Goal: Task Accomplishment & Management: Use online tool/utility

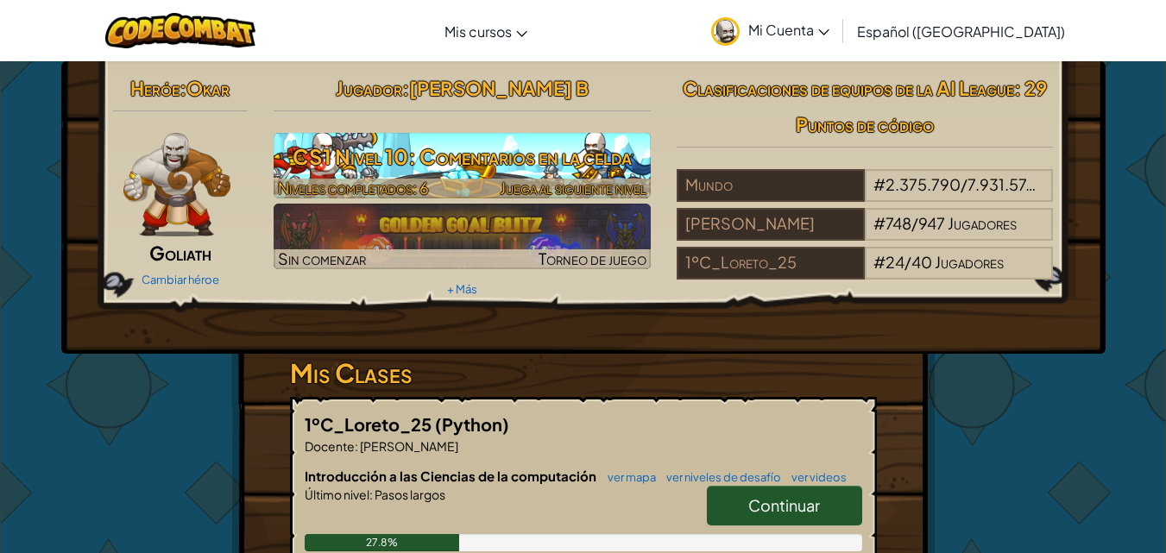
click at [379, 180] on link "CS1 Nivel 10: Comentarios en la celda Niveles completados: 6 Juega al siguiente…" at bounding box center [462, 166] width 377 height 66
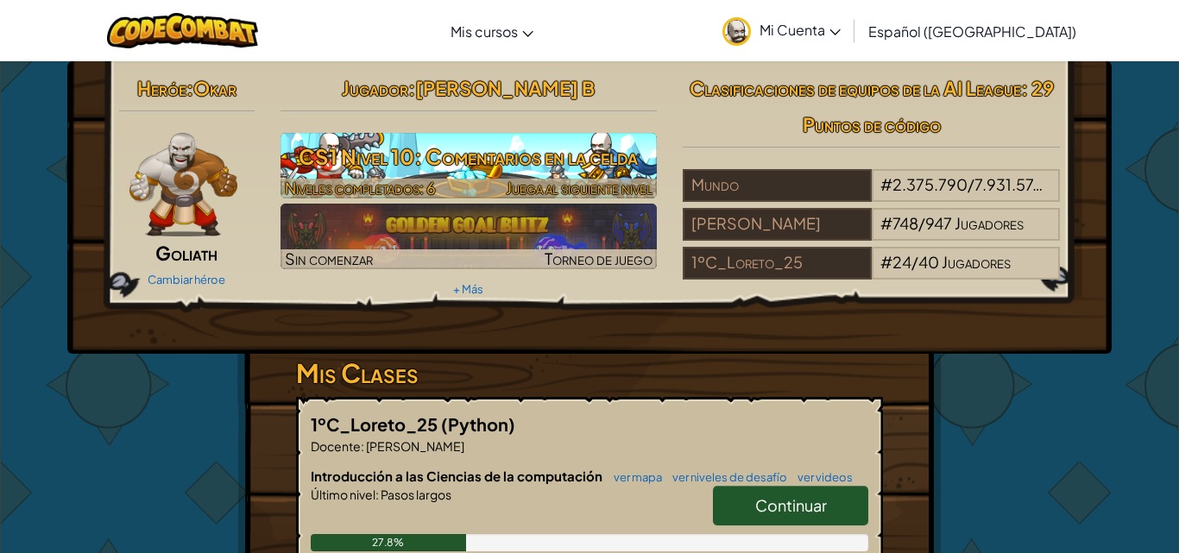
select select "es-419"
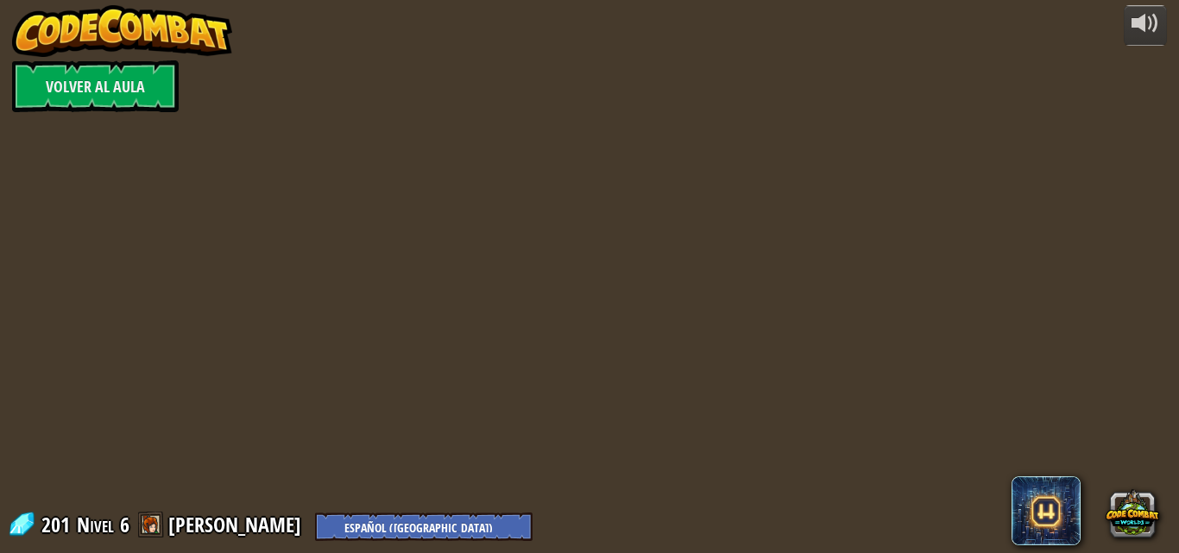
select select "es-419"
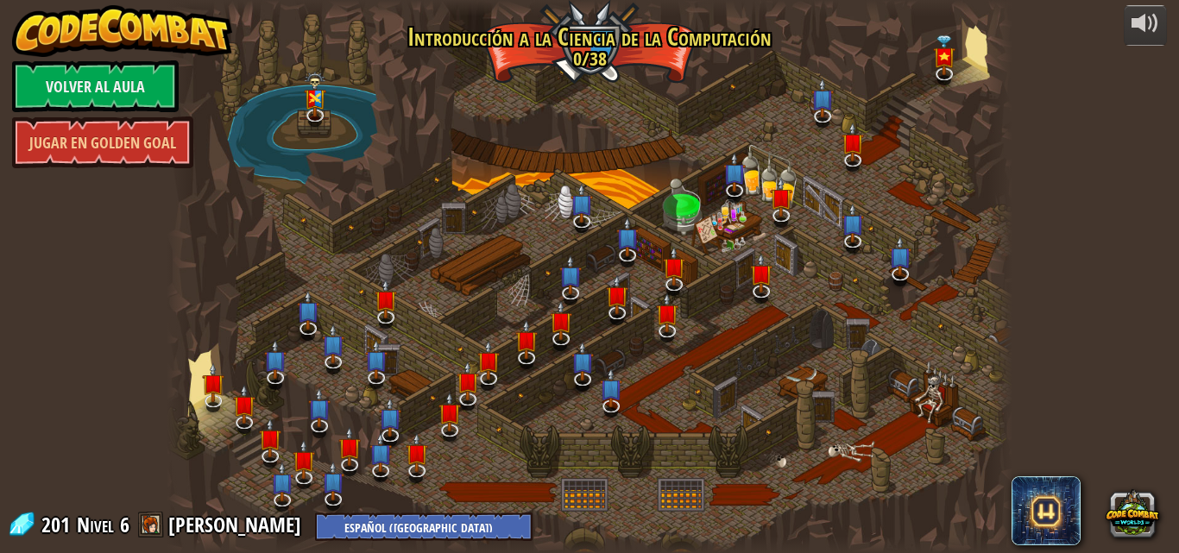
select select "es-419"
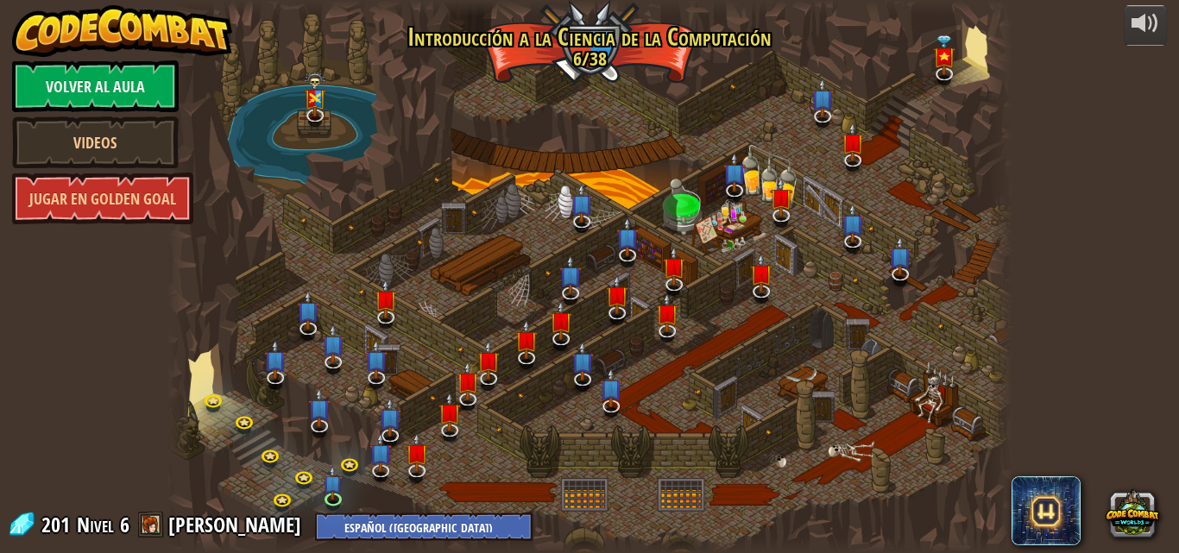
select select "es-419"
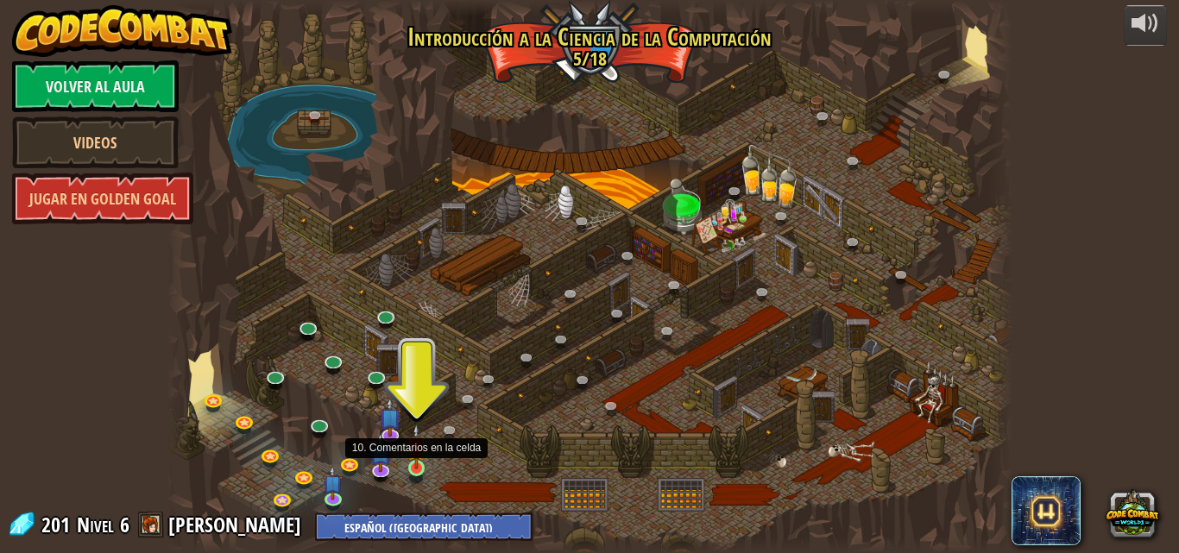
click at [416, 469] on img at bounding box center [417, 447] width 20 height 46
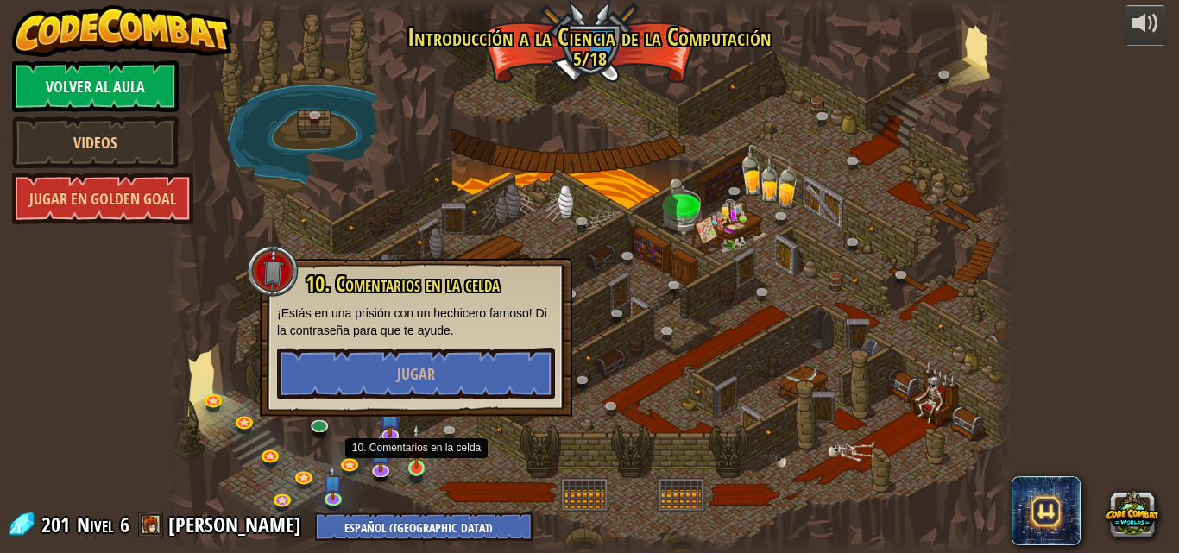
click at [416, 469] on img at bounding box center [417, 447] width 20 height 46
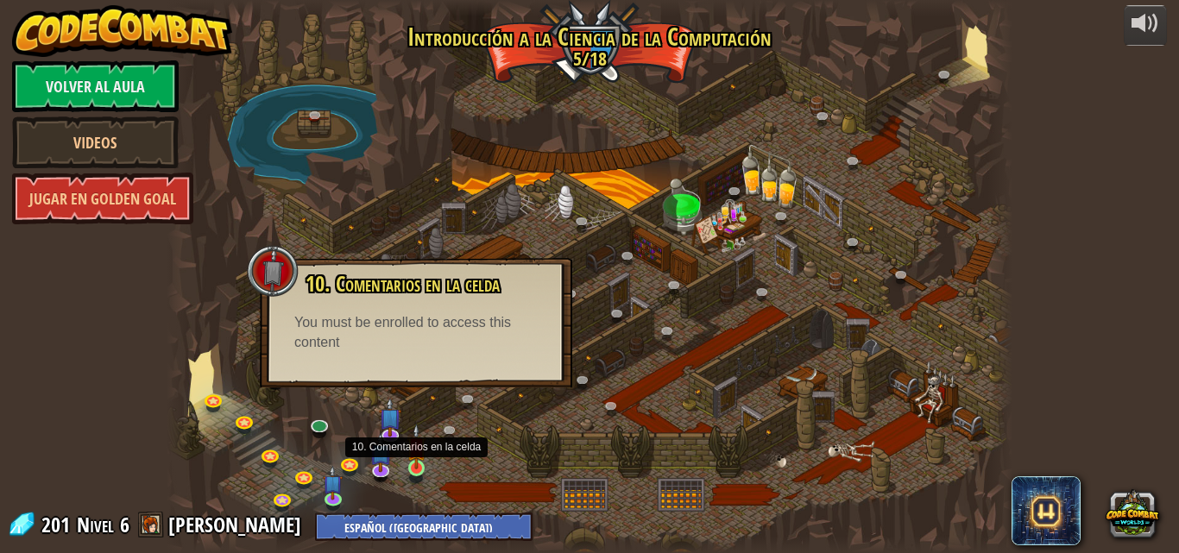
click at [419, 469] on img at bounding box center [417, 447] width 20 height 46
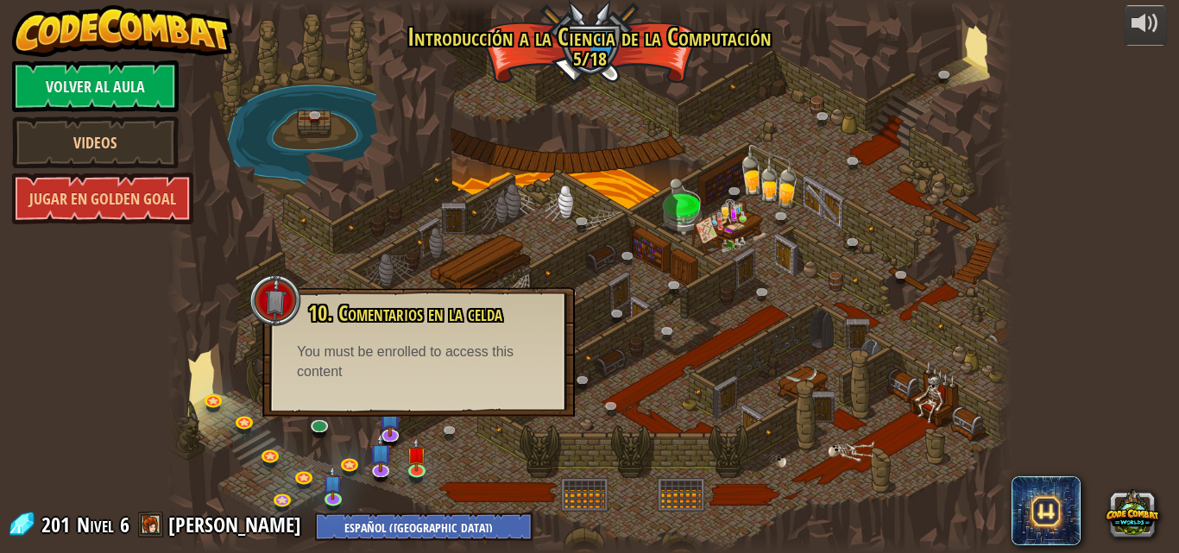
click at [399, 374] on div "You must be enrolled to access this content" at bounding box center [418, 363] width 243 height 40
click at [430, 450] on div at bounding box center [590, 276] width 847 height 553
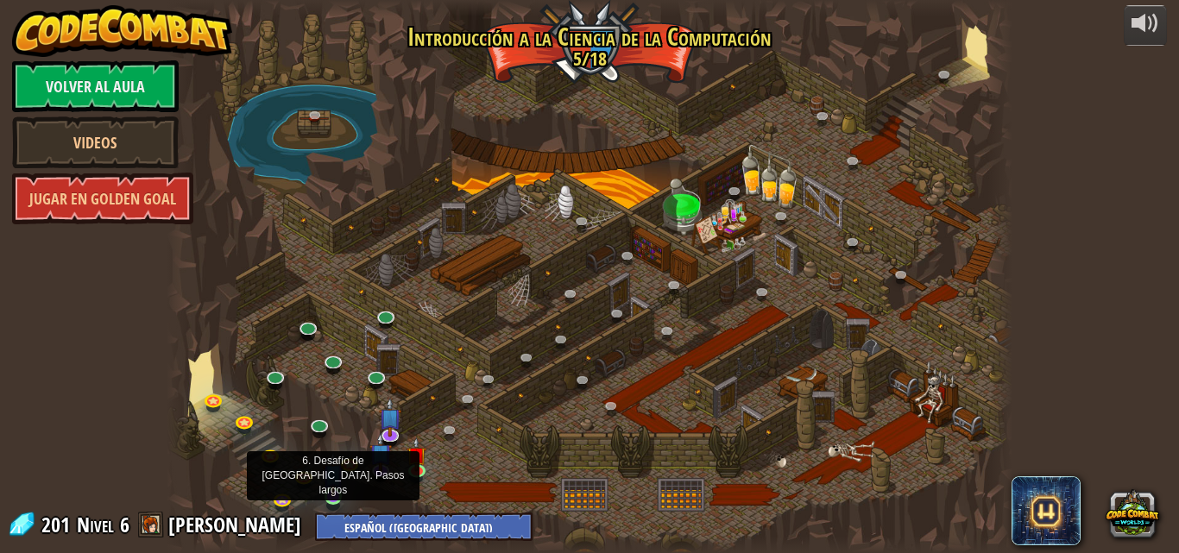
click at [331, 496] on img at bounding box center [333, 474] width 20 height 46
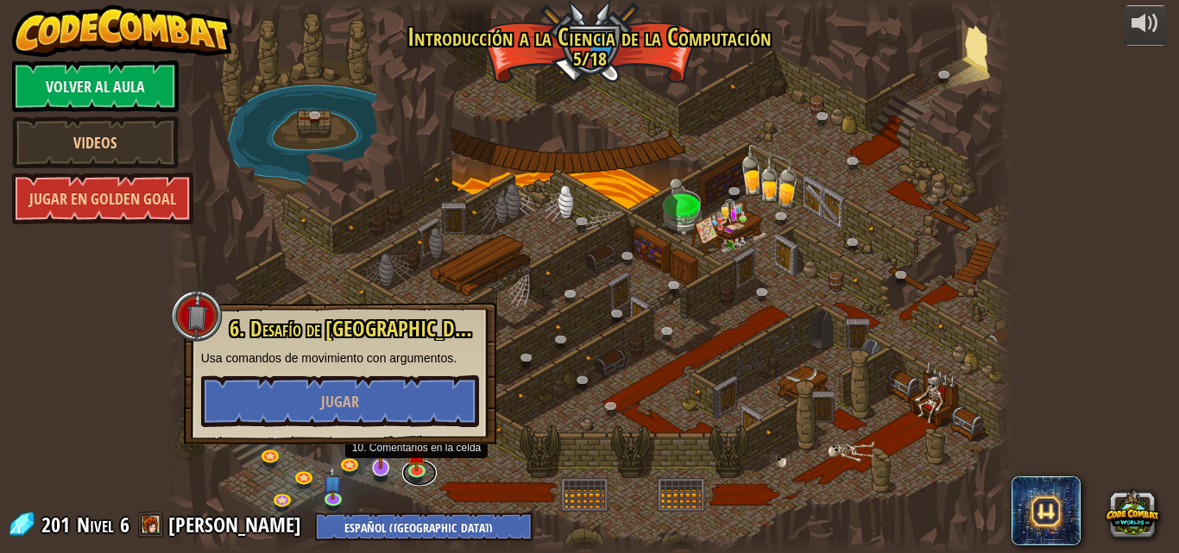
click at [414, 473] on link at bounding box center [419, 474] width 35 height 26
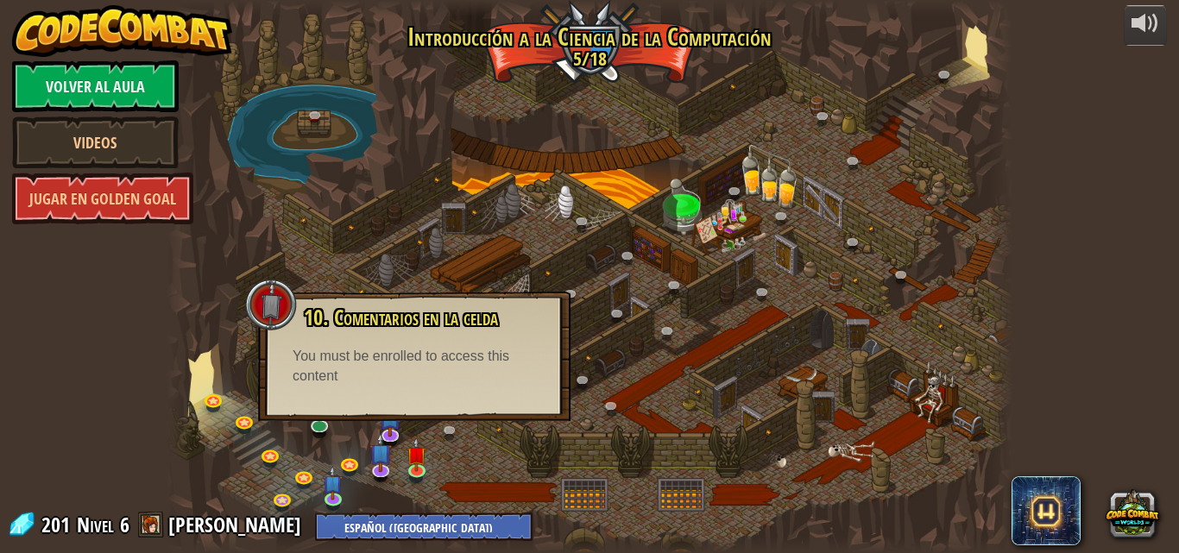
click at [508, 68] on div at bounding box center [590, 276] width 847 height 553
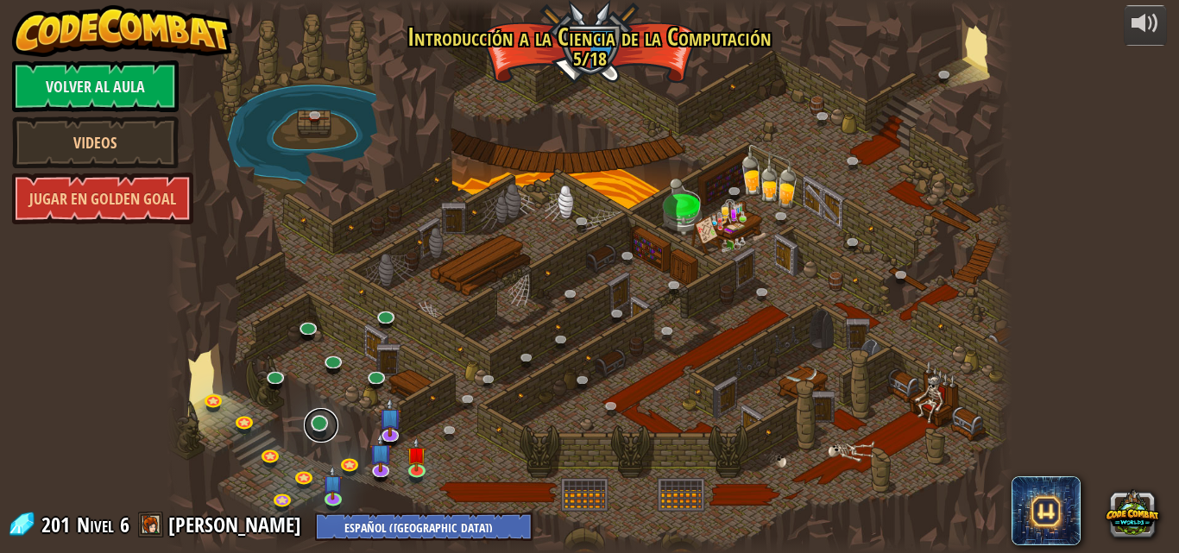
click at [326, 426] on link at bounding box center [321, 425] width 35 height 35
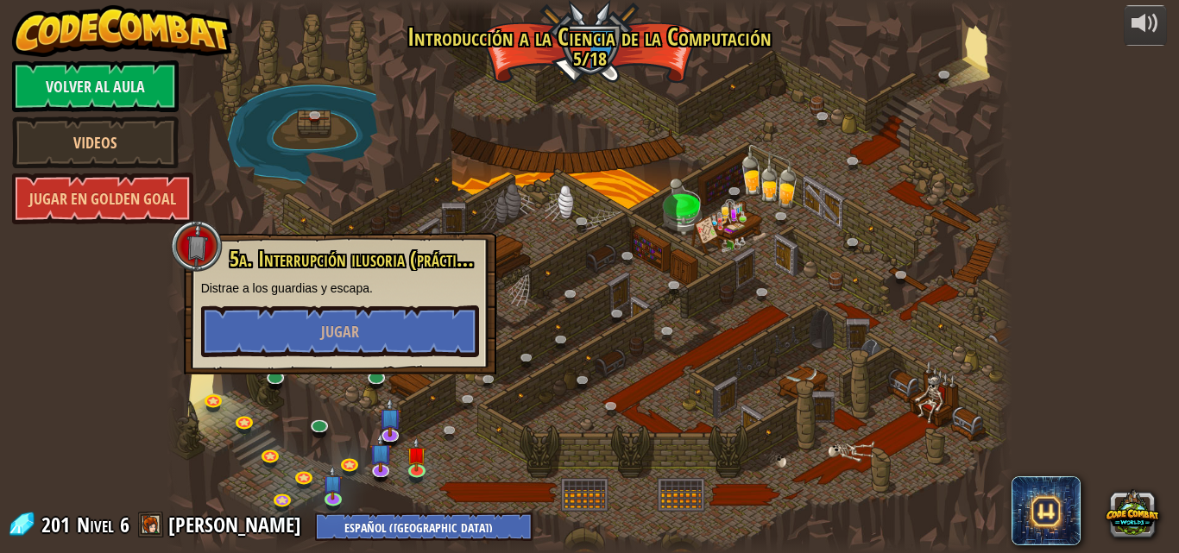
drag, startPoint x: 583, startPoint y: 262, endPoint x: 554, endPoint y: 237, distance: 37.4
click at [584, 245] on div at bounding box center [590, 276] width 847 height 553
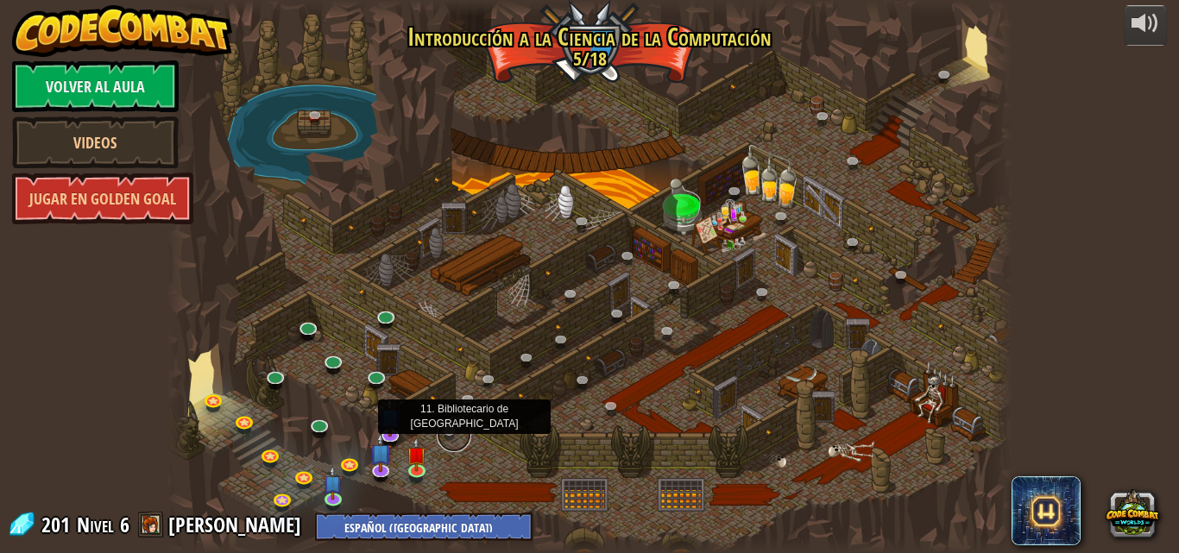
click at [448, 429] on link at bounding box center [454, 435] width 35 height 35
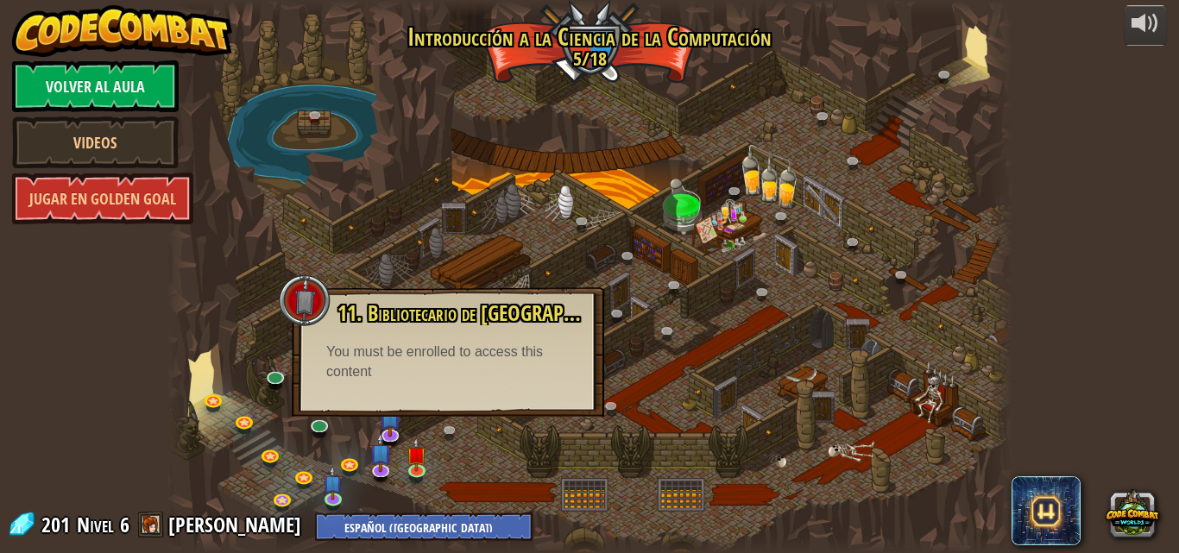
click at [329, 408] on div "11. Bibliotecario de Kithgard (Bloqueado) ¡Pídele ayuda a un bibliotecario amab…" at bounding box center [448, 351] width 312 height 129
click at [312, 443] on div at bounding box center [590, 276] width 847 height 553
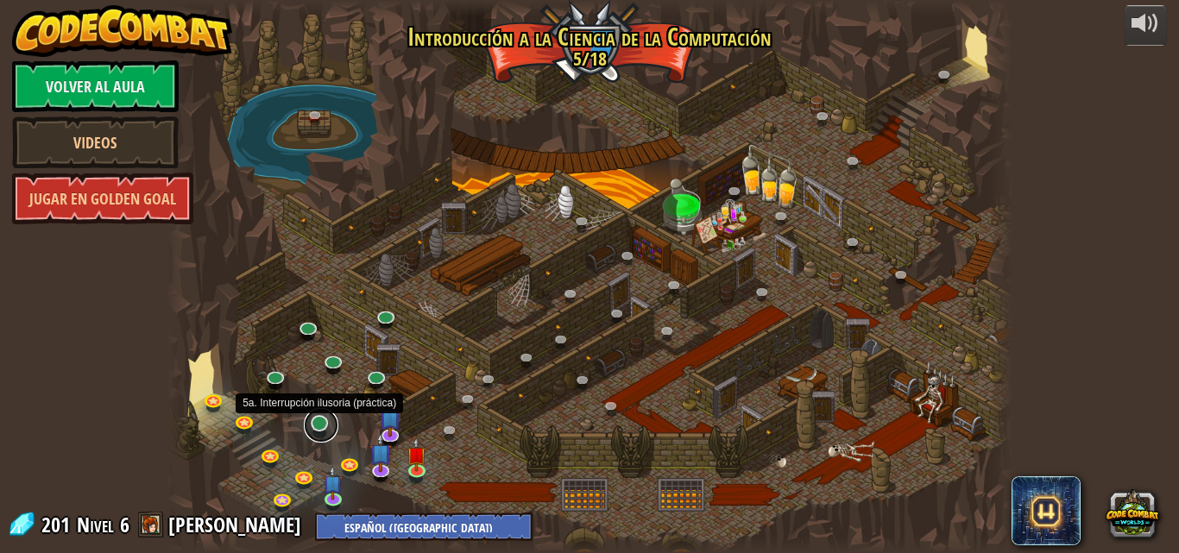
click at [320, 421] on link at bounding box center [321, 425] width 35 height 35
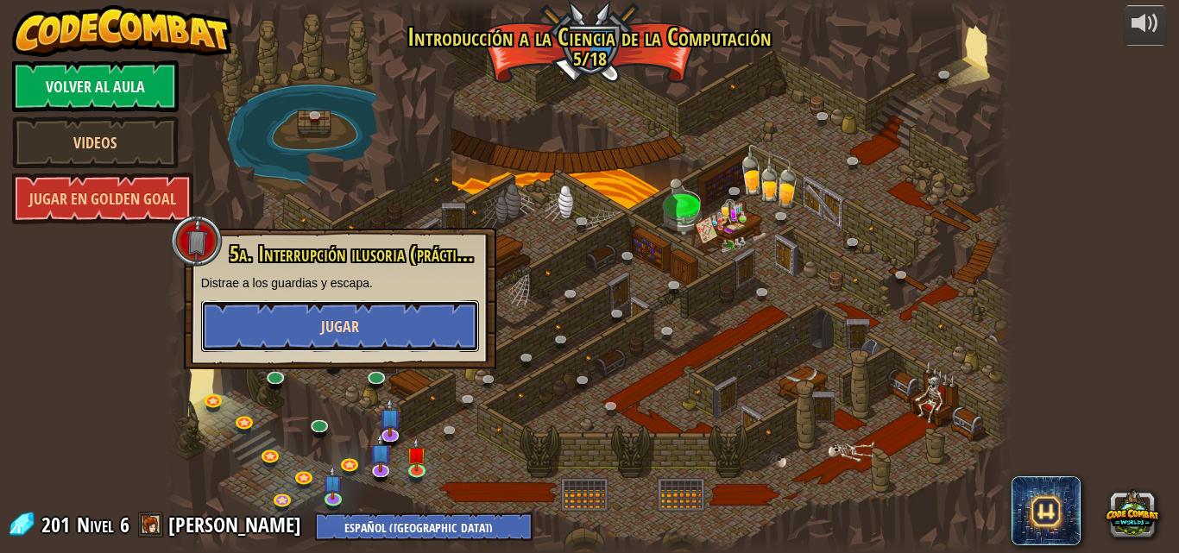
click at [344, 335] on span "Jugar" at bounding box center [340, 327] width 38 height 22
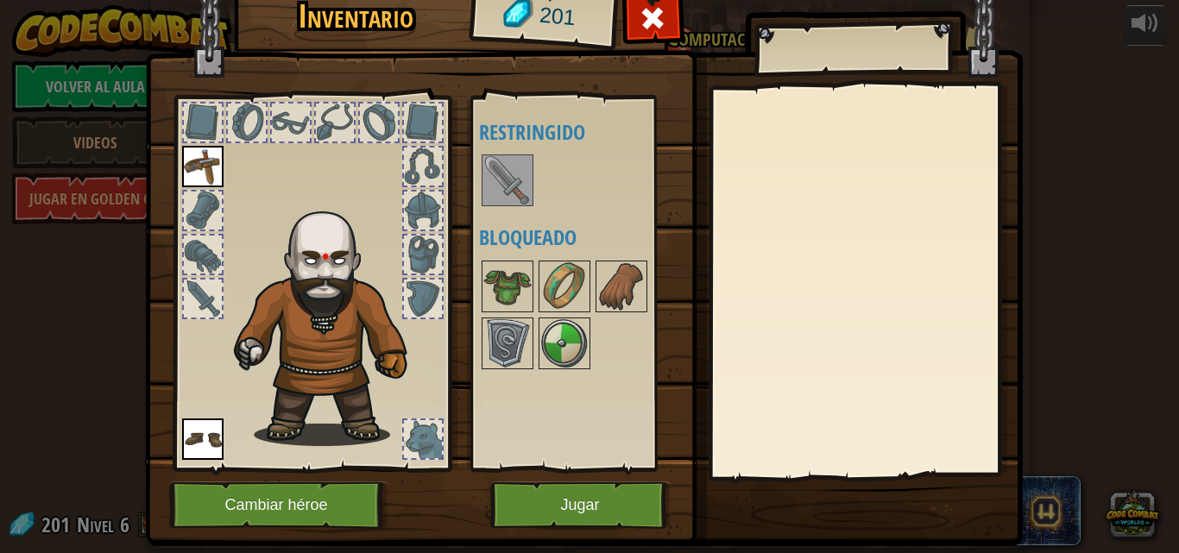
click at [511, 192] on img at bounding box center [507, 180] width 48 height 48
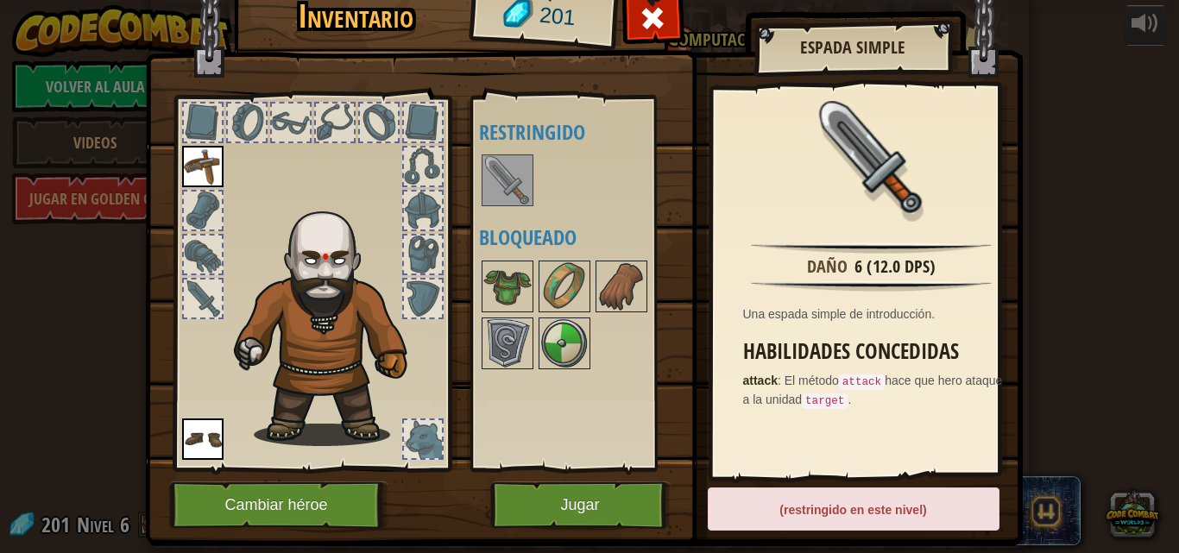
click at [492, 189] on img at bounding box center [507, 180] width 48 height 48
click at [494, 187] on img at bounding box center [507, 180] width 48 height 48
click at [524, 507] on button "Jugar" at bounding box center [580, 505] width 180 height 47
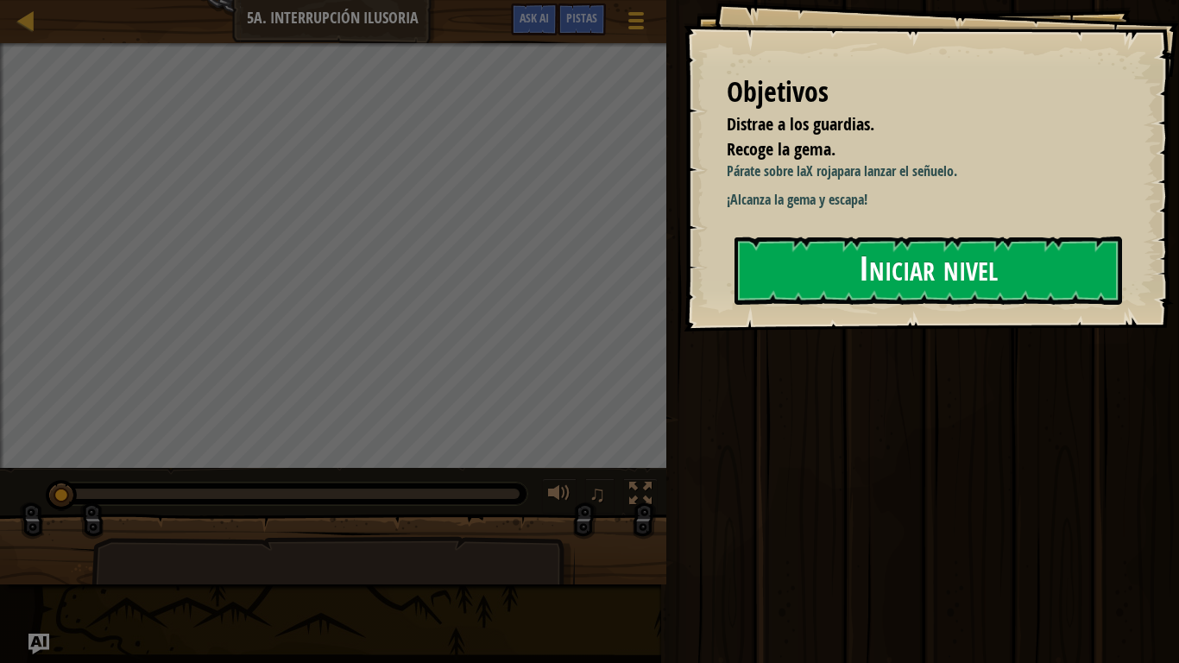
click at [843, 264] on button "Iniciar nivel" at bounding box center [928, 270] width 388 height 68
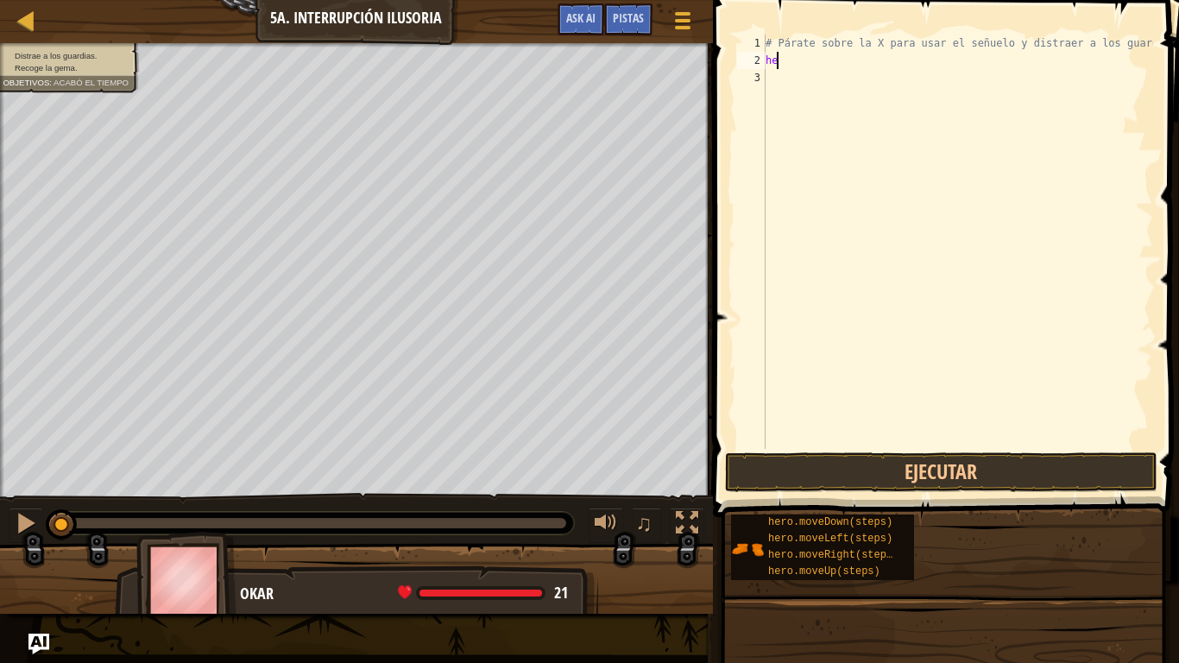
scroll to position [8, 0]
type textarea "h"
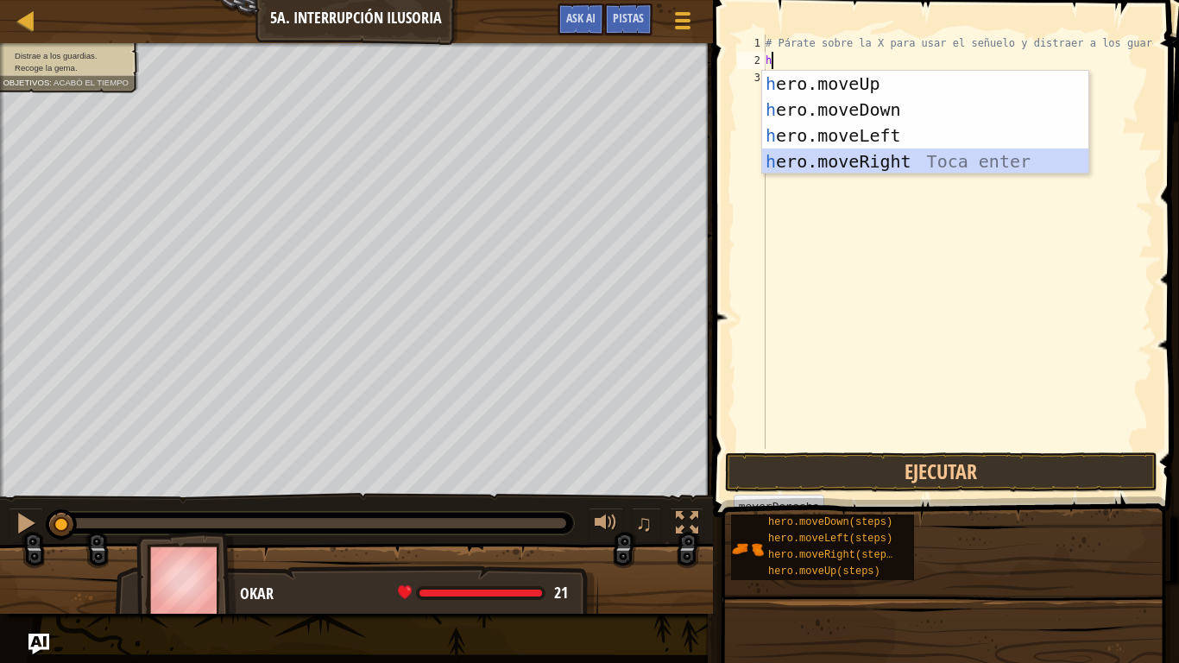
click at [911, 159] on div "h ero.moveUp Toca enter h ero.moveDown Toca enter h ero.moveLeft Toca enter h e…" at bounding box center [925, 148] width 326 height 155
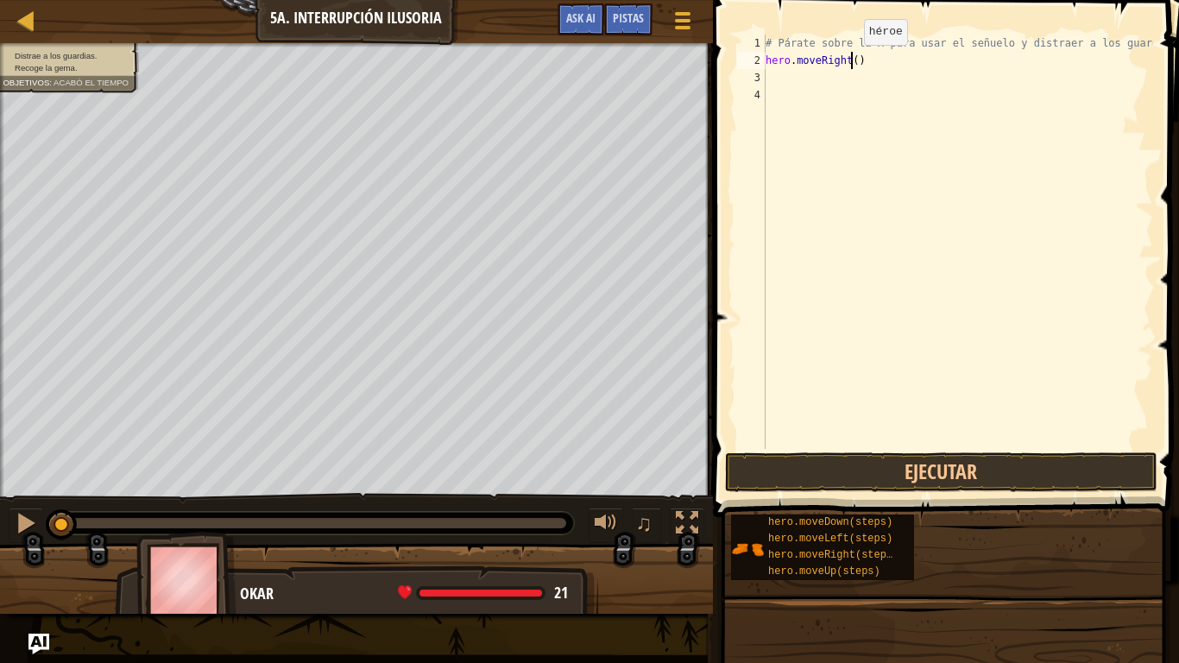
click at [849, 62] on div "# Párate sobre la X para usar el señuelo y distraer a los guardias. hero . move…" at bounding box center [957, 259] width 391 height 449
type textarea "hero.moveRight(3)"
click at [836, 90] on div "# Párate sobre la X para usar el señuelo y distraer a los guardias. hero . move…" at bounding box center [957, 259] width 391 height 449
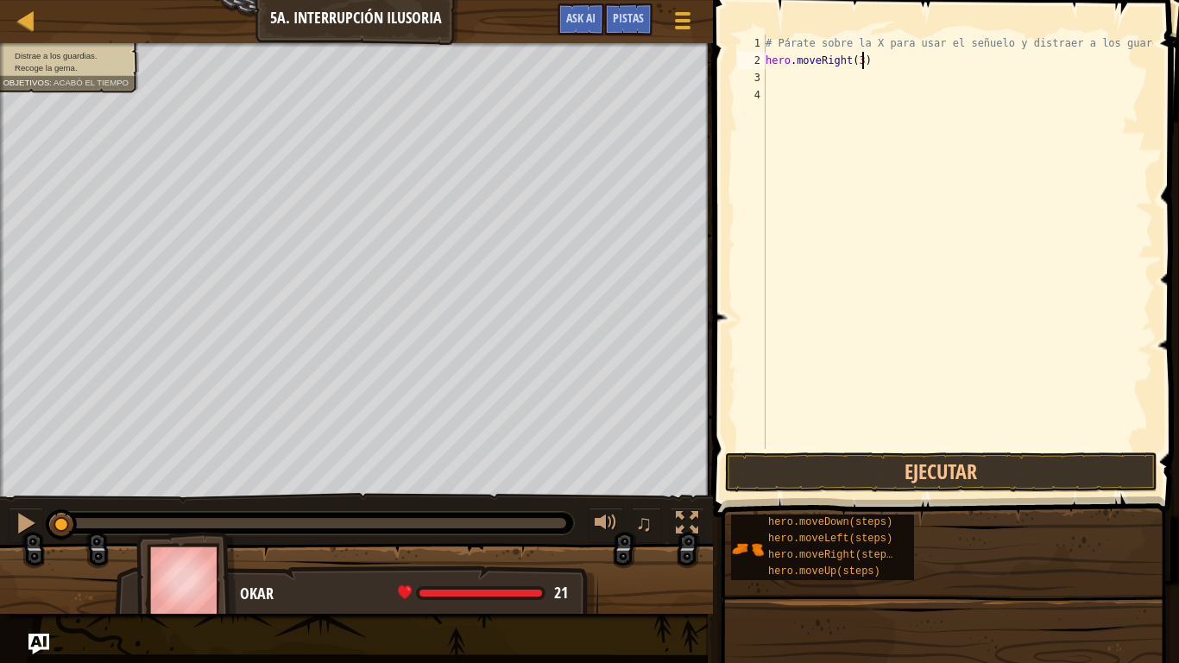
click at [873, 62] on div "# Párate sobre la X para usar el señuelo y distraer a los guardias. hero . move…" at bounding box center [957, 259] width 391 height 449
type textarea "hero.moveRight(3)"
type textarea "h"
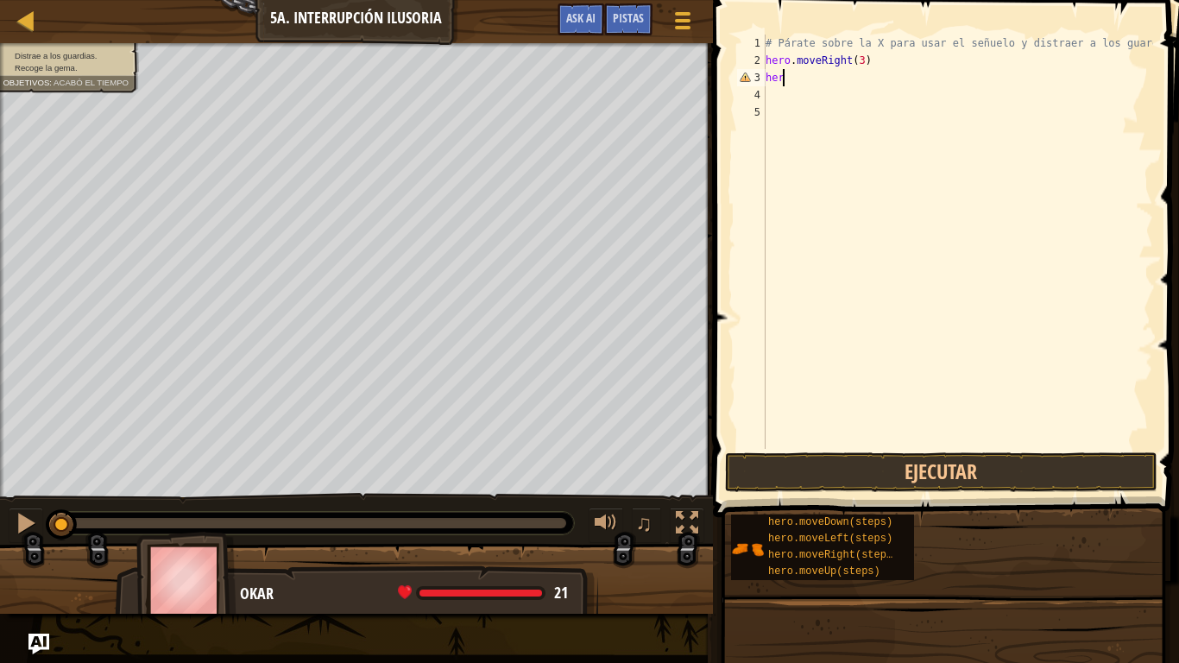
scroll to position [8, 0]
click at [856, 66] on div "# Párate sobre la X para usar el señuelo y distraer a los guardias. hero . move…" at bounding box center [957, 259] width 391 height 449
type textarea "hero.moveRight(4)"
click at [810, 70] on div "# Párate sobre la X para usar el señuelo y distraer a los guardias. hero . move…" at bounding box center [957, 259] width 391 height 449
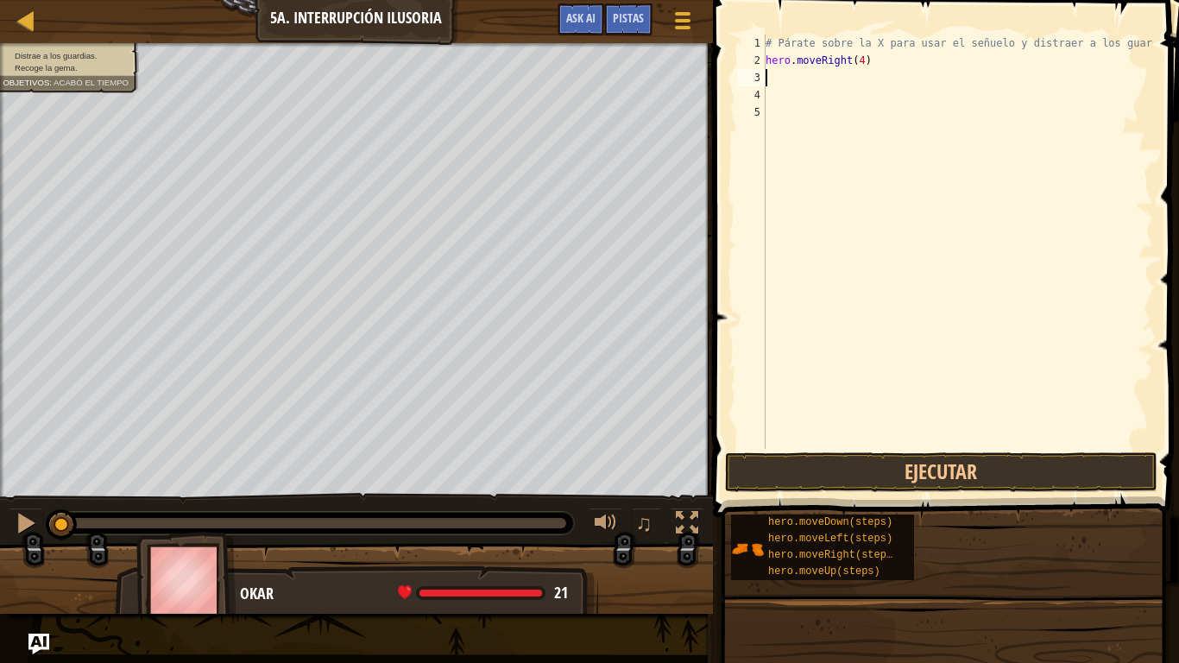
scroll to position [8, 0]
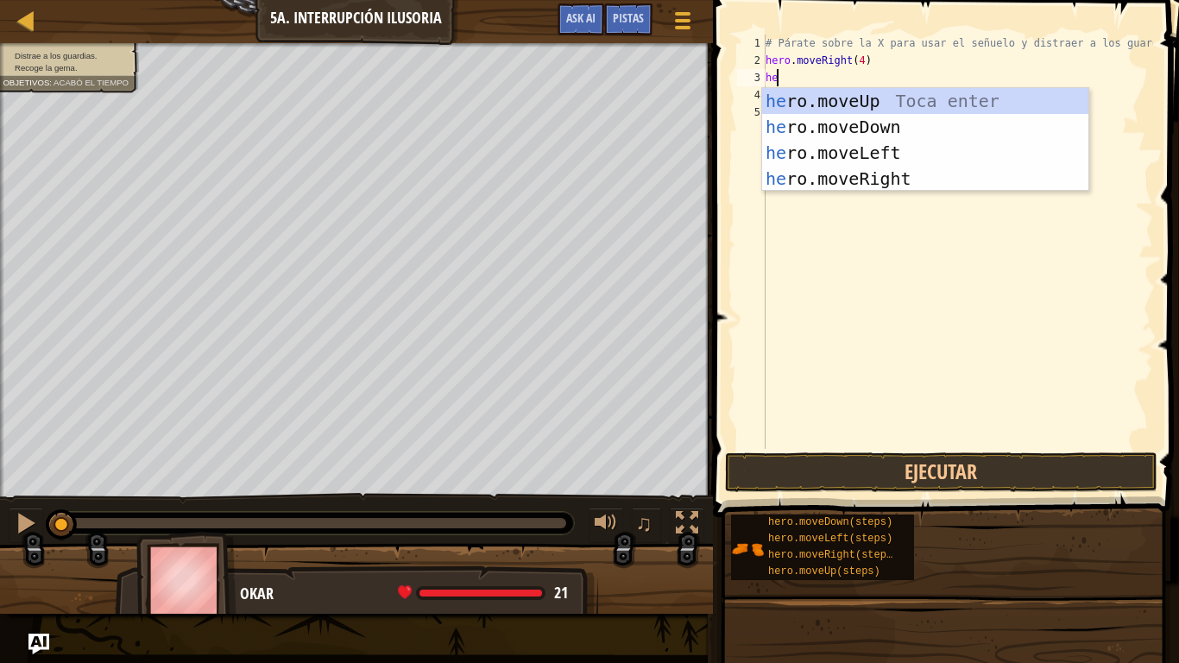
type textarea "hero"
click at [884, 155] on div "hero .moveUp Toca enter hero .moveDown Toca enter hero .moveLeft Toca enter her…" at bounding box center [925, 165] width 326 height 155
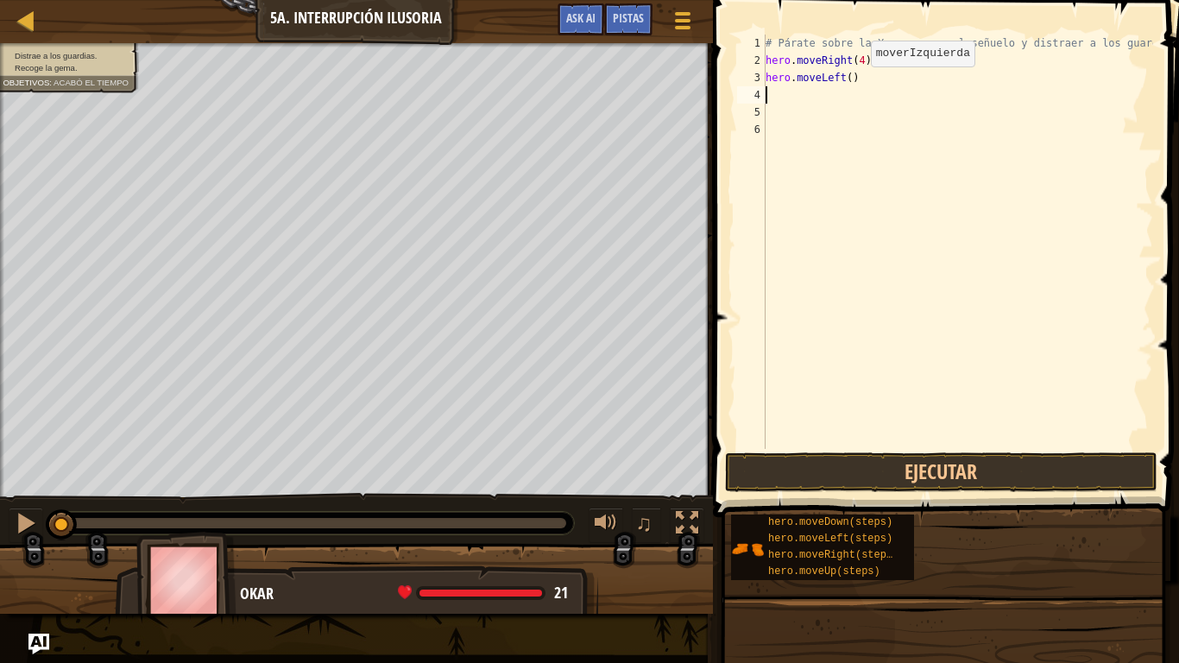
scroll to position [8, 0]
click at [842, 78] on div "# Párate sobre la X para usar el señuelo y distraer a los guardias. hero . move…" at bounding box center [957, 259] width 391 height 449
click at [843, 77] on div "# Párate sobre la X para usar el señuelo y distraer a los guardias. hero . move…" at bounding box center [957, 259] width 391 height 449
type textarea "hero.moveLeft(3)"
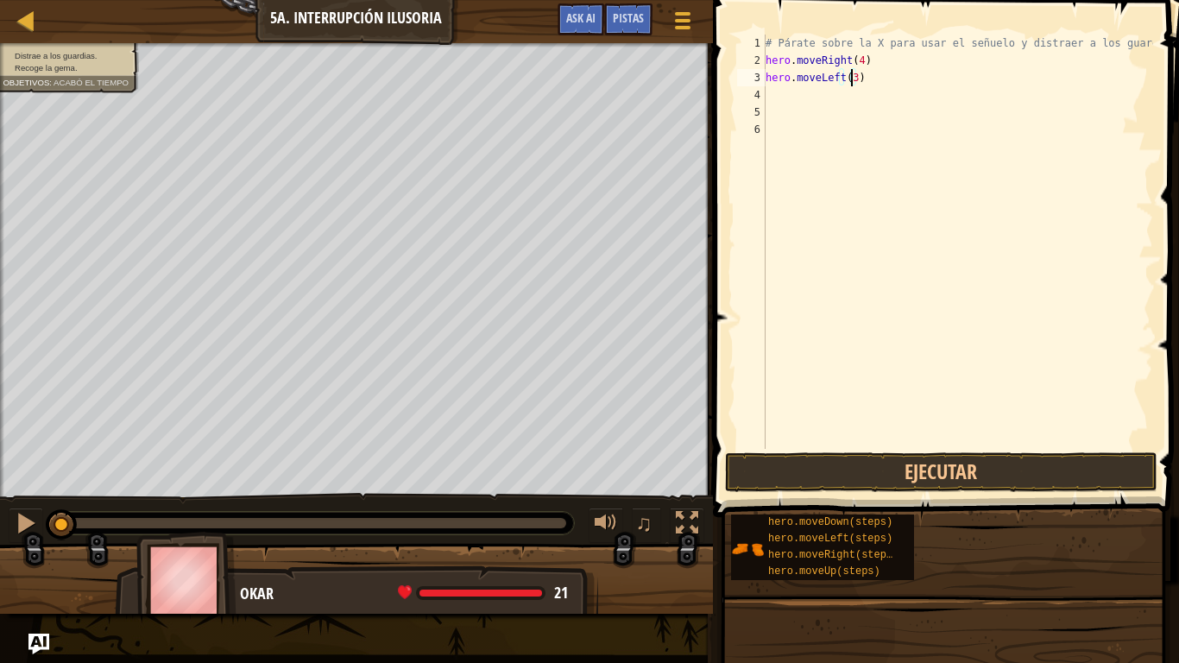
click at [796, 93] on div "# Párate sobre la X para usar el señuelo y distraer a los guardias. hero . move…" at bounding box center [957, 259] width 391 height 449
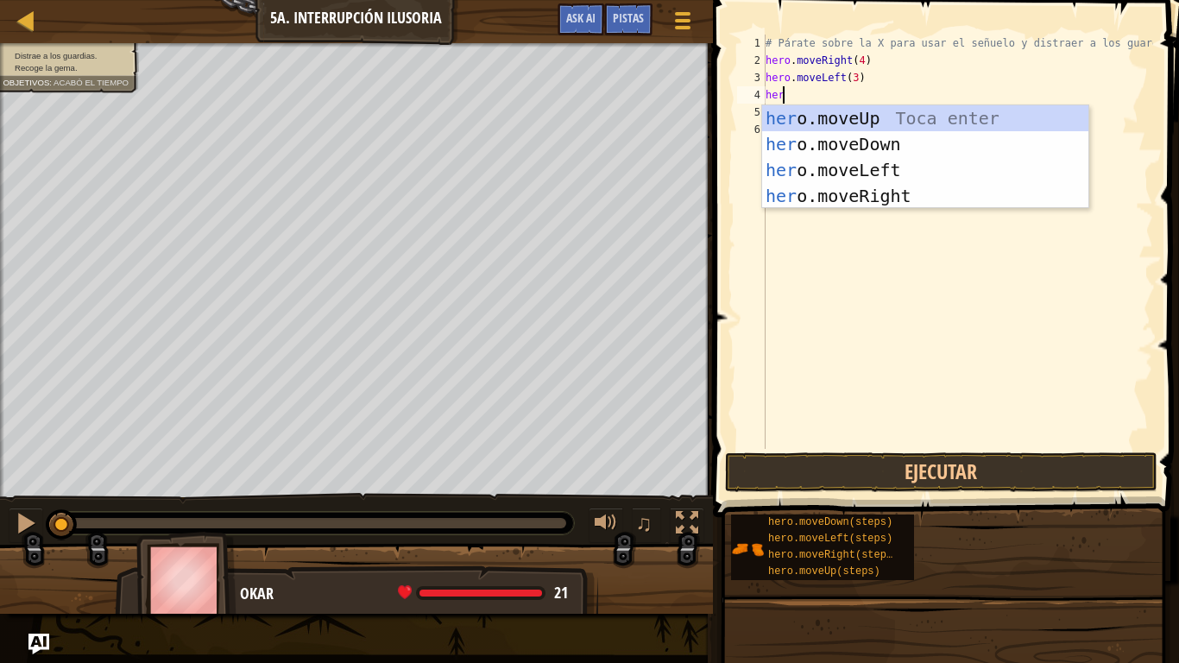
type textarea "hero"
click at [837, 154] on div "hero .moveUp Toca enter hero .moveDown Toca enter hero .moveLeft Toca enter her…" at bounding box center [925, 182] width 326 height 155
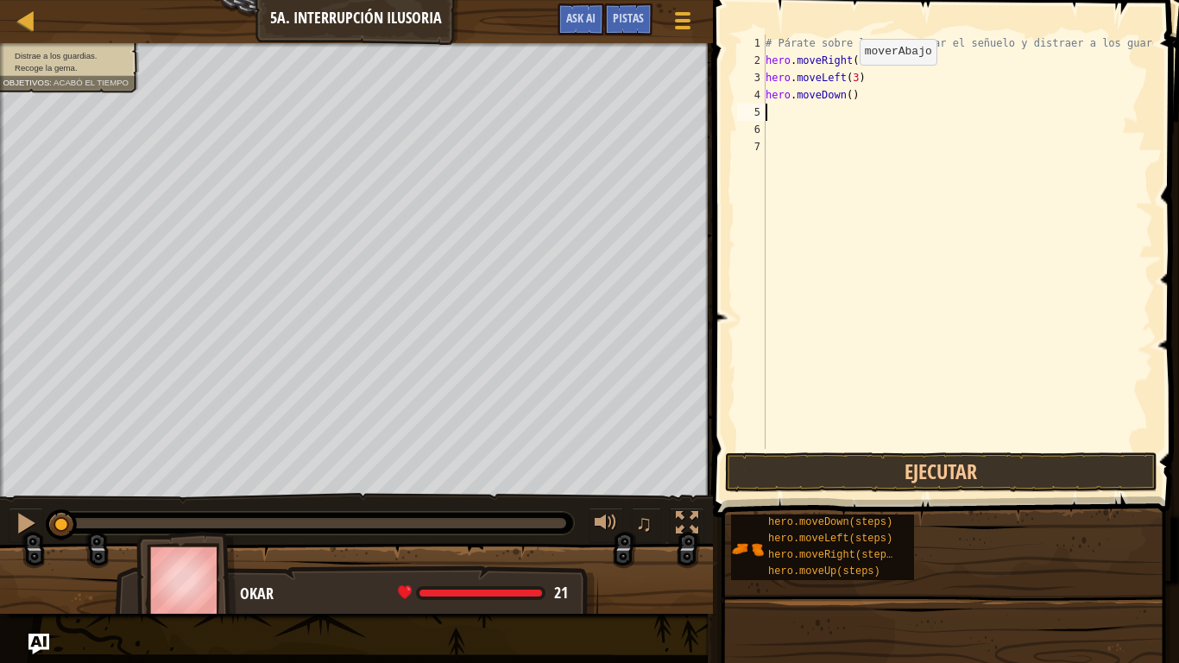
scroll to position [8, 0]
click at [843, 100] on div "# Párate sobre la X para usar el señuelo y distraer a los guardias. hero . move…" at bounding box center [957, 259] width 391 height 449
type textarea "hero.moveDown(2)"
click at [1032, 465] on button "Ejecutar" at bounding box center [941, 472] width 432 height 40
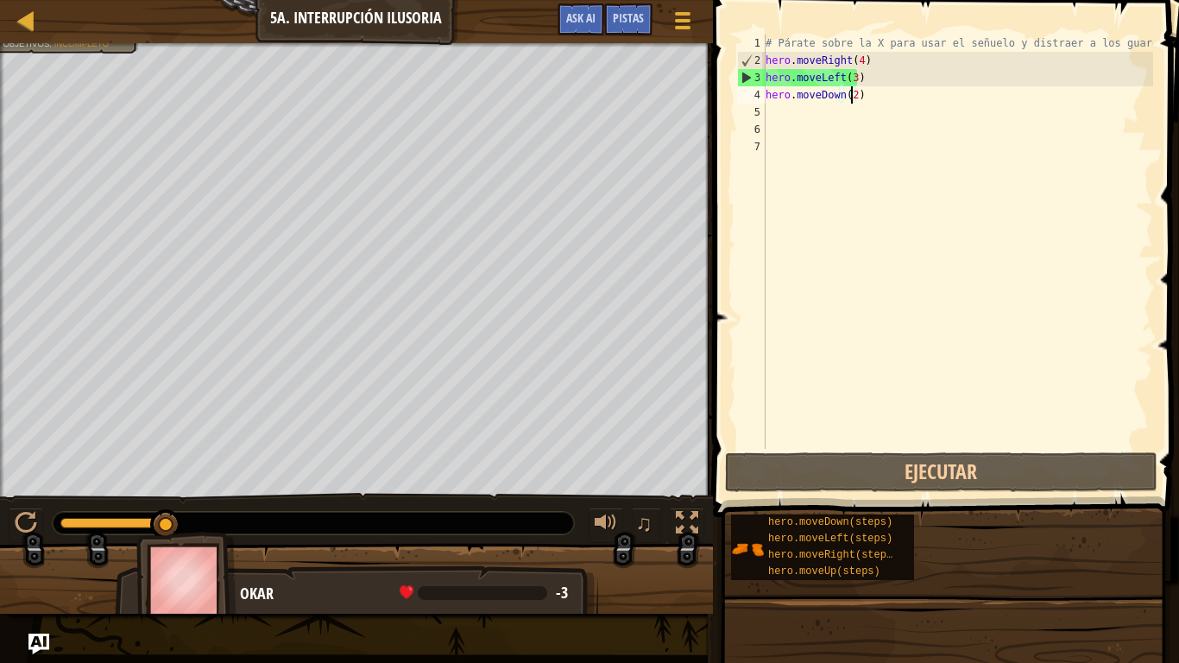
click at [161, 509] on div "Distrae a los guardias. Recoge la gema. El héroe debe sobrevivir. Objetivos : I…" at bounding box center [589, 328] width 1179 height 571
click at [869, 108] on div "# Párate sobre la X para usar el señuelo y distraer a los guardias. hero . move…" at bounding box center [957, 259] width 391 height 449
click at [866, 99] on div "# Párate sobre la X para usar el señuelo y distraer a los guardias. hero . move…" at bounding box center [957, 259] width 391 height 449
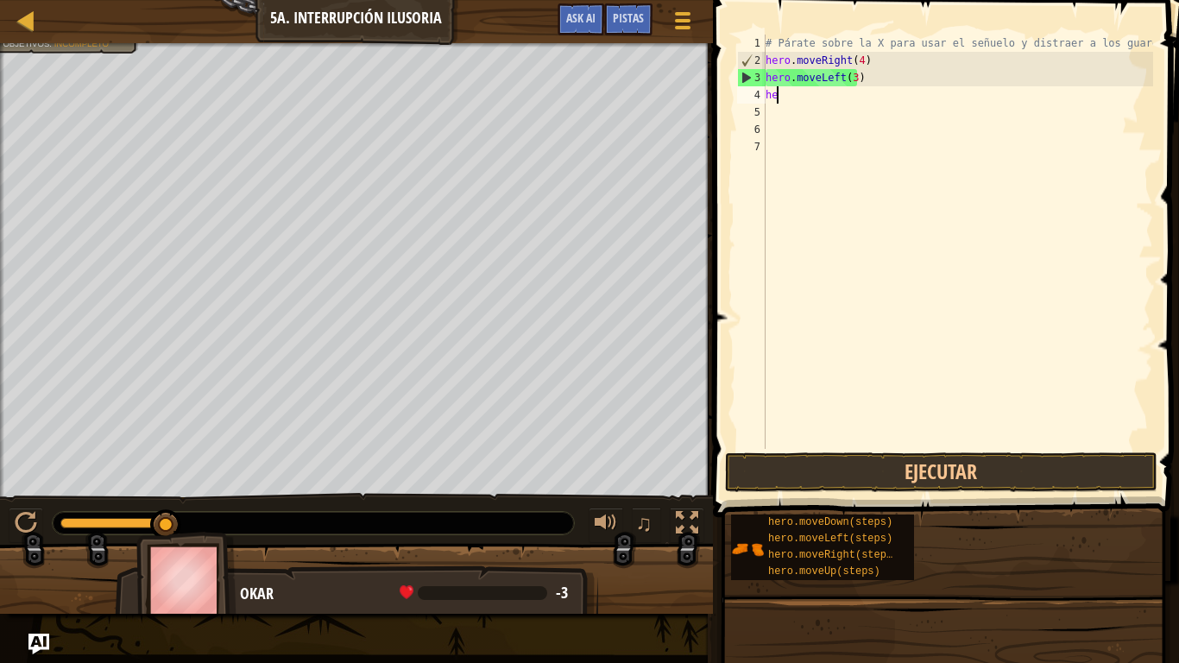
type textarea "h"
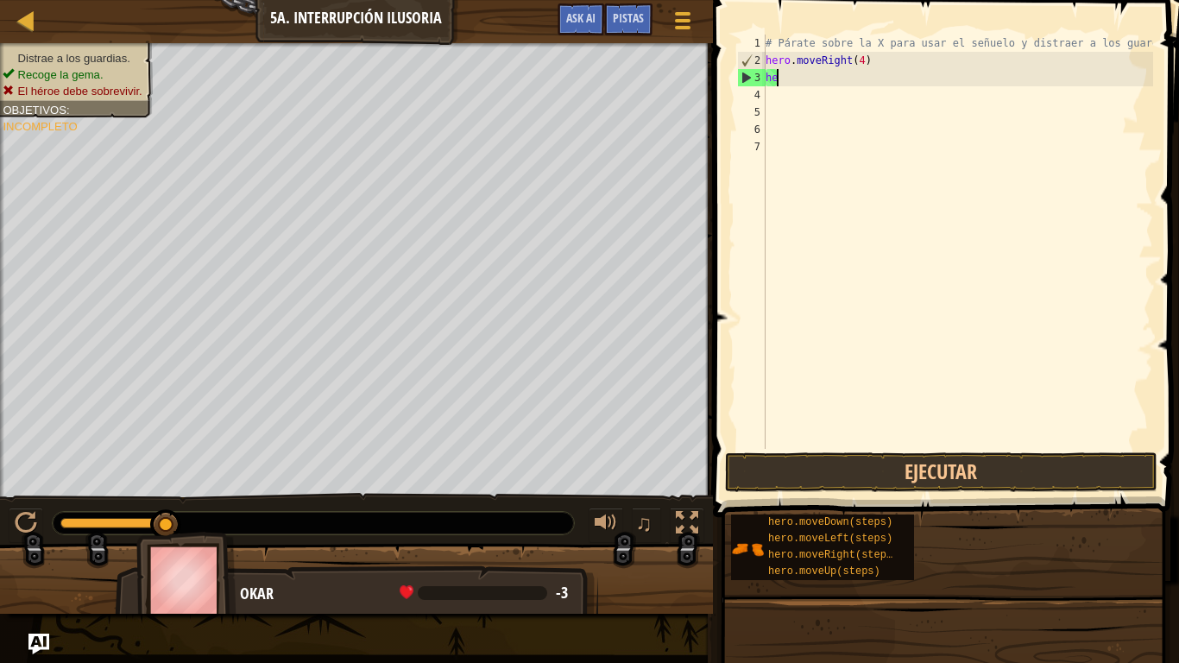
type textarea "h"
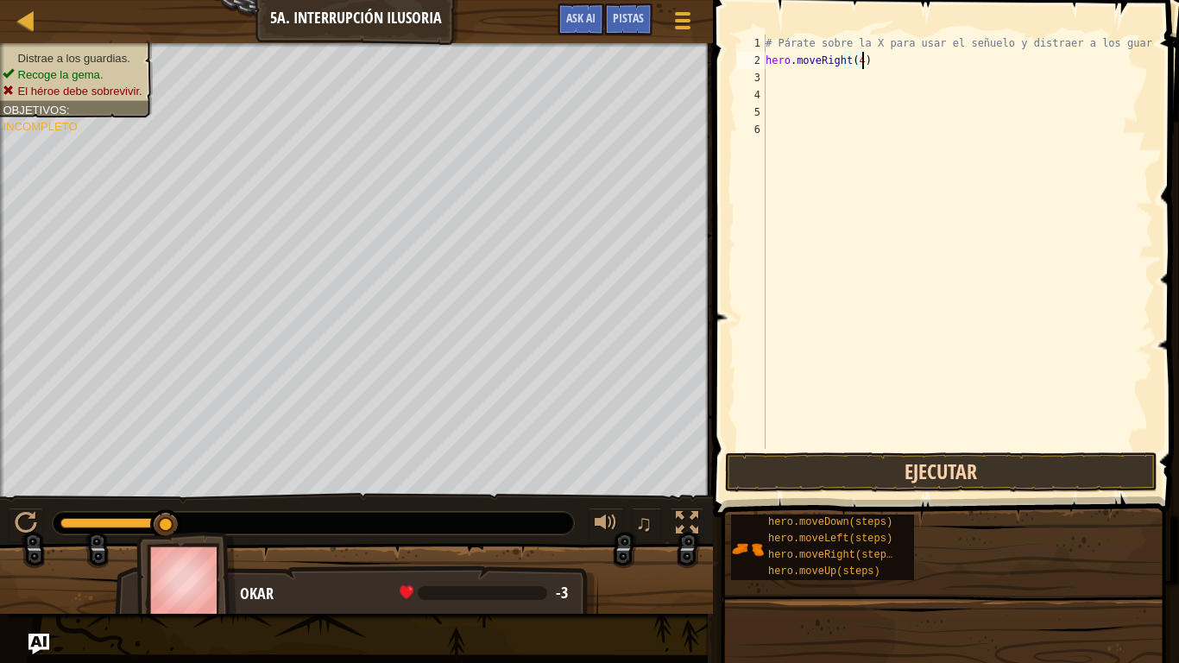
type textarea "hero.moveRight(4)"
click at [922, 476] on button "Ejecutar" at bounding box center [941, 472] width 432 height 40
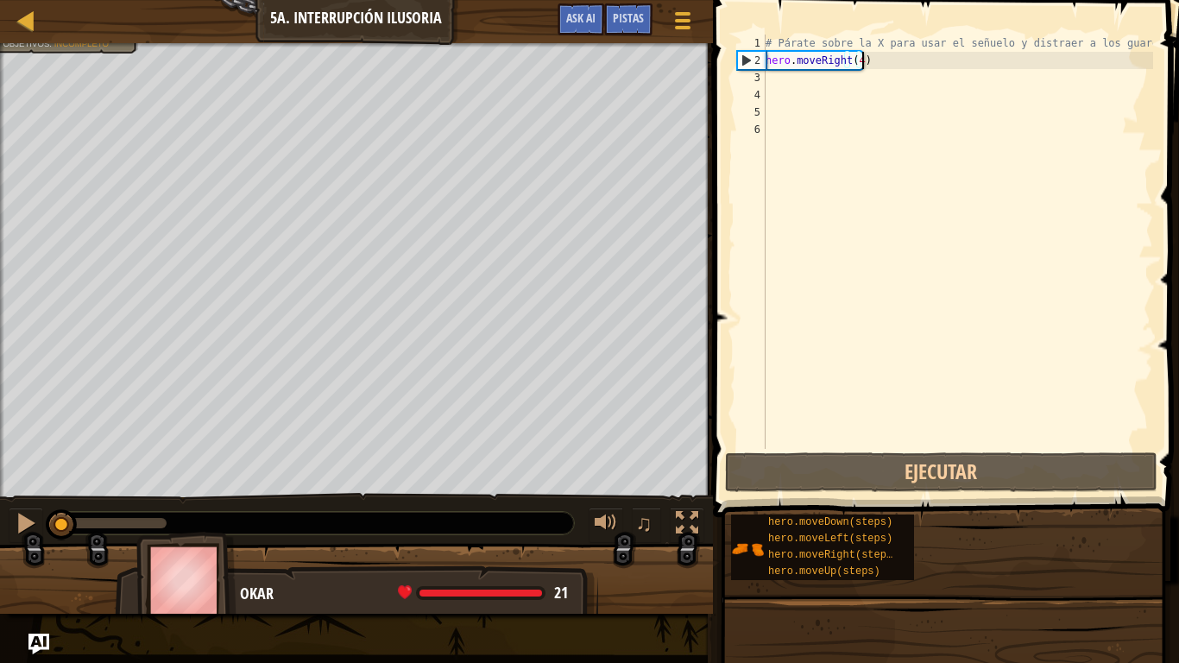
click at [17, 507] on div "♫" at bounding box center [356, 519] width 713 height 52
click at [28, 516] on div at bounding box center [26, 523] width 22 height 22
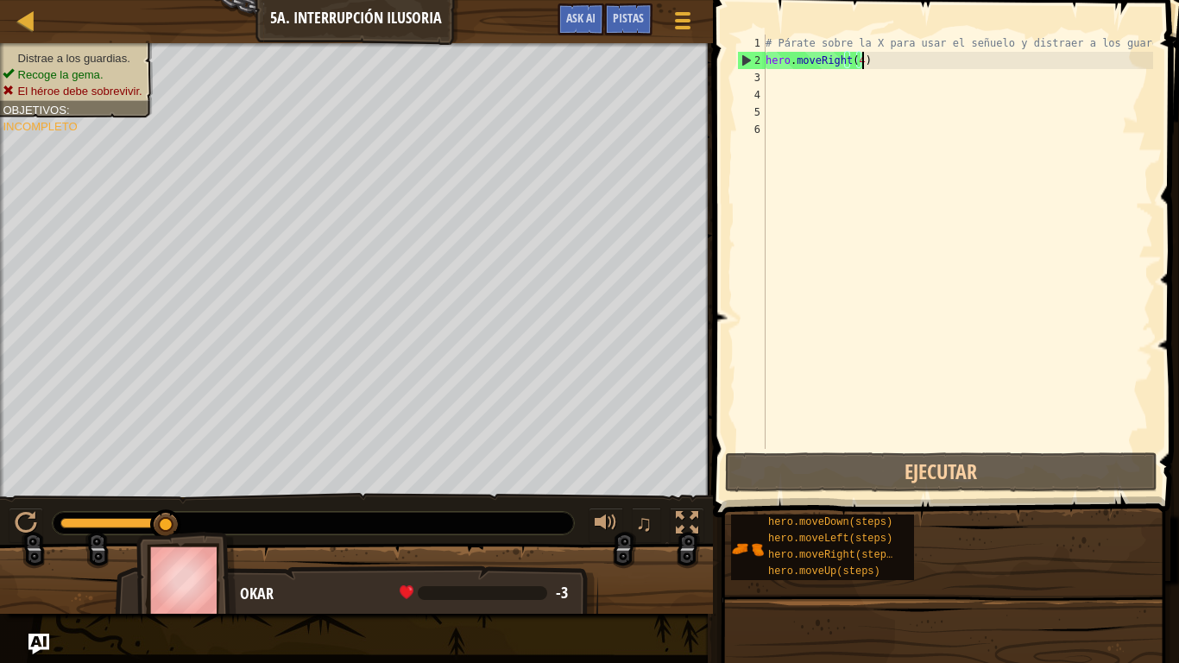
click at [798, 91] on div "# Párate sobre la X para usar el señuelo y distraer a los guardias. hero . move…" at bounding box center [957, 259] width 391 height 449
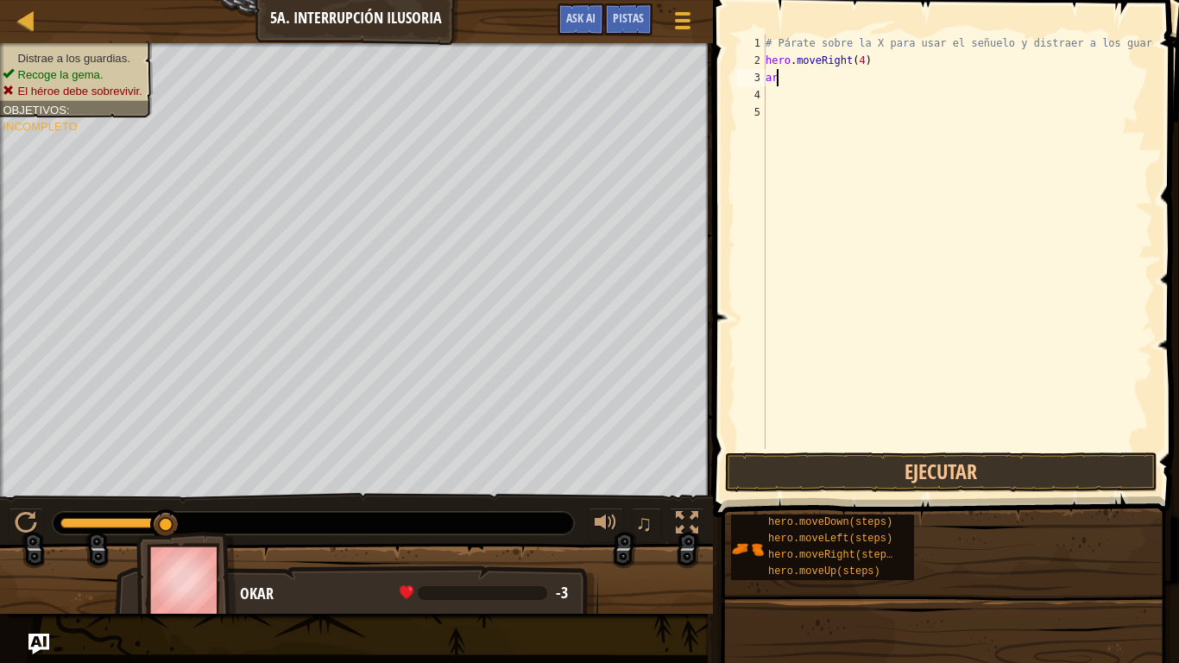
type textarea "a"
type textarea "h"
type textarea "# Párate sobre la X para usar el señuelo y distraer a los"
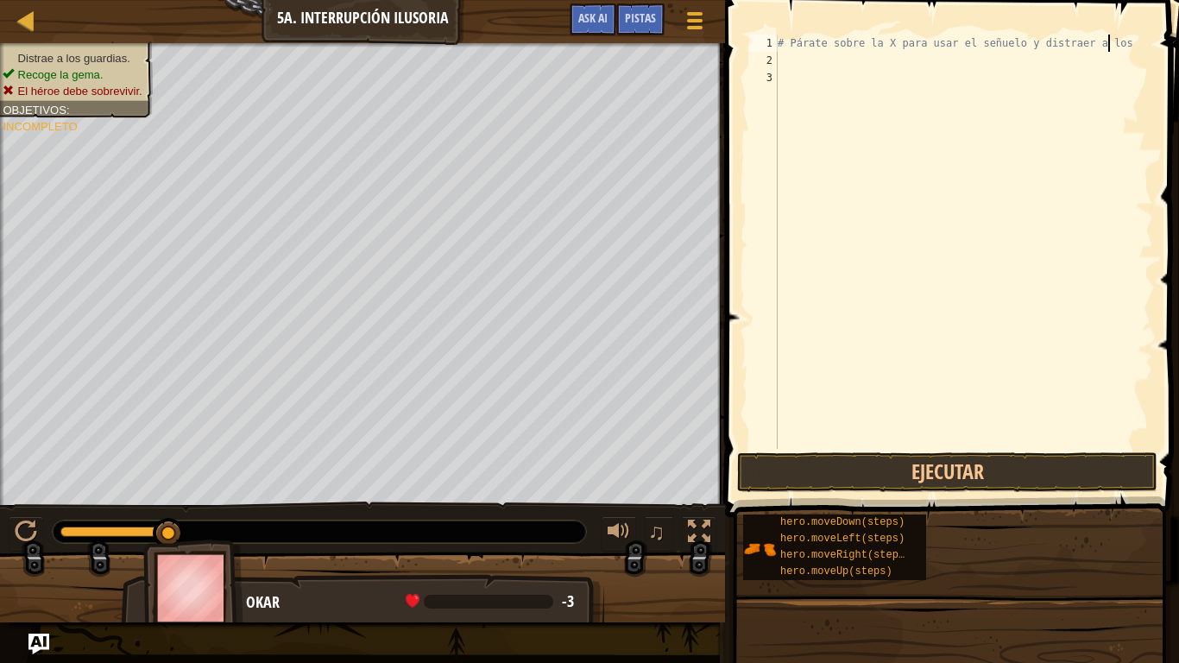
click at [837, 69] on div "# Párate sobre la X para usar el señuelo y distraer a los" at bounding box center [963, 259] width 379 height 449
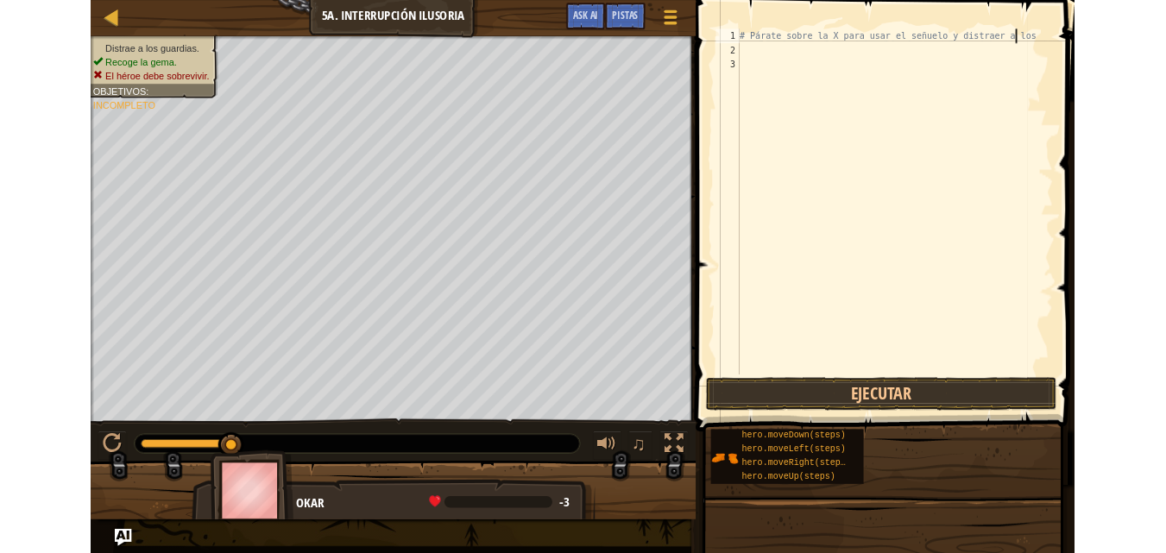
scroll to position [8, 0]
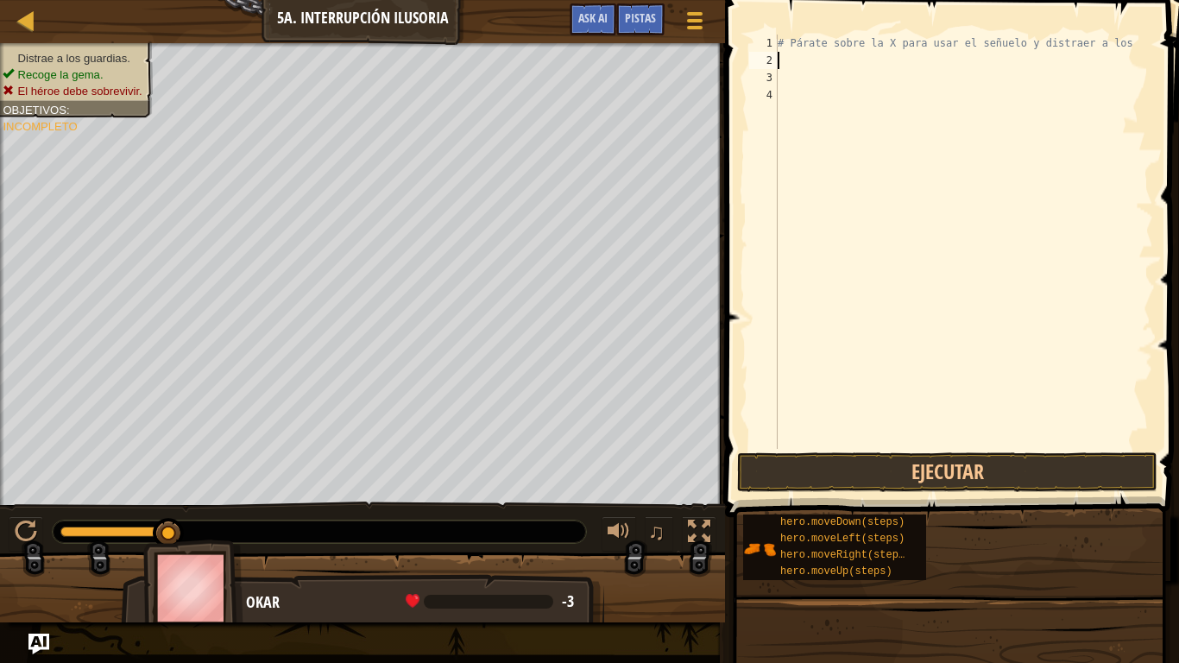
click at [815, 56] on div "# Párate sobre la X para usar el señuelo y distraer a los" at bounding box center [963, 259] width 379 height 449
click at [30, 18] on div at bounding box center [27, 20] width 22 height 22
select select "es-419"
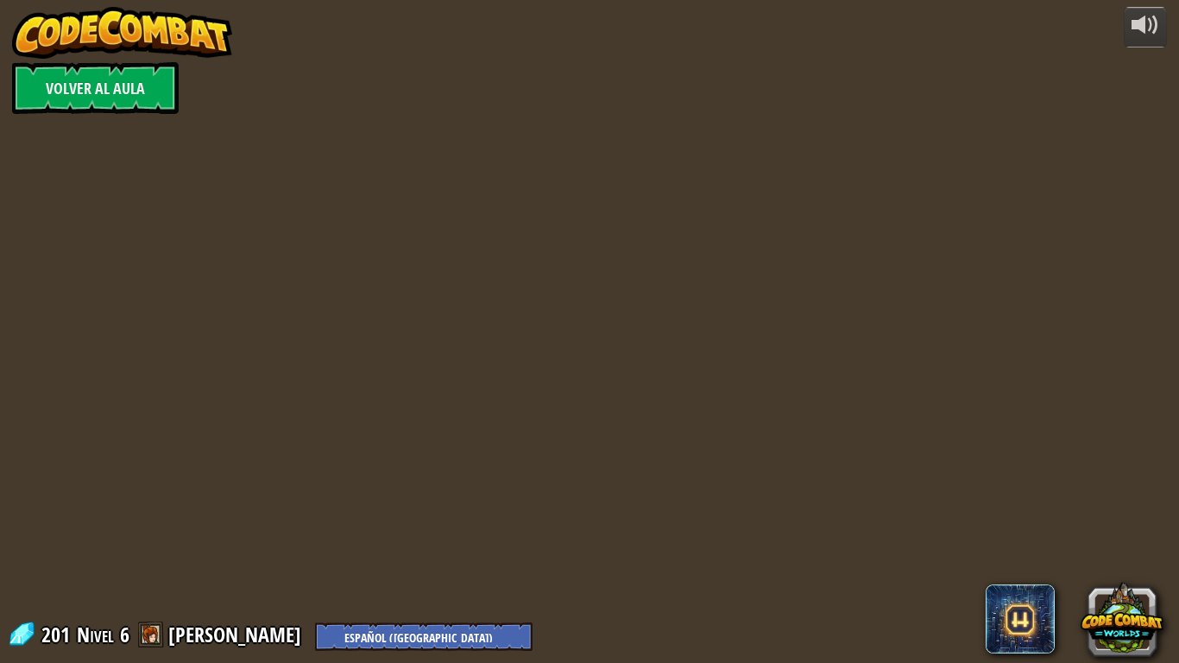
select select "es-419"
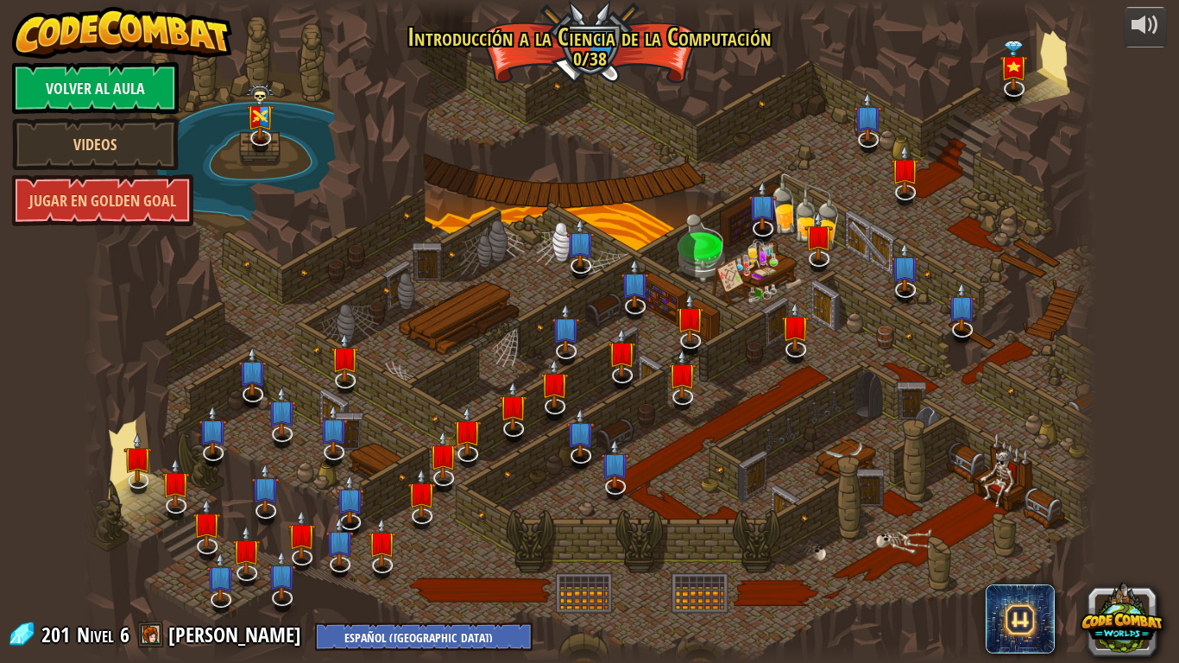
select select "es-419"
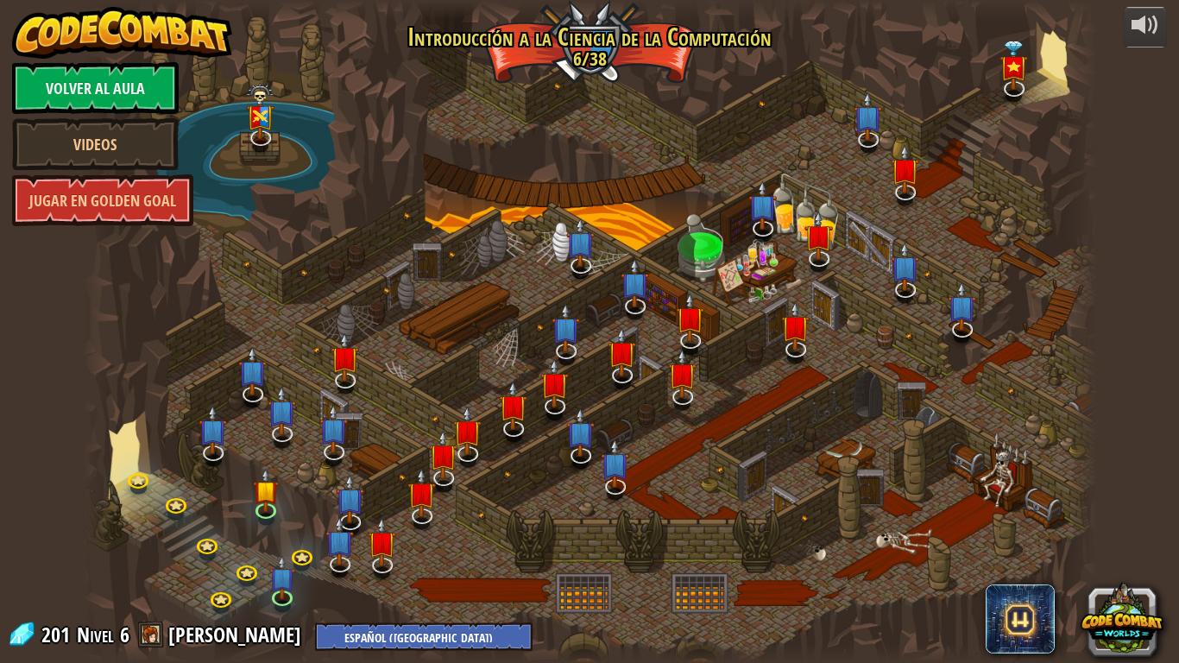
select select "es-419"
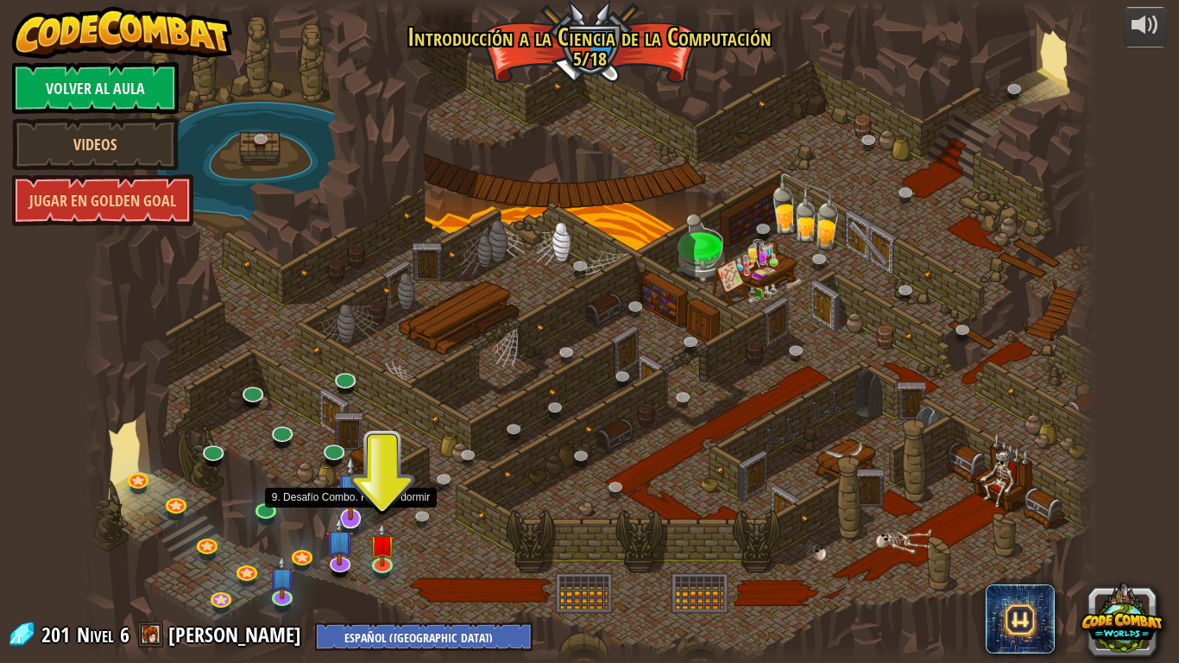
click at [352, 505] on img at bounding box center [351, 488] width 28 height 66
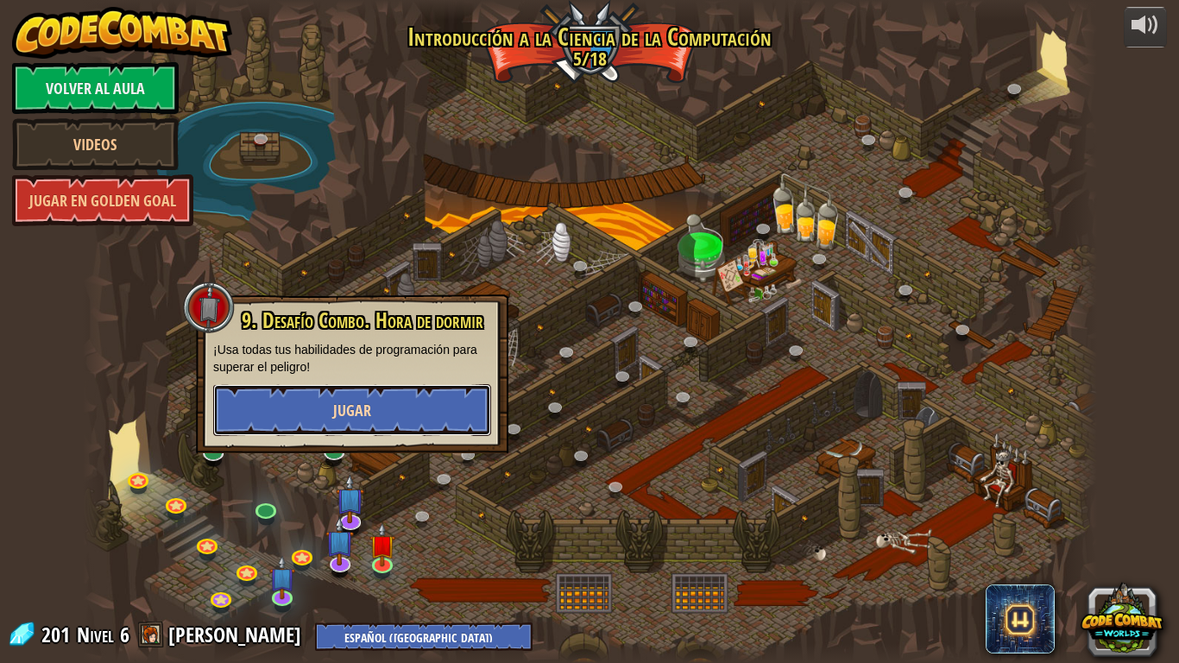
click at [427, 422] on button "Jugar" at bounding box center [352, 410] width 278 height 52
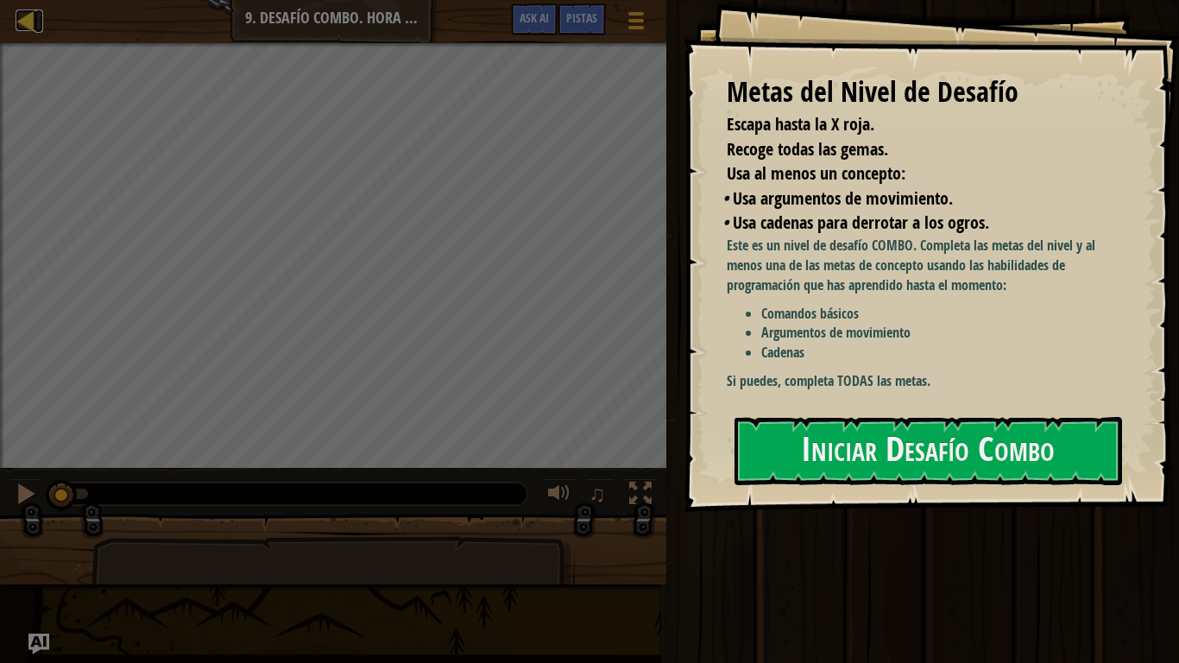
click at [21, 26] on div at bounding box center [27, 20] width 22 height 22
select select "es-419"
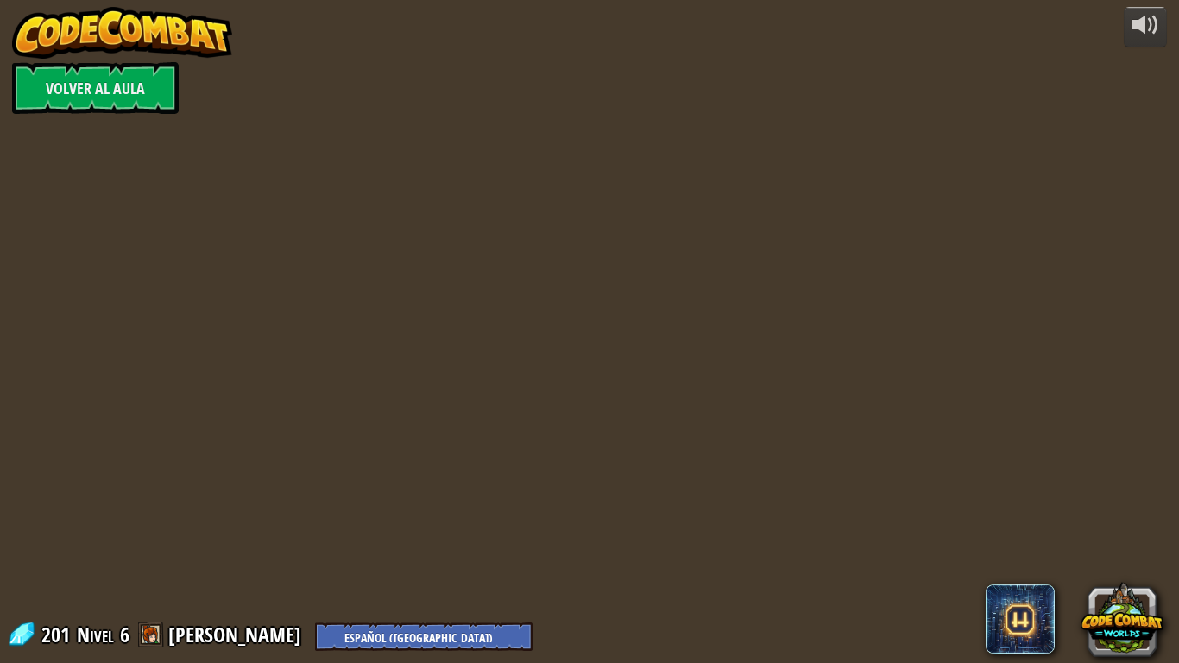
click at [21, 26] on img at bounding box center [122, 33] width 221 height 52
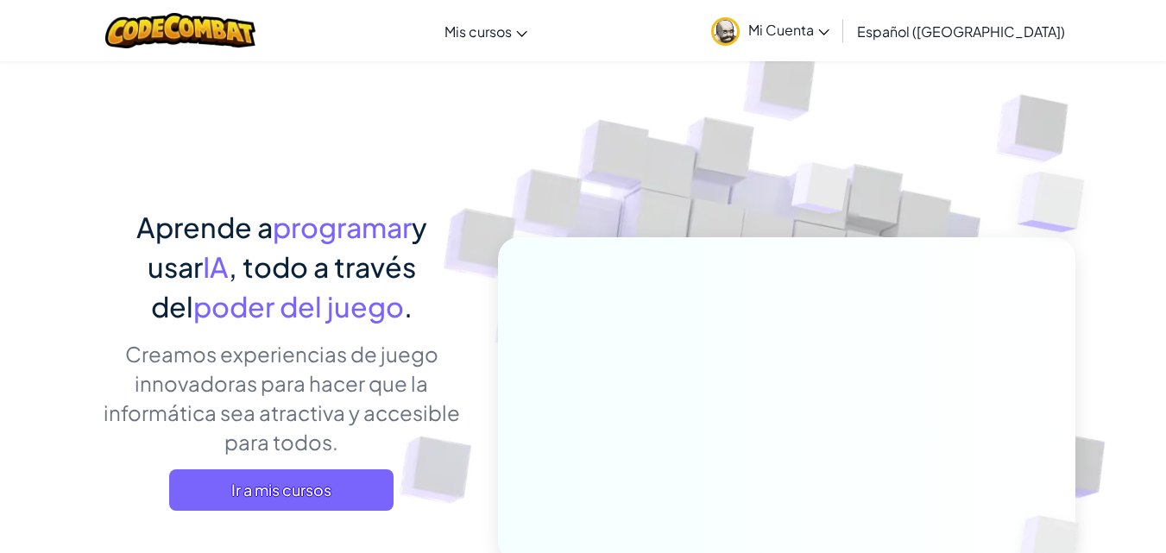
select select "es-419"
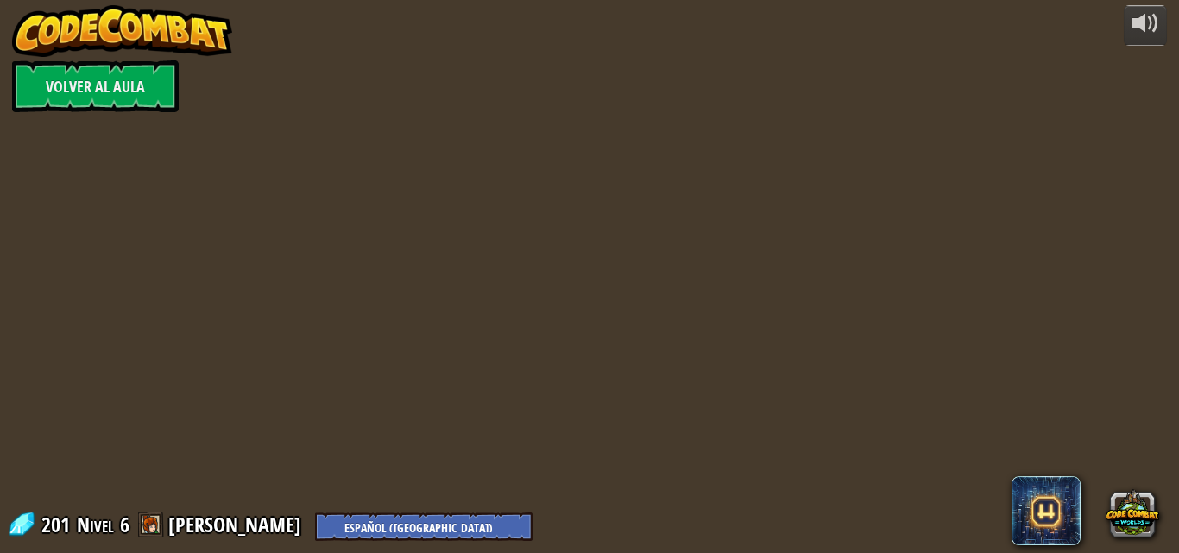
select select "es-419"
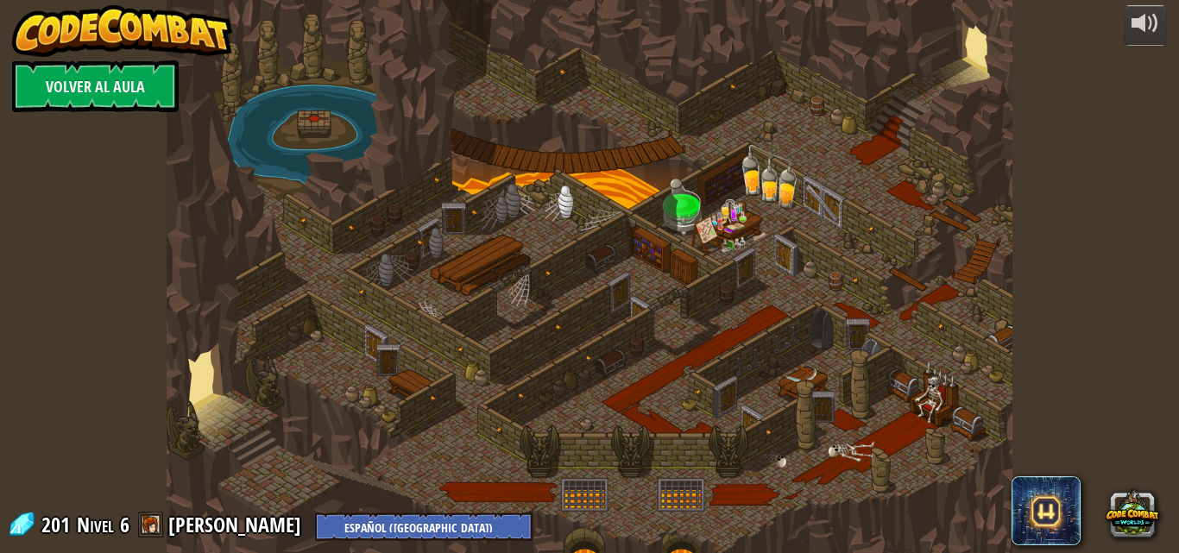
select select "es-419"
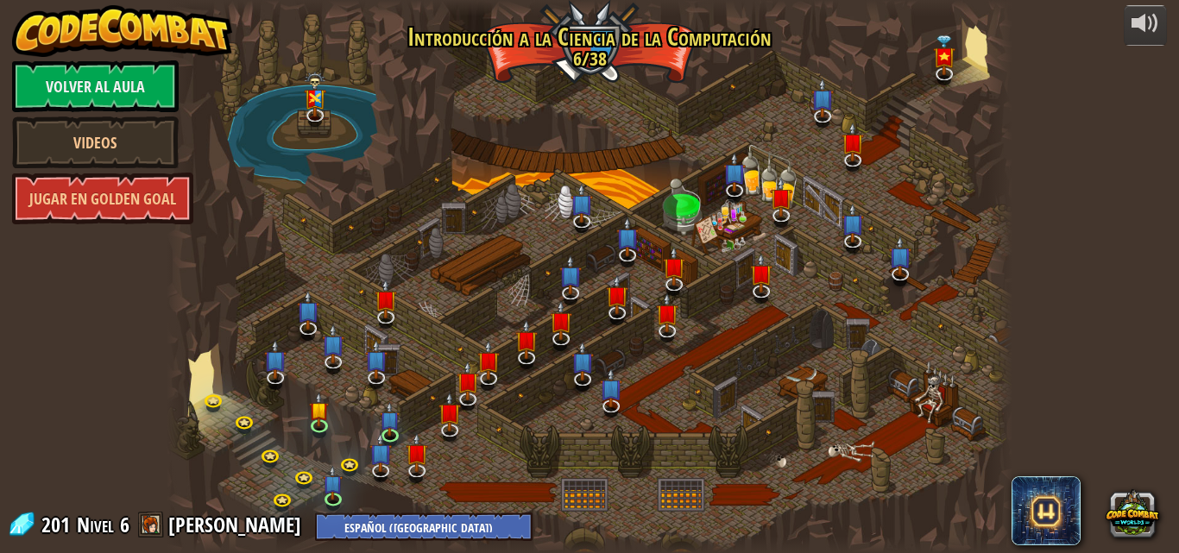
select select "es-419"
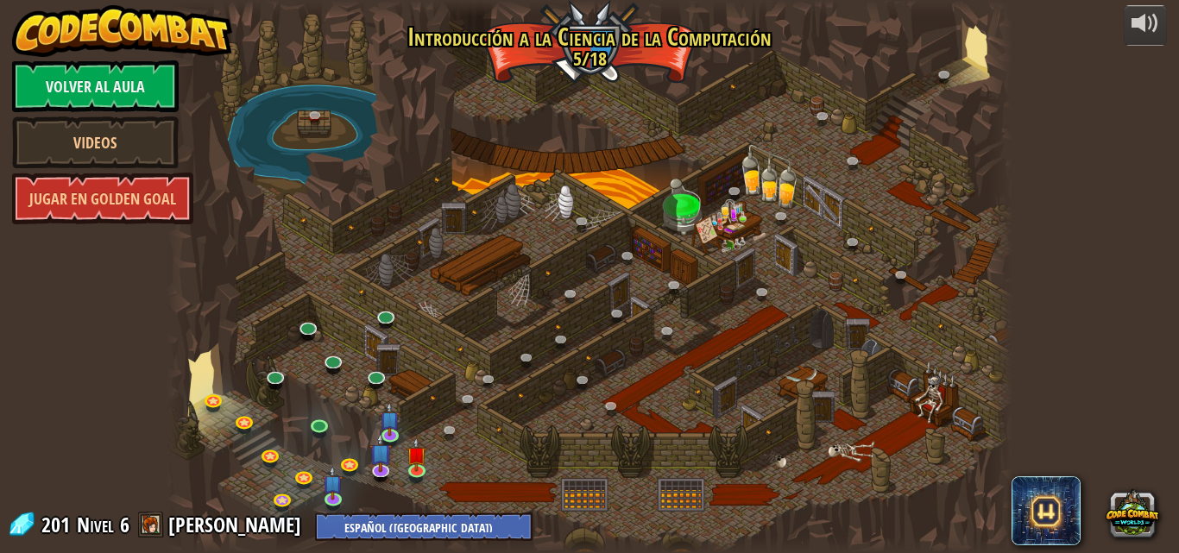
select select "es-419"
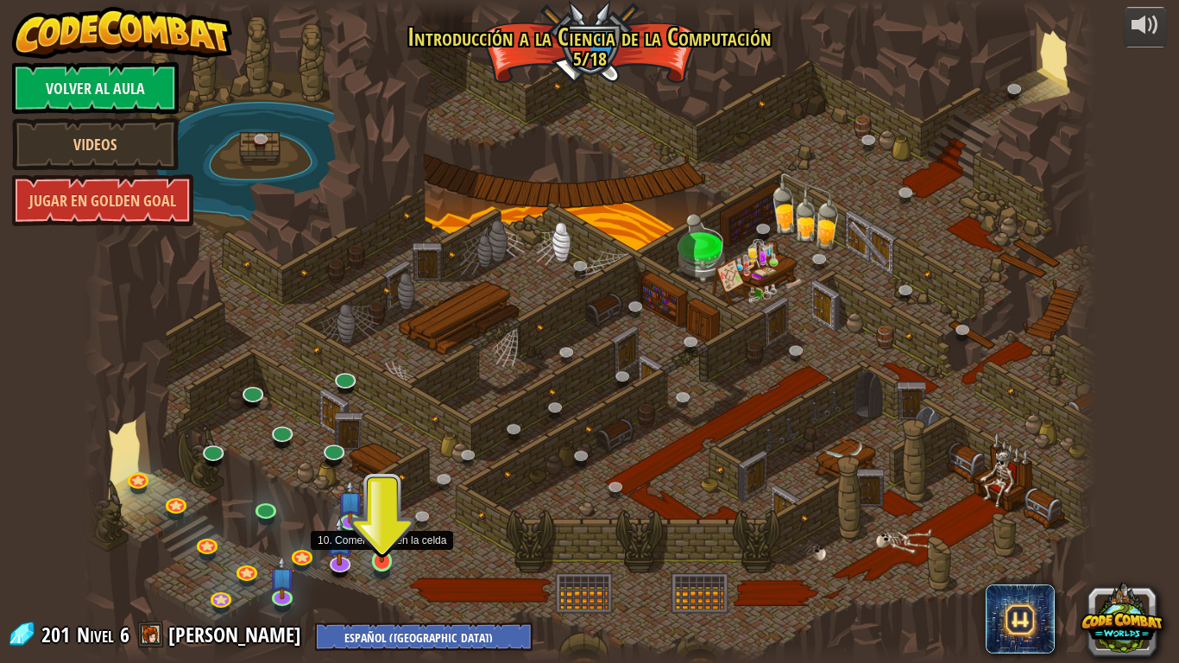
click at [379, 552] on img at bounding box center [382, 533] width 26 height 59
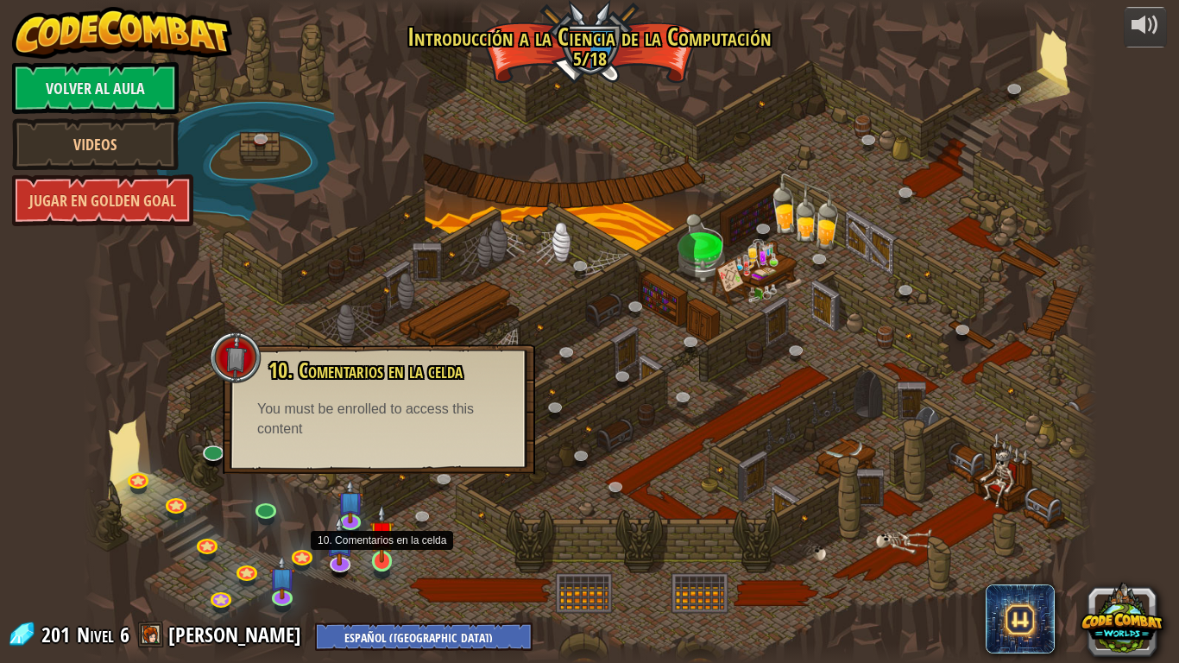
click at [389, 552] on img at bounding box center [382, 533] width 26 height 59
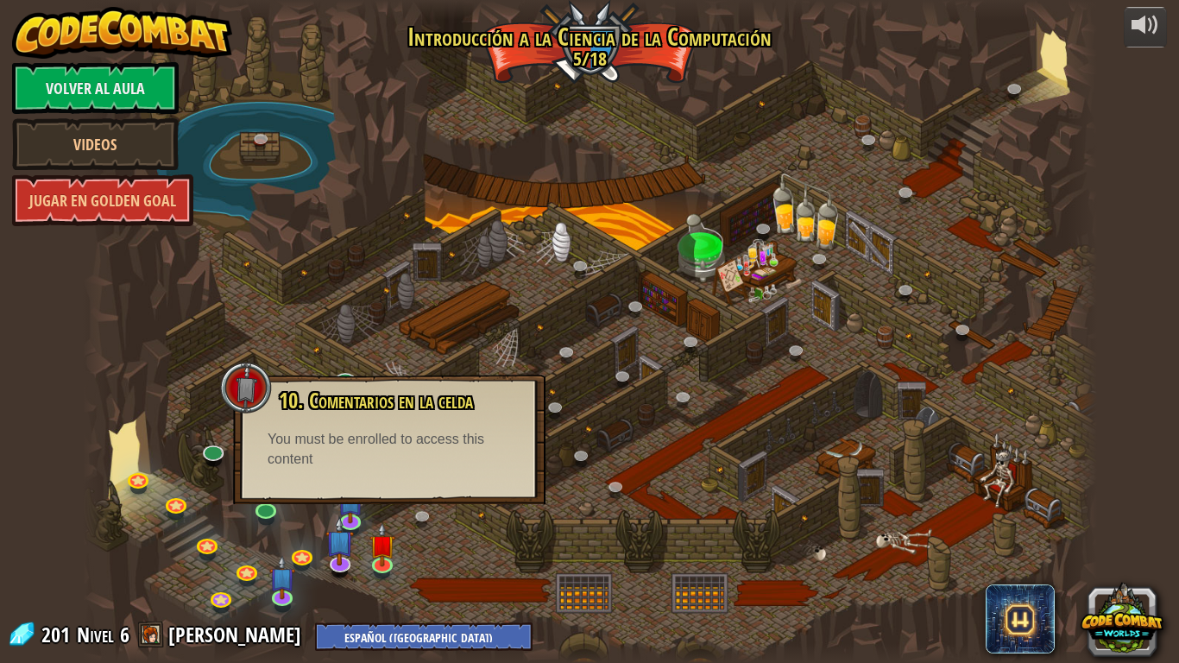
click at [179, 465] on div at bounding box center [590, 331] width 1014 height 663
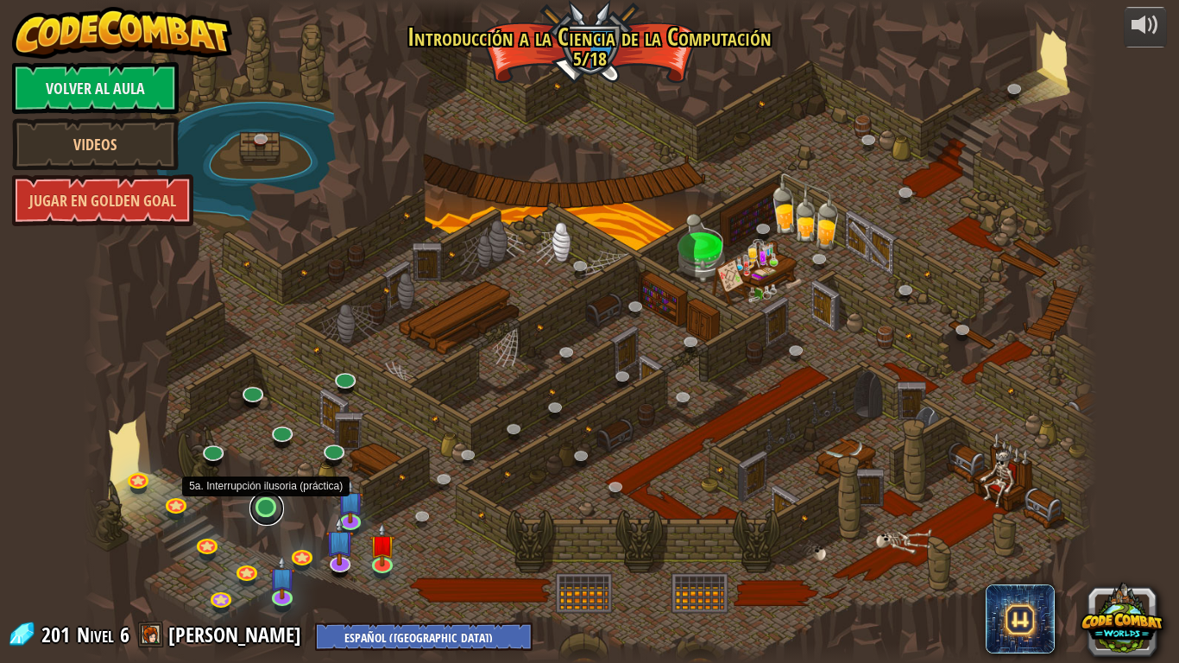
click at [262, 510] on link at bounding box center [266, 508] width 35 height 35
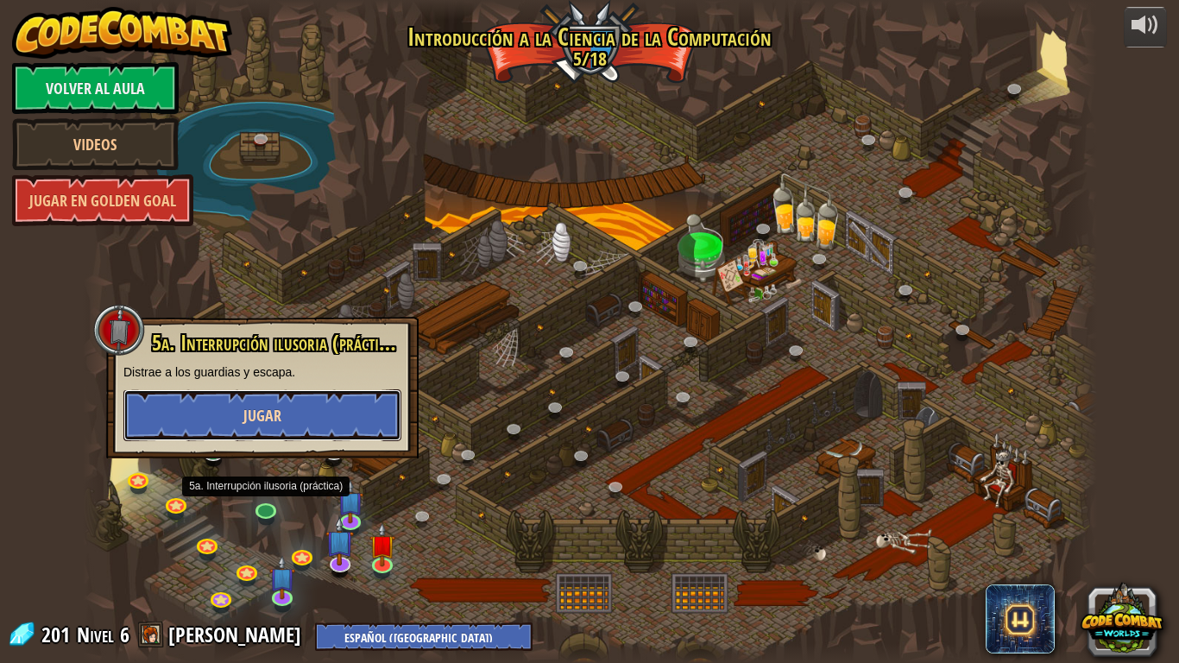
click at [298, 424] on button "Jugar" at bounding box center [262, 415] width 278 height 52
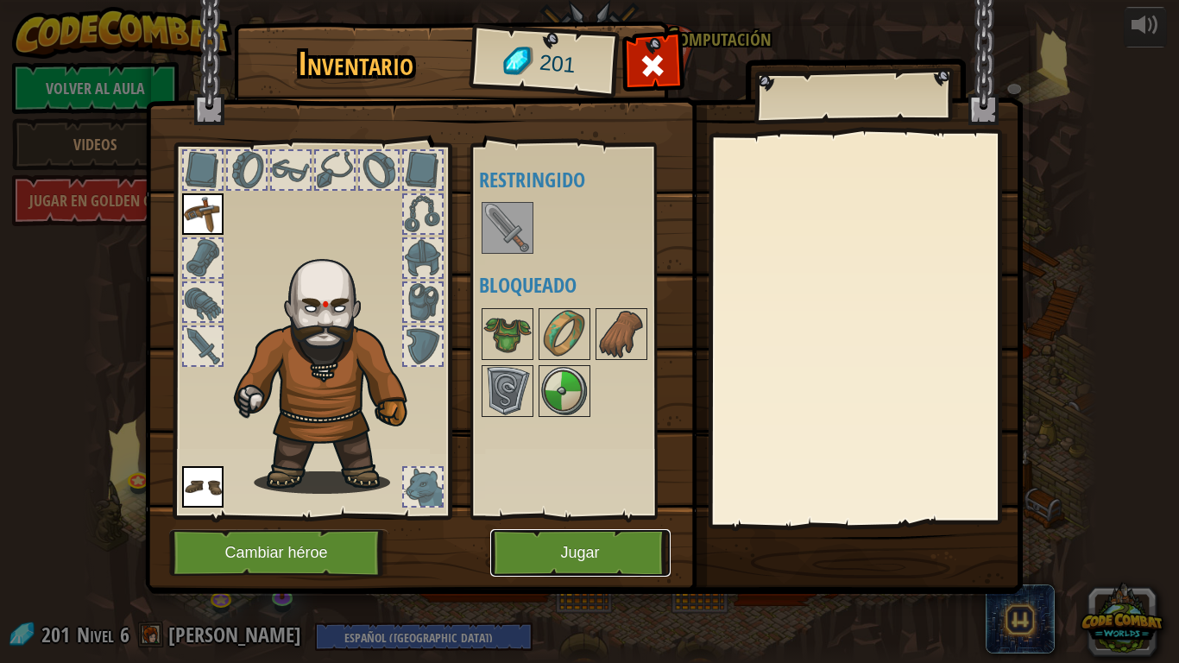
click at [574, 546] on button "Jugar" at bounding box center [580, 552] width 180 height 47
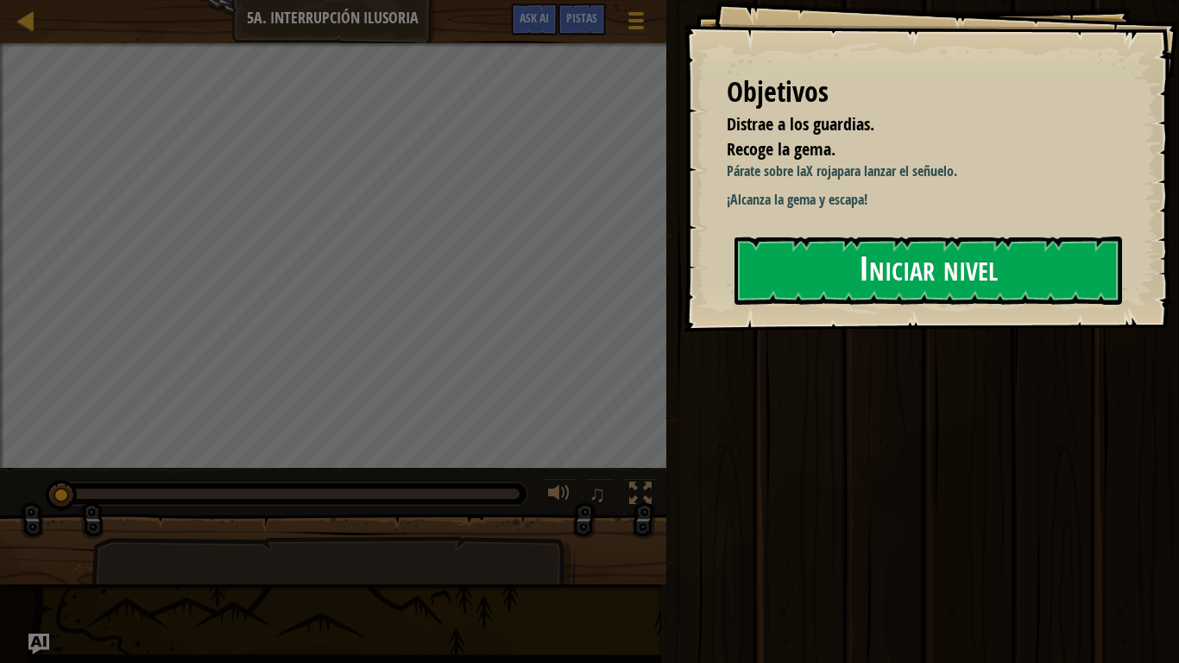
click at [861, 287] on button "Iniciar nivel" at bounding box center [928, 270] width 388 height 68
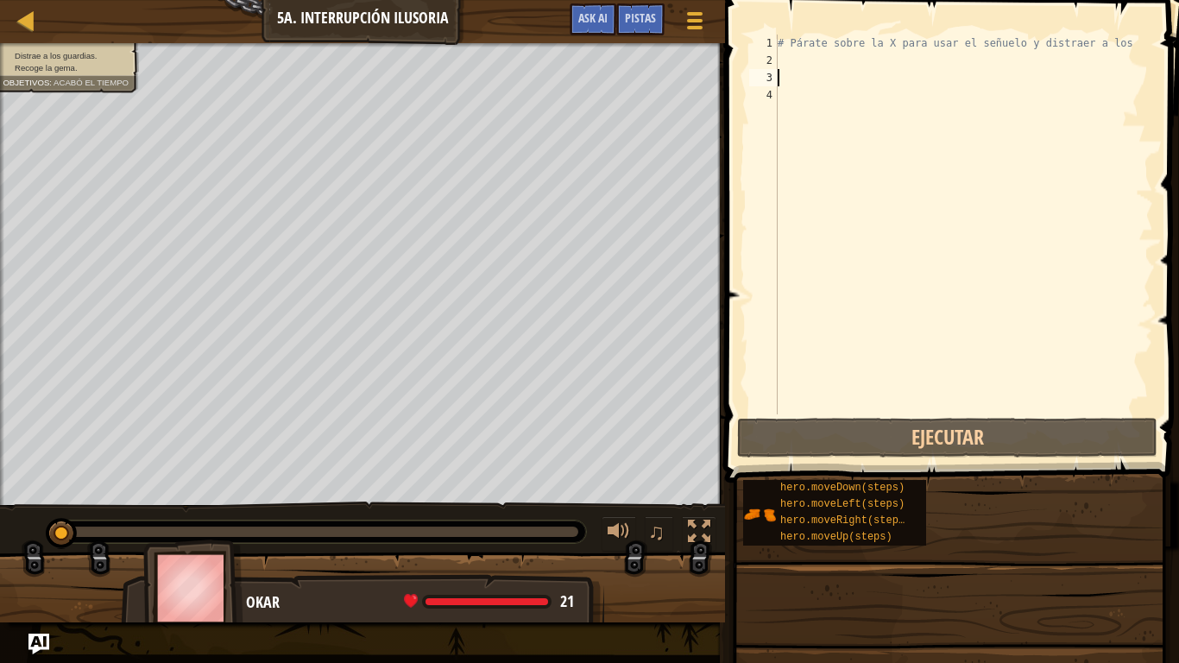
click at [804, 80] on div "# Párate sobre la X para usar el señuelo y distraer a los" at bounding box center [993, 242] width 438 height 414
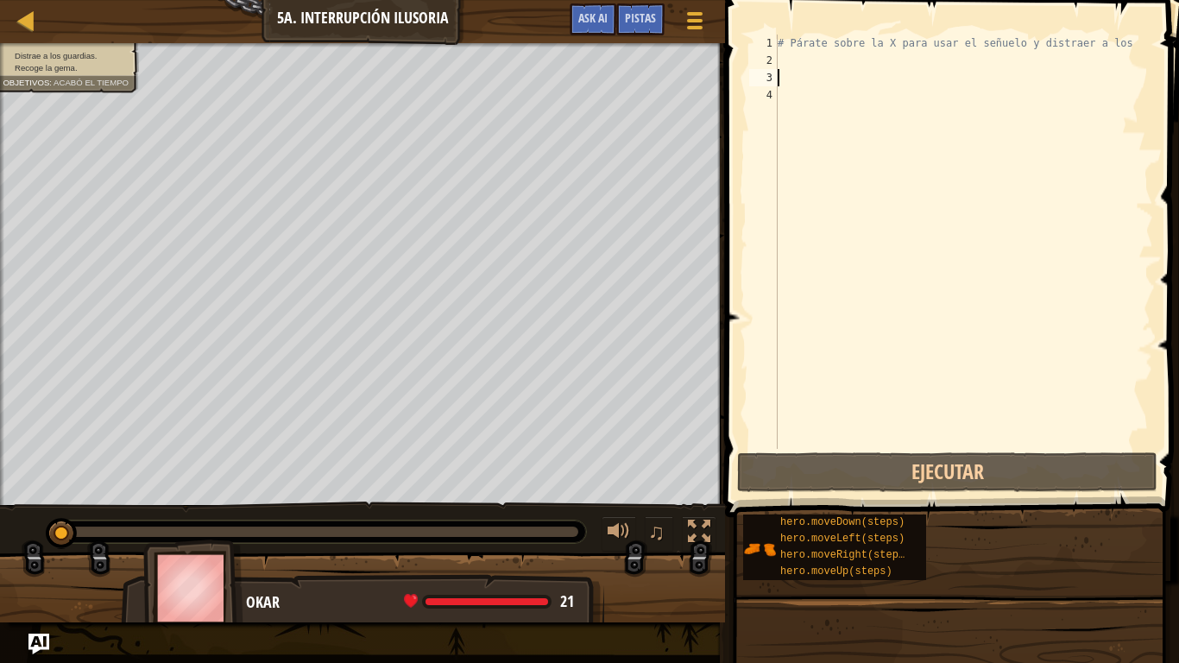
click at [802, 63] on div "# Párate sobre la X para usar el señuelo y distraer a los" at bounding box center [963, 259] width 379 height 449
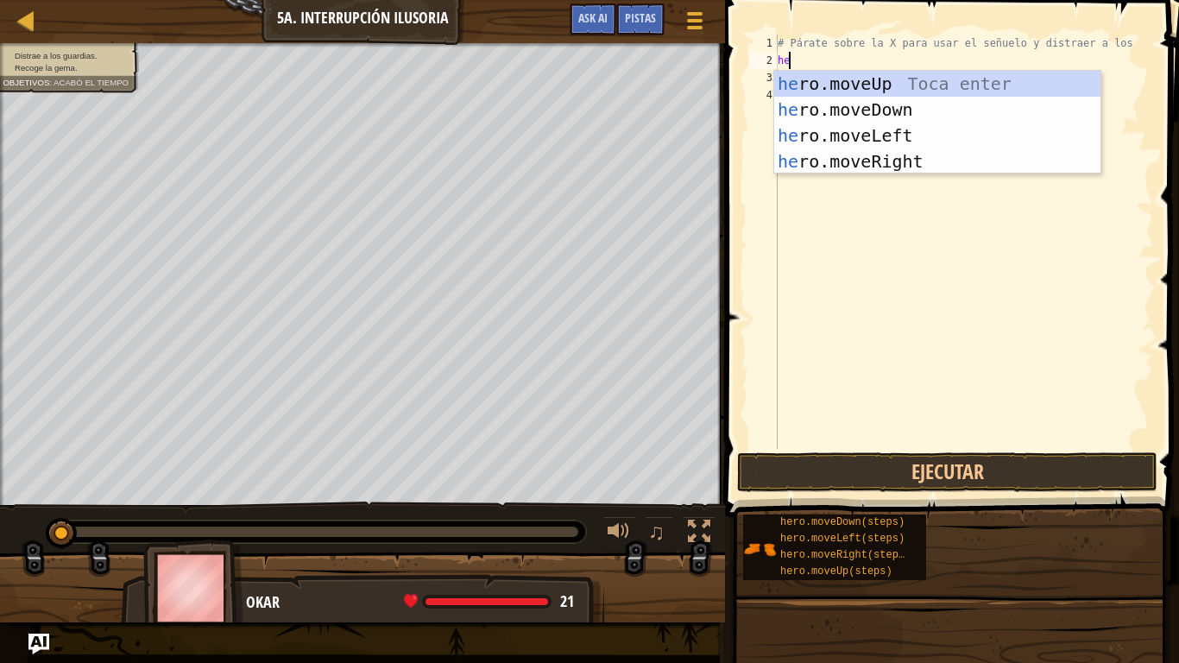
type textarea "hero"
click at [891, 156] on div "hero .moveUp Toca enter hero .moveDown Toca enter hero .moveLeft Toca enter her…" at bounding box center [937, 148] width 326 height 155
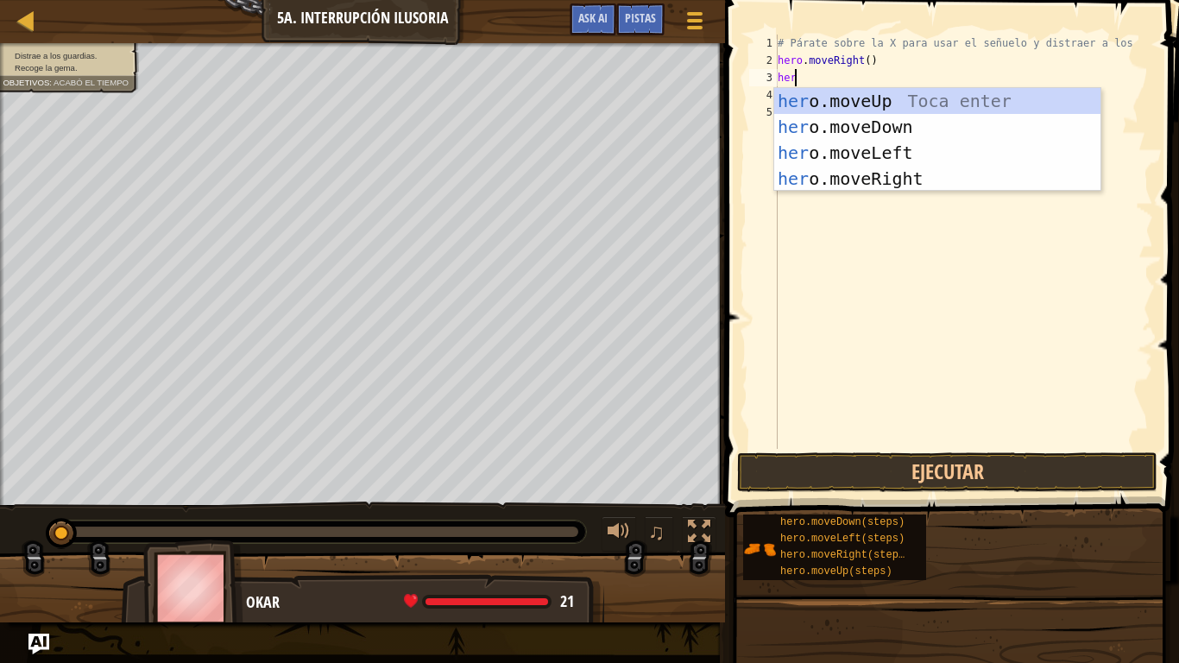
type textarea "hero"
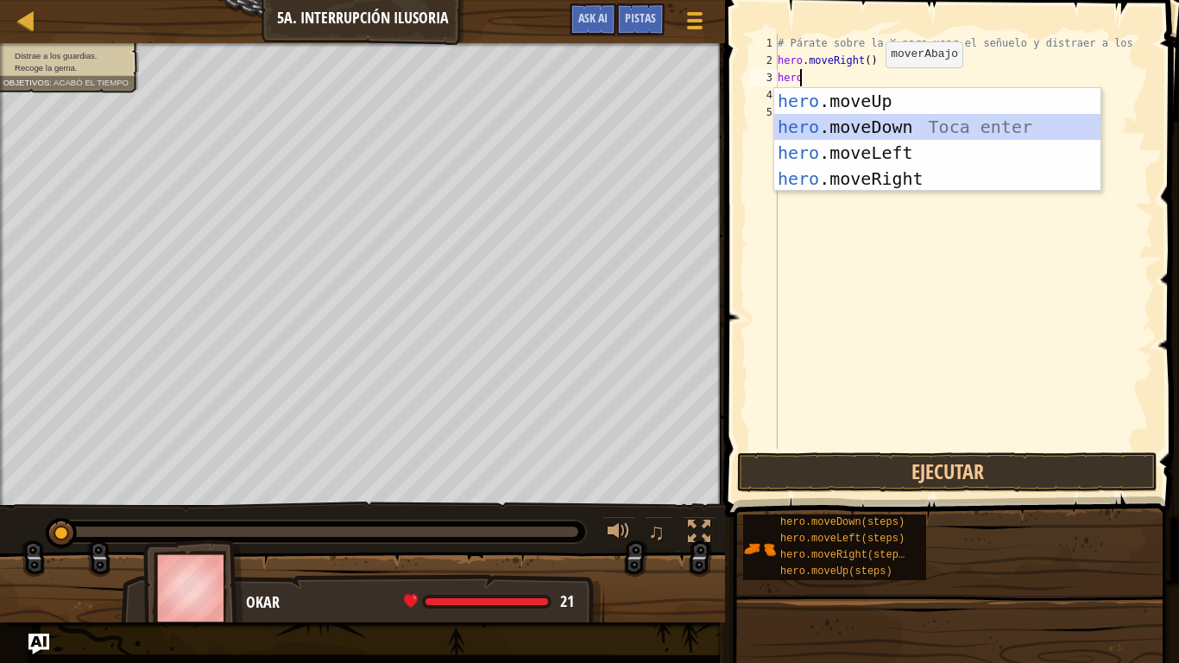
click at [878, 131] on div "hero .moveUp Toca enter hero .moveDown Toca enter hero .moveLeft Toca enter her…" at bounding box center [937, 165] width 326 height 155
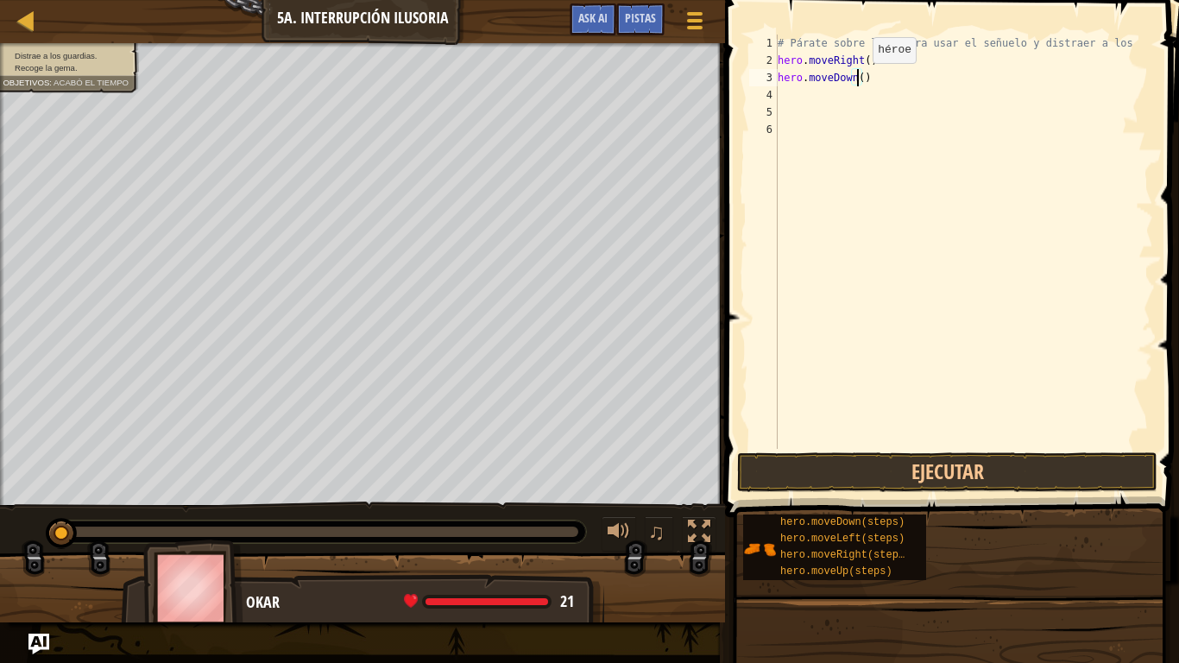
click at [858, 80] on div "# Párate sobre la X para usar el señuelo y distraer a los hero . moveRight ( ) …" at bounding box center [963, 259] width 379 height 449
type textarea "hero.moveDown(2)"
click at [949, 462] on button "Ejecutar" at bounding box center [947, 472] width 420 height 40
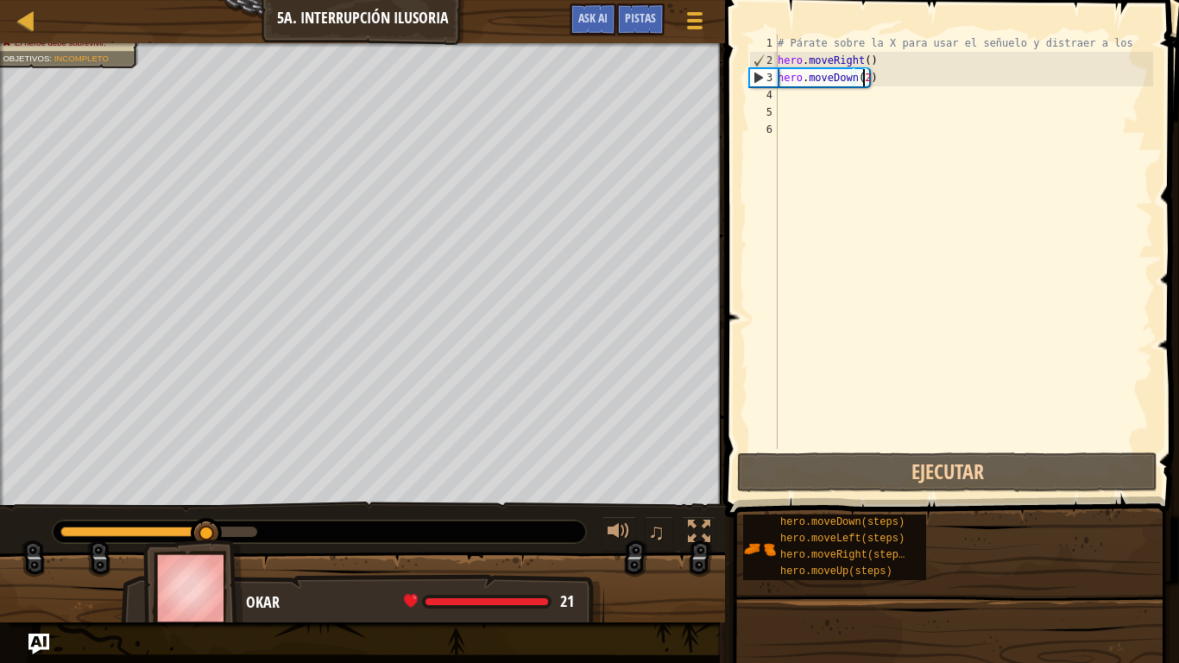
click at [807, 105] on div "# Párate sobre la X para usar el señuelo y distraer a los hero . moveRight ( ) …" at bounding box center [963, 259] width 379 height 449
click at [800, 95] on div "# Párate sobre la X para usar el señuelo y distraer a los hero . moveRight ( ) …" at bounding box center [963, 259] width 379 height 449
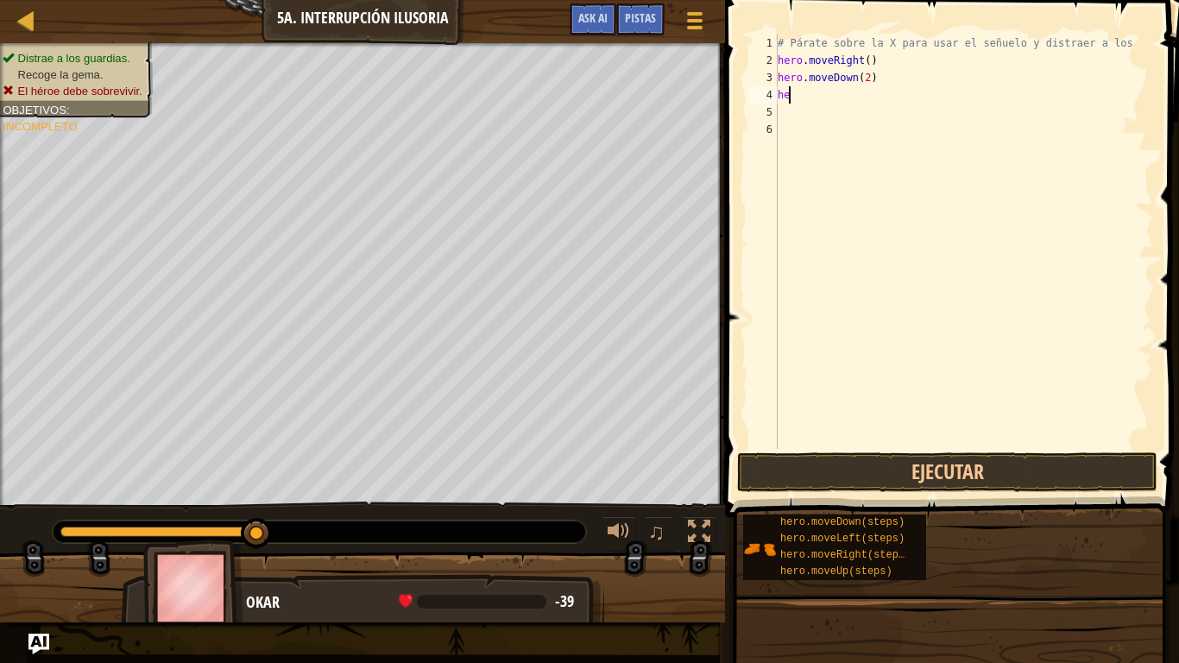
type textarea "h"
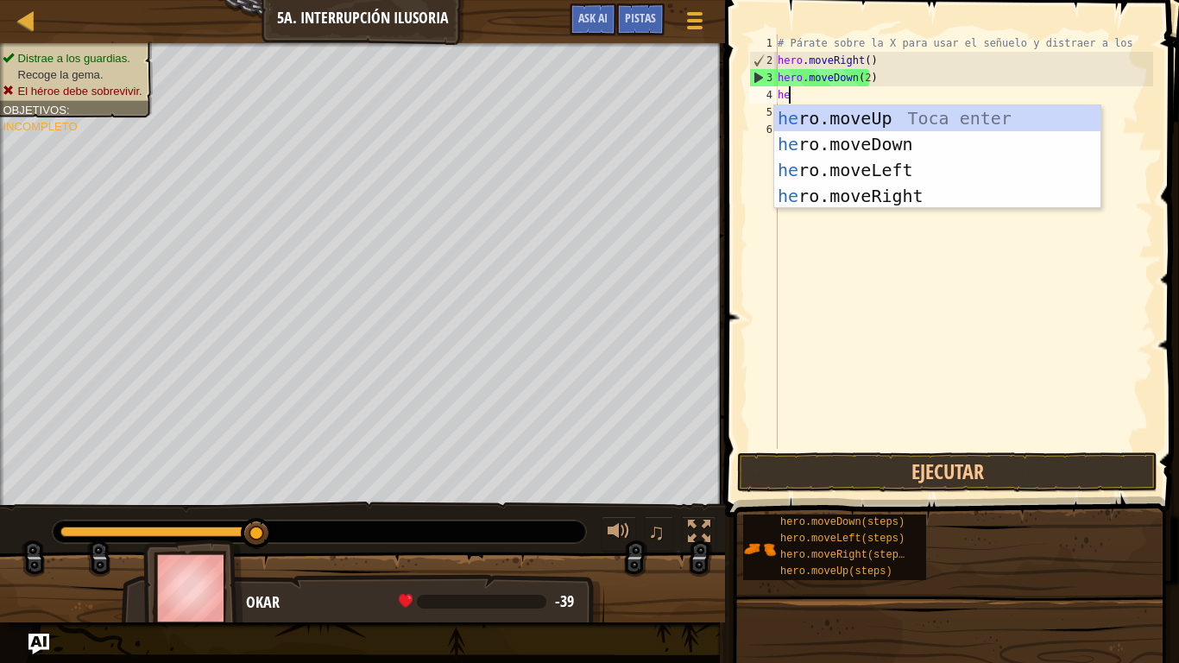
scroll to position [8, 1]
type textarea "hero"
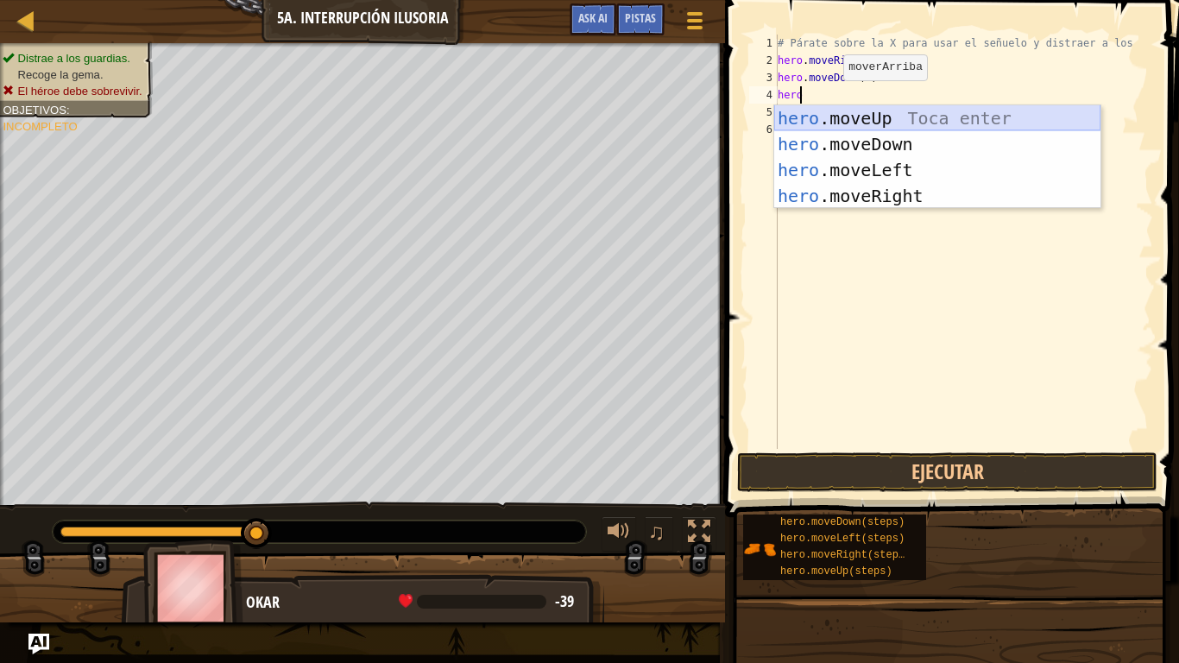
click at [924, 126] on div "hero .moveUp Toca enter hero .moveDown Toca enter hero .moveLeft Toca enter her…" at bounding box center [937, 182] width 326 height 155
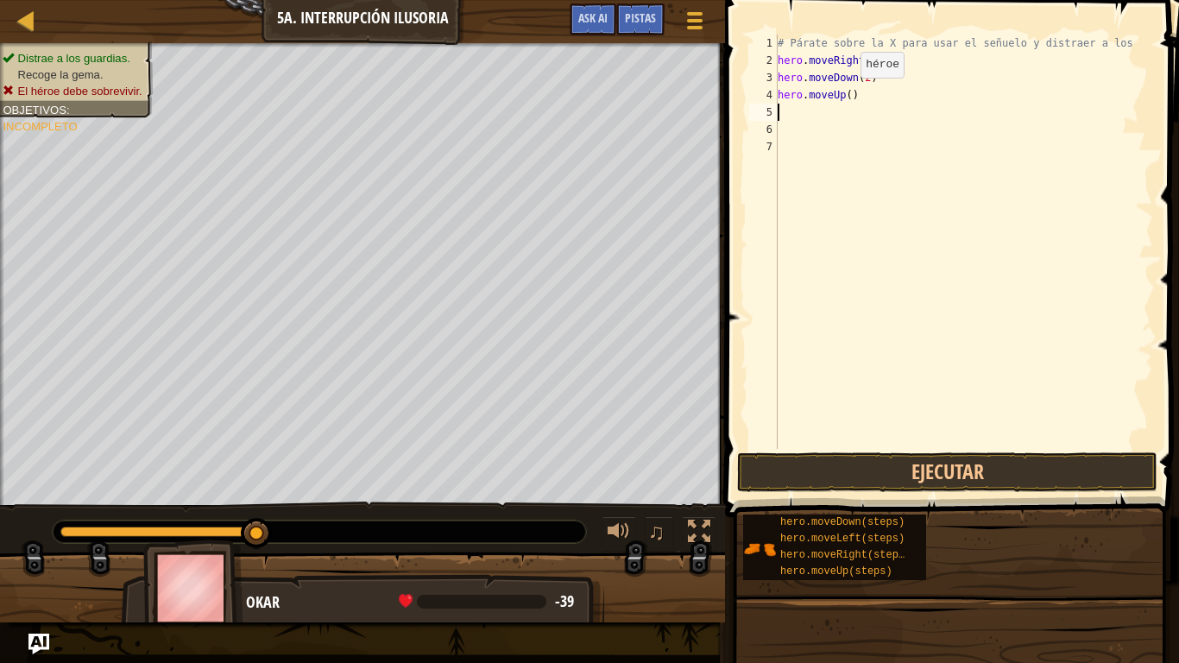
click at [845, 95] on div "# Párate sobre la X para usar el señuelo y distraer a los hero . moveRight ( ) …" at bounding box center [963, 259] width 379 height 449
type textarea "hero.moveUp(2)"
click at [871, 98] on div "# Párate sobre la X para usar el señuelo y distraer a los hero . moveRight ( ) …" at bounding box center [963, 259] width 379 height 449
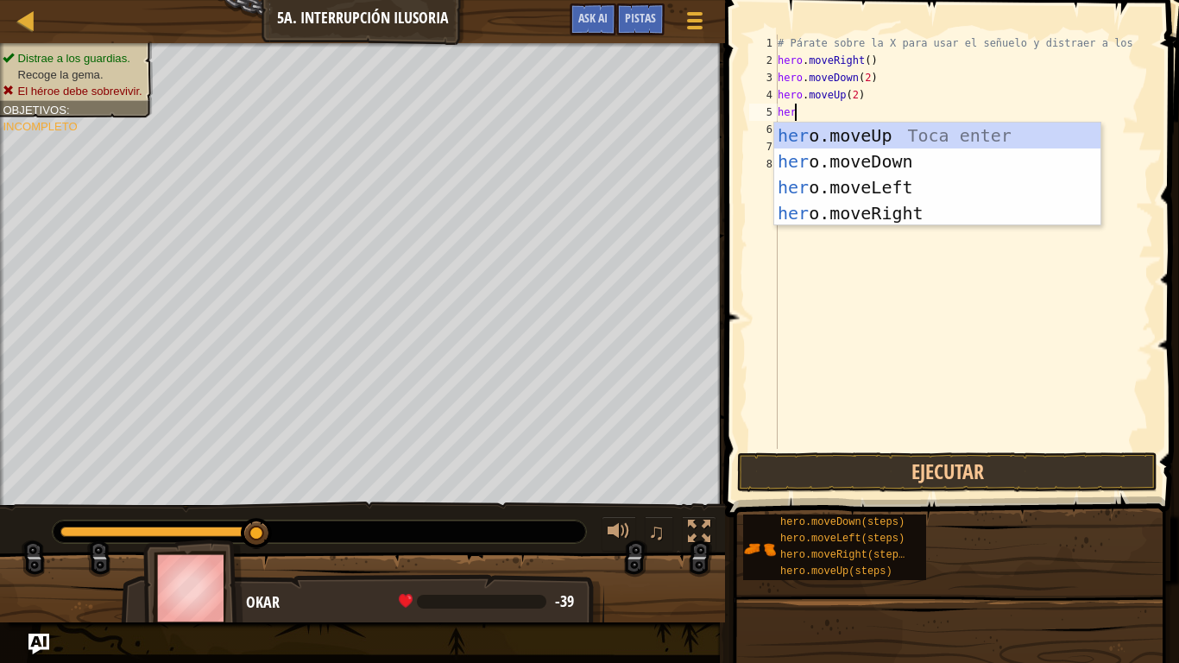
scroll to position [8, 1]
type textarea "hero"
click at [831, 212] on div "hero .moveUp Toca enter hero .moveDown Toca enter hero .moveLeft Toca enter her…" at bounding box center [937, 200] width 326 height 155
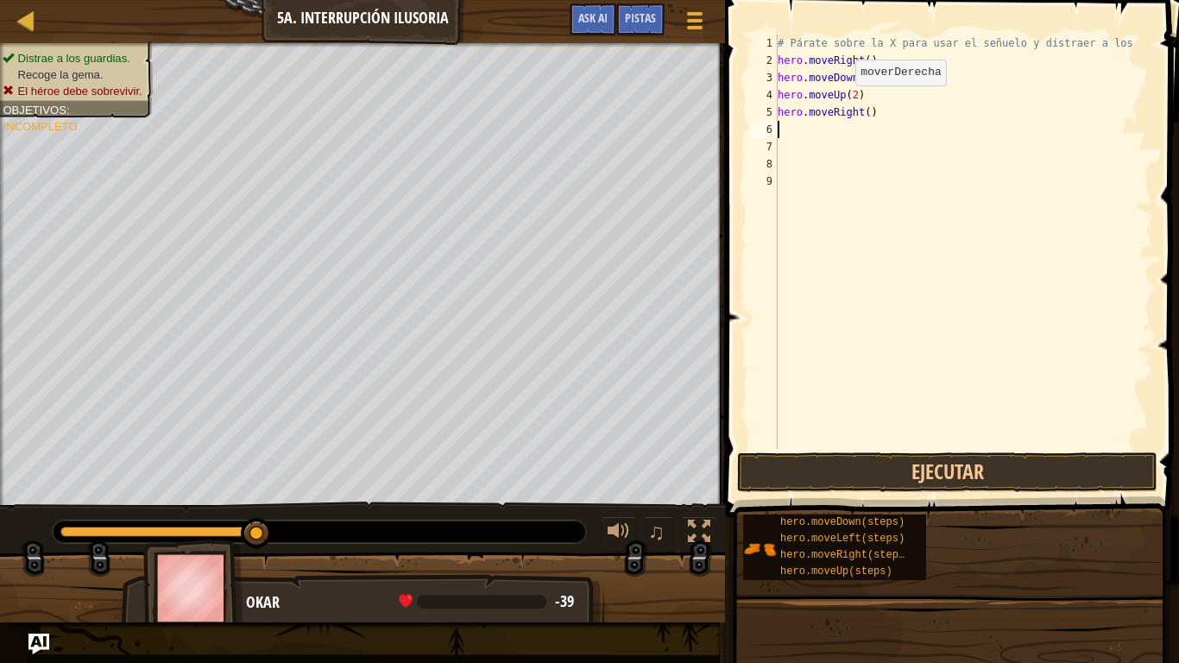
scroll to position [8, 0]
click at [864, 110] on div "# Párate sobre la X para usar el señuelo y distraer a los hero . moveRight ( ) …" at bounding box center [963, 259] width 379 height 449
type textarea "hero.moveRight(3)"
click at [927, 463] on button "Ejecutar" at bounding box center [947, 472] width 420 height 40
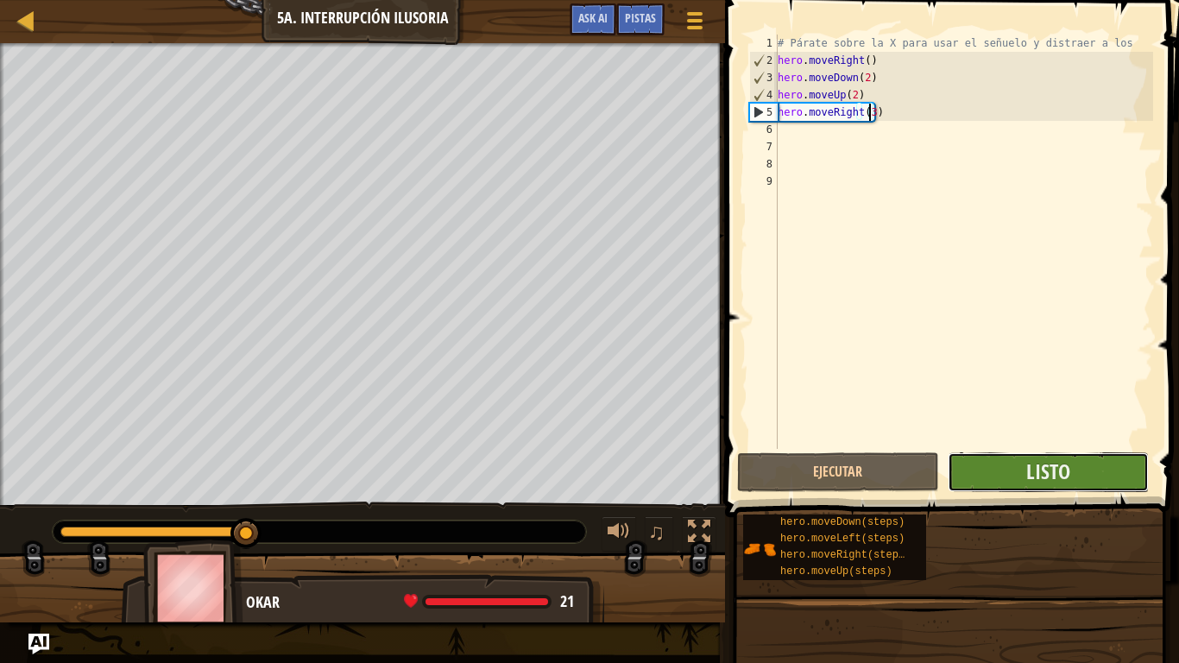
click at [1070, 470] on button "Listo" at bounding box center [1048, 472] width 201 height 40
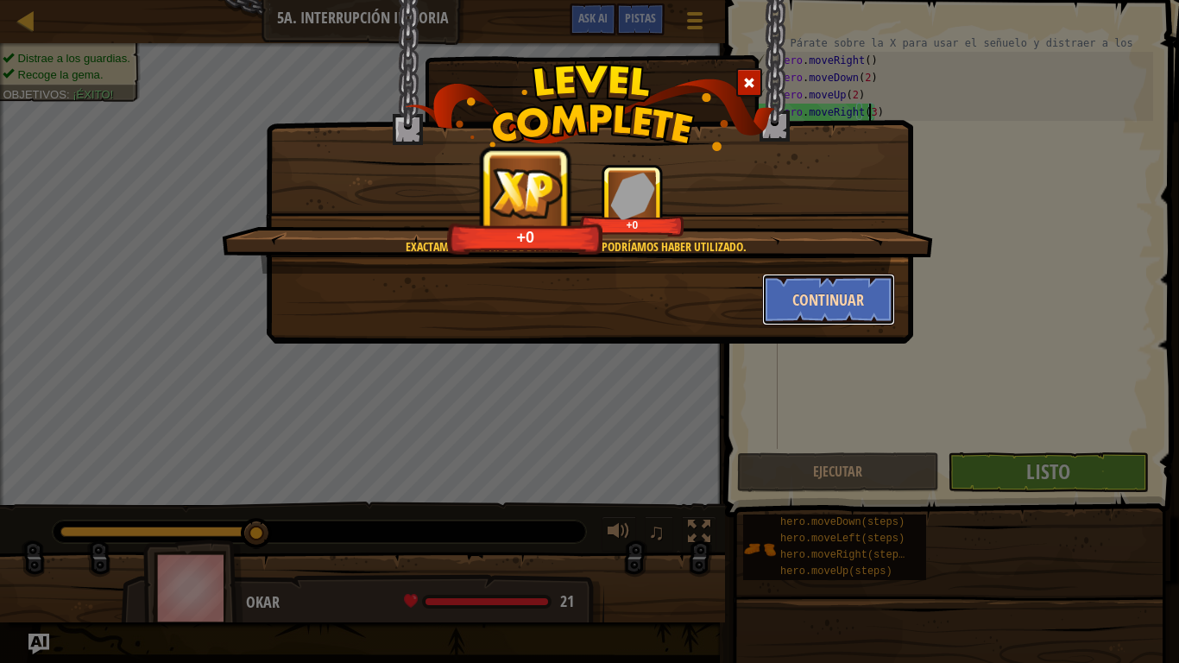
click at [770, 286] on button "Continuar" at bounding box center [829, 300] width 134 height 52
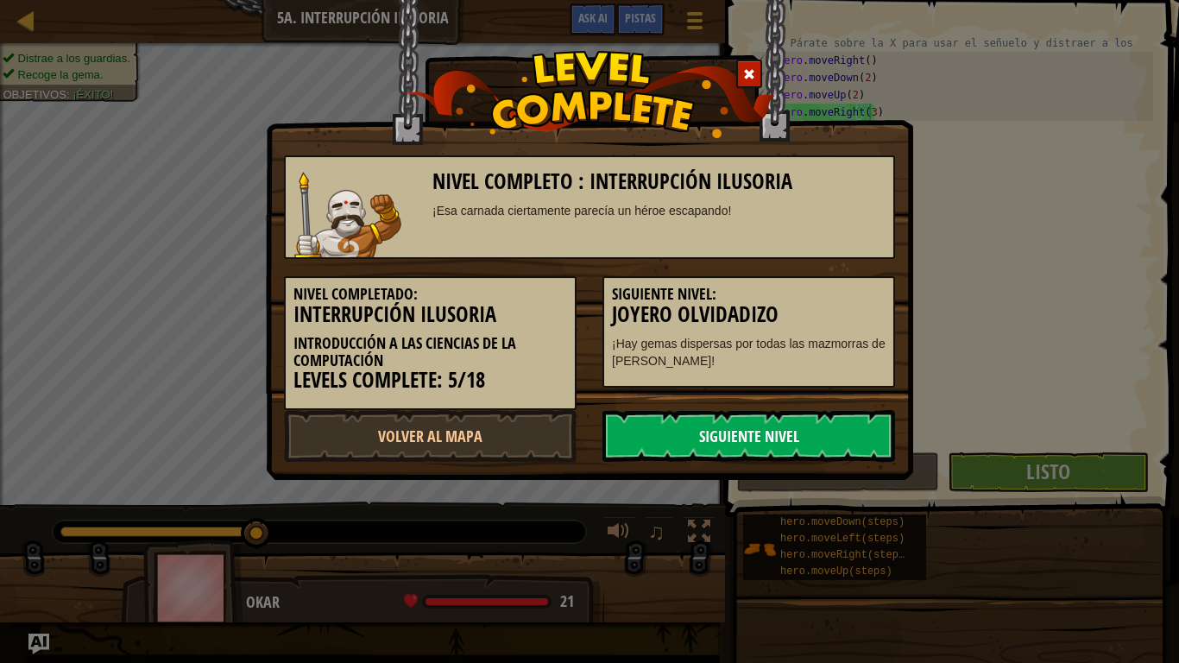
click at [817, 419] on link "Siguiente Nivel" at bounding box center [748, 436] width 293 height 52
click at [828, 451] on link "Siguiente Nivel" at bounding box center [748, 436] width 293 height 52
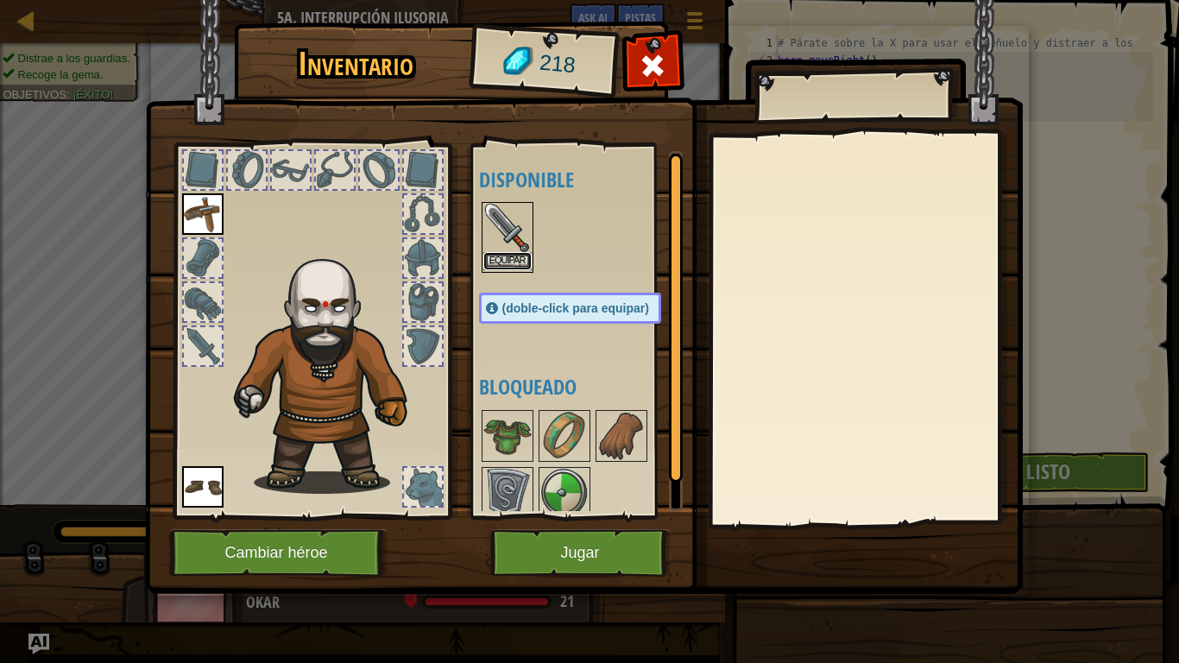
click at [500, 264] on button "Equipar" at bounding box center [507, 261] width 48 height 18
click at [501, 469] on img at bounding box center [507, 493] width 48 height 48
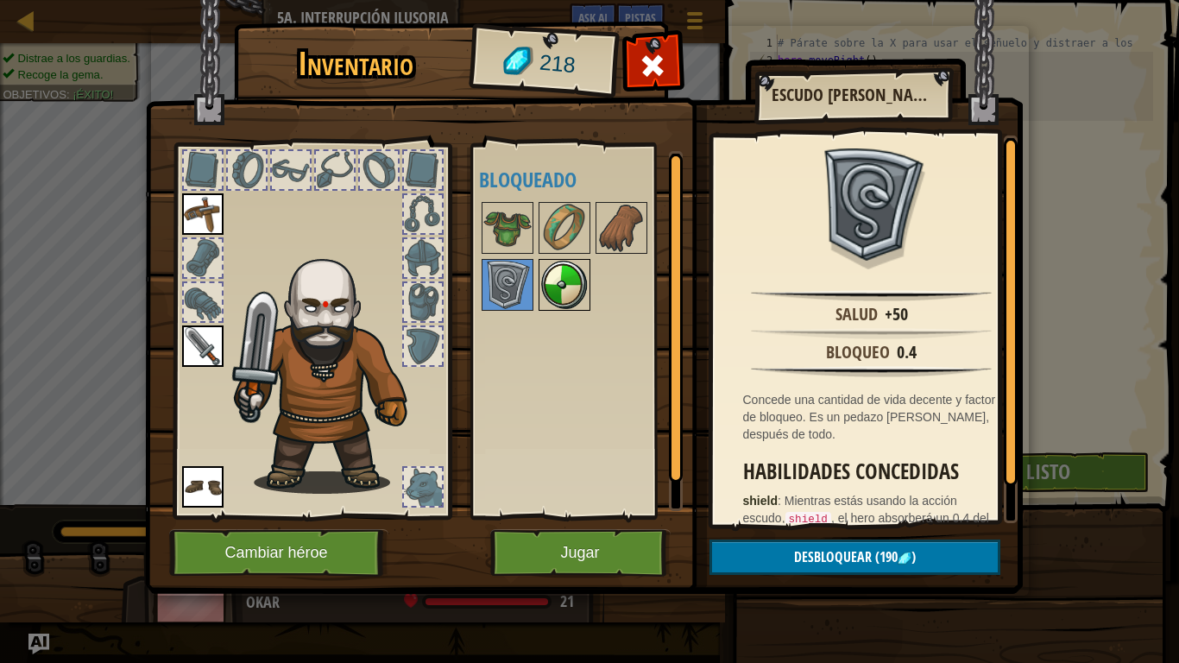
click at [567, 281] on img at bounding box center [564, 285] width 48 height 48
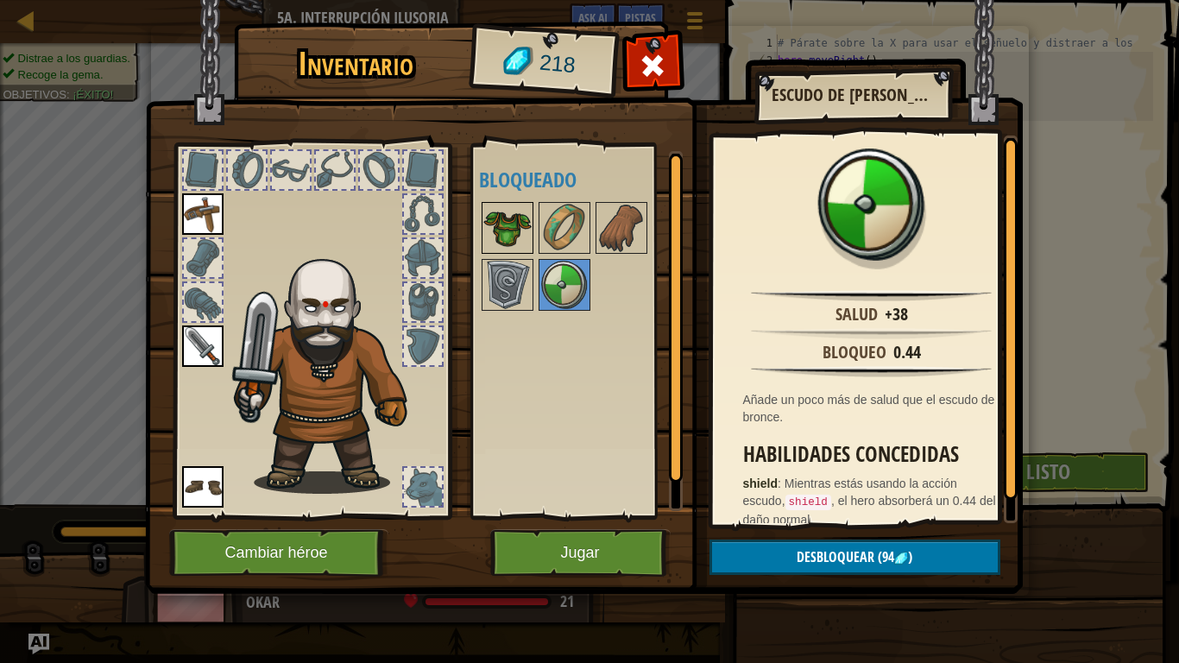
click at [505, 217] on img at bounding box center [507, 228] width 48 height 48
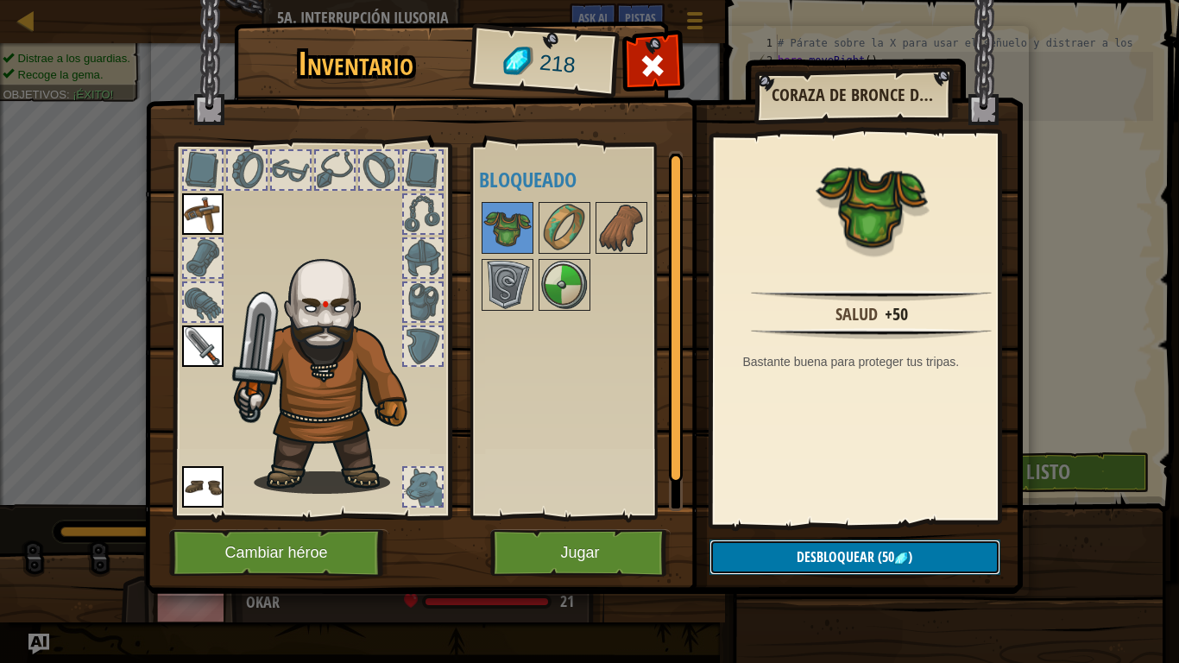
click at [843, 552] on span "Desbloquear" at bounding box center [836, 556] width 78 height 19
click at [785, 544] on button "Confirmar" at bounding box center [854, 556] width 291 height 35
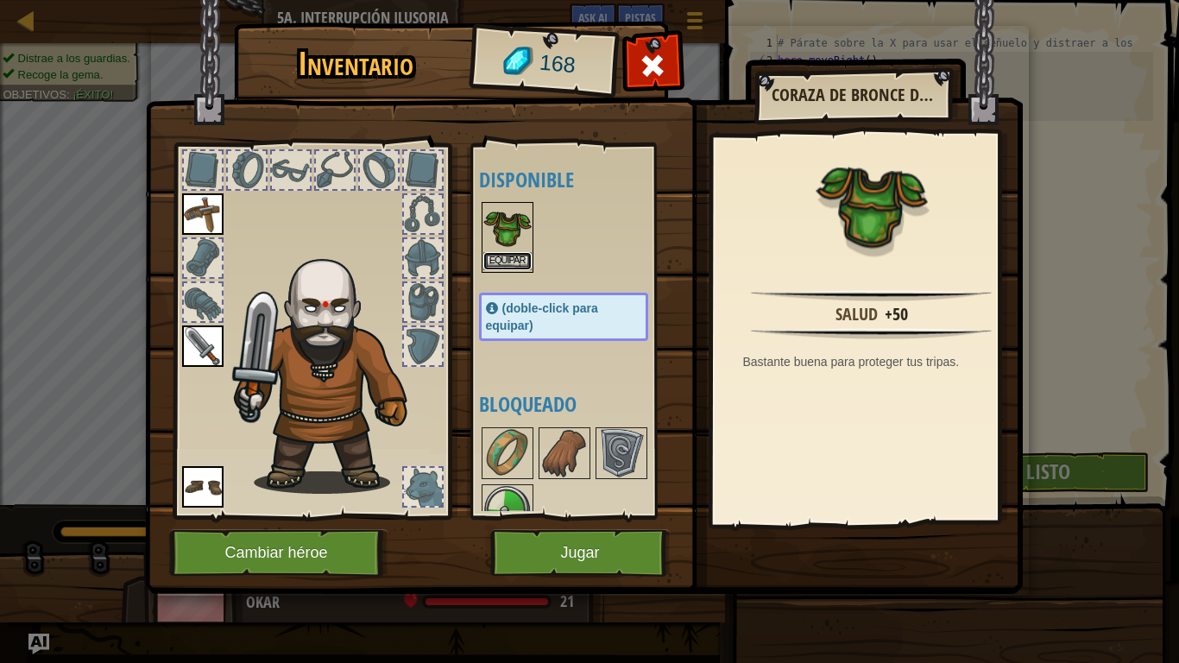
click at [483, 255] on button "Equipar" at bounding box center [507, 261] width 48 height 18
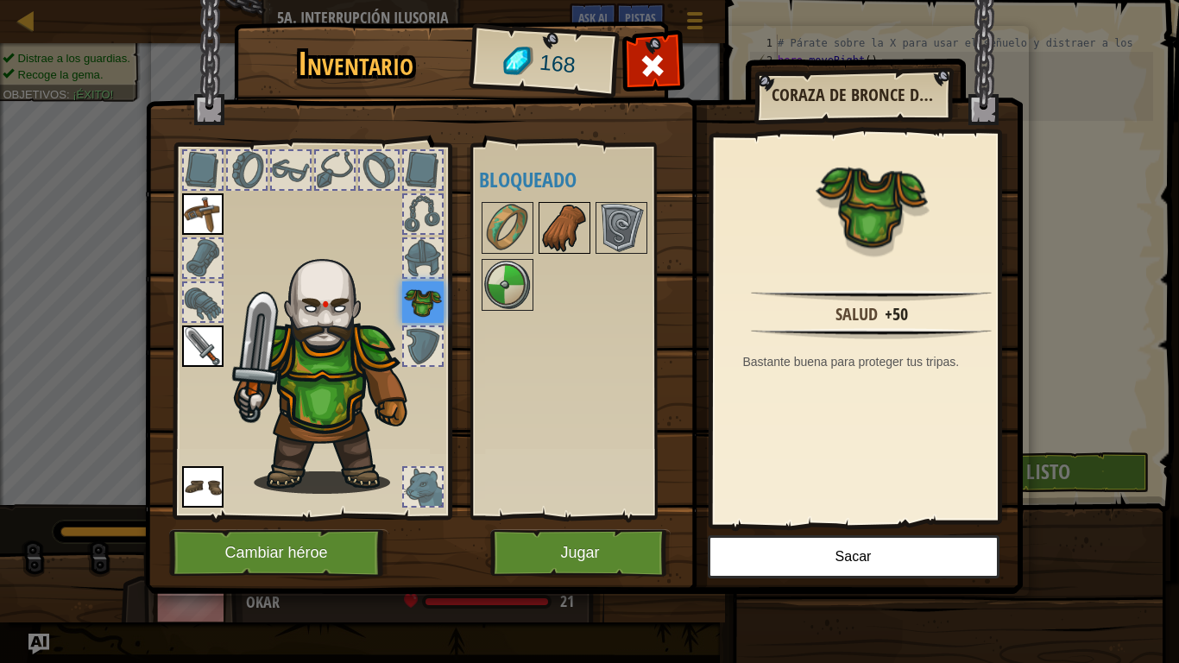
click at [552, 233] on img at bounding box center [564, 228] width 48 height 48
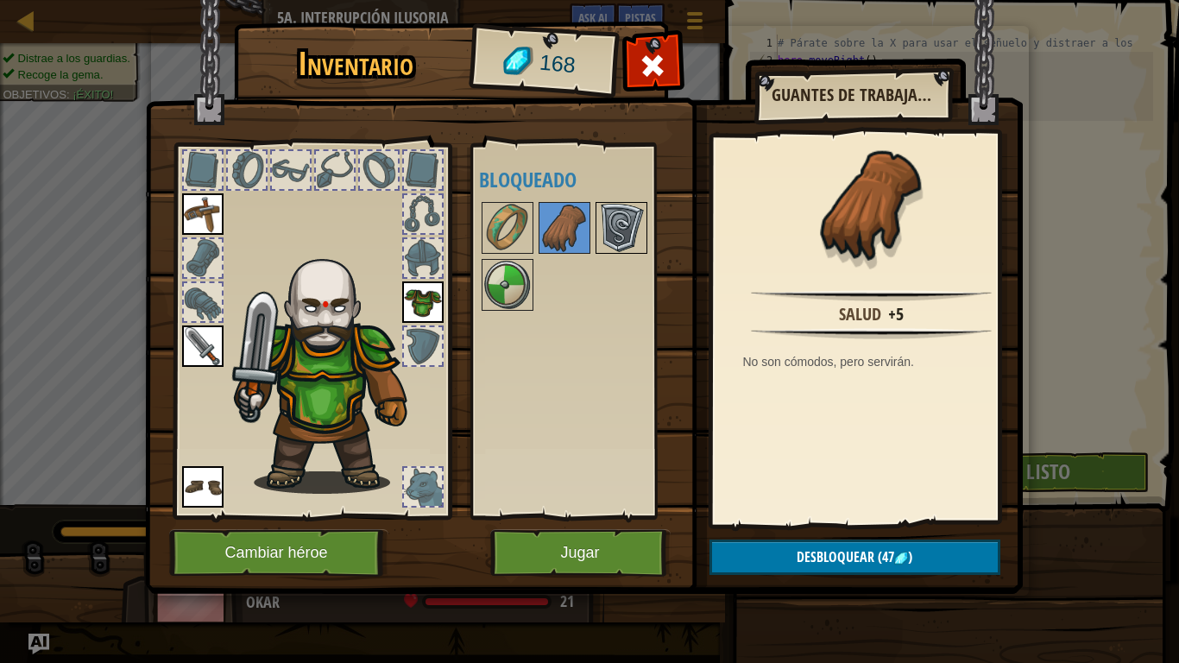
click at [625, 237] on img at bounding box center [621, 228] width 48 height 48
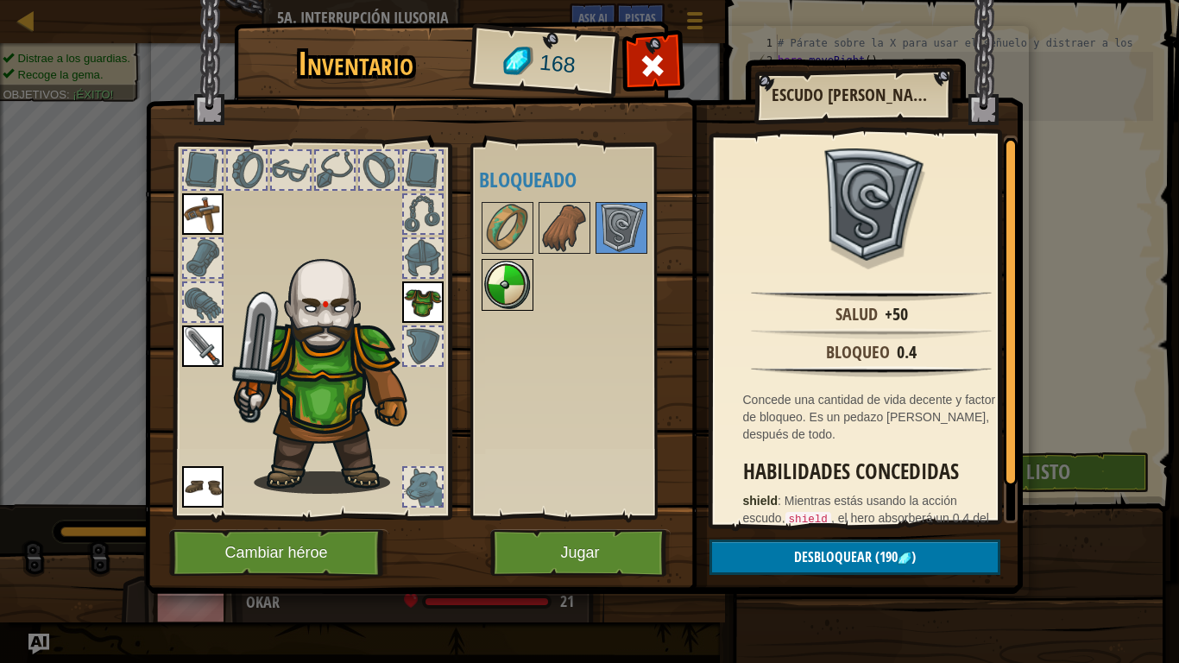
click at [506, 287] on img at bounding box center [507, 285] width 48 height 48
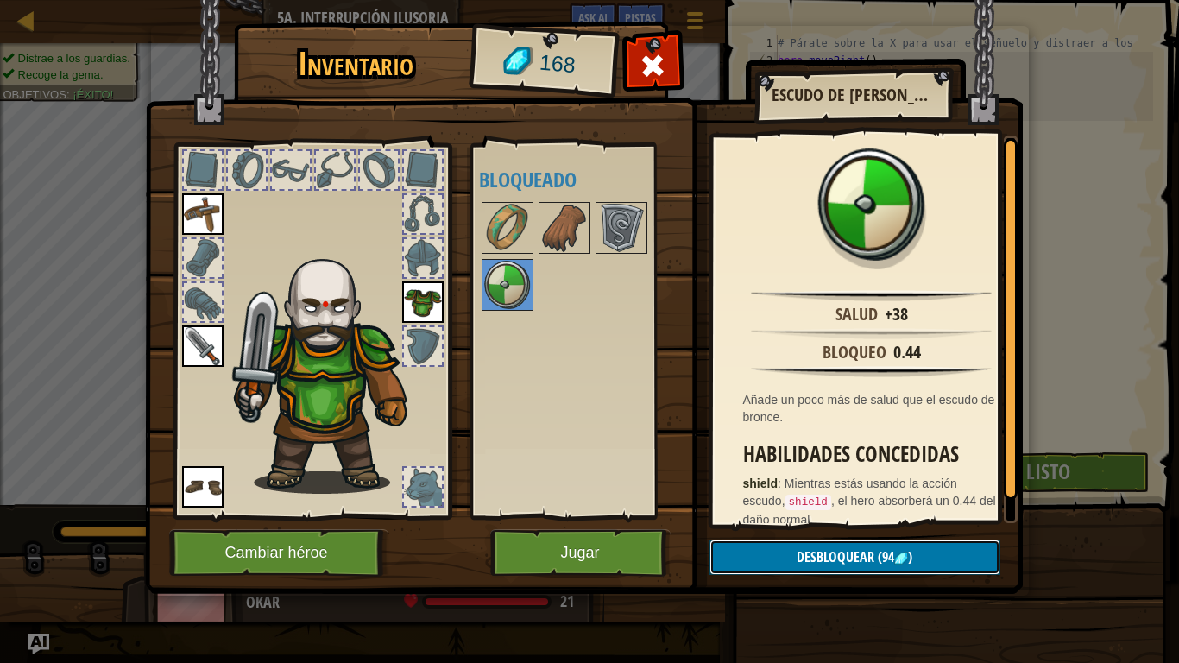
click at [879, 546] on button "Desbloquear (94 )" at bounding box center [854, 556] width 291 height 35
drag, startPoint x: 839, startPoint y: 524, endPoint x: 845, endPoint y: 549, distance: 25.7
click at [840, 530] on img at bounding box center [584, 280] width 878 height 627
click at [527, 278] on img at bounding box center [507, 285] width 48 height 48
click at [798, 552] on span "Desbloquear" at bounding box center [836, 556] width 78 height 19
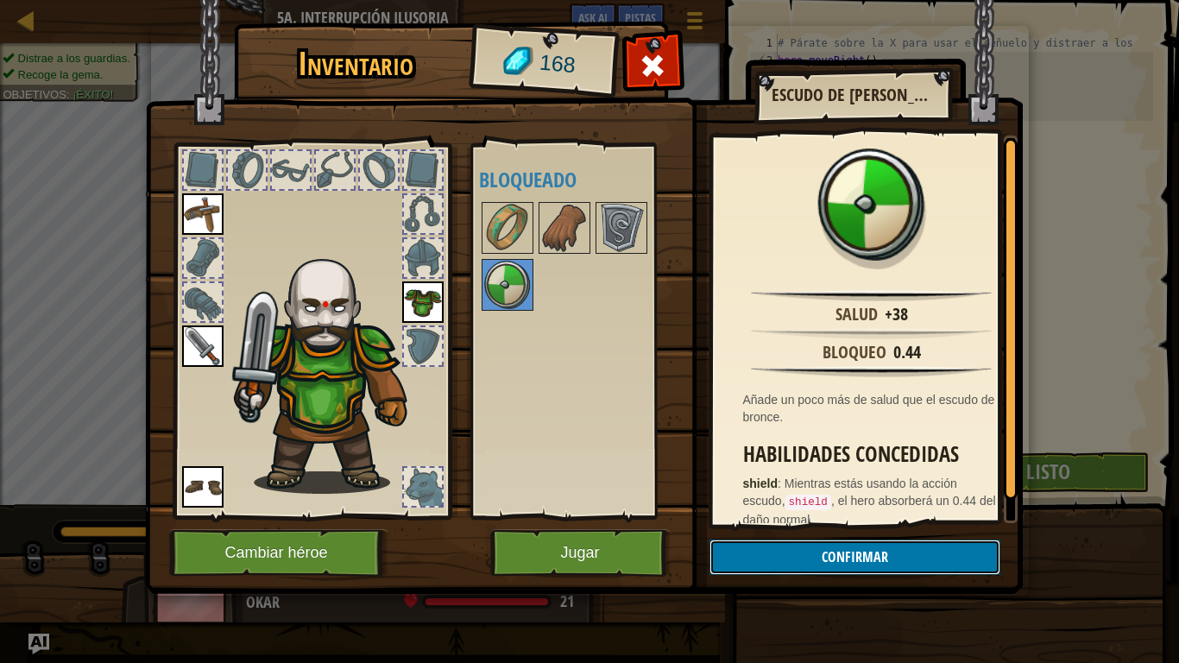
click at [800, 551] on button "Confirmar" at bounding box center [854, 556] width 291 height 35
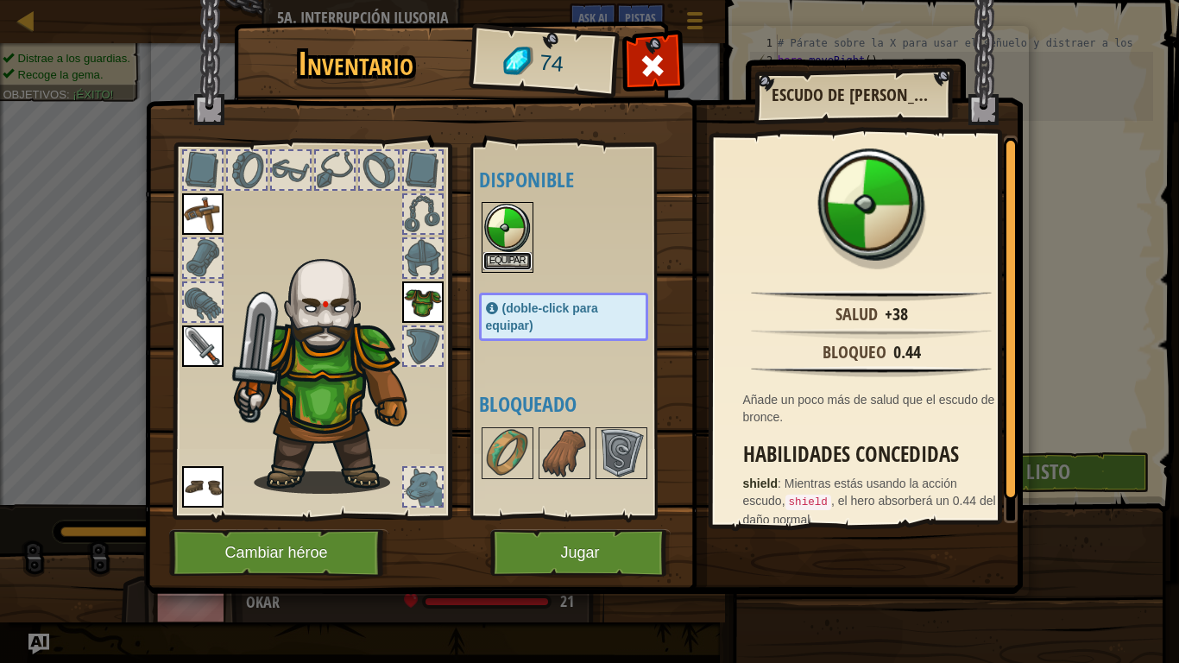
click at [520, 266] on button "Equipar" at bounding box center [507, 261] width 48 height 18
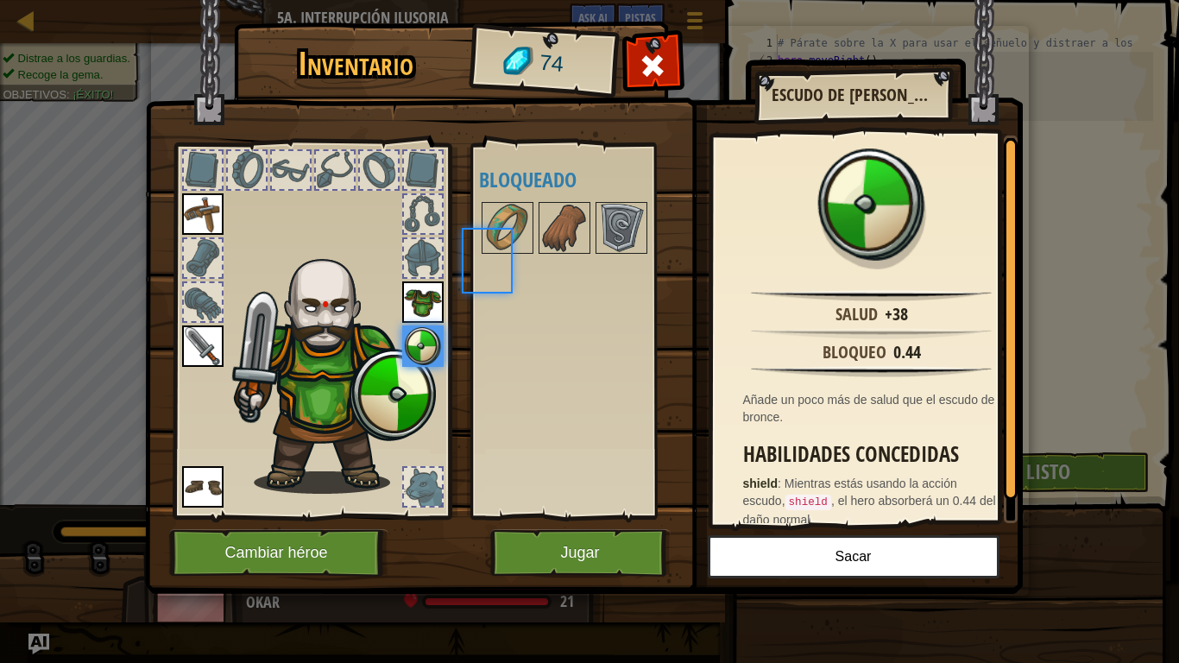
click at [520, 266] on div "Disponible Equipar Equipar Equipar Equipar Equipar (doble-click para equipar) B…" at bounding box center [581, 331] width 204 height 360
click at [630, 214] on img at bounding box center [621, 228] width 48 height 48
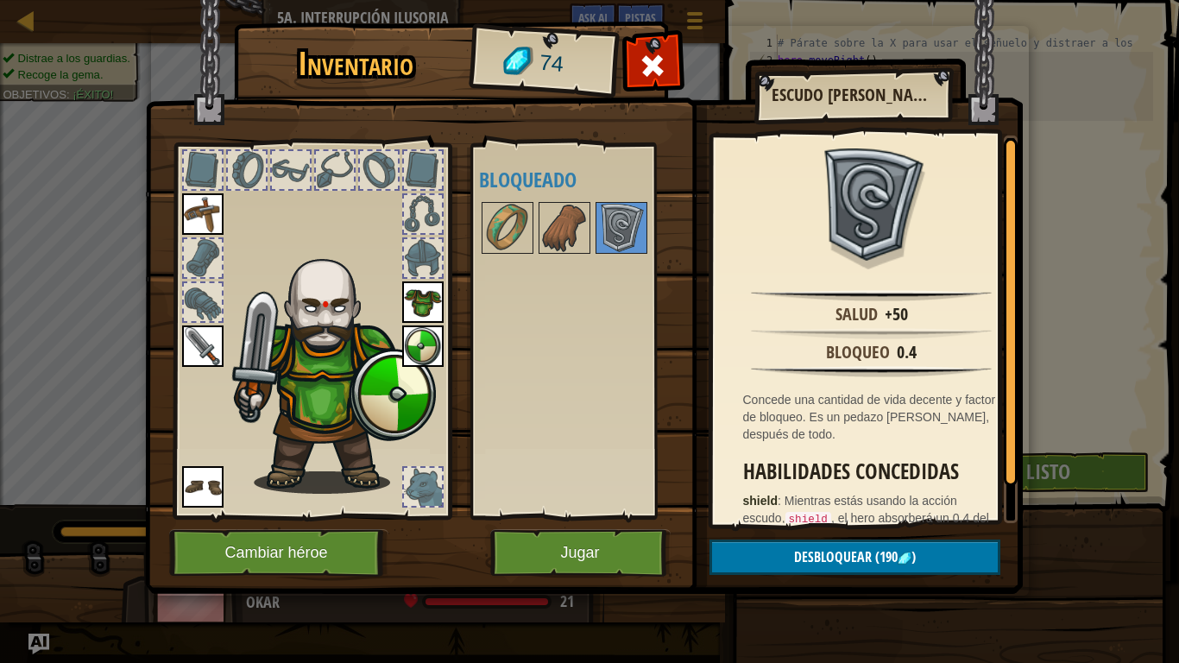
click at [535, 298] on div "Disponible Equipar Equipar Equipar Equipar Equipar (doble-click para equipar) B…" at bounding box center [581, 331] width 204 height 360
click at [576, 212] on img at bounding box center [564, 228] width 48 height 48
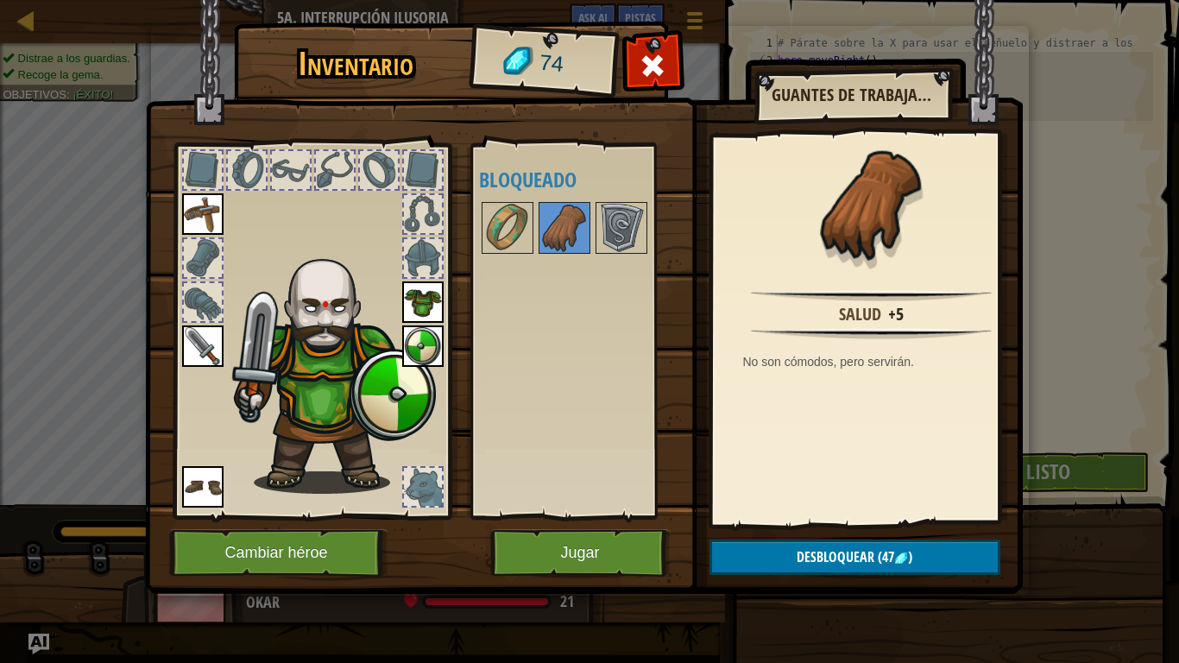
click at [828, 537] on img at bounding box center [584, 280] width 878 height 627
click at [832, 552] on span "Desbloquear" at bounding box center [836, 556] width 78 height 19
click at [833, 552] on button "Confirmar" at bounding box center [854, 556] width 291 height 35
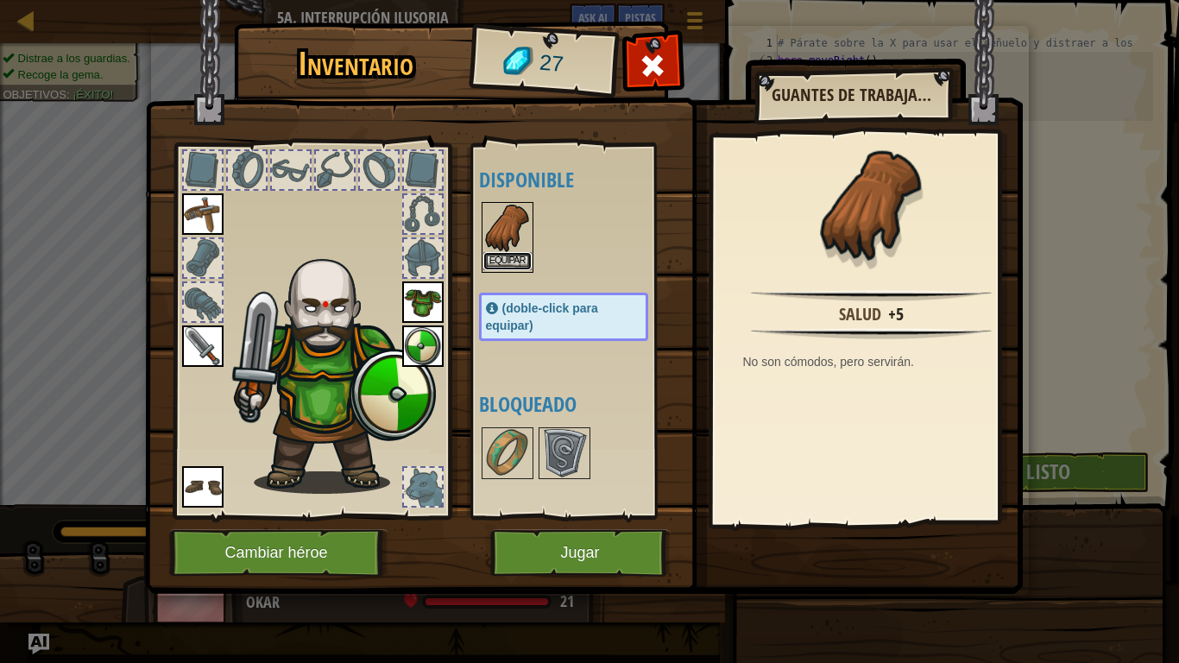
click at [504, 262] on button "Equipar" at bounding box center [507, 261] width 48 height 18
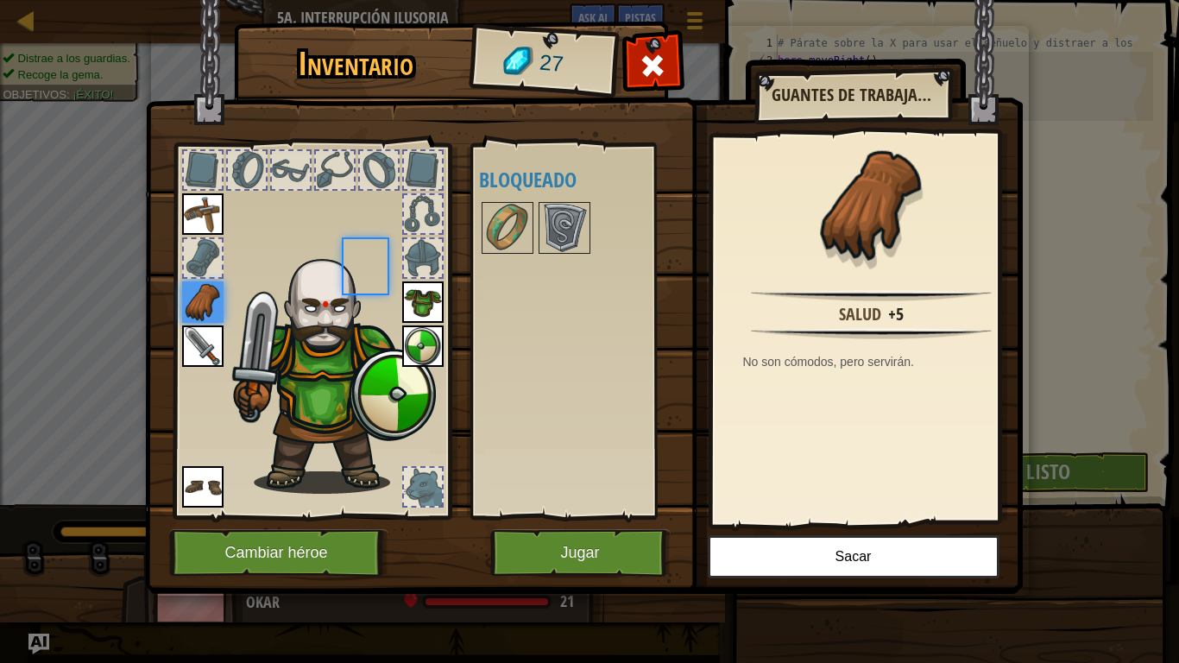
click at [502, 263] on div "Disponible Equipar Equipar Equipar Equipar Equipar Equipar (doble-click para eq…" at bounding box center [581, 331] width 204 height 360
click at [583, 542] on button "Jugar" at bounding box center [580, 552] width 180 height 47
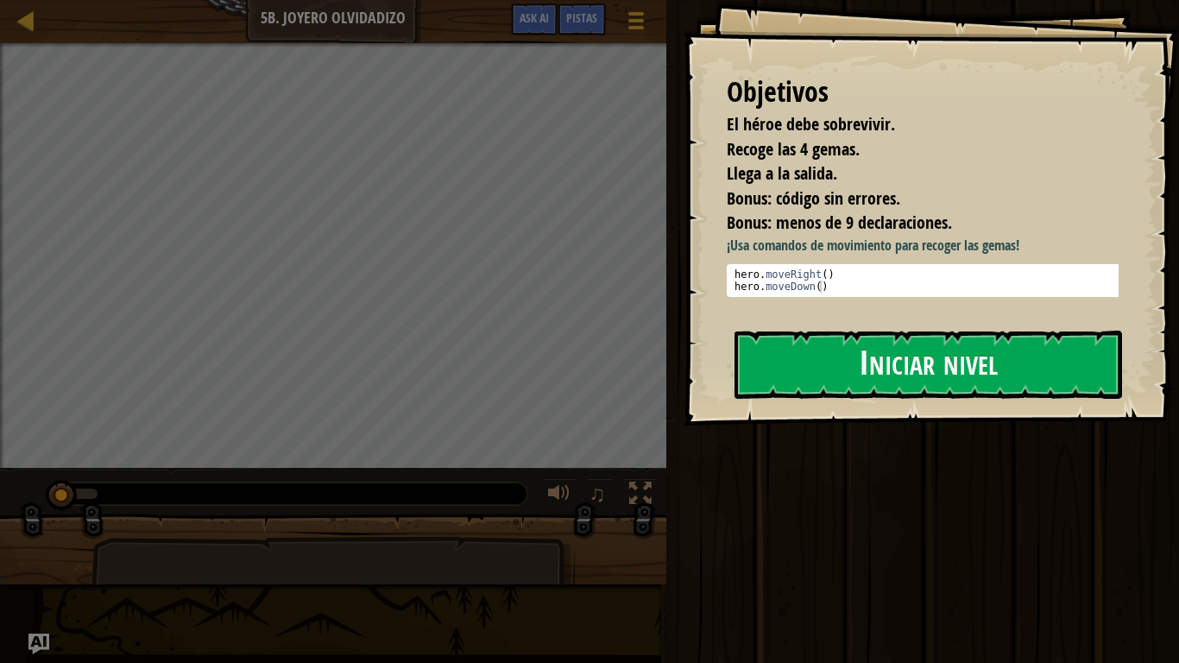
click at [865, 367] on button "Iniciar nivel" at bounding box center [928, 365] width 388 height 68
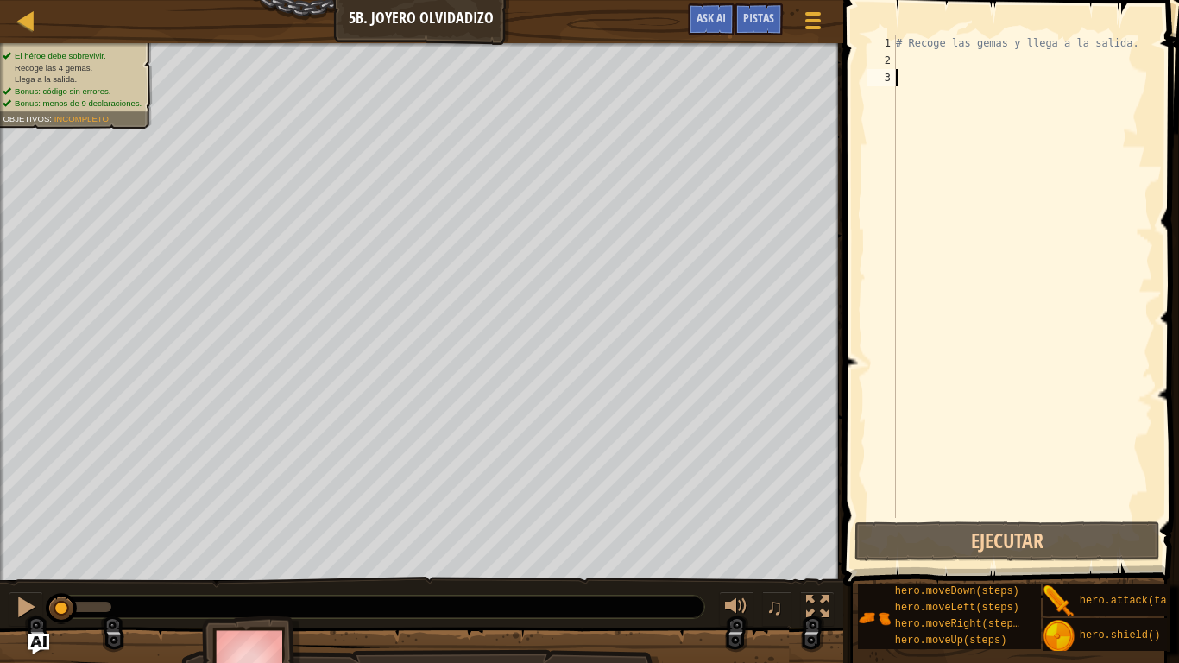
click at [936, 60] on div "# Recoge las gemas y llega a la salida." at bounding box center [1022, 294] width 261 height 518
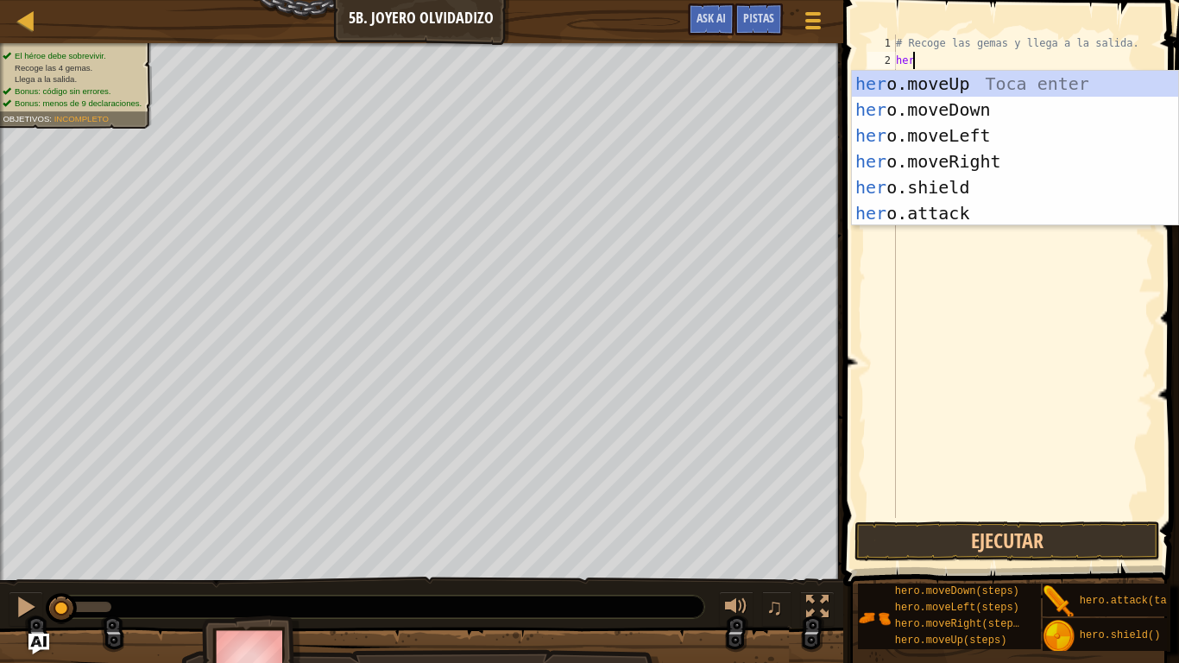
scroll to position [8, 1]
type textarea "h"
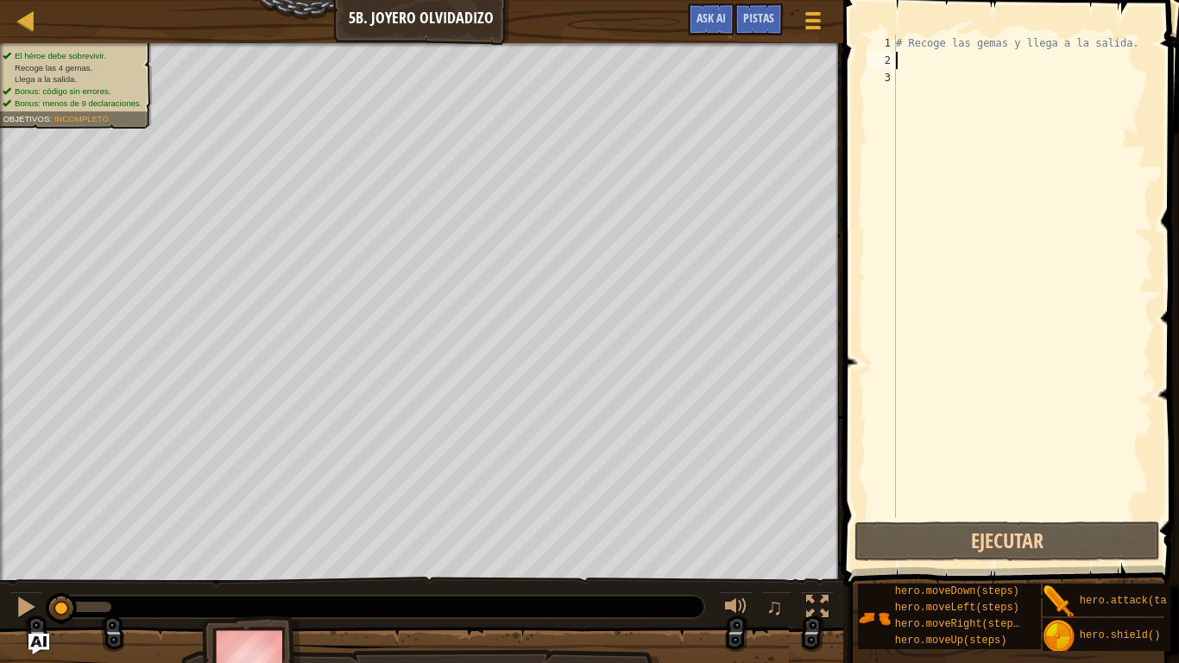
type textarea "# Recoge las gemas y llega a la salida."
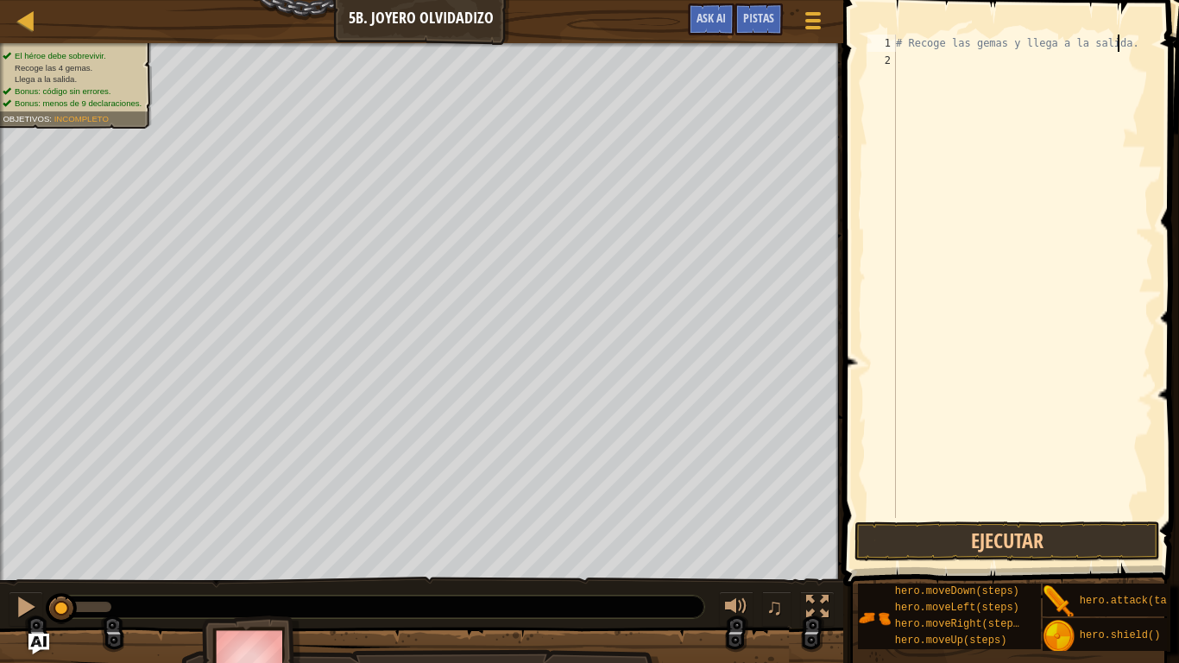
click at [949, 130] on div "# Recoge las gemas y llega a la salida." at bounding box center [1022, 294] width 261 height 518
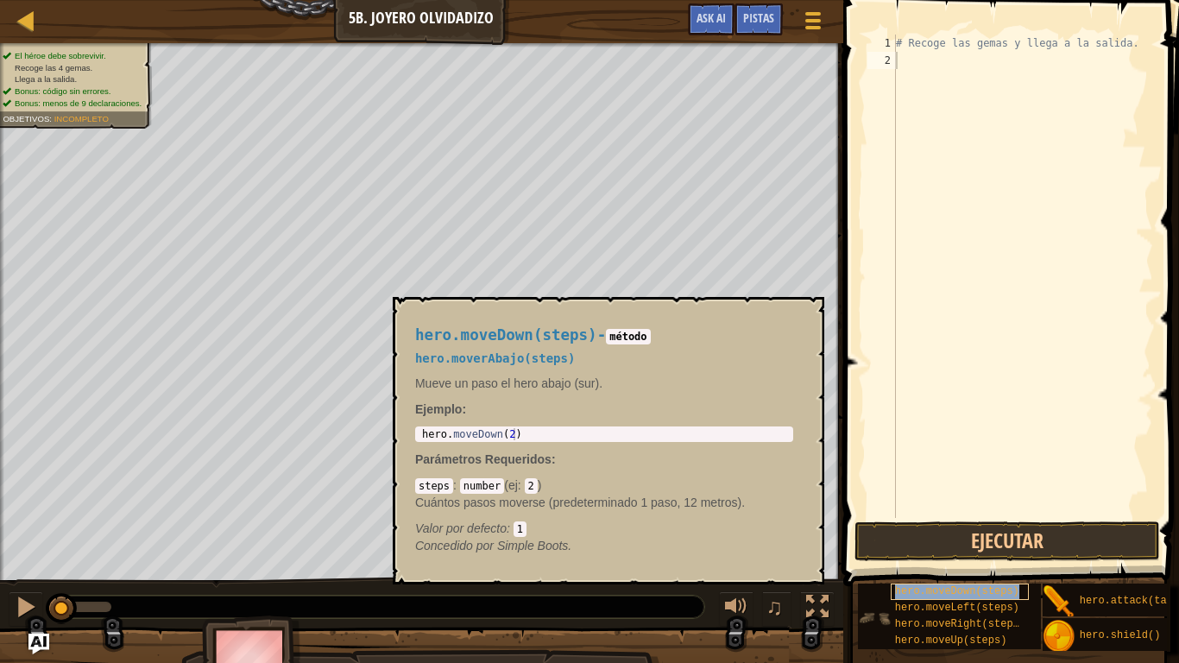
click at [943, 552] on span "hero.moveDown(steps)" at bounding box center [957, 591] width 124 height 12
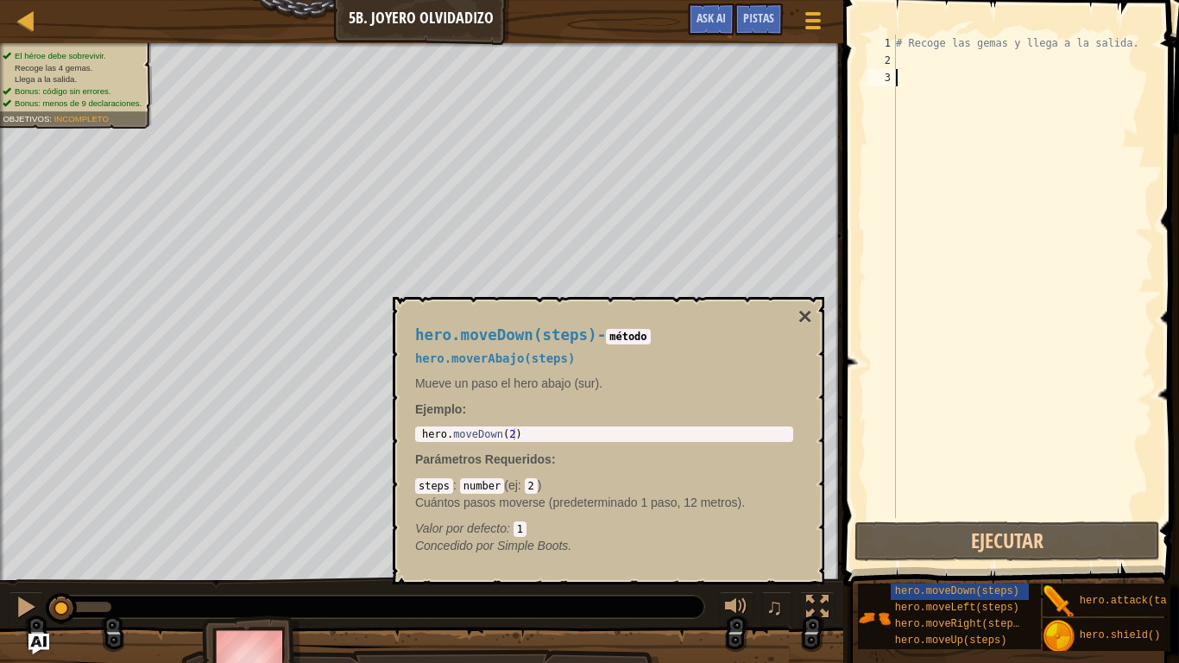
click at [954, 87] on div "# Recoge las gemas y llega a la salida." at bounding box center [1022, 294] width 261 height 518
click at [924, 66] on div "# Recoge las gemas y llega a la salida." at bounding box center [1022, 294] width 261 height 518
click at [814, 313] on div "hero.moveDown(steps) - método hero.moverAbajo(steps) Mueve un paso el hero abaj…" at bounding box center [609, 440] width 432 height 287
click at [799, 313] on button "×" at bounding box center [805, 317] width 14 height 24
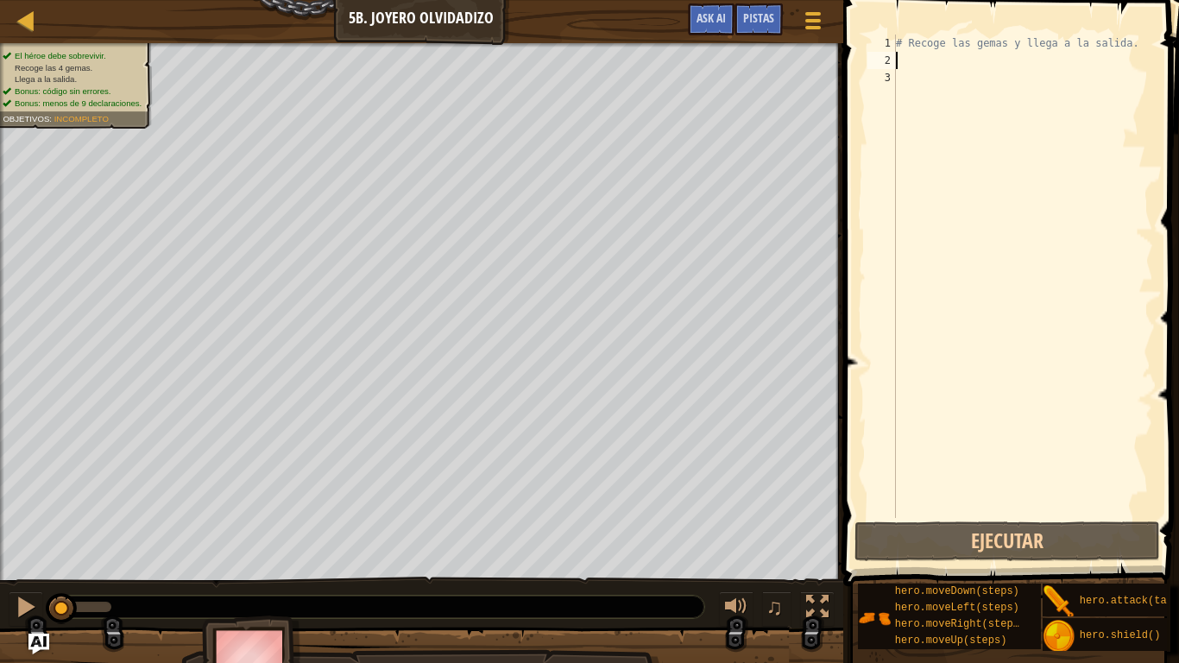
click at [912, 62] on div "# Recoge las gemas y llega a la salida." at bounding box center [1022, 294] width 261 height 518
type textarea "he"
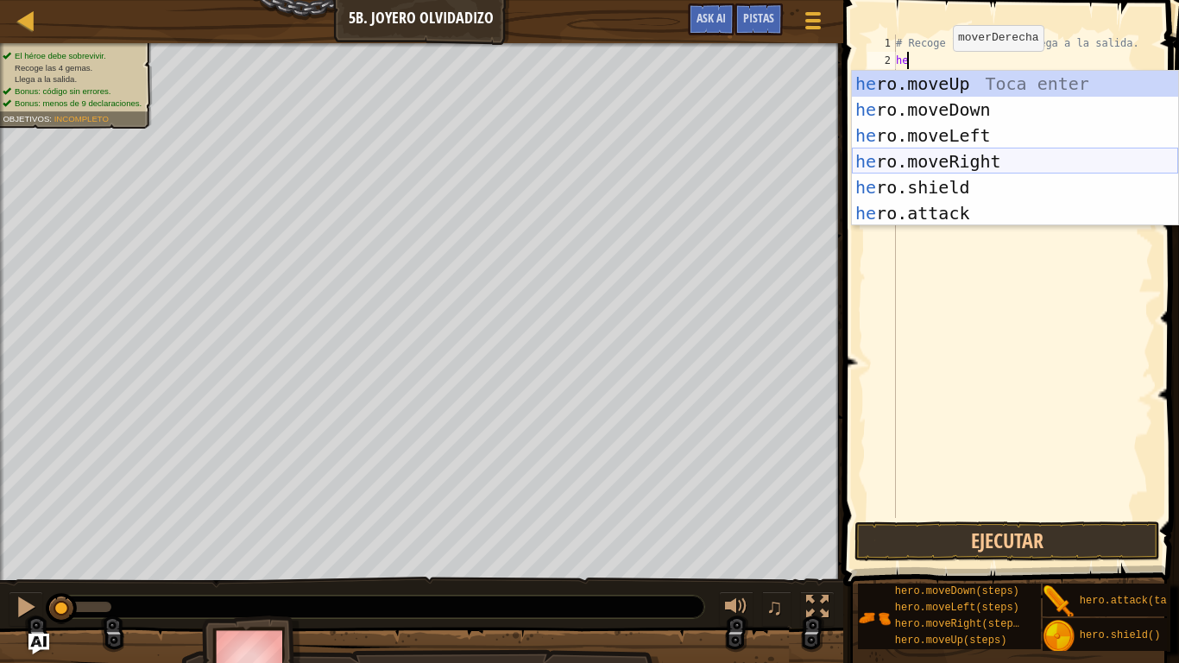
click at [979, 152] on div "he ro.moveUp Toca enter he ro.moveDown Toca enter he ro.moveLeft Toca enter he …" at bounding box center [1015, 174] width 326 height 207
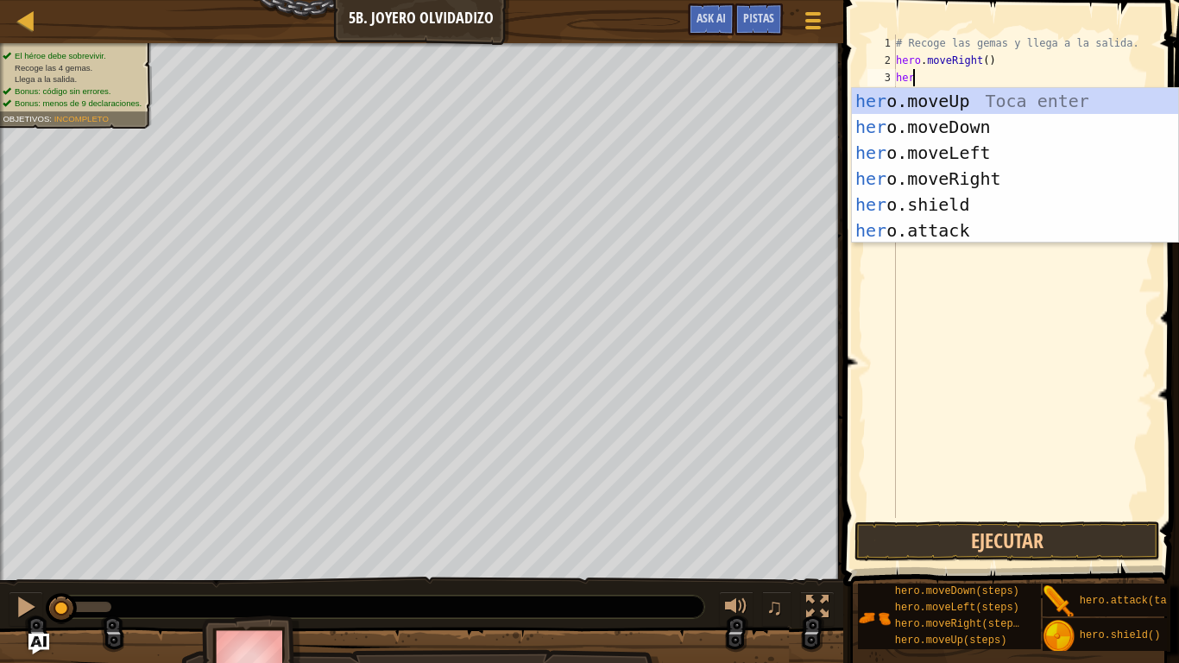
type textarea "hero"
click at [986, 129] on div "hero .moveUp Toca enter hero .moveDown Toca enter hero .moveLeft Toca enter her…" at bounding box center [1015, 191] width 326 height 207
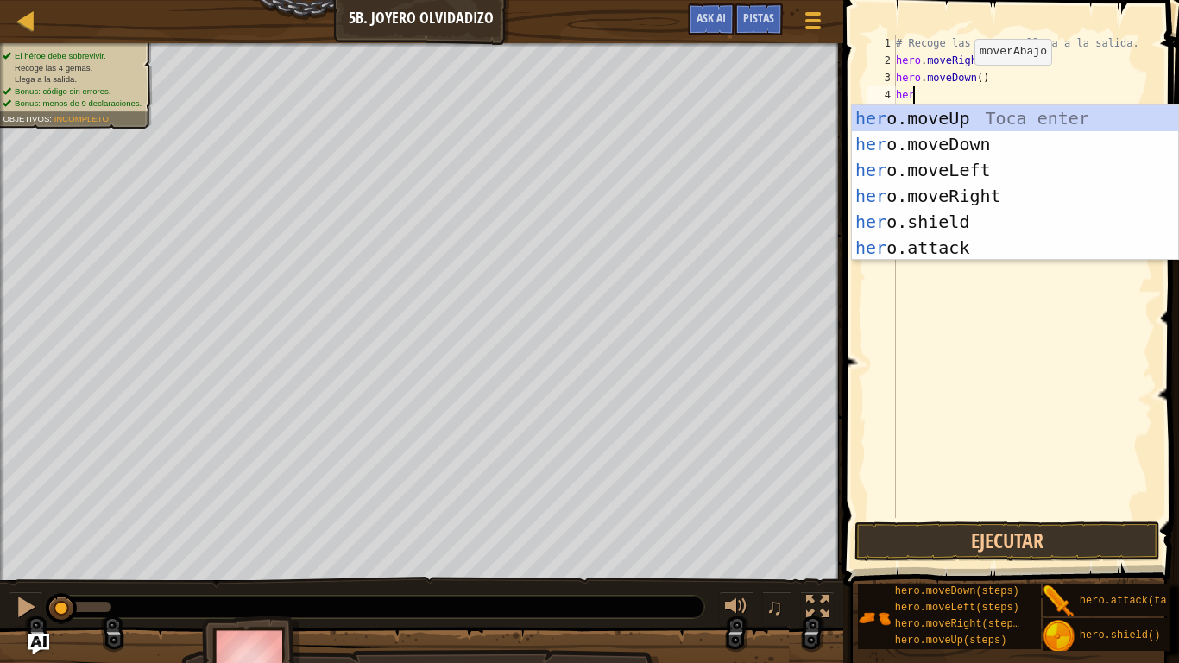
type textarea "hero"
click at [1014, 195] on div "hero .moveUp Toca enter hero .moveDown Toca enter hero .moveLeft Toca enter her…" at bounding box center [1015, 208] width 326 height 207
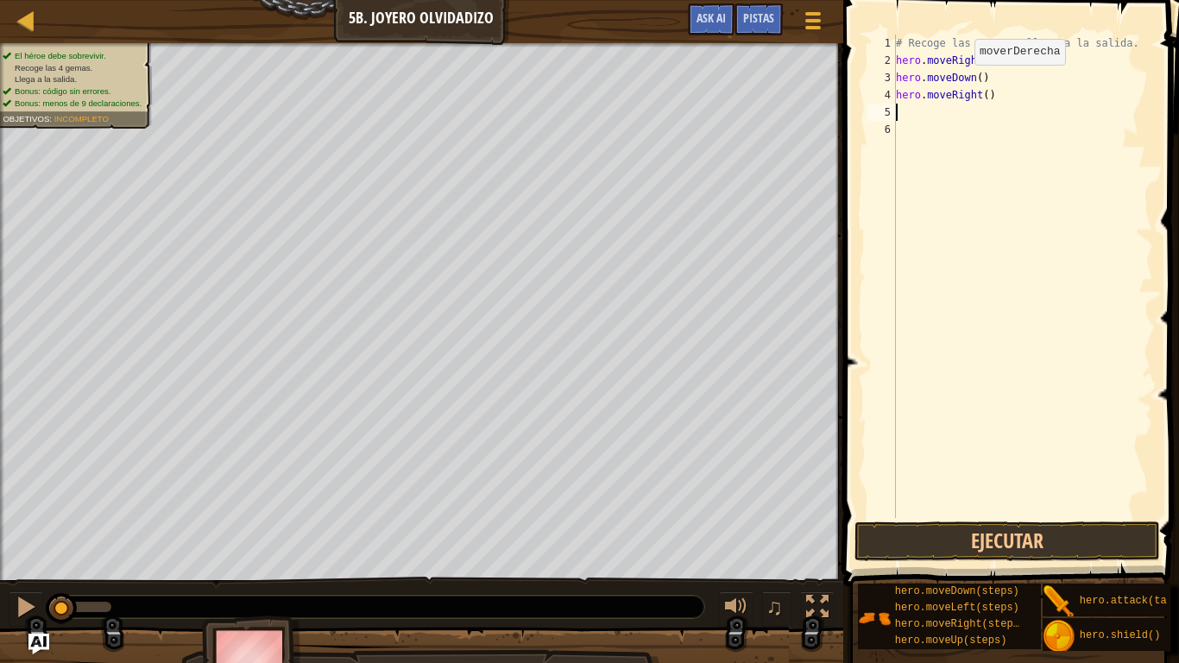
scroll to position [8, 0]
click at [987, 94] on div "# Recoge las gemas y llega a la salida. hero . moveRight ( ) hero . moveDown ( …" at bounding box center [1022, 294] width 261 height 518
click at [980, 92] on div "# Recoge las gemas y llega a la salida. hero . moveRight ( ) hero . moveDown ( …" at bounding box center [1022, 294] width 261 height 518
type textarea "hero.moveRight(2)"
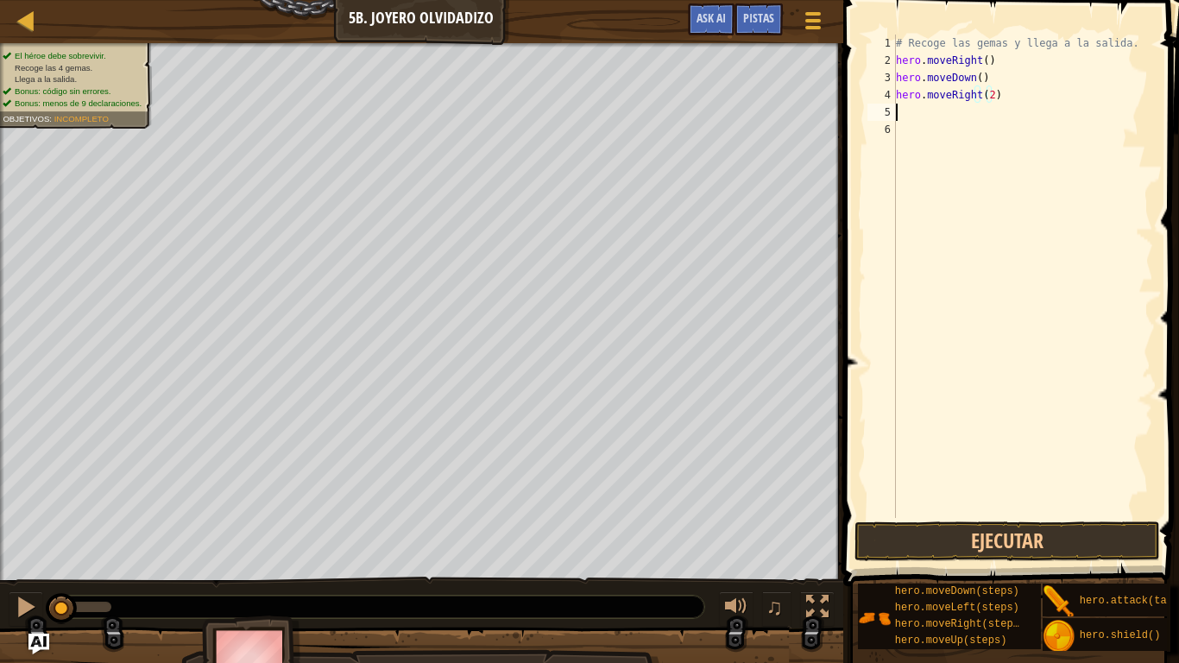
click at [922, 106] on div "# Recoge las gemas y llega a la salida. hero . moveRight ( ) hero . moveDown ( …" at bounding box center [1022, 294] width 261 height 518
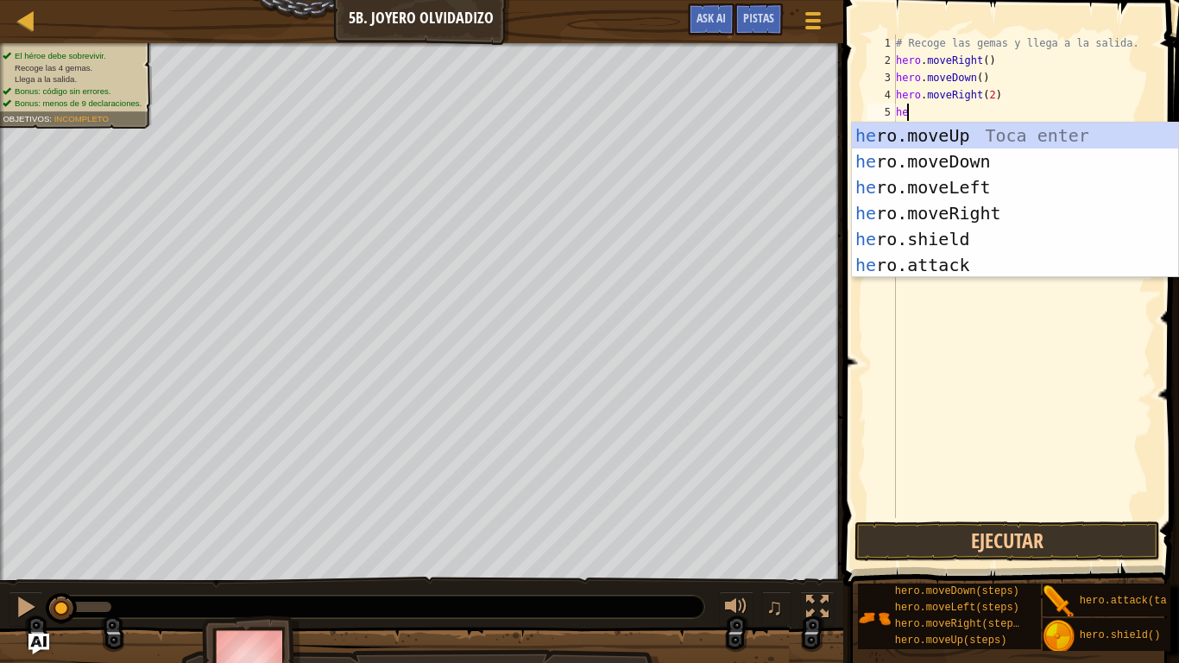
type textarea "hero"
click at [976, 134] on div "hero .moveUp Toca enter hero .moveDown Toca enter hero .moveLeft Toca enter her…" at bounding box center [1015, 226] width 326 height 207
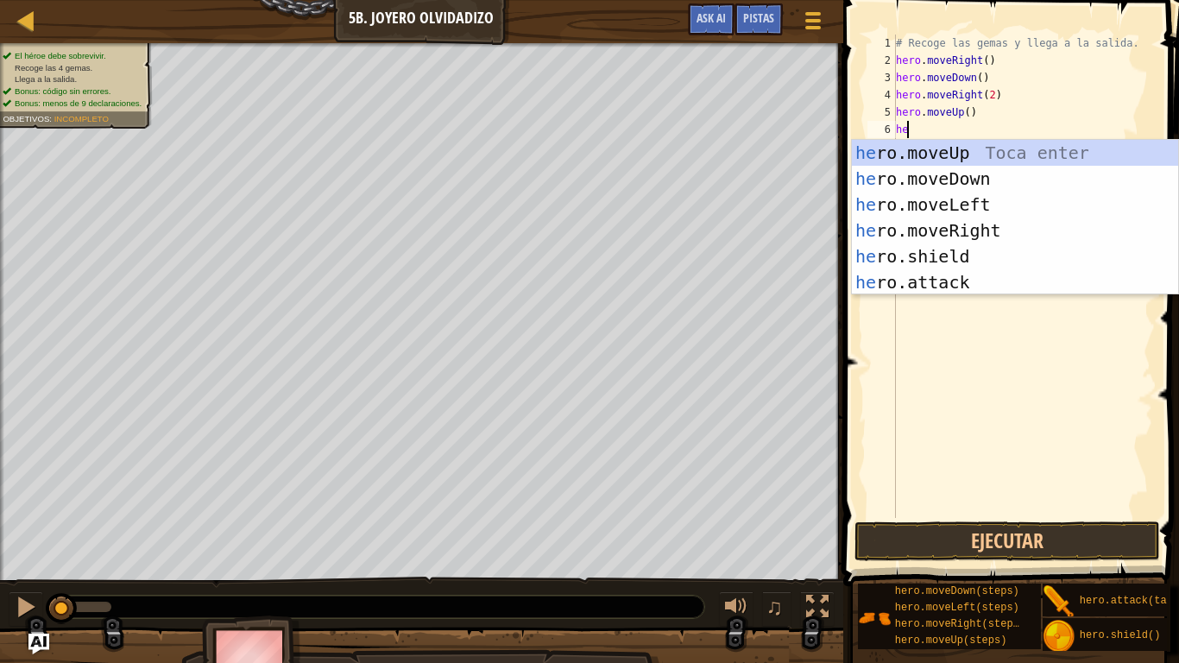
type textarea "hero"
click at [940, 224] on div "hero .moveUp Toca enter hero .moveDown Toca enter hero .moveLeft Toca enter her…" at bounding box center [1015, 243] width 326 height 207
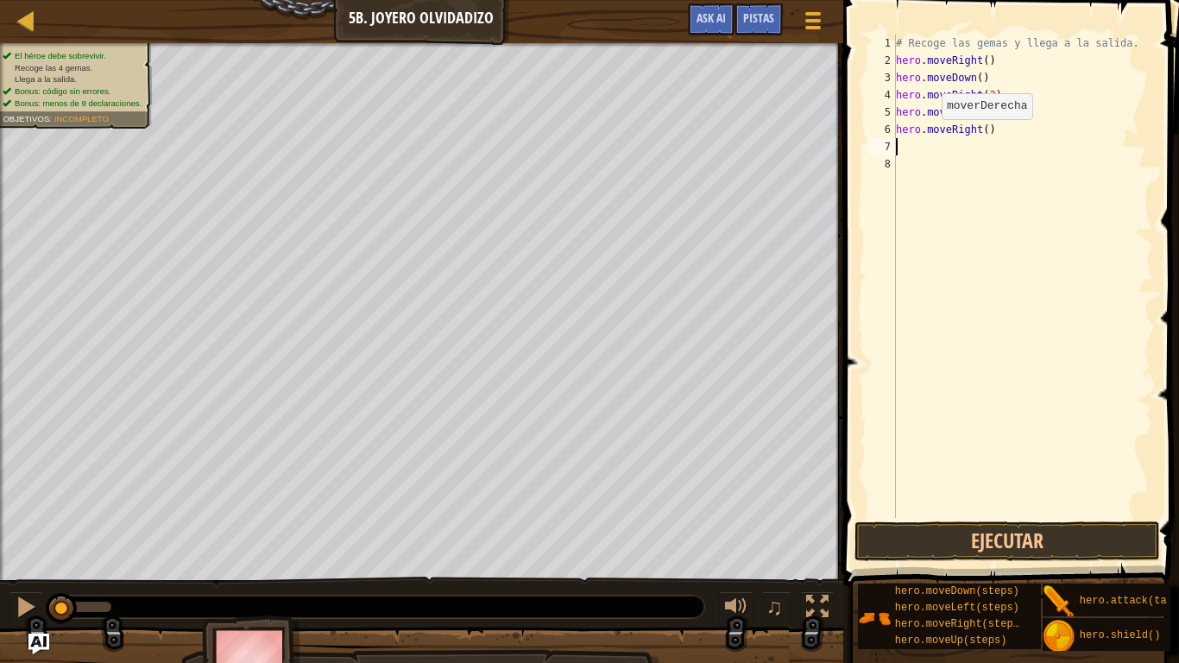
scroll to position [8, 0]
click at [1027, 538] on button "Ejecutar" at bounding box center [1007, 541] width 306 height 40
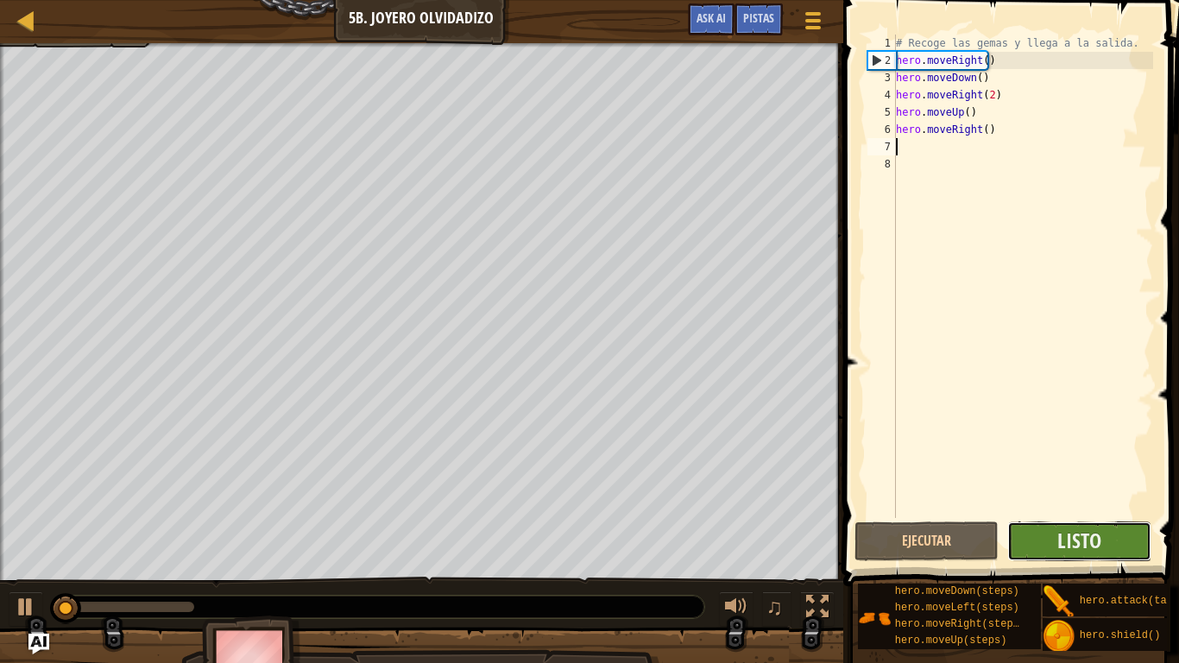
click at [1031, 541] on button "Listo" at bounding box center [1079, 541] width 144 height 40
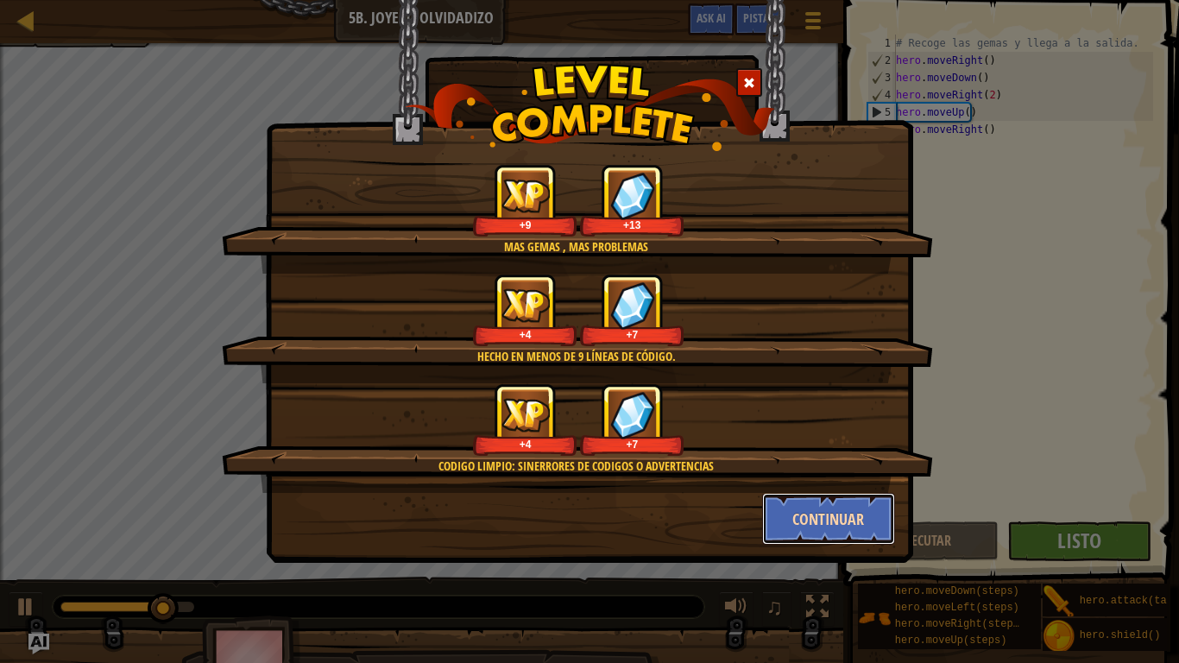
click at [820, 512] on button "Continuar" at bounding box center [829, 519] width 134 height 52
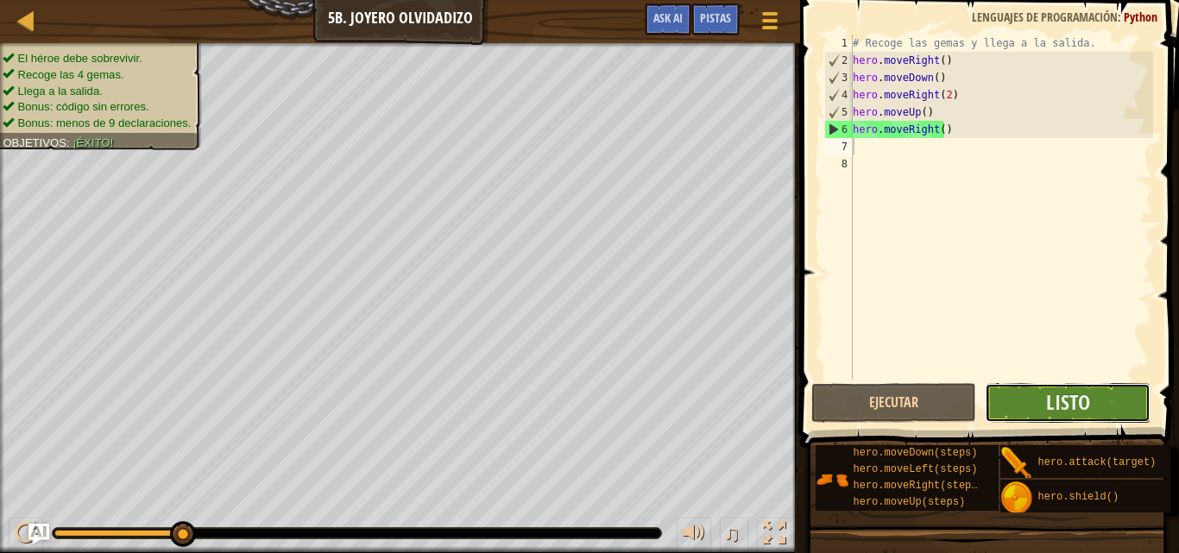
click at [1072, 388] on button "Listo" at bounding box center [1067, 403] width 165 height 40
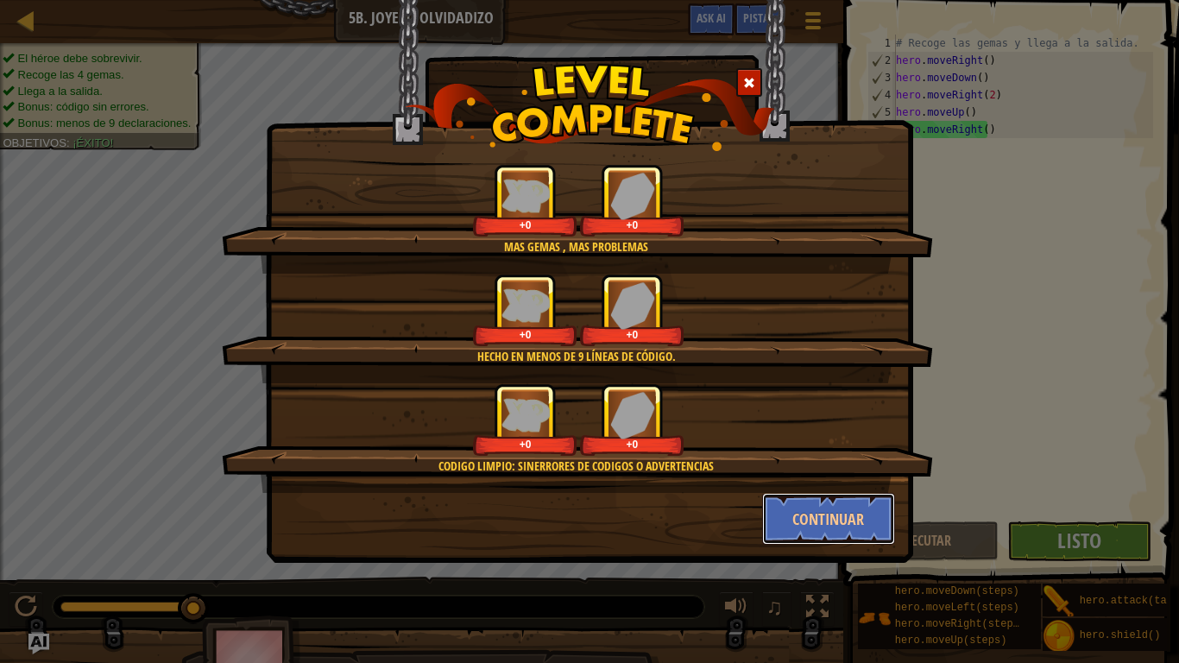
click at [808, 521] on button "Continuar" at bounding box center [829, 519] width 134 height 52
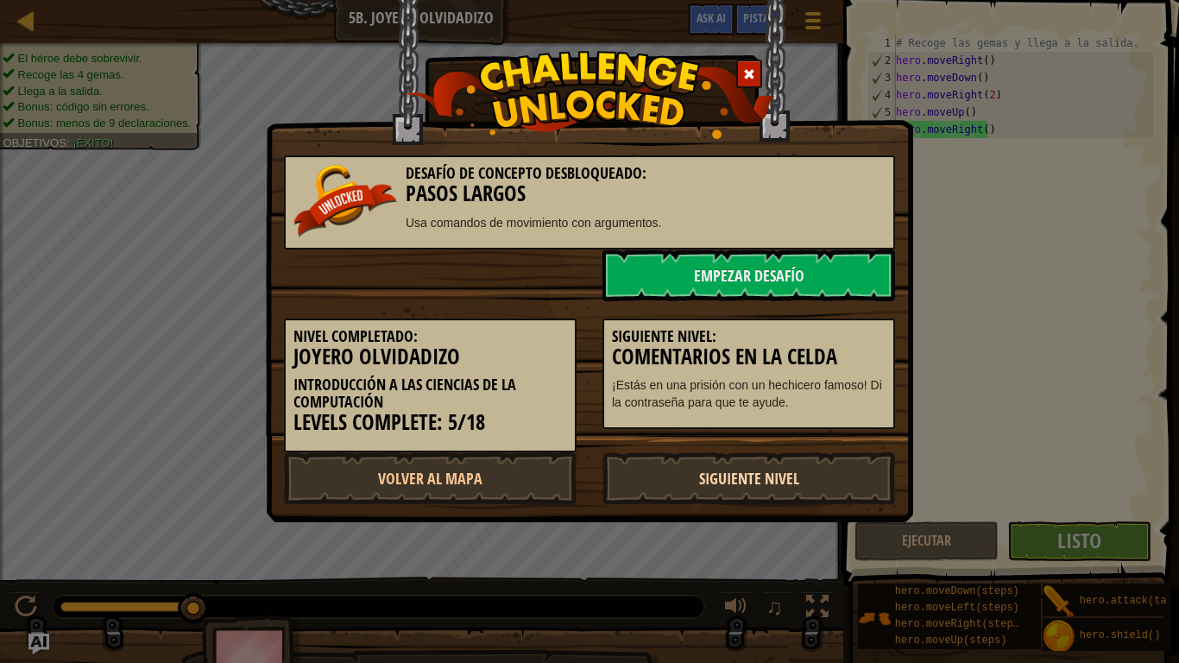
click at [758, 487] on link "Siguiente Nivel" at bounding box center [748, 478] width 293 height 52
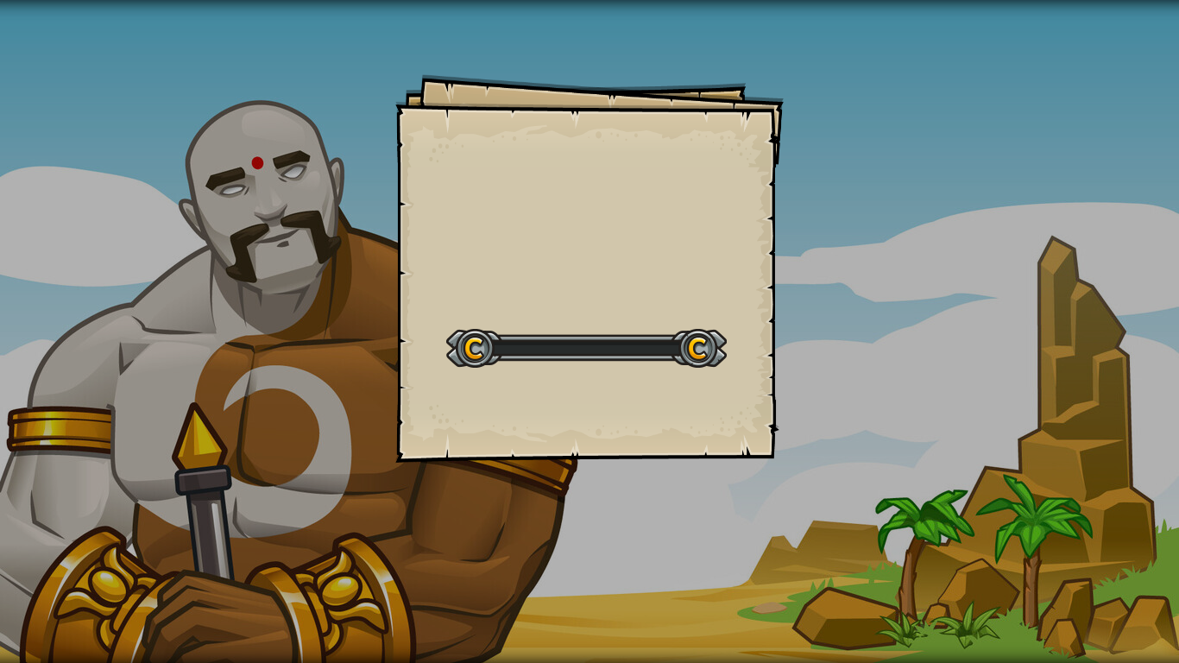
click at [758, 487] on div "Goals Start Level Error cargando del servidor Necesitas una suscripción para ju…" at bounding box center [589, 331] width 1179 height 663
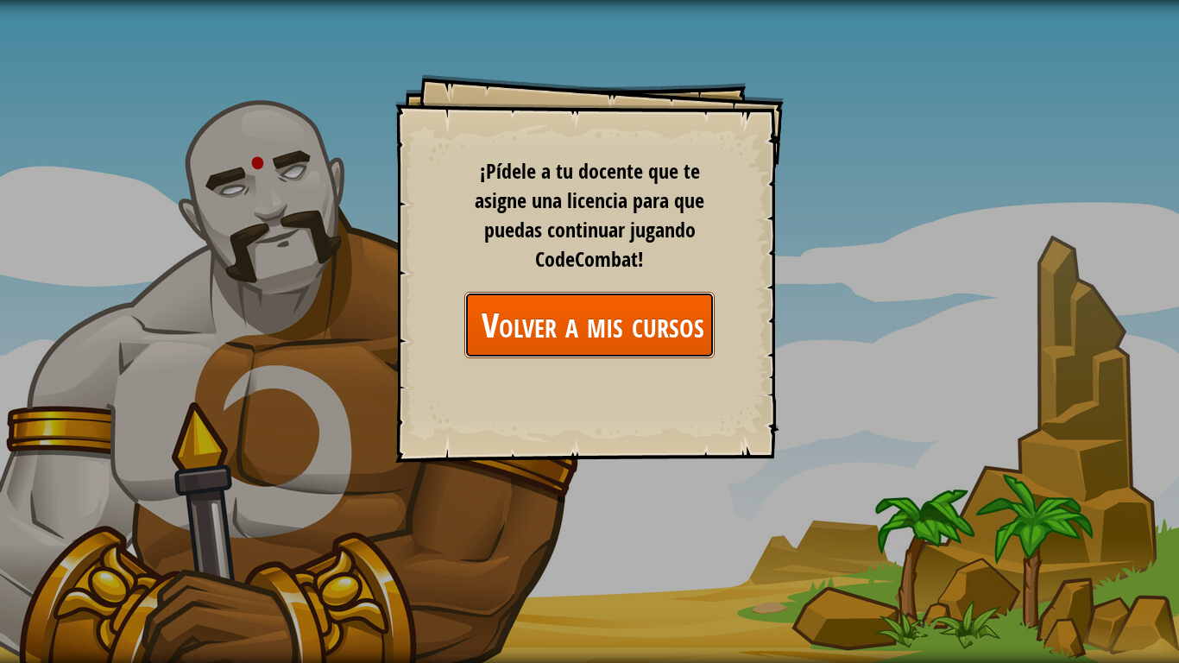
click at [621, 357] on link "Volver a mis cursos" at bounding box center [589, 325] width 250 height 66
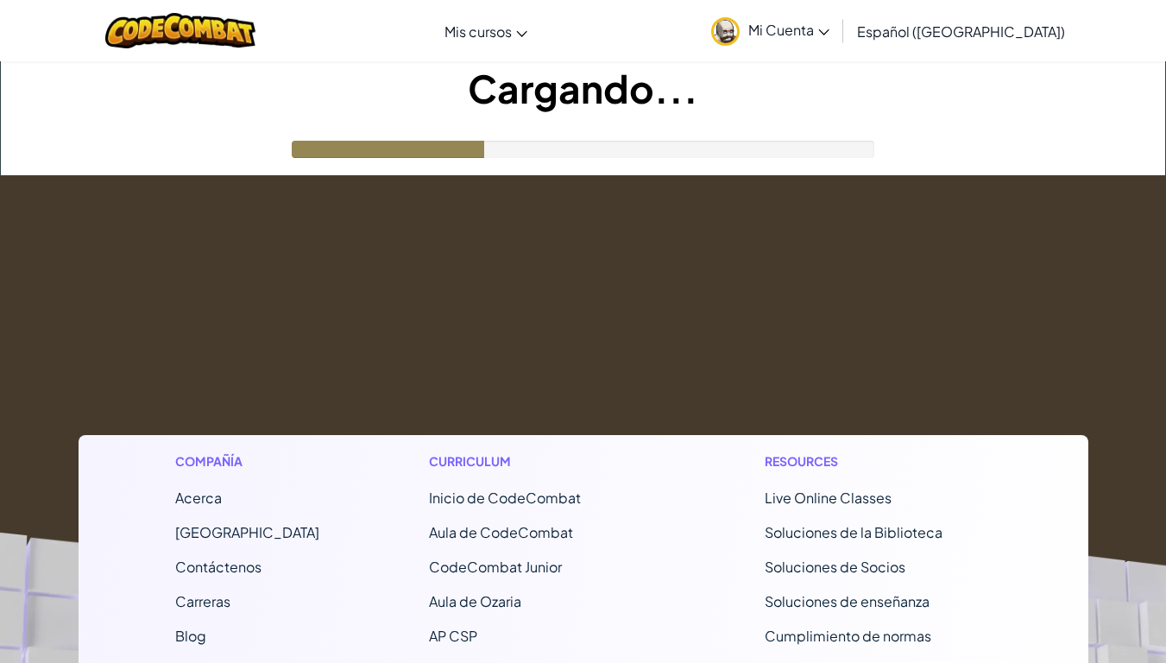
click at [621, 351] on footer "Compañía Acerca Centro de Ayuda Contáctenos Carreras Blog Podcast. Curriculum I…" at bounding box center [583, 653] width 1166 height 955
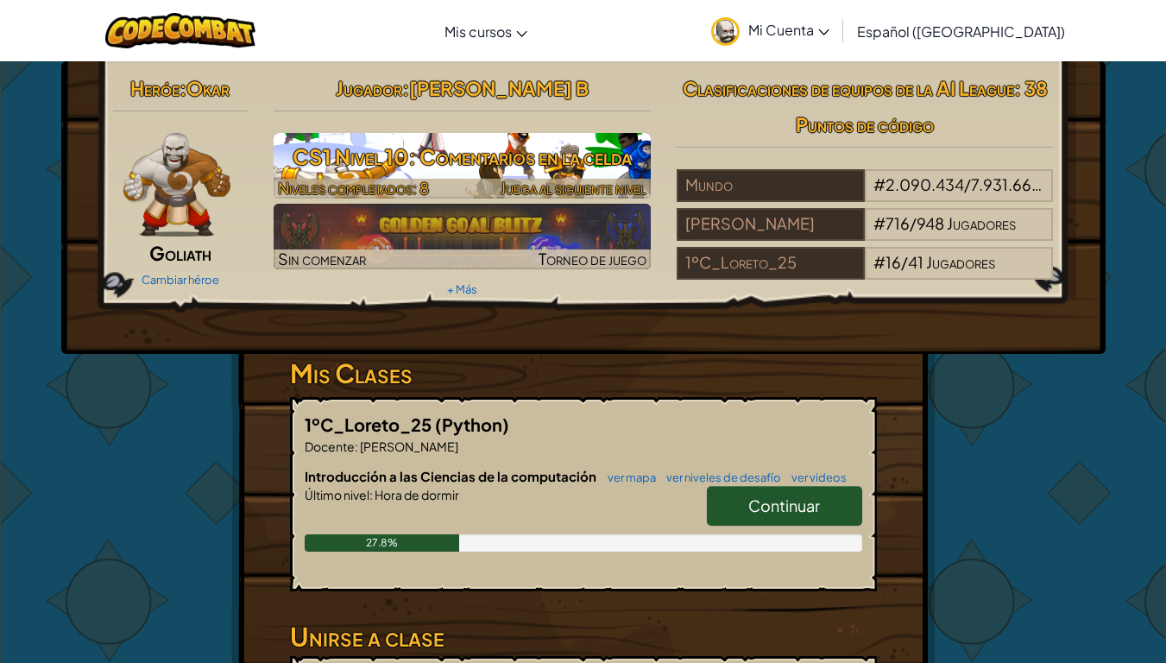
click at [430, 173] on h3 "CS1 Nivel 10: Comentarios en la celda" at bounding box center [462, 156] width 377 height 39
select select "es-419"
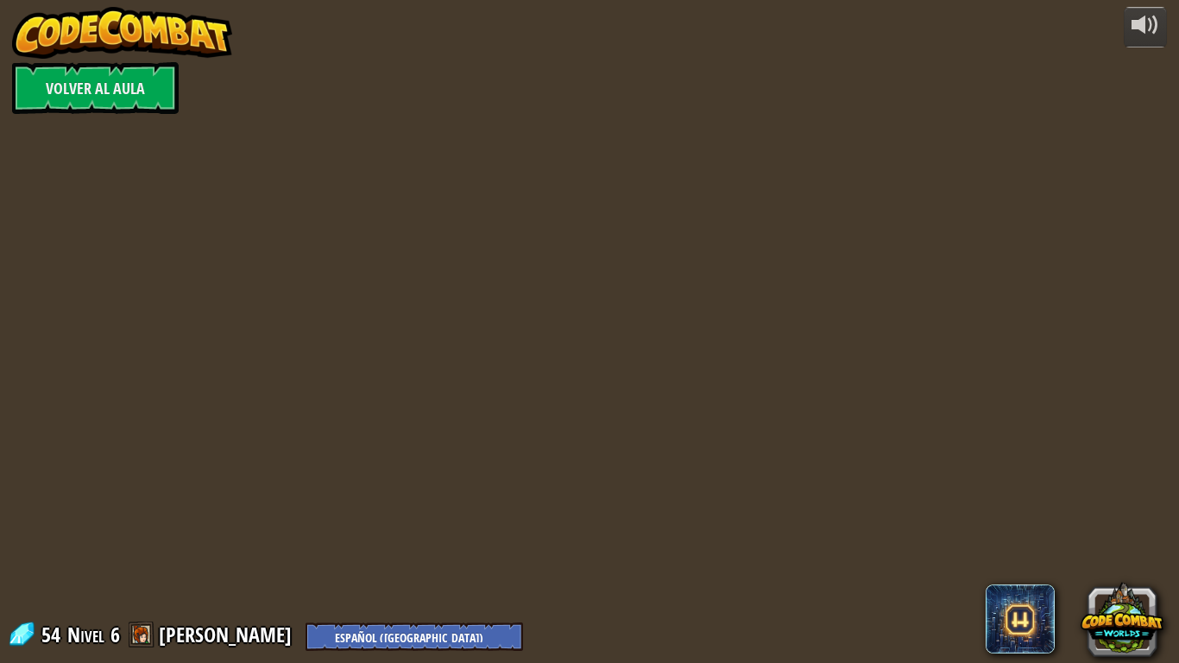
select select "es-419"
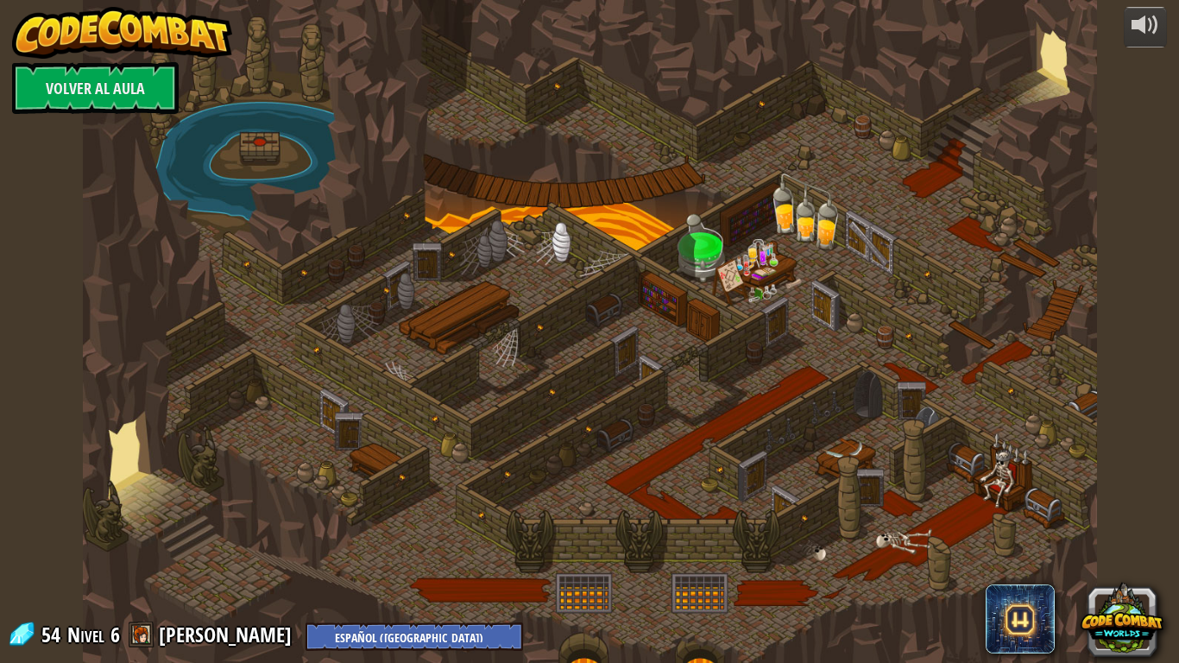
select select "es-419"
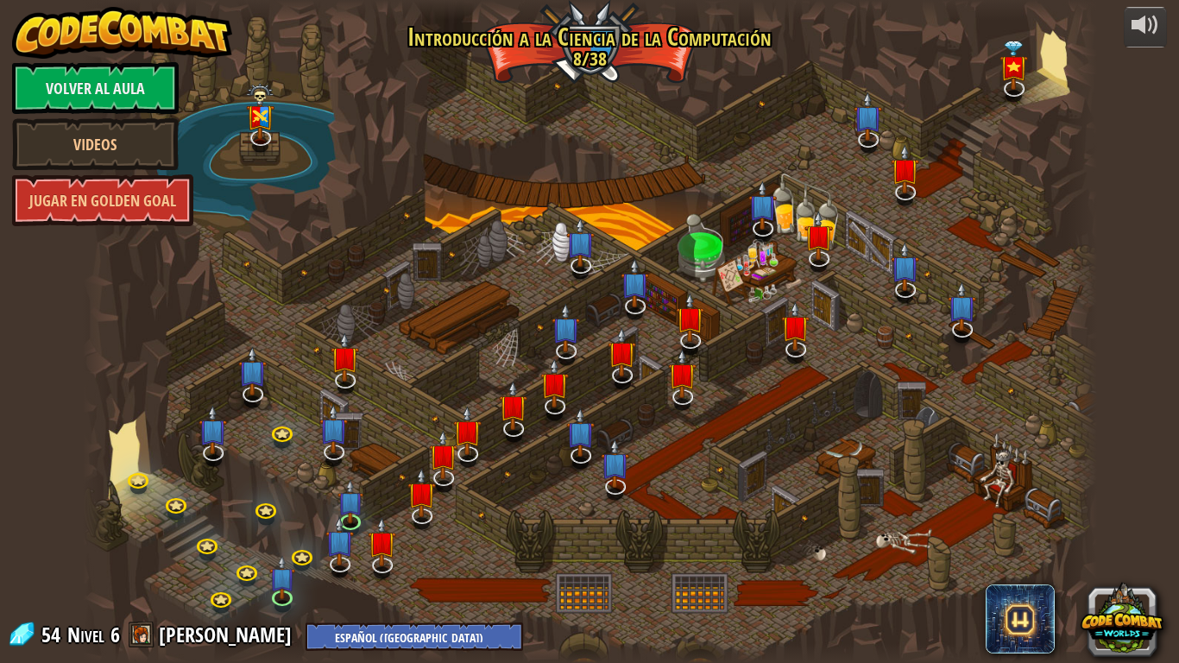
select select "es-419"
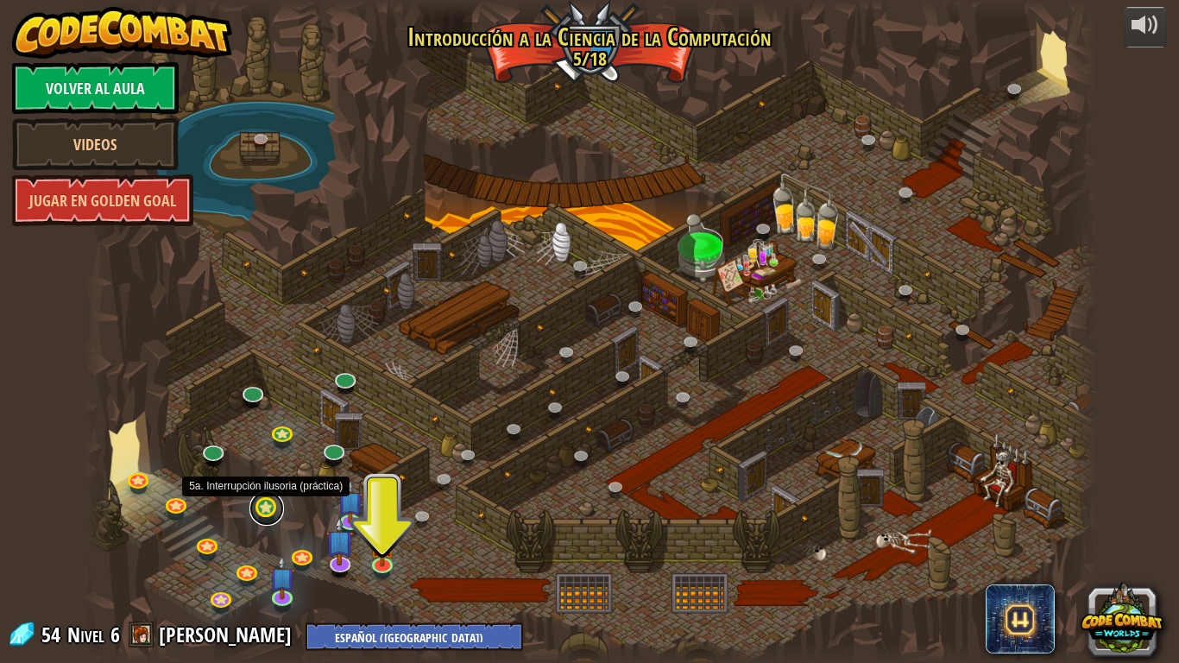
click at [263, 508] on link at bounding box center [266, 508] width 35 height 35
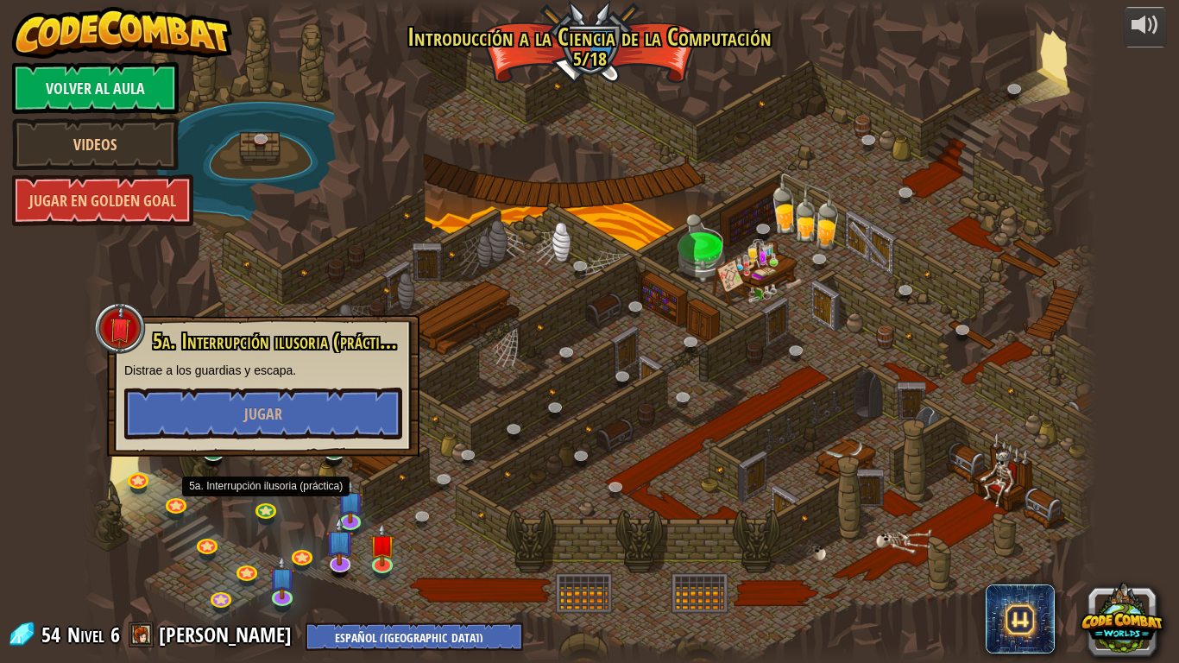
click at [312, 475] on div at bounding box center [590, 331] width 1014 height 663
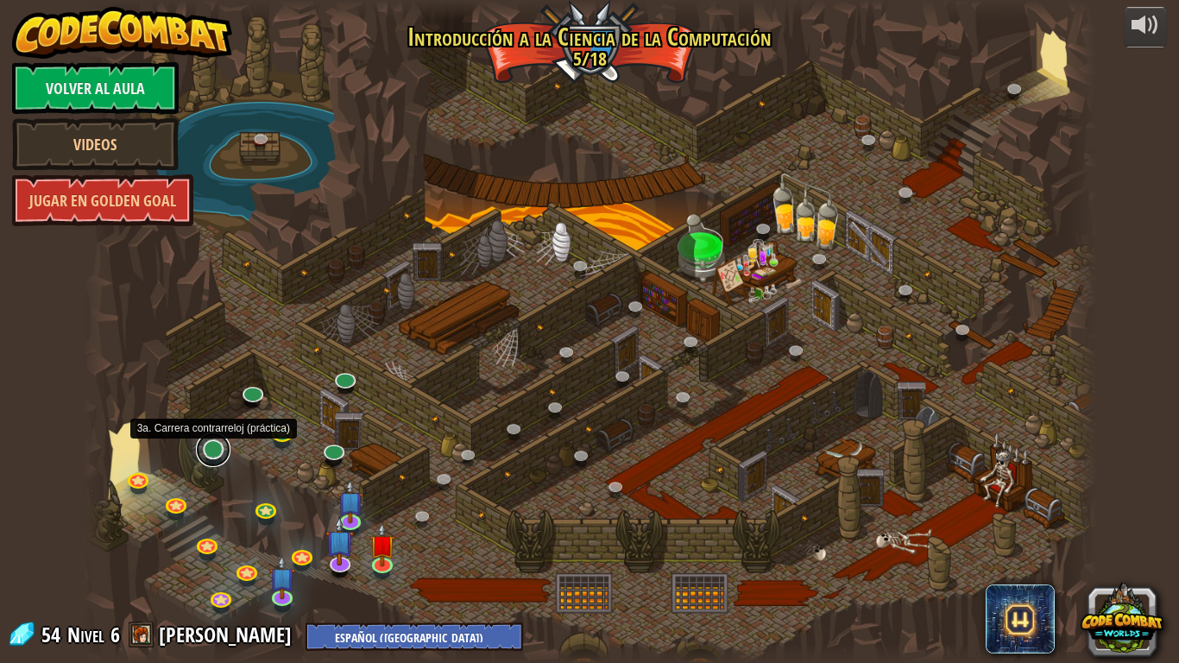
click at [218, 454] on link at bounding box center [213, 449] width 35 height 35
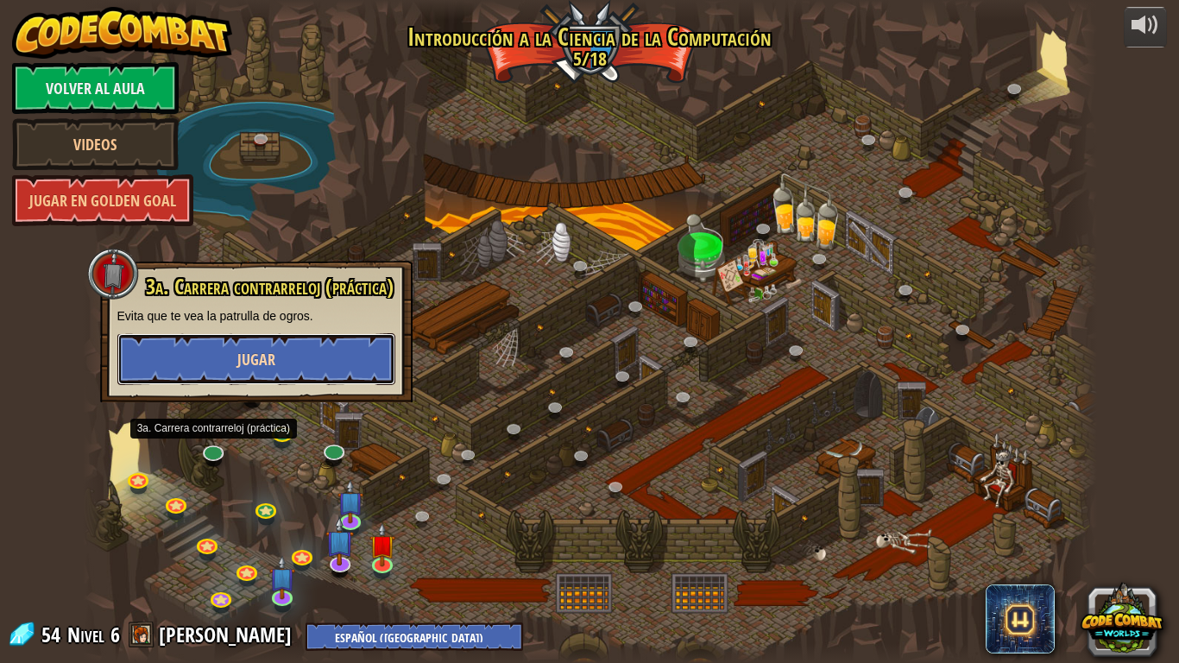
click at [312, 379] on button "Jugar" at bounding box center [256, 359] width 278 height 52
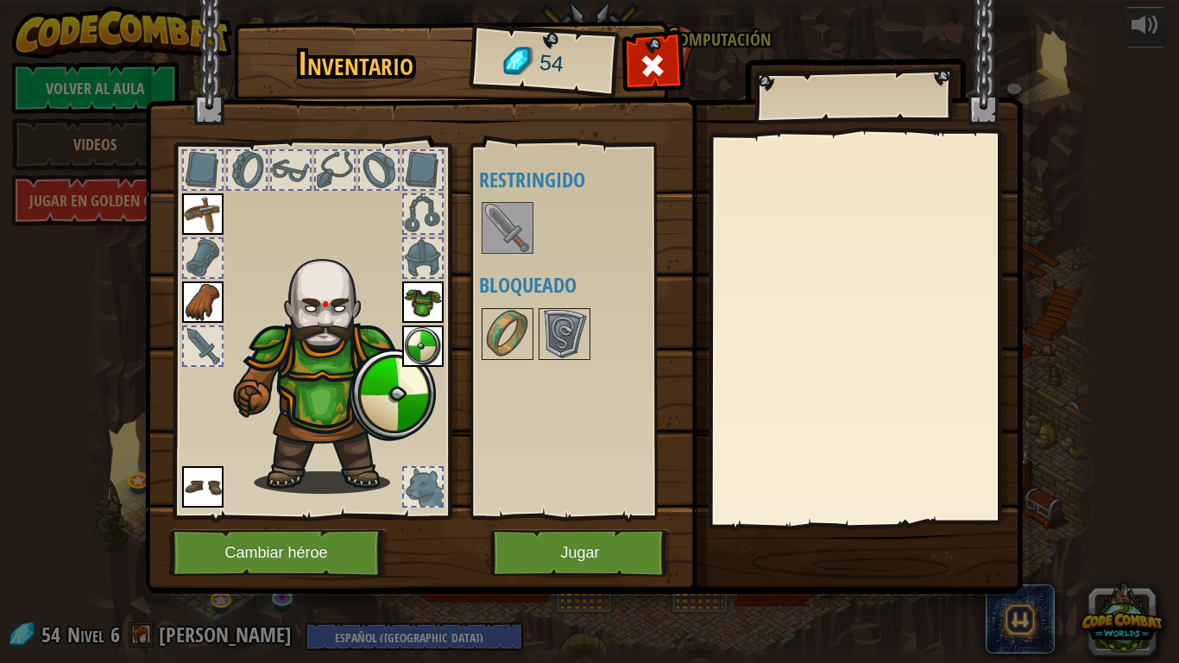
click at [1128, 49] on div "Inventario 54 Disponible Equipar Equipar Equipar Equipar Equipar (doble-click p…" at bounding box center [589, 331] width 1179 height 663
click at [649, 60] on span at bounding box center [653, 66] width 28 height 28
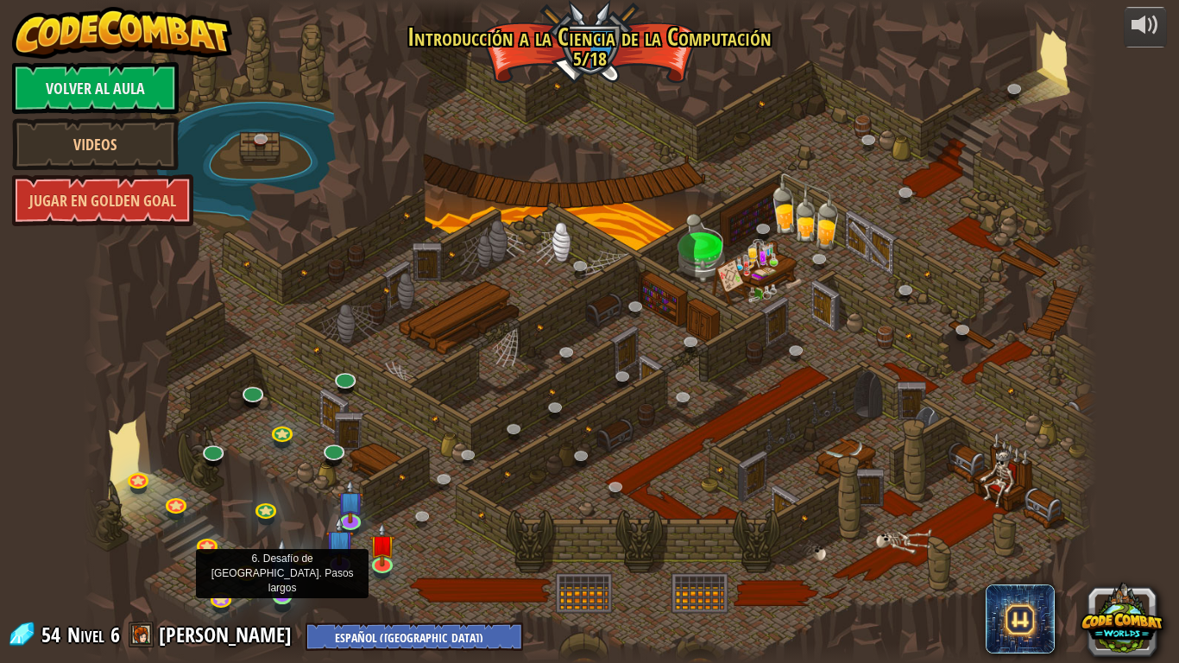
click at [289, 552] on img at bounding box center [282, 567] width 26 height 59
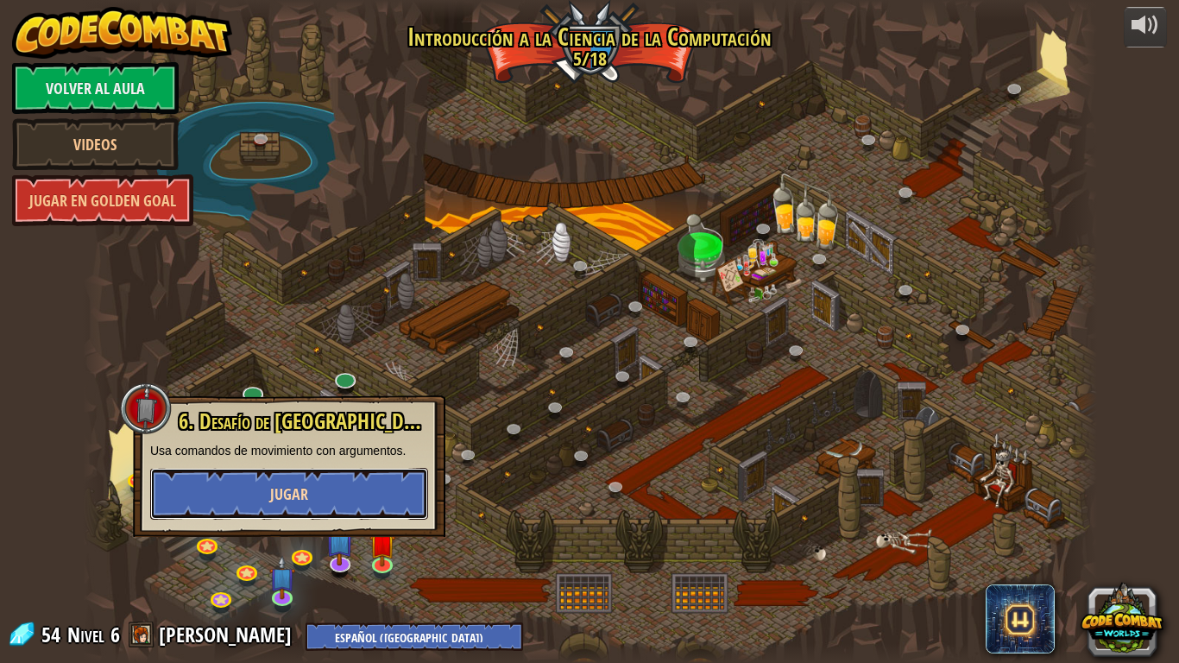
click at [350, 482] on button "Jugar" at bounding box center [289, 494] width 278 height 52
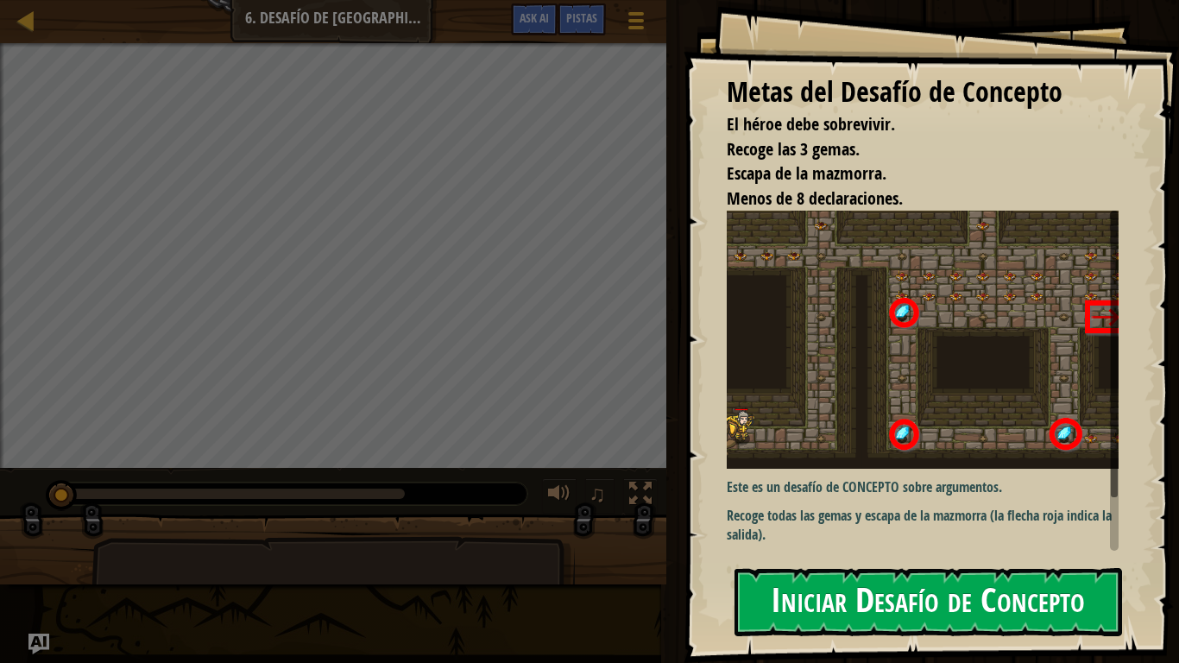
click at [893, 552] on button "Iniciar Desafío de Concepto" at bounding box center [928, 602] width 388 height 68
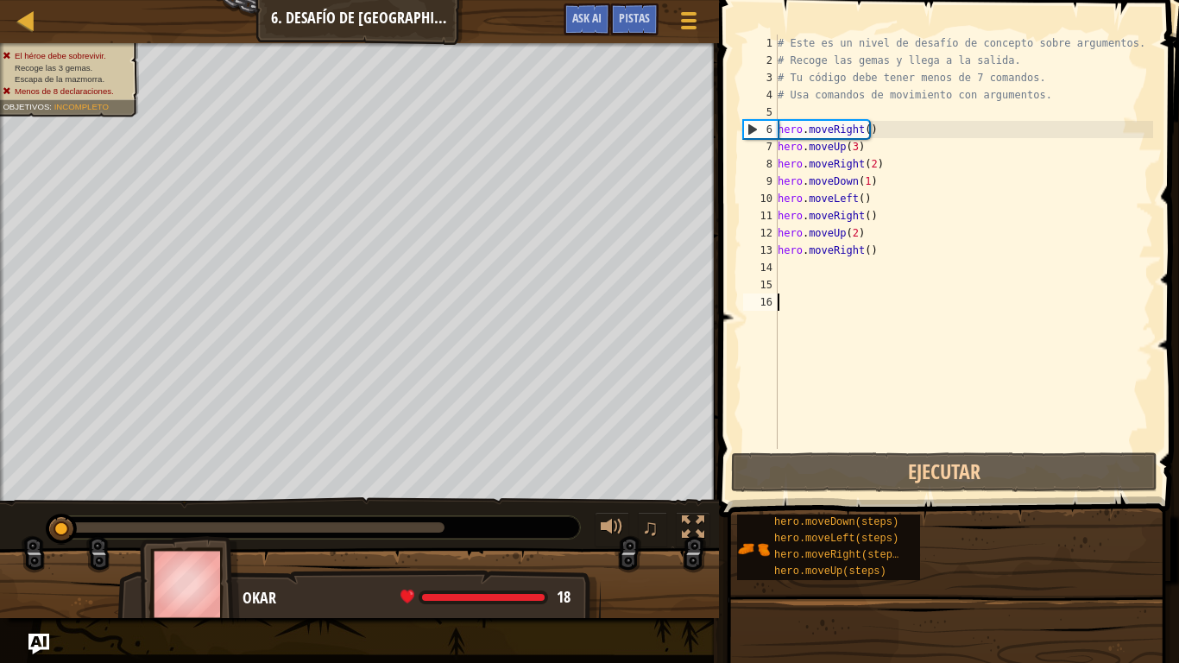
drag, startPoint x: 868, startPoint y: 241, endPoint x: 869, endPoint y: 256, distance: 15.6
click at [868, 248] on div "# Este es un nivel de desafío de concepto sobre argumentos. # Recoge las gemas …" at bounding box center [963, 259] width 379 height 449
click at [870, 257] on div "# Este es un nivel de desafío de concepto sobre argumentos. # Recoge las gemas …" at bounding box center [963, 242] width 379 height 414
click at [870, 257] on div "# Este es un nivel de desafío de concepto sobre argumentos. # Recoge las gemas …" at bounding box center [963, 259] width 379 height 449
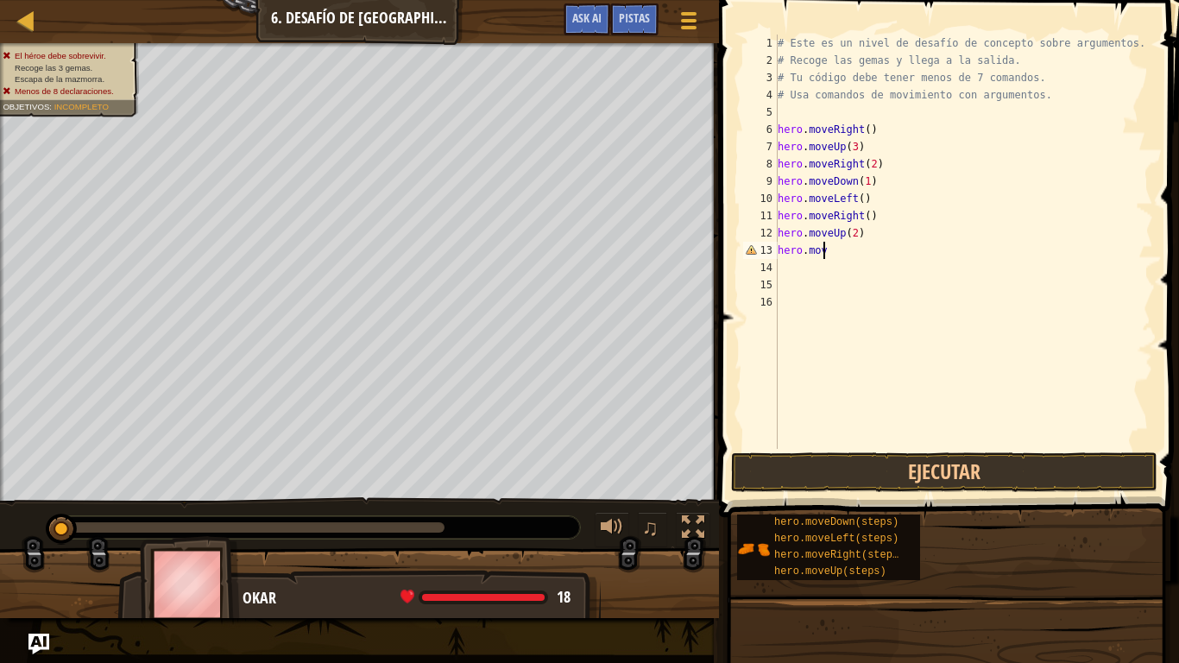
type textarea "h"
click at [963, 457] on button "Ejecutar" at bounding box center [944, 472] width 426 height 40
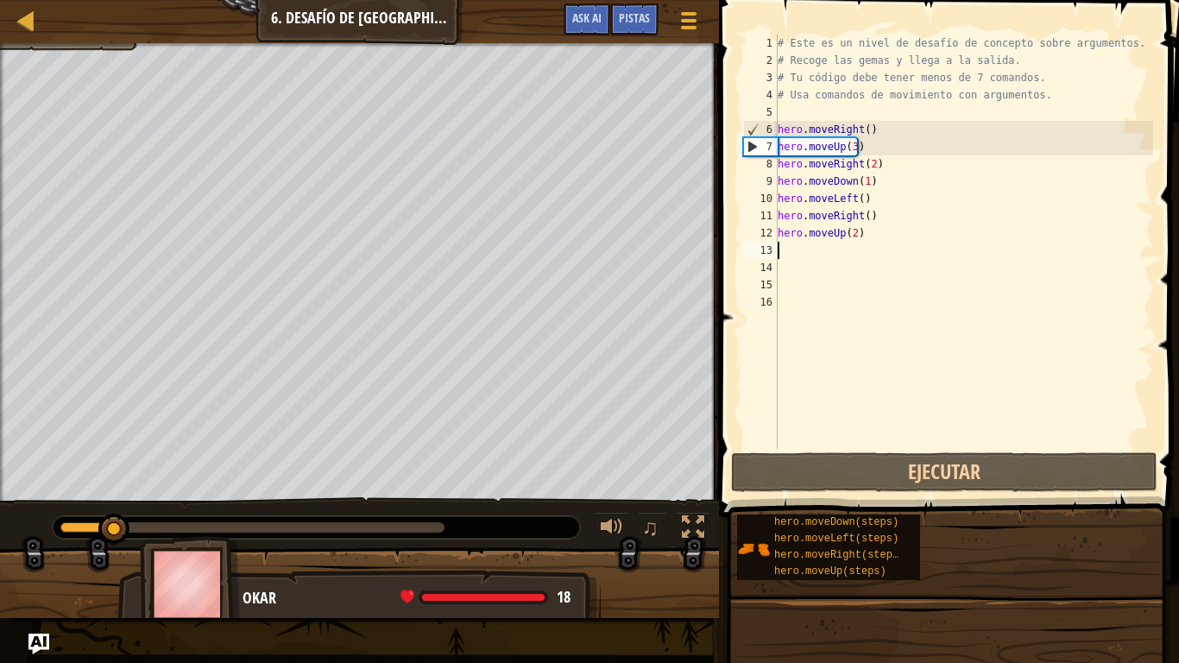
click at [407, 528] on div "0:20.4 Ahora: 0:03.2 Max: 0:22.6" at bounding box center [252, 527] width 384 height 10
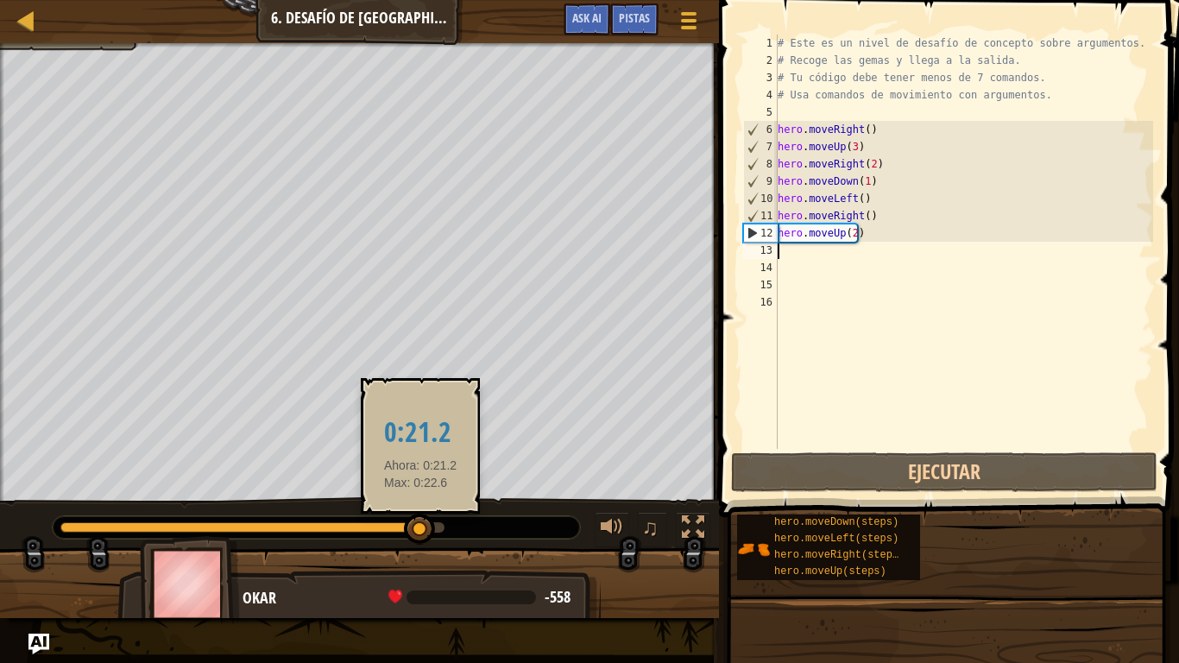
drag, startPoint x: 413, startPoint y: 525, endPoint x: 451, endPoint y: 540, distance: 41.8
click at [435, 540] on div at bounding box center [419, 529] width 31 height 31
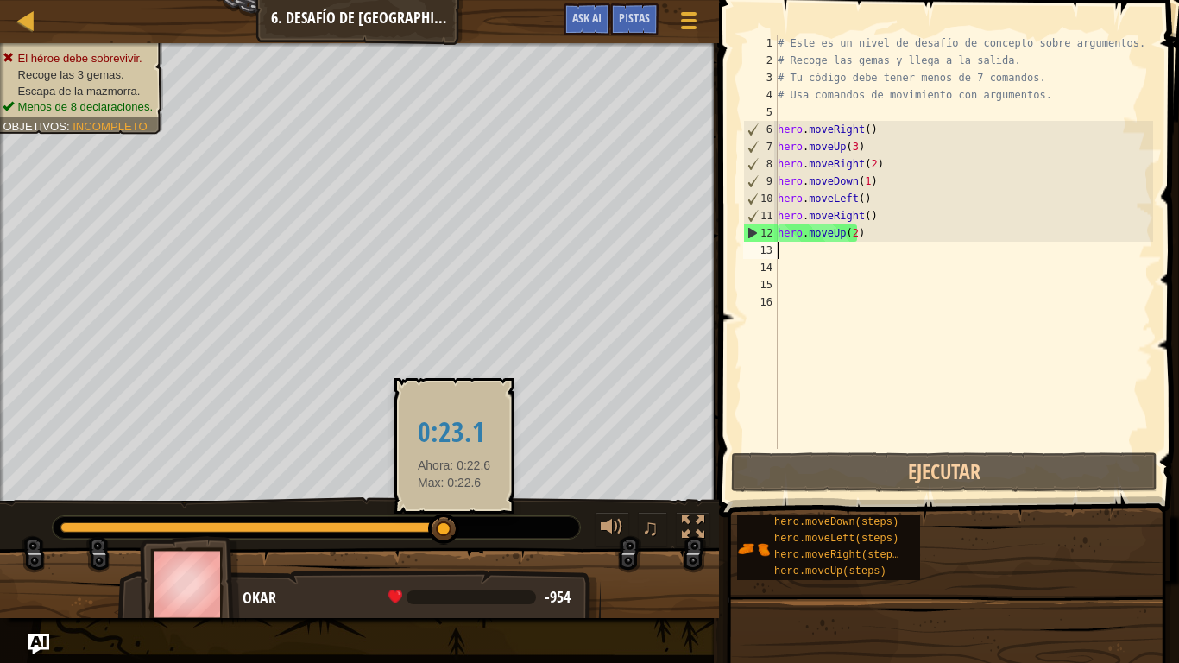
drag, startPoint x: 454, startPoint y: 540, endPoint x: 435, endPoint y: 536, distance: 19.5
click at [435, 536] on div at bounding box center [443, 529] width 31 height 31
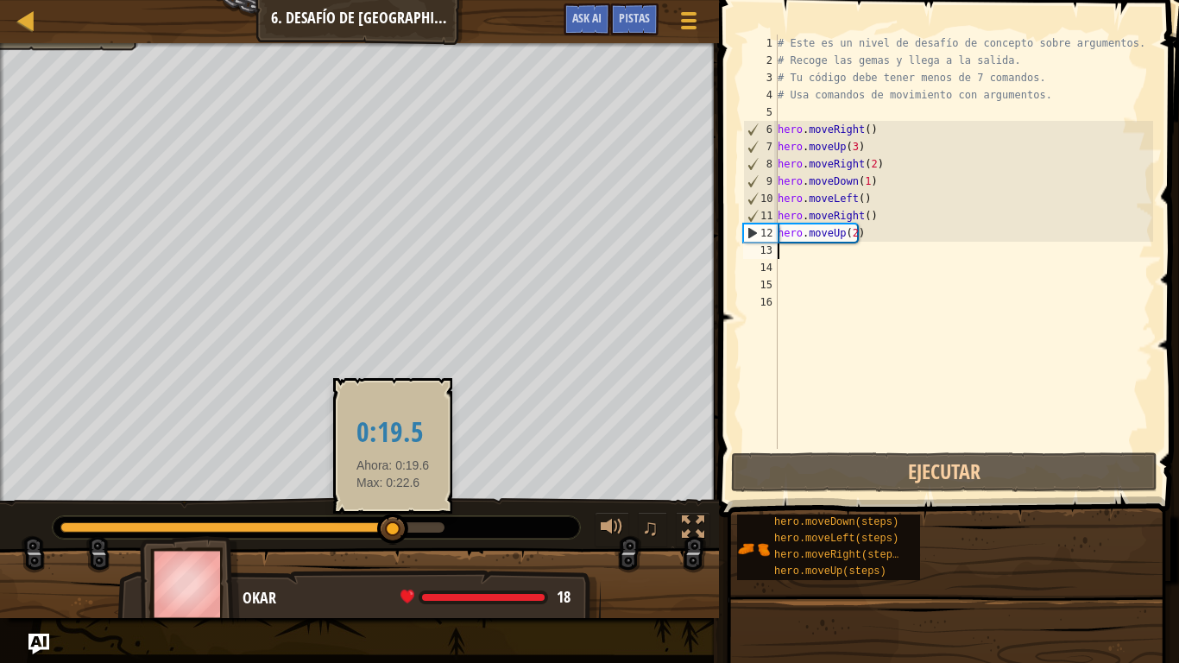
drag, startPoint x: 425, startPoint y: 533, endPoint x: 393, endPoint y: 524, distance: 33.3
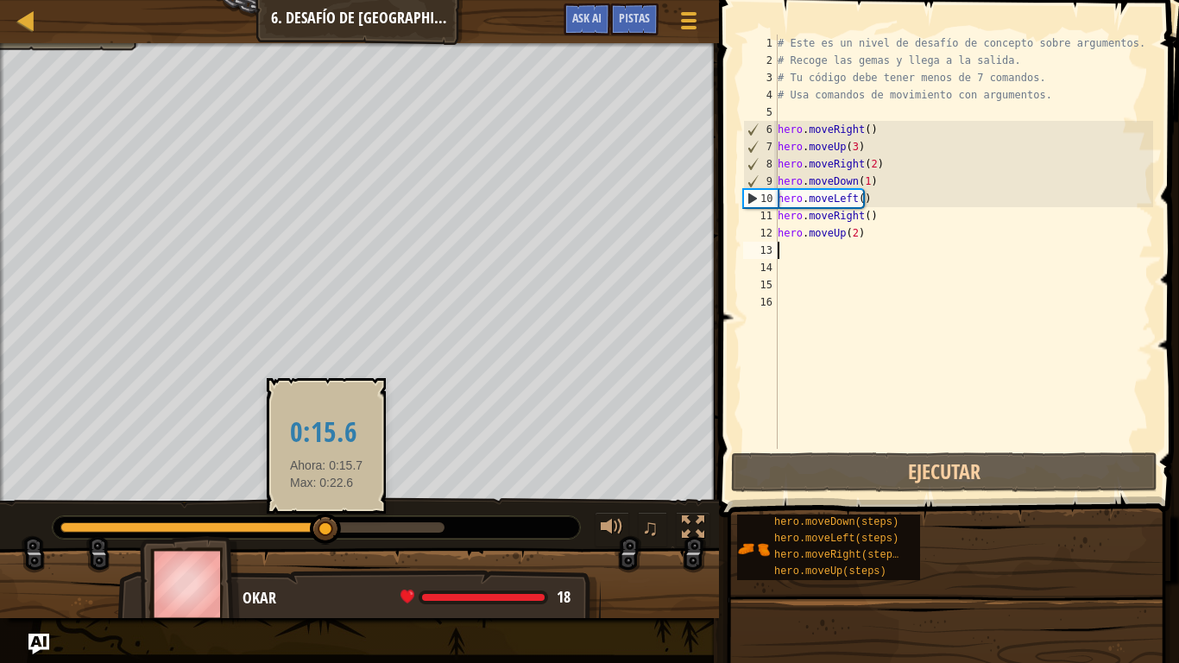
drag, startPoint x: 390, startPoint y: 524, endPoint x: 326, endPoint y: 517, distance: 64.2
click at [326, 517] on div at bounding box center [325, 529] width 31 height 31
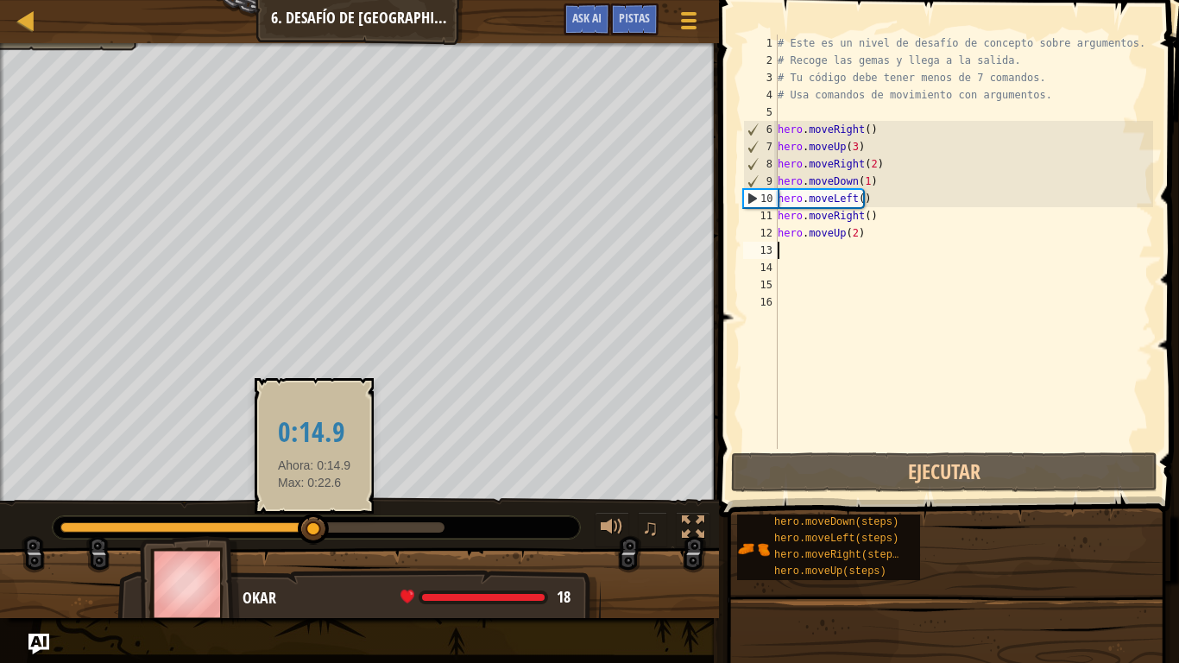
drag, startPoint x: 326, startPoint y: 517, endPoint x: 313, endPoint y: 515, distance: 13.1
click at [313, 515] on div at bounding box center [313, 529] width 31 height 31
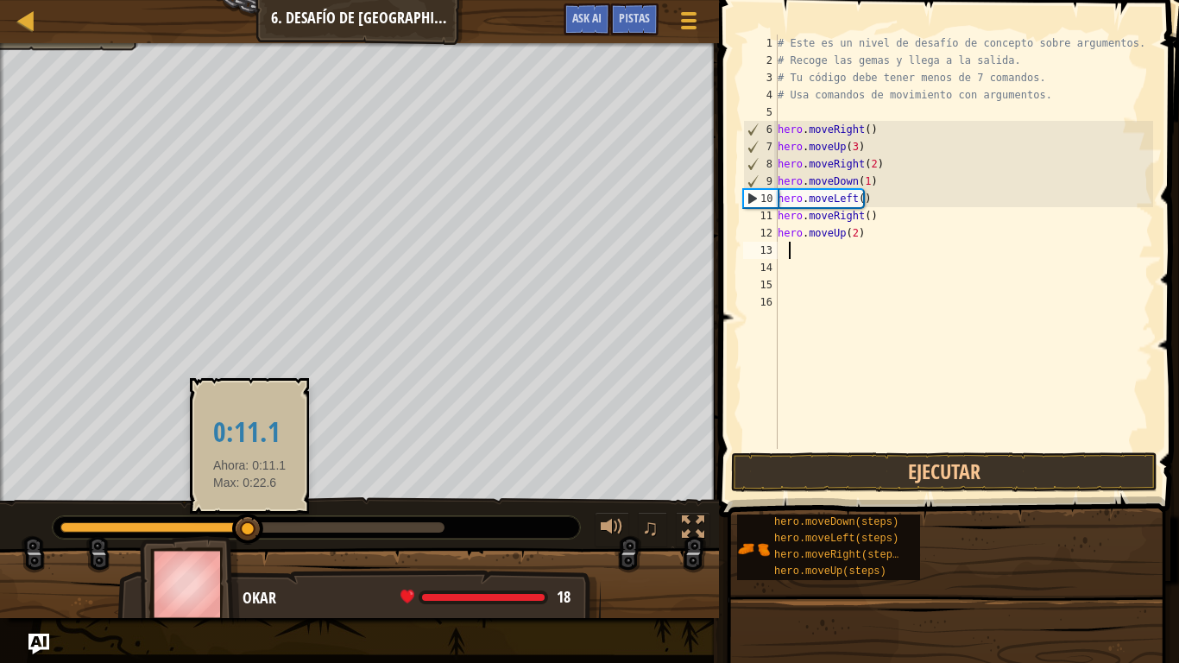
drag, startPoint x: 299, startPoint y: 532, endPoint x: 22, endPoint y: 534, distance: 277.1
click at [23, 533] on div "♫" at bounding box center [359, 523] width 719 height 52
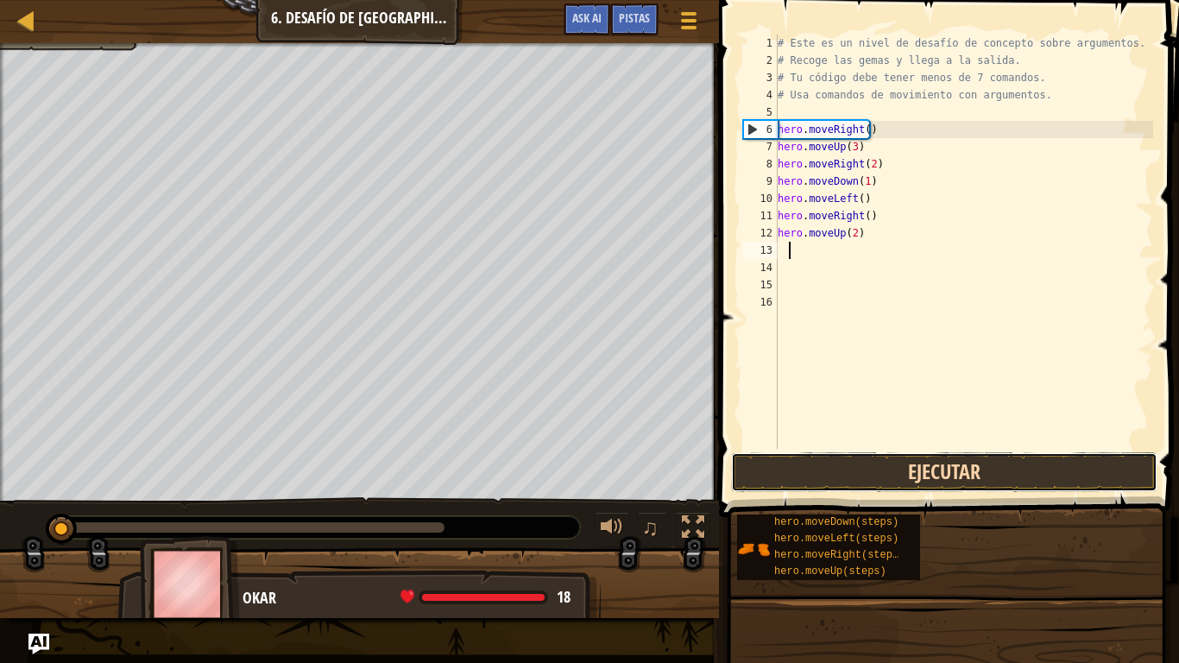
click at [1020, 464] on button "Ejecutar" at bounding box center [944, 472] width 426 height 40
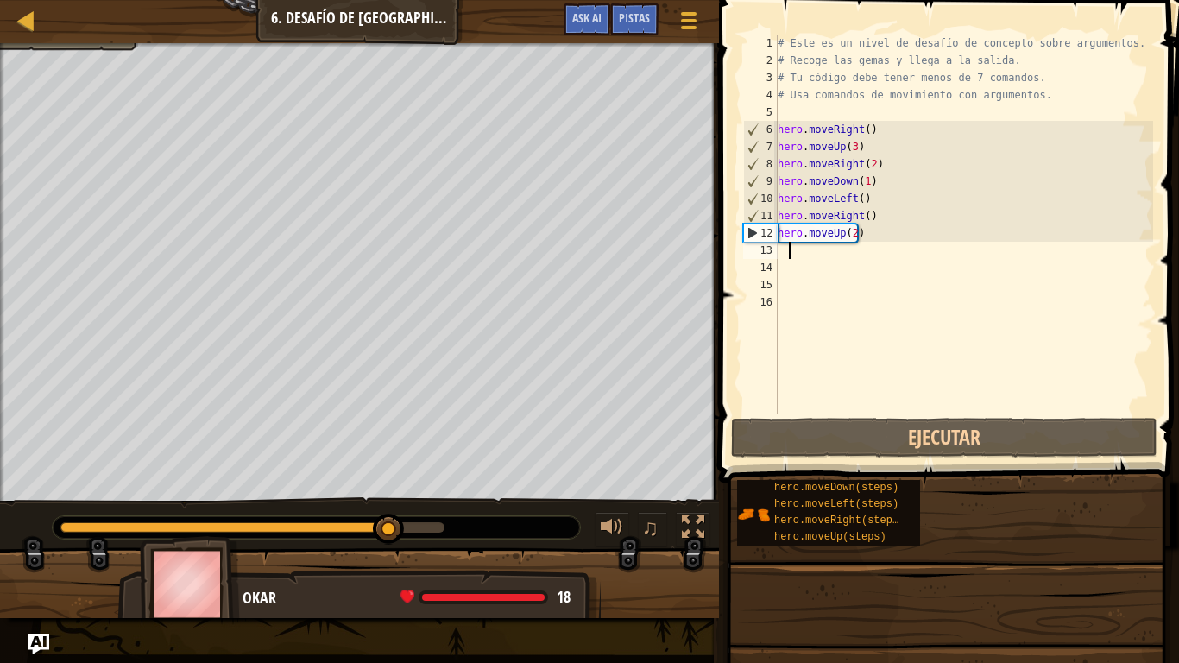
click at [872, 310] on div "# Este es un nivel de desafío de concepto sobre argumentos. # Recoge las gemas …" at bounding box center [963, 242] width 379 height 414
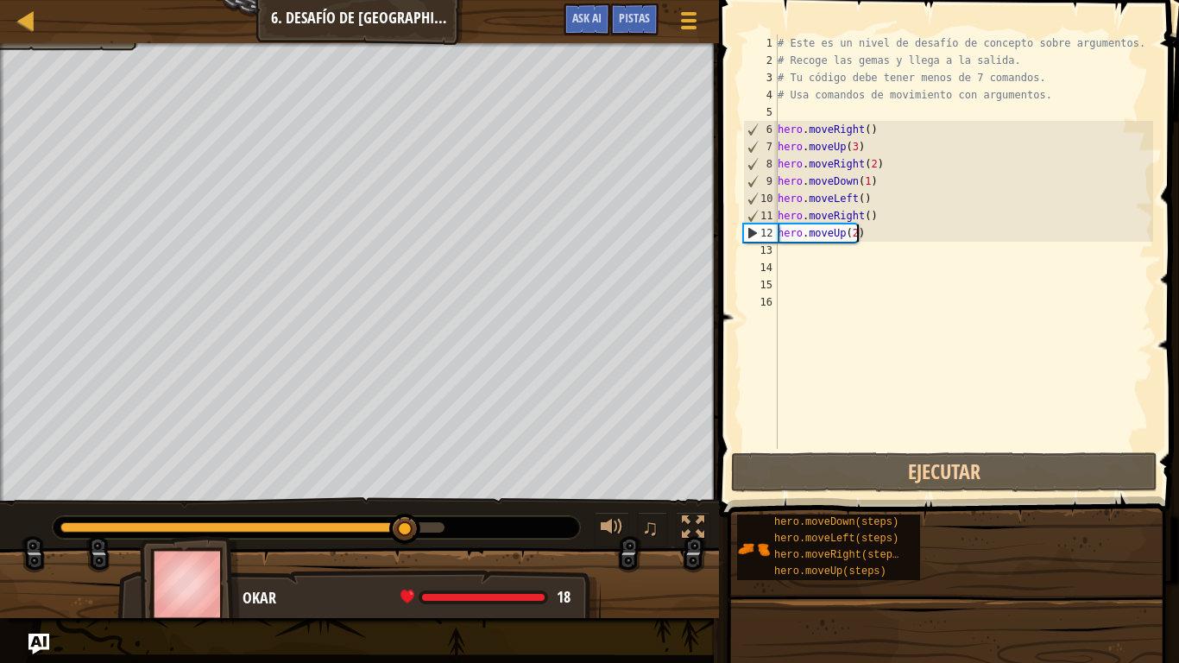
click at [863, 236] on div "# Este es un nivel de desafío de concepto sobre argumentos. # Recoge las gemas …" at bounding box center [963, 259] width 379 height 449
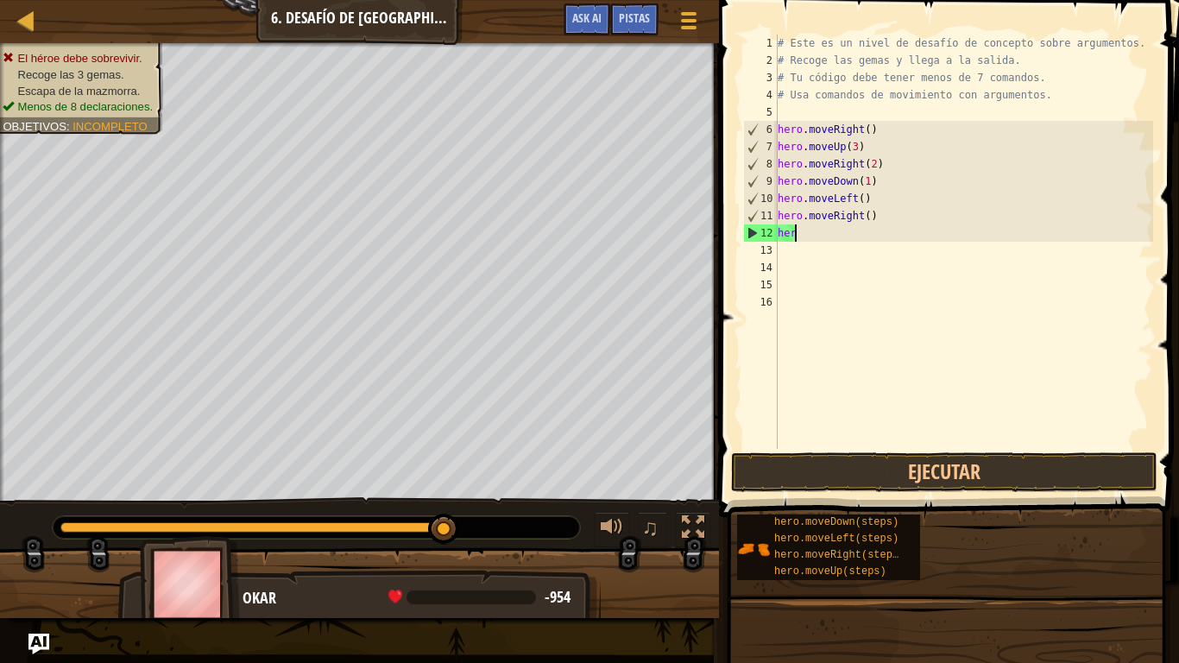
type textarea "h"
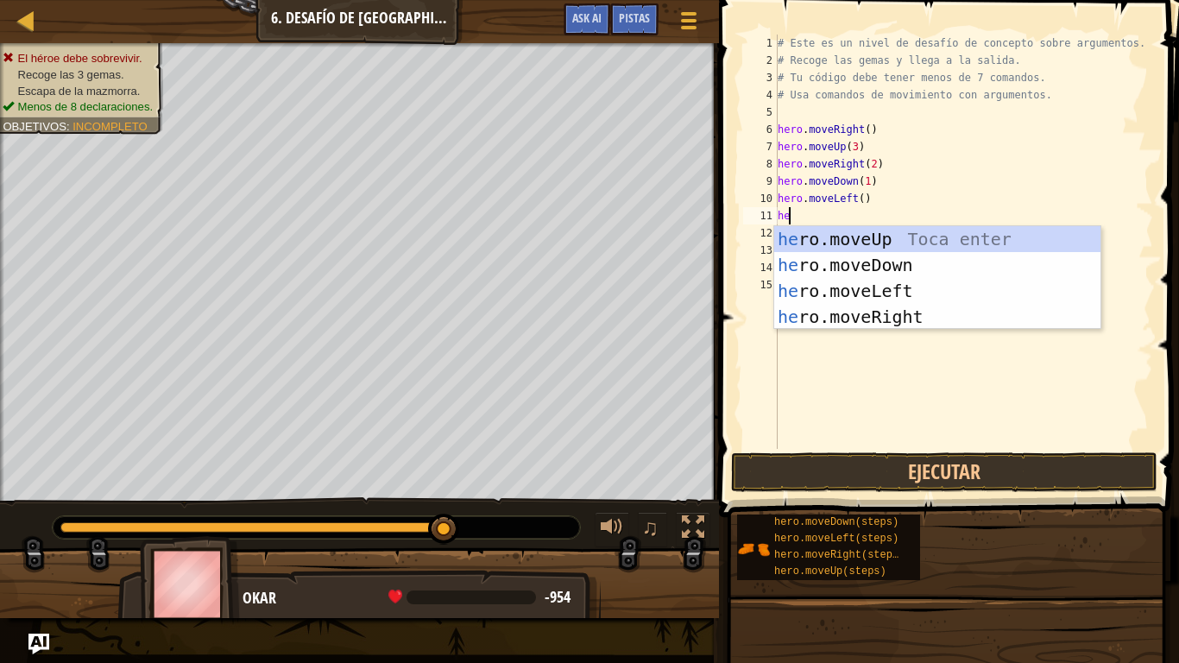
scroll to position [8, 0]
type textarea "hero"
click at [932, 263] on div "hero .moveUp Toca enter hero .moveDown Toca enter hero .moveLeft Toca enter her…" at bounding box center [937, 303] width 326 height 155
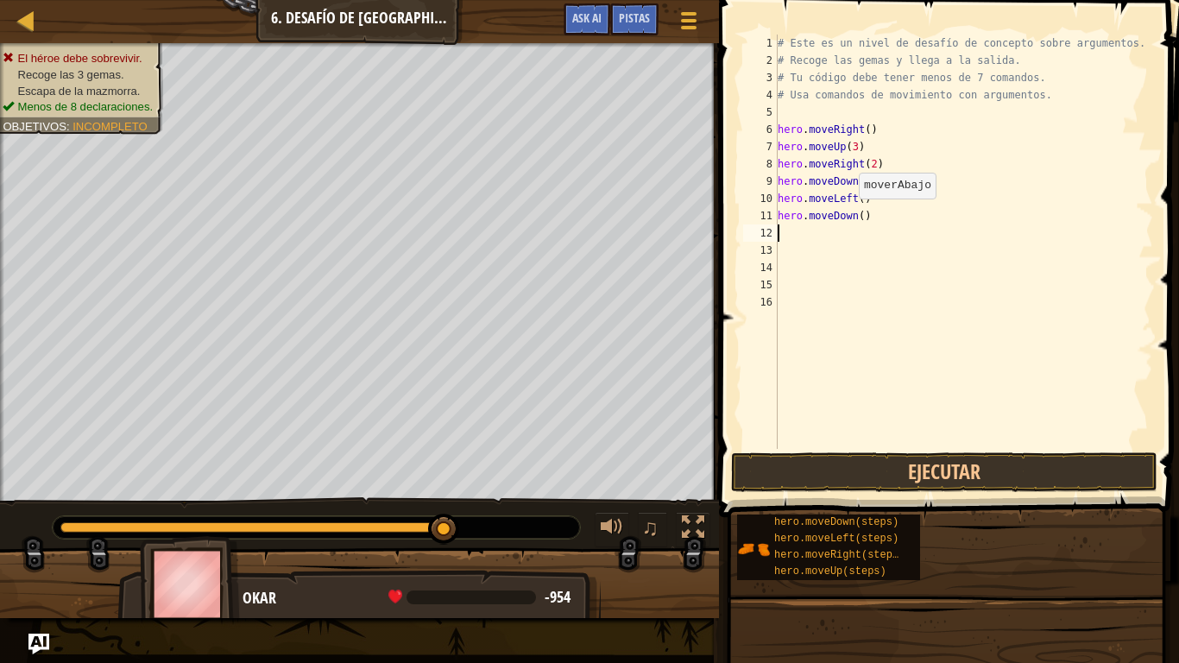
scroll to position [8, 0]
click at [861, 217] on div "# Este es un nivel de desafío de concepto sobre argumentos. # Recoge las gemas …" at bounding box center [963, 259] width 379 height 449
click at [857, 220] on div "# Este es un nivel de desafío de concepto sobre argumentos. # Recoge las gemas …" at bounding box center [963, 242] width 379 height 414
type textarea "hero.moveDown(2)"
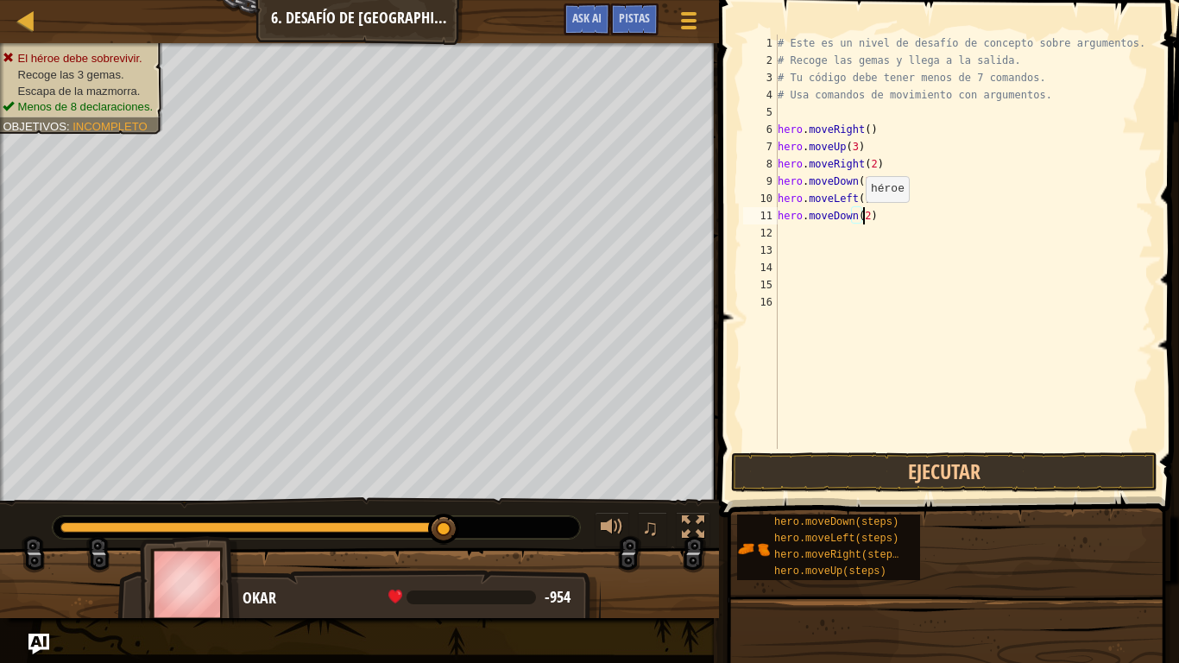
scroll to position [8, 6]
click at [876, 223] on div "# Este es un nivel de desafío de concepto sobre argumentos. # Recoge las gemas …" at bounding box center [963, 259] width 379 height 449
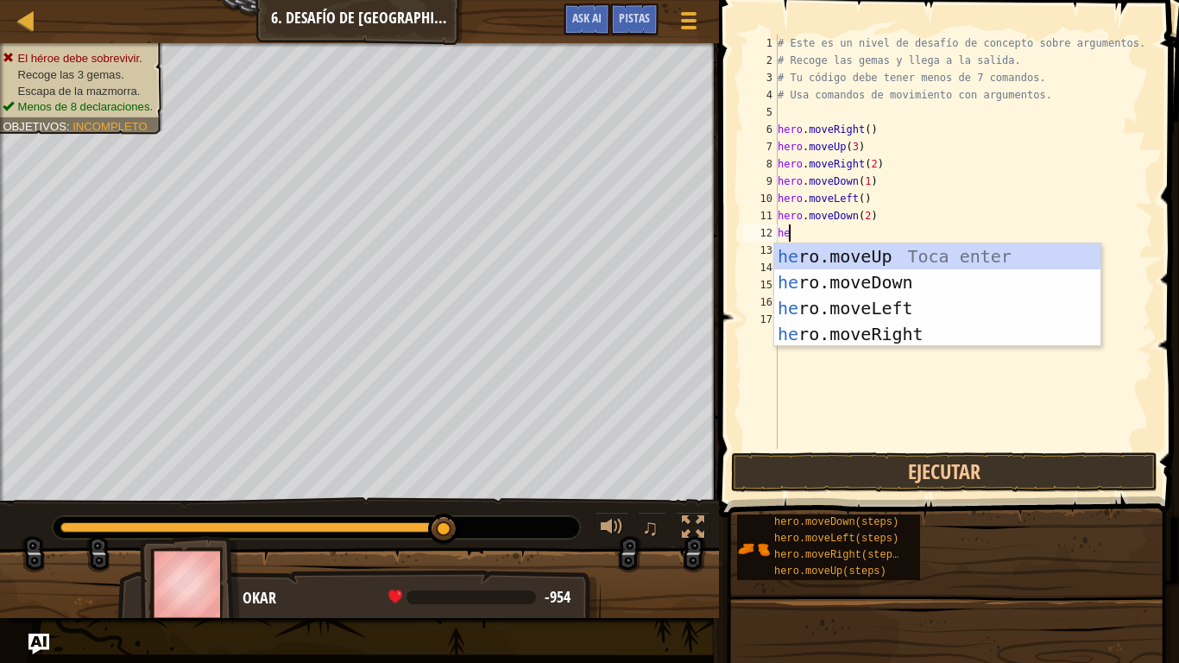
type textarea "hero"
click at [935, 339] on div "hero .moveUp Toca enter hero .moveDown Toca enter hero .moveLeft Toca enter her…" at bounding box center [937, 320] width 326 height 155
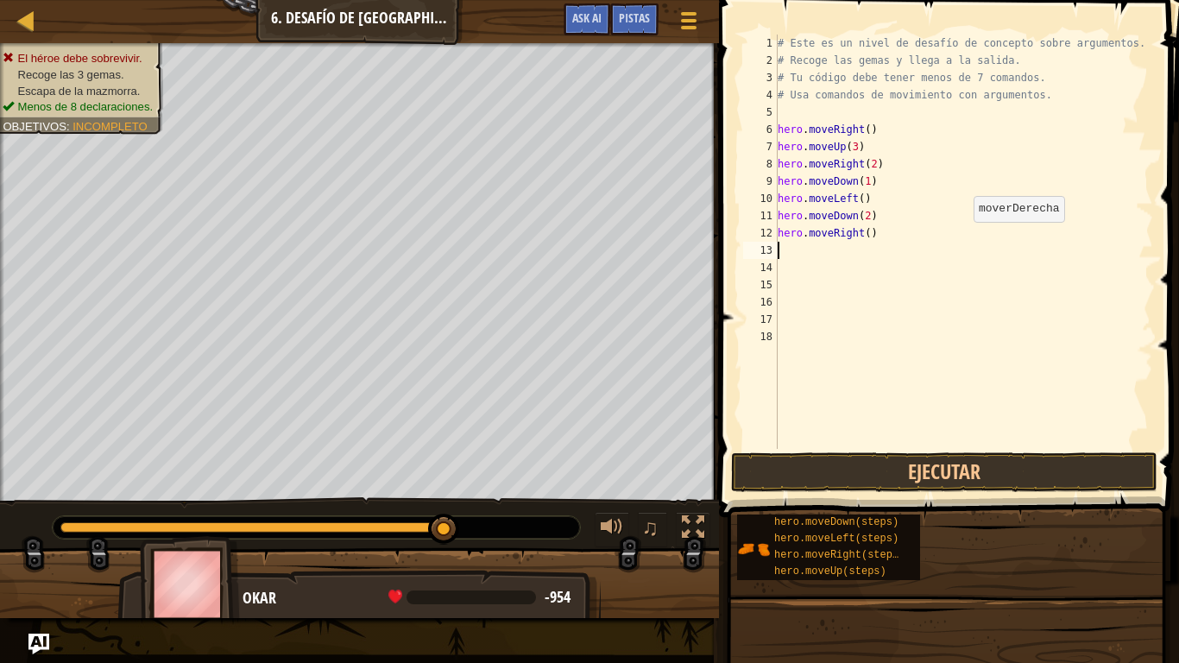
scroll to position [8, 0]
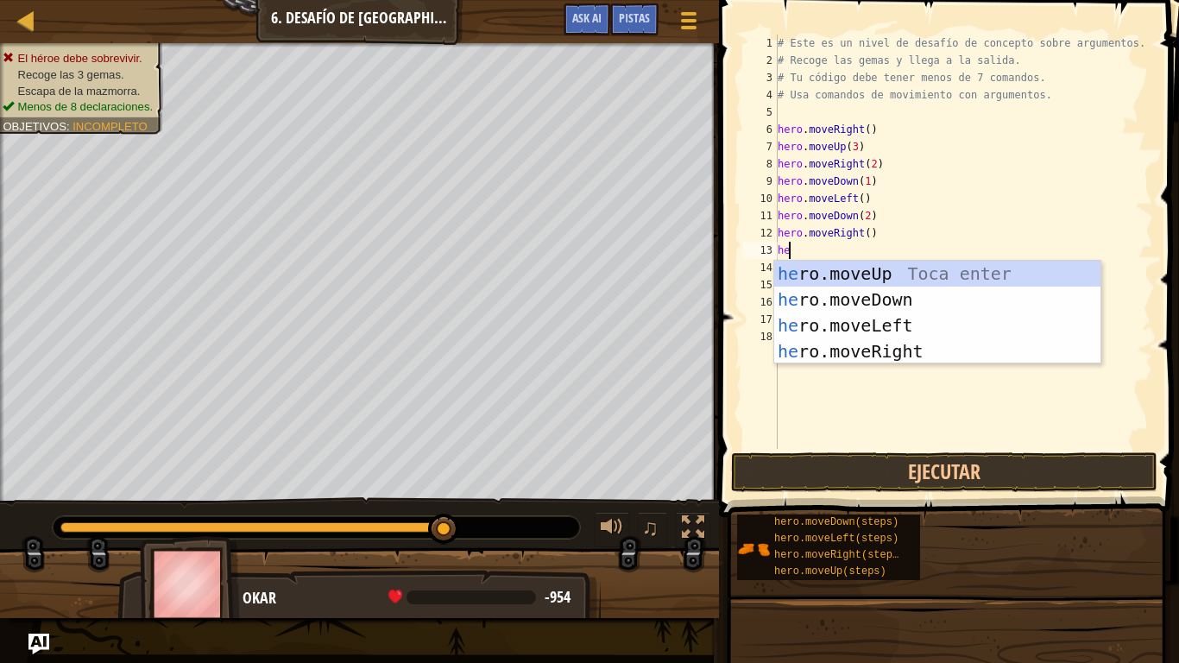
type textarea "hero"
click at [881, 284] on div "hero .moveUp Toca enter hero .moveDown Toca enter hero .moveLeft Toca enter her…" at bounding box center [937, 338] width 326 height 155
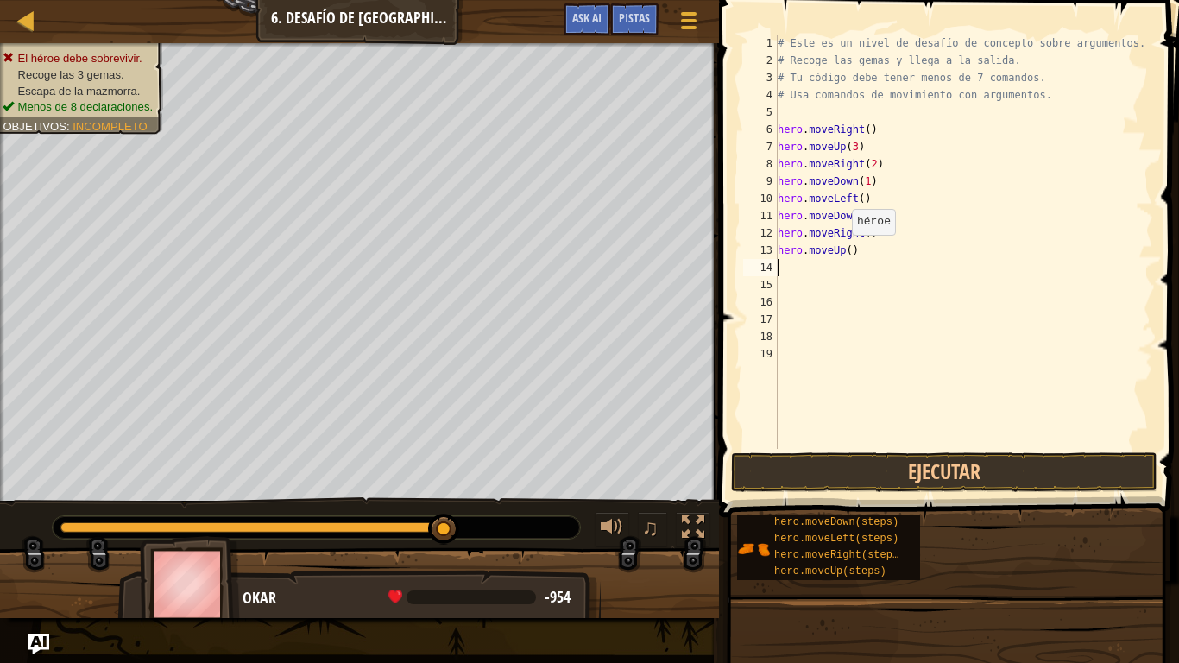
click at [844, 252] on div "# Este es un nivel de desafío de concepto sobre argumentos. # Recoge las gemas …" at bounding box center [963, 259] width 379 height 449
type textarea "hero.moveUp(2)"
click at [867, 268] on div "# Este es un nivel de desafío de concepto sobre argumentos. # Recoge las gemas …" at bounding box center [963, 259] width 379 height 449
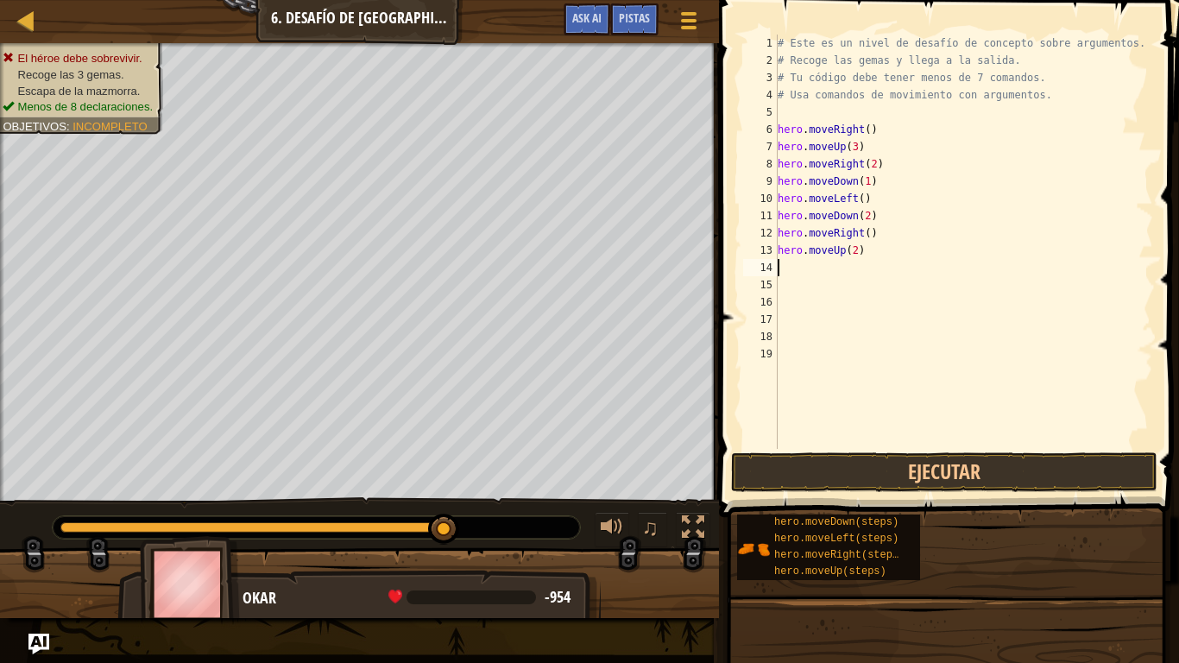
type textarea "h"
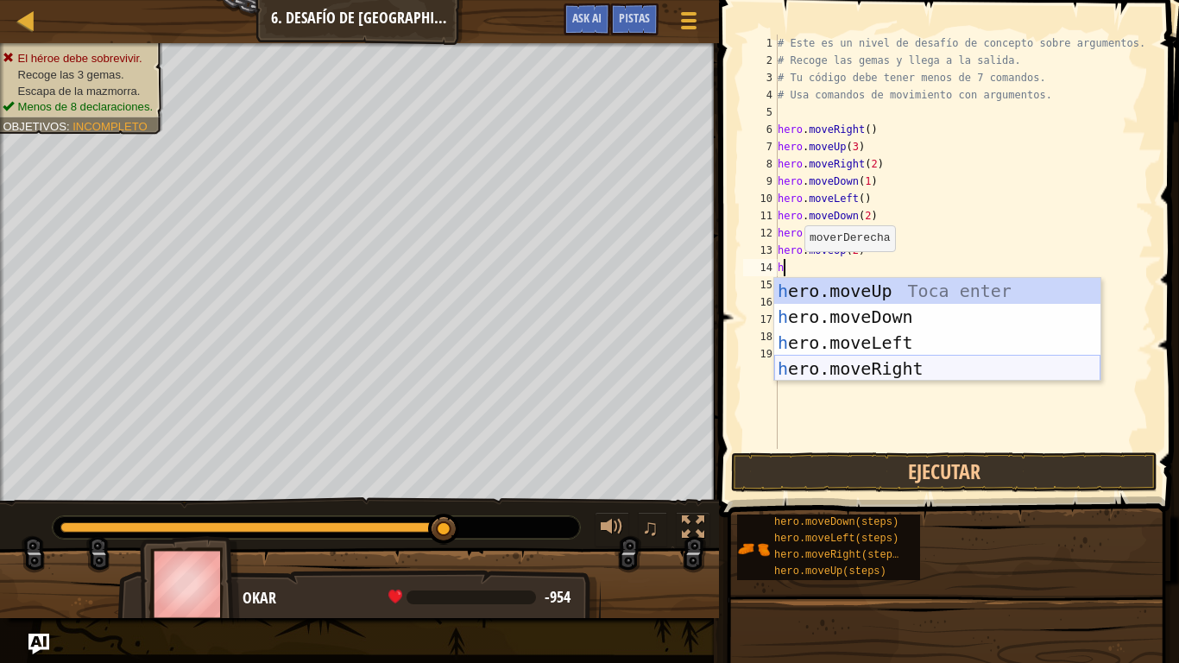
click at [930, 366] on div "h ero.moveUp Toca enter h ero.moveDown Toca enter h ero.moveLeft Toca enter h e…" at bounding box center [937, 355] width 326 height 155
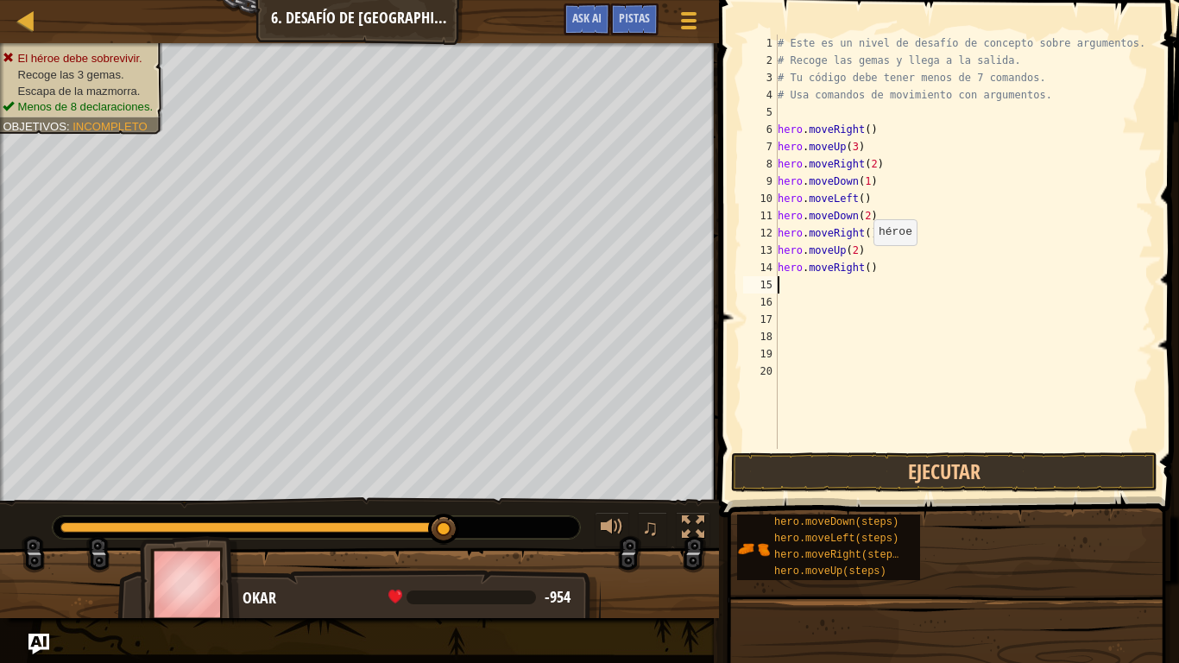
click at [865, 263] on div "# Este es un nivel de desafío de concepto sobre argumentos. # Recoge las gemas …" at bounding box center [963, 259] width 379 height 449
click at [936, 472] on button "Ejecutar" at bounding box center [944, 472] width 426 height 40
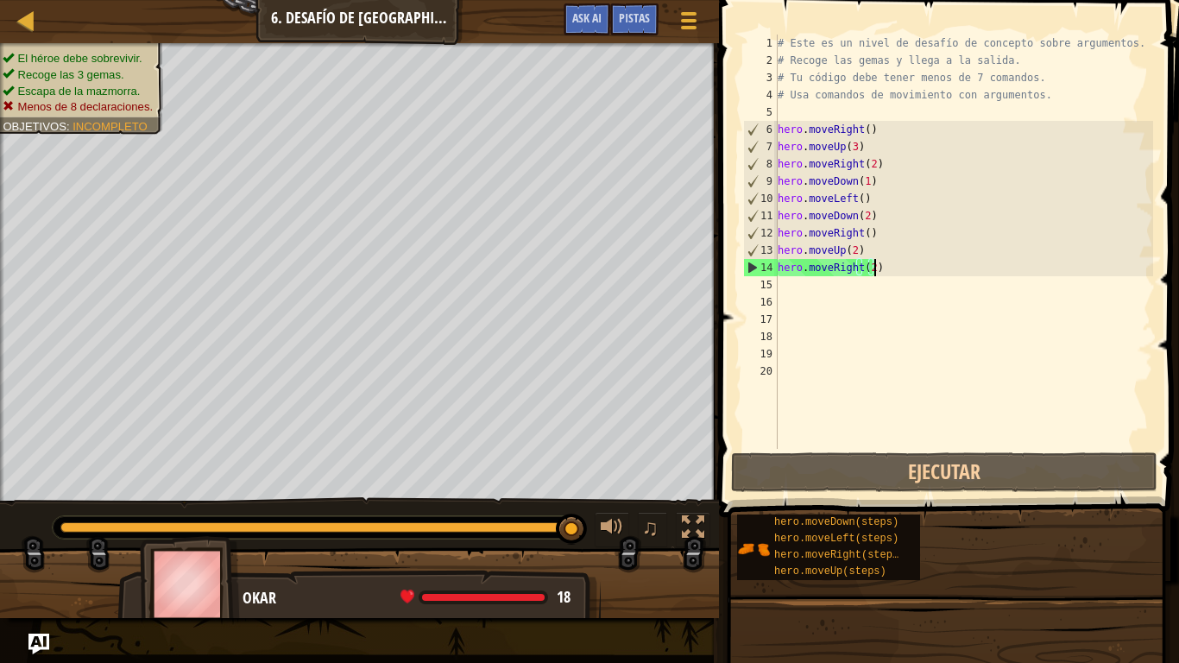
click at [884, 268] on div "# Este es un nivel de desafío de concepto sobre argumentos. # Recoge las gemas …" at bounding box center [963, 259] width 379 height 449
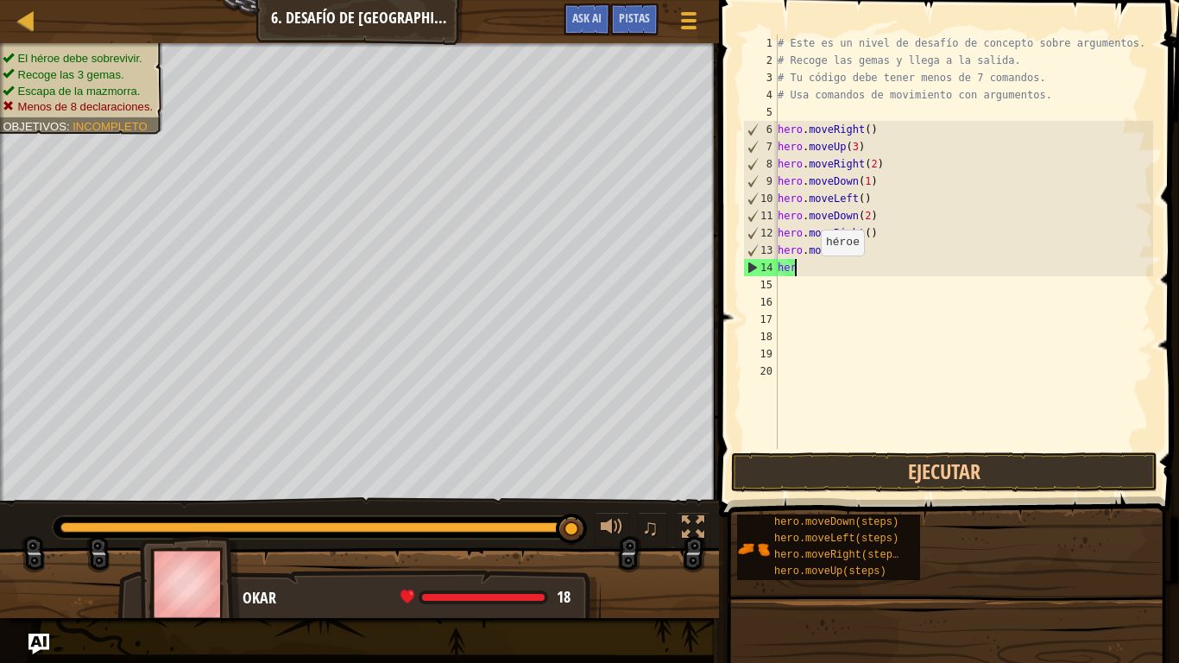
scroll to position [8, 0]
type textarea "h"
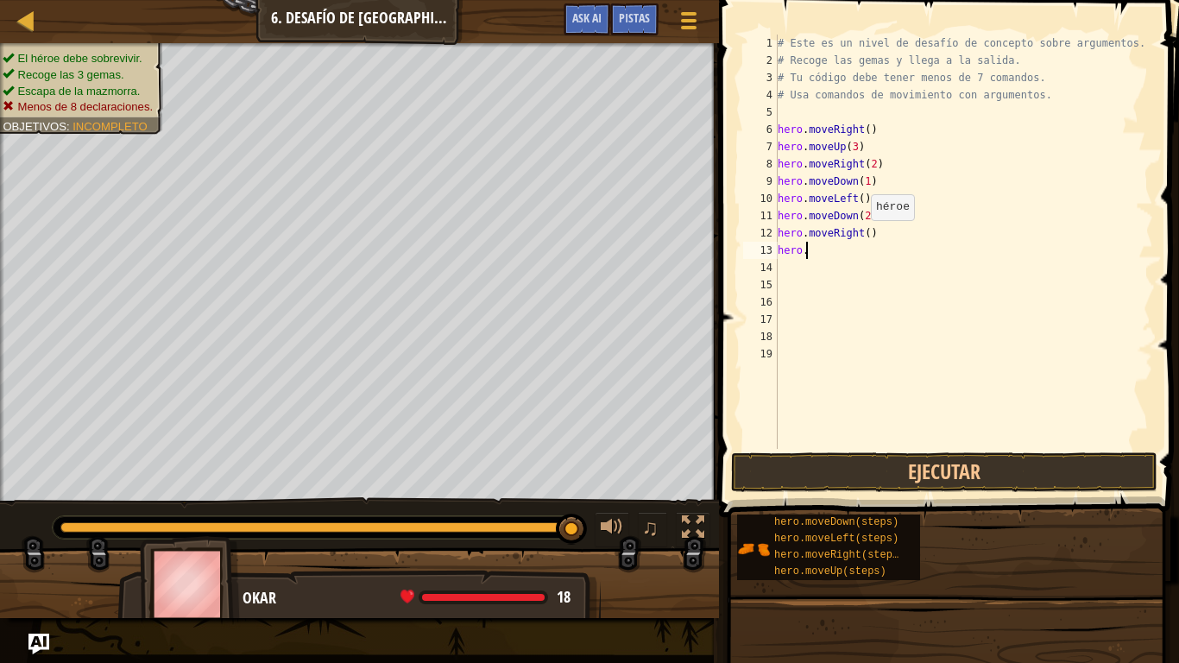
type textarea "h"
click at [873, 236] on div "# Este es un nivel de desafío de concepto sobre argumentos. # Recoge las gemas …" at bounding box center [963, 259] width 379 height 449
type textarea "h"
click at [901, 481] on button "Ejecutar" at bounding box center [944, 472] width 426 height 40
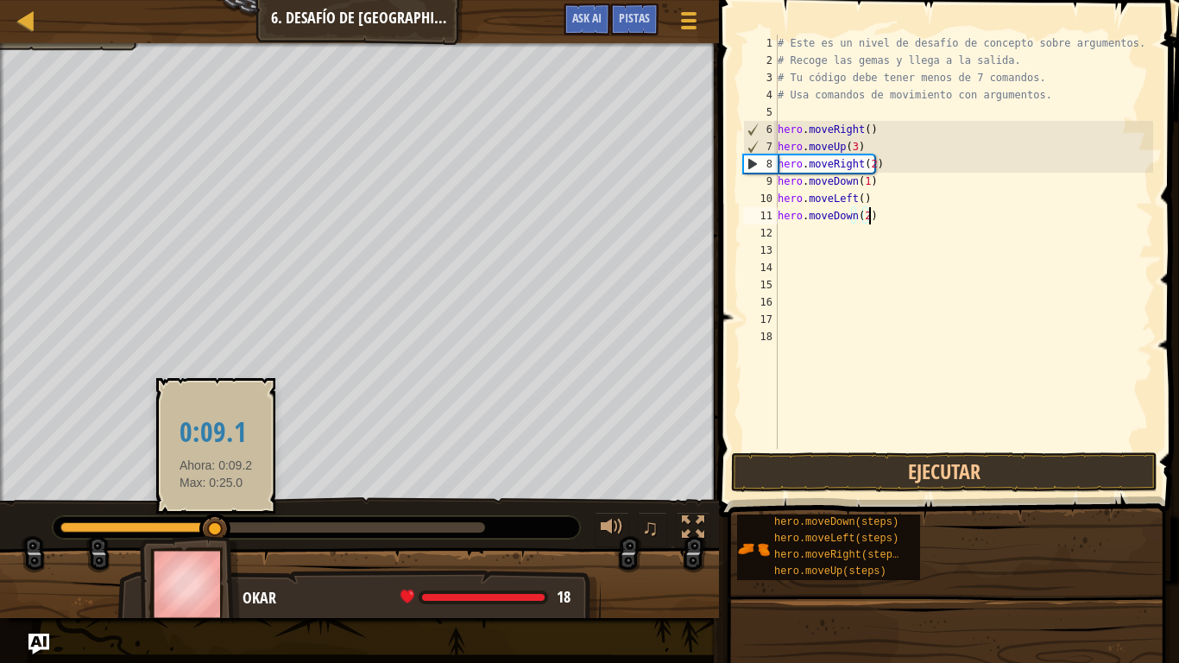
drag, startPoint x: 195, startPoint y: 521, endPoint x: 216, endPoint y: 521, distance: 20.7
click at [216, 521] on div at bounding box center [214, 529] width 31 height 31
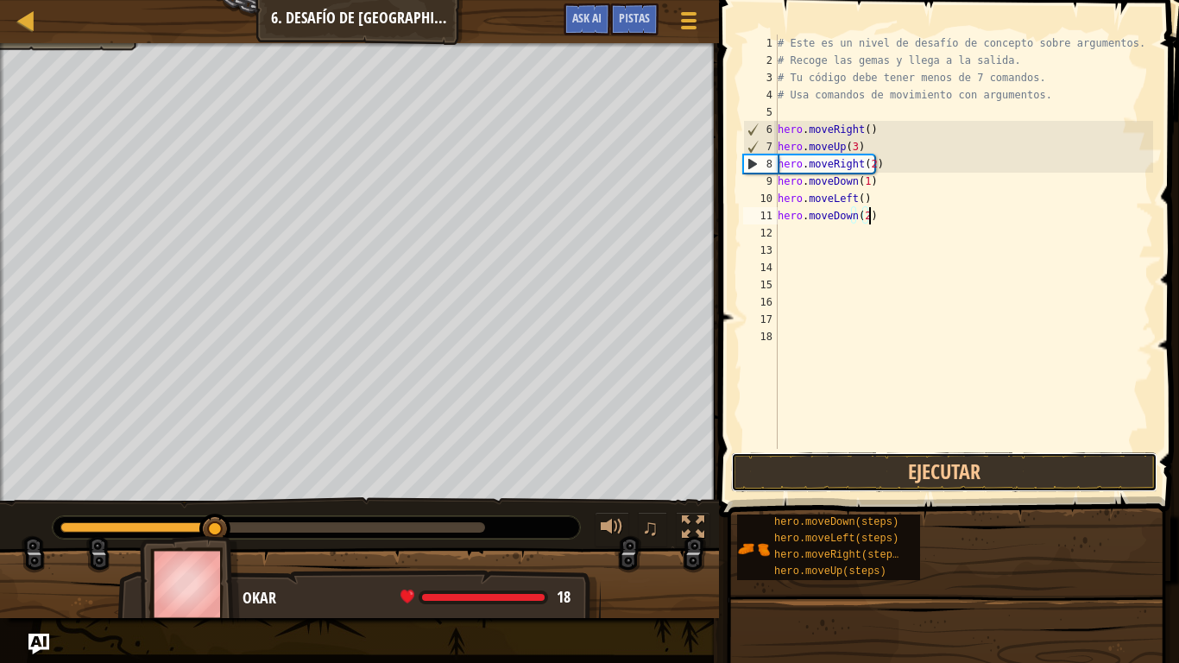
drag, startPoint x: 970, startPoint y: 470, endPoint x: 924, endPoint y: 373, distance: 106.9
click at [971, 469] on button "Ejecutar" at bounding box center [944, 472] width 426 height 40
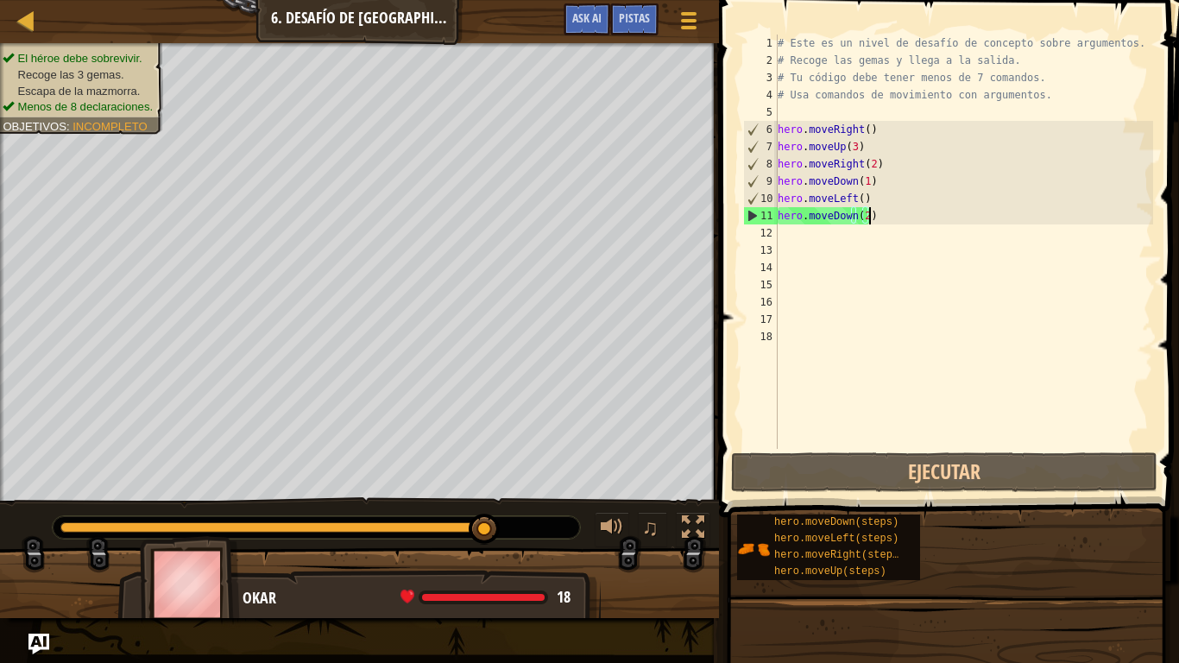
click at [894, 219] on div "# Este es un nivel de desafío de concepto sobre argumentos. # Recoge las gemas …" at bounding box center [963, 259] width 379 height 449
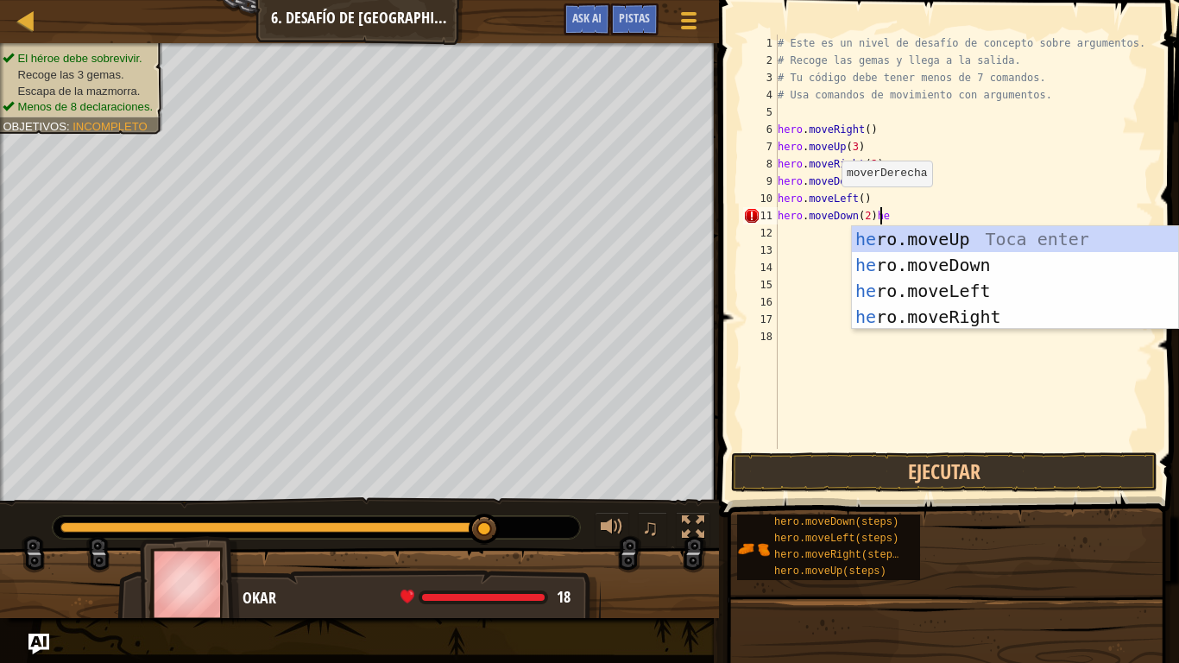
scroll to position [8, 7]
type textarea "hero.moveDown(2)"
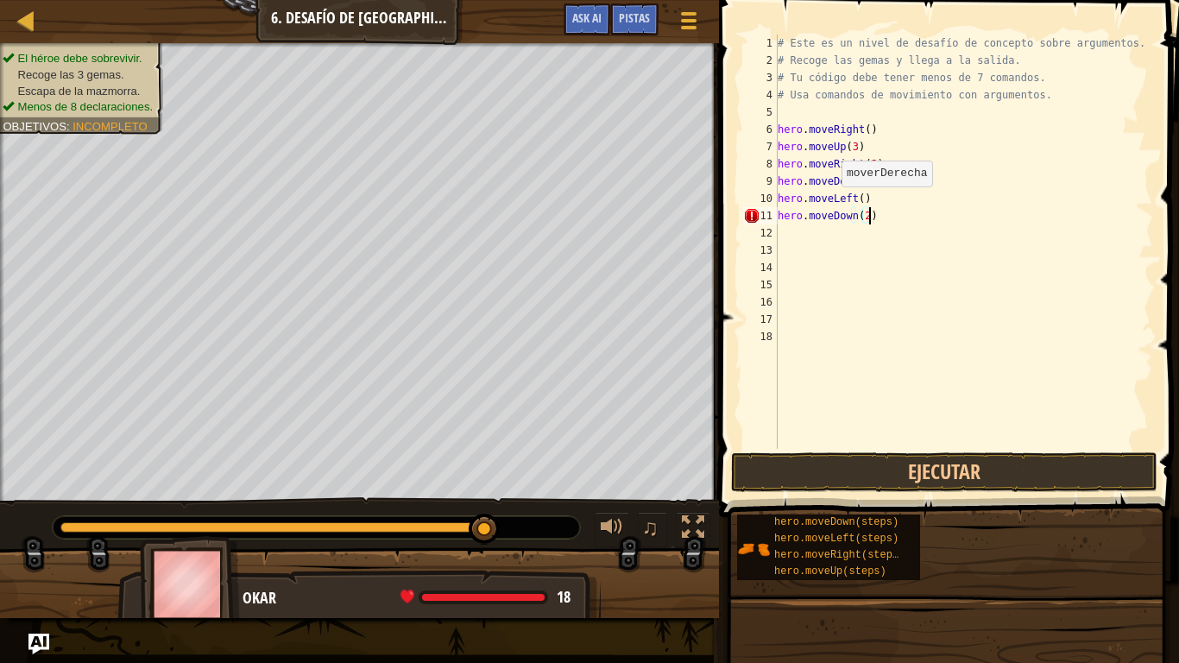
scroll to position [8, 0]
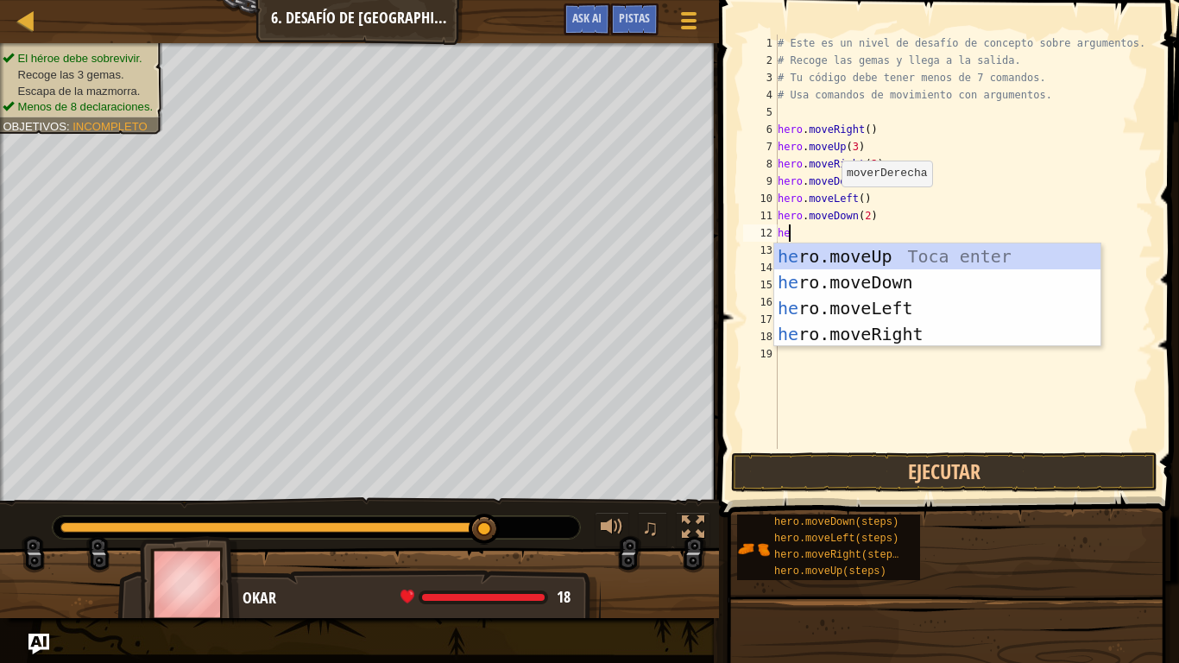
type textarea "hero"
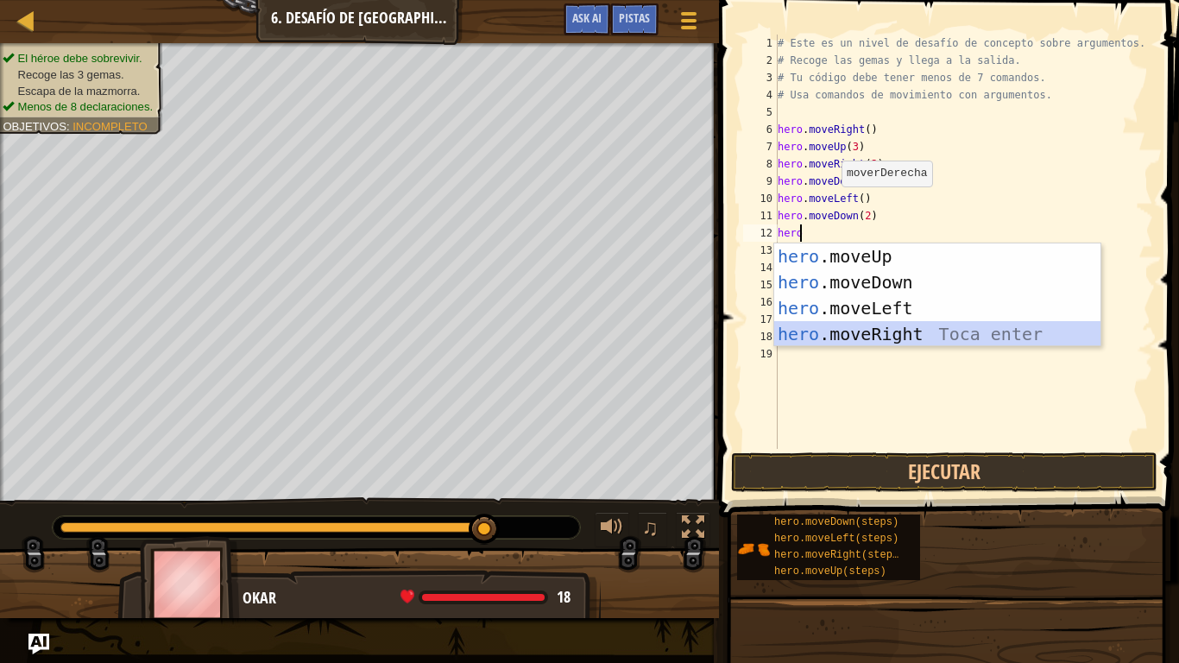
click at [880, 336] on div "hero .moveUp Toca enter hero .moveDown Toca enter hero .moveLeft Toca enter her…" at bounding box center [937, 320] width 326 height 155
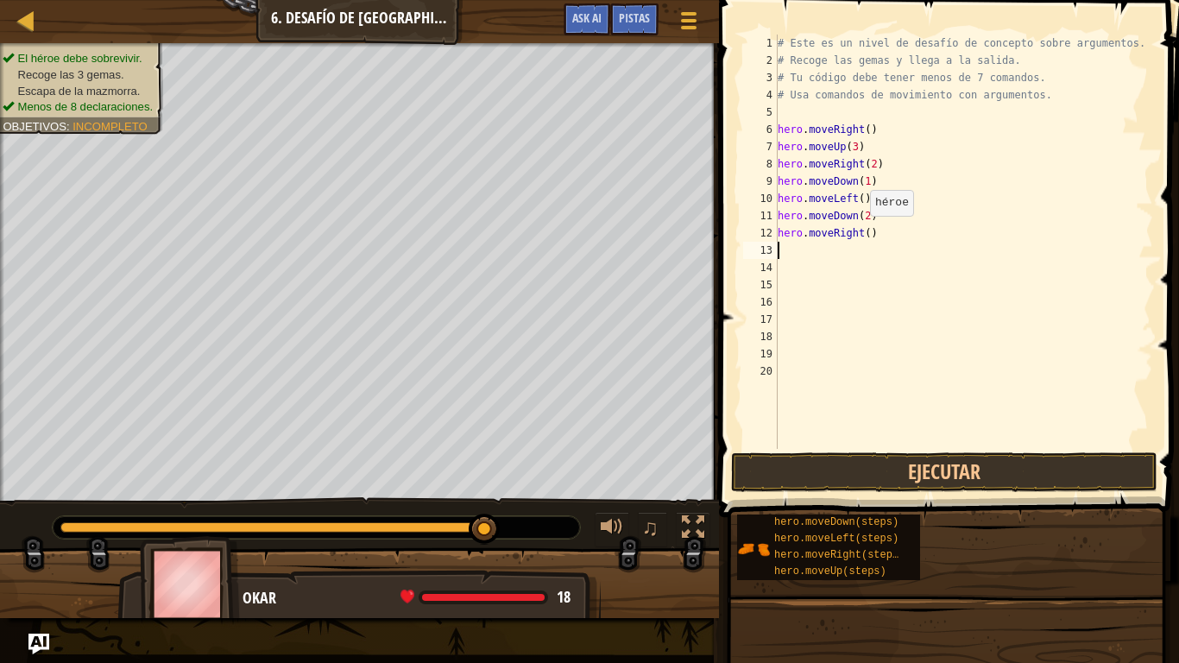
click at [861, 233] on div "# Este es un nivel de desafío de concepto sobre argumentos. # Recoge las gemas …" at bounding box center [963, 259] width 379 height 449
type textarea "hero.moveRight(2)"
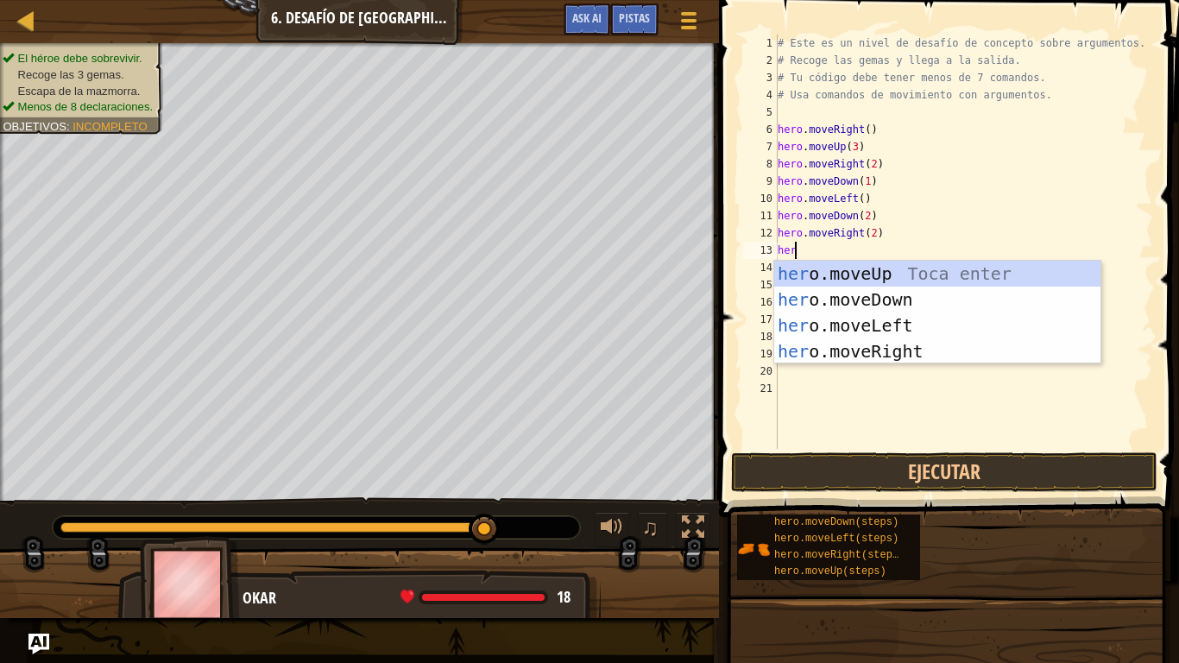
type textarea "hero"
drag, startPoint x: 898, startPoint y: 270, endPoint x: 883, endPoint y: 266, distance: 15.3
click at [890, 268] on div "hero .moveUp Toca enter hero .moveDown Toca enter hero .moveLeft Toca enter her…" at bounding box center [937, 338] width 326 height 155
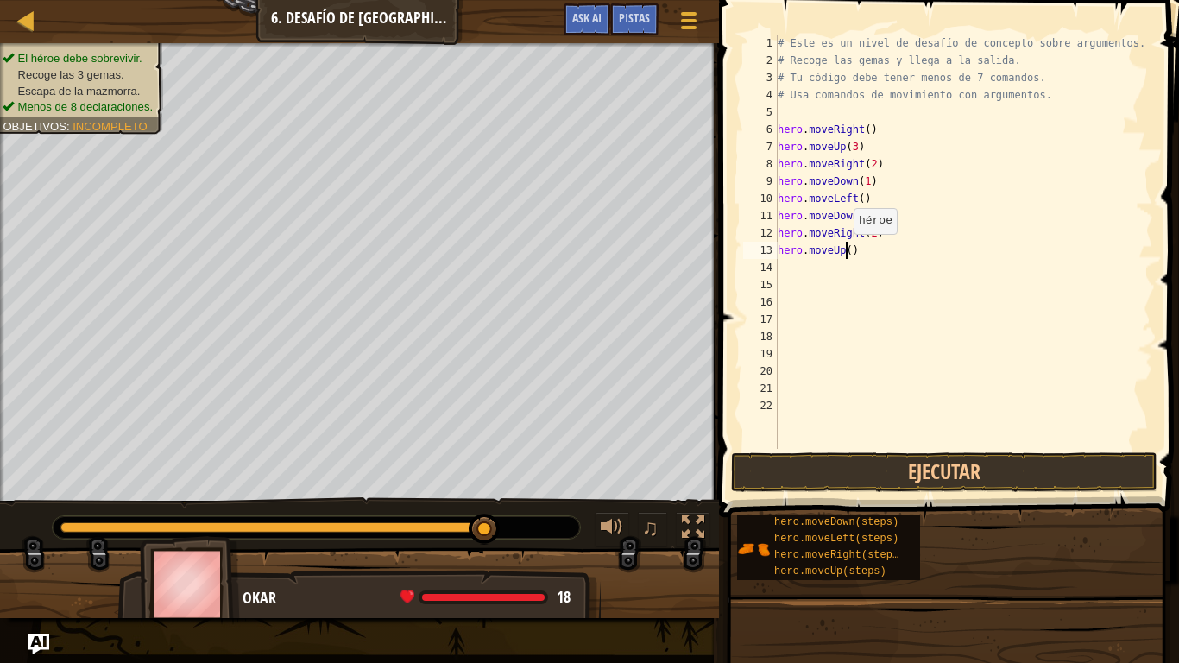
click at [845, 251] on div "# Este es un nivel de desafío de concepto sobre argumentos. # Recoge las gemas …" at bounding box center [963, 259] width 379 height 449
type textarea "hero.moveUp(2)"
click at [868, 257] on div "# Este es un nivel de desafío de concepto sobre argumentos. # Recoge las gemas …" at bounding box center [963, 259] width 379 height 449
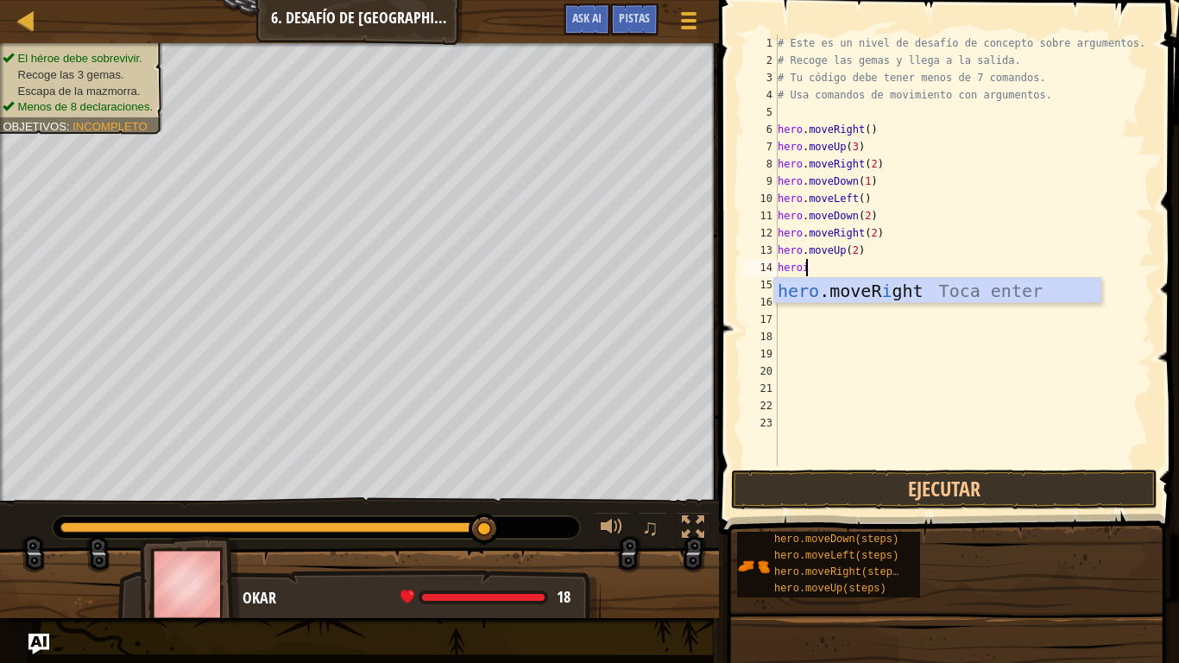
scroll to position [8, 1]
type textarea "hero"
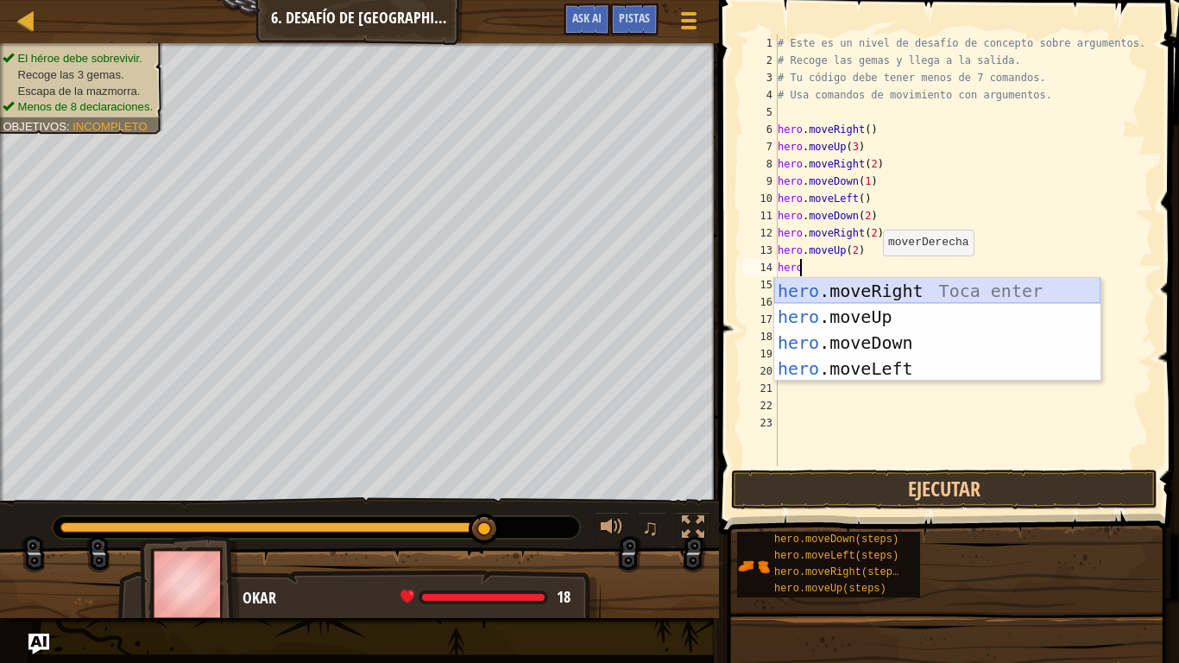
click at [914, 295] on div "hero .moveRight Toca enter hero .moveUp Toca enter hero .moveDown Toca enter he…" at bounding box center [937, 355] width 326 height 155
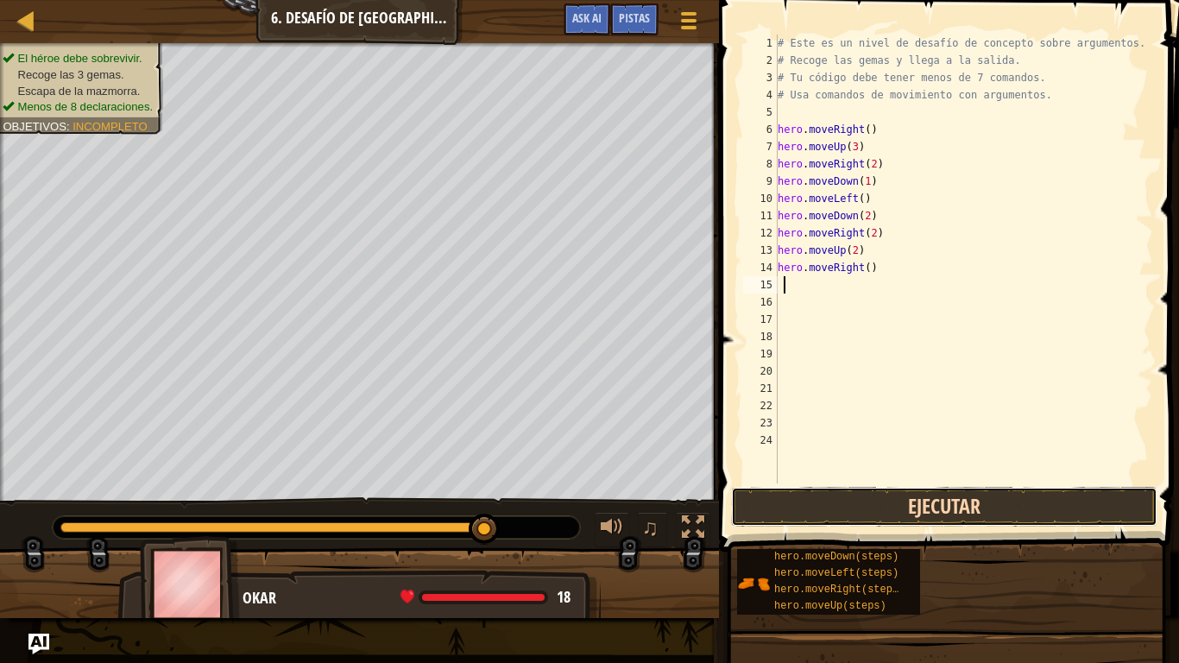
click at [910, 519] on button "Ejecutar" at bounding box center [944, 507] width 426 height 40
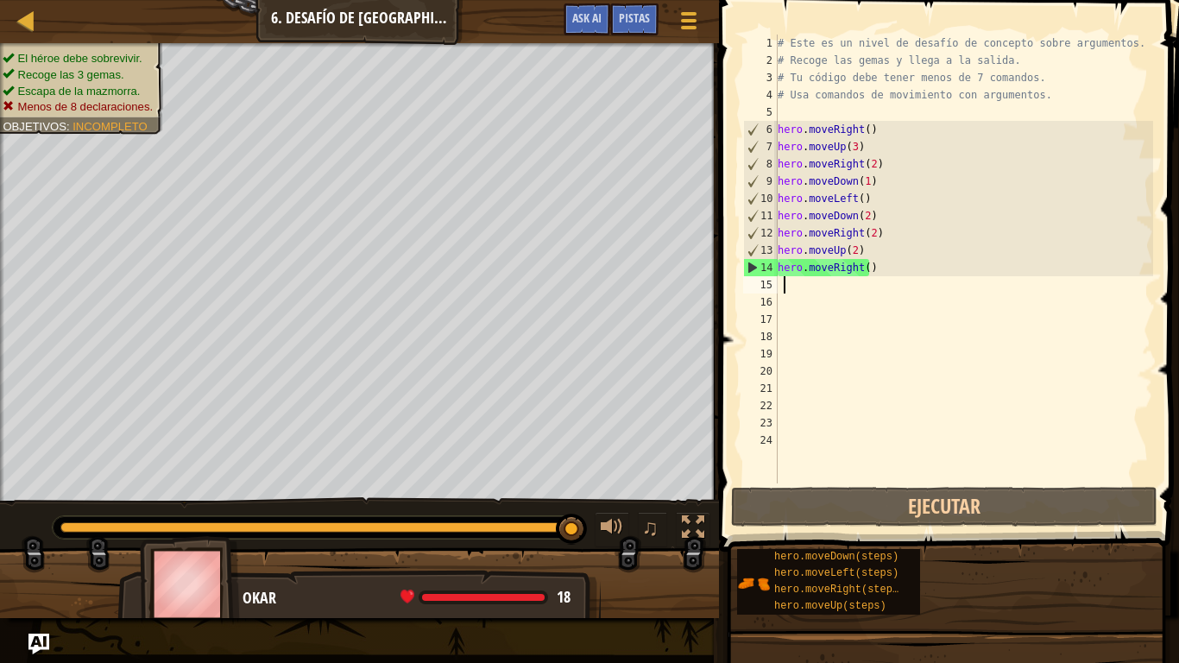
click at [798, 117] on div "# Este es un nivel de desafío de concepto sobre argumentos. # Recoge las gemas …" at bounding box center [963, 276] width 379 height 483
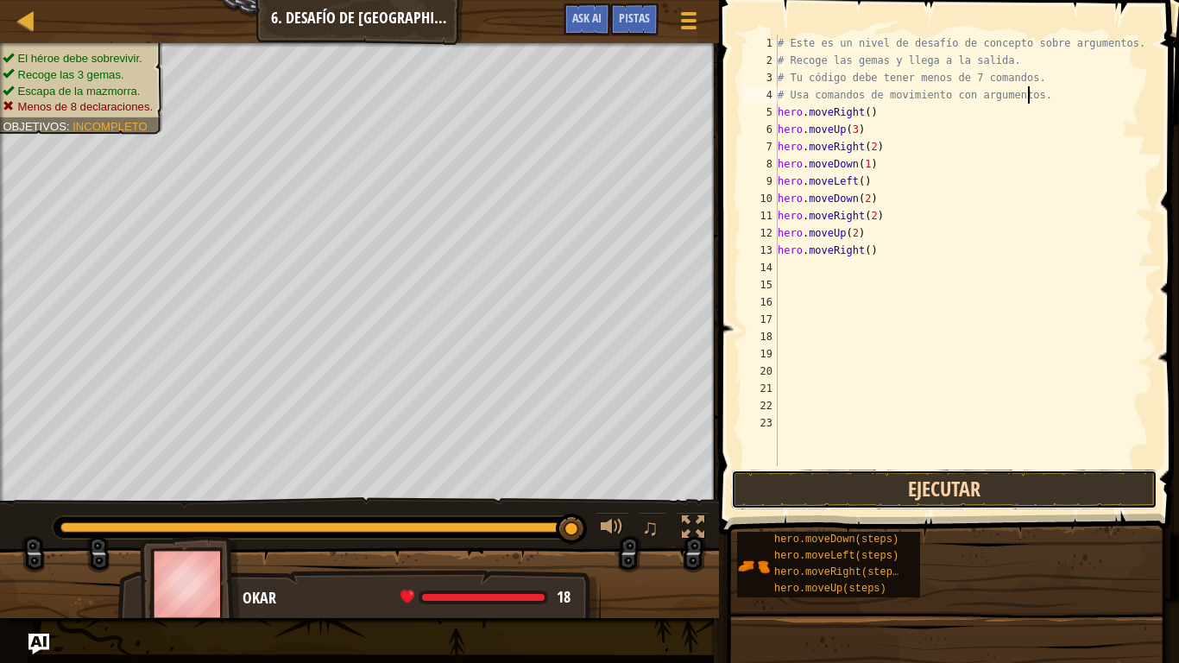
click at [998, 481] on button "Ejecutar" at bounding box center [944, 490] width 426 height 40
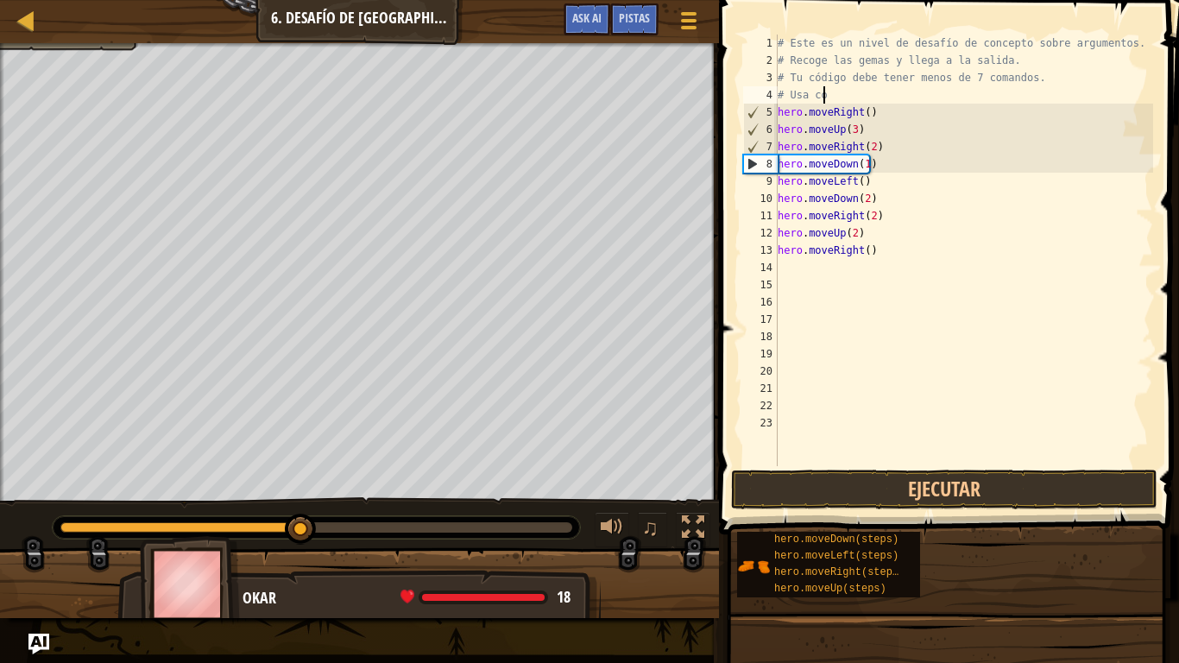
type textarea "#"
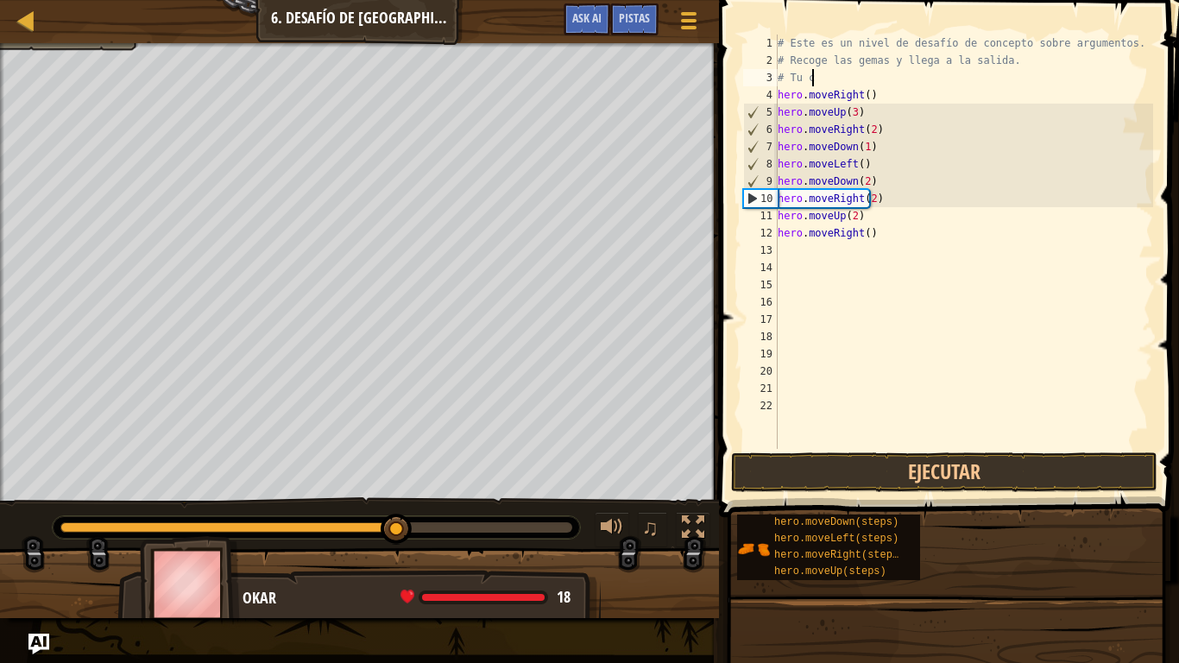
type textarea "#"
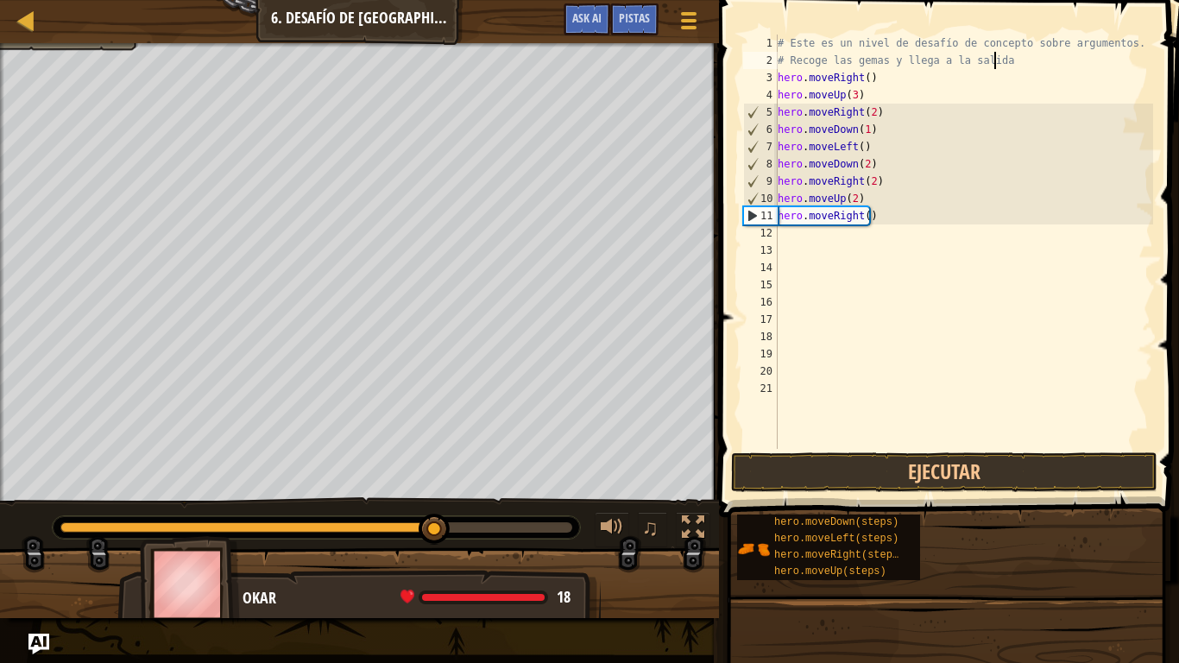
click at [1014, 53] on div "# Este es un nivel de desafío de concepto sobre argumentos. # Recoge las gemas …" at bounding box center [963, 259] width 379 height 449
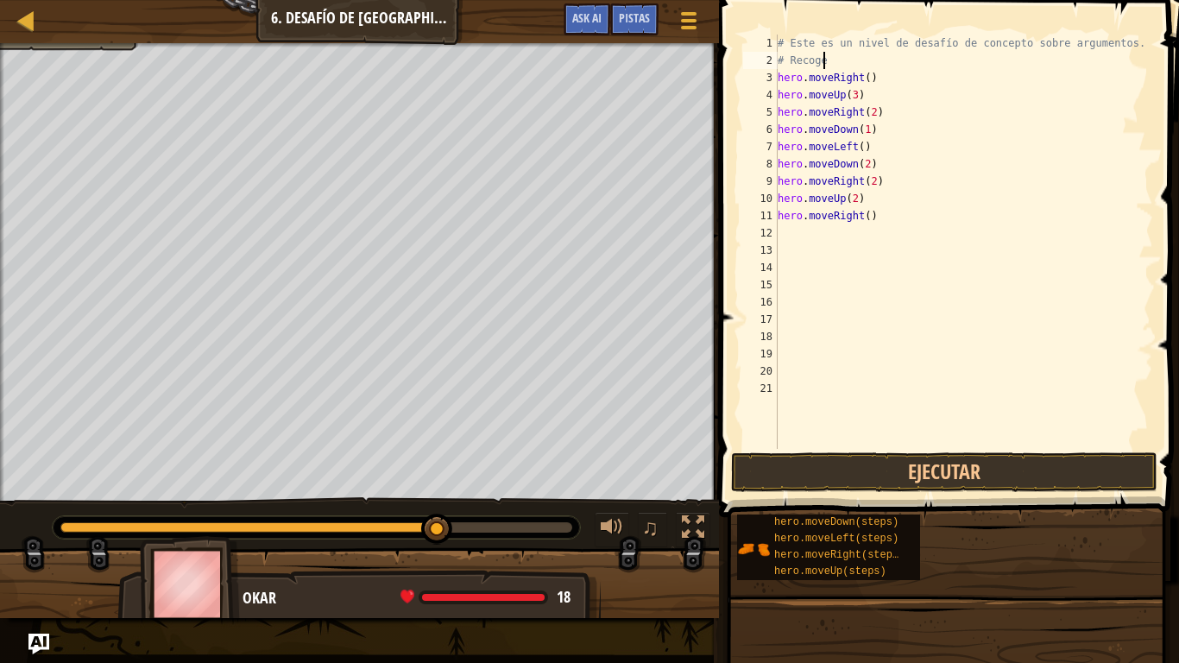
type textarea "#"
click at [1113, 39] on div "# Este es un nivel de desafío de concepto sobre argumentos. hero . moveRight ( …" at bounding box center [963, 259] width 379 height 449
type textarea "#"
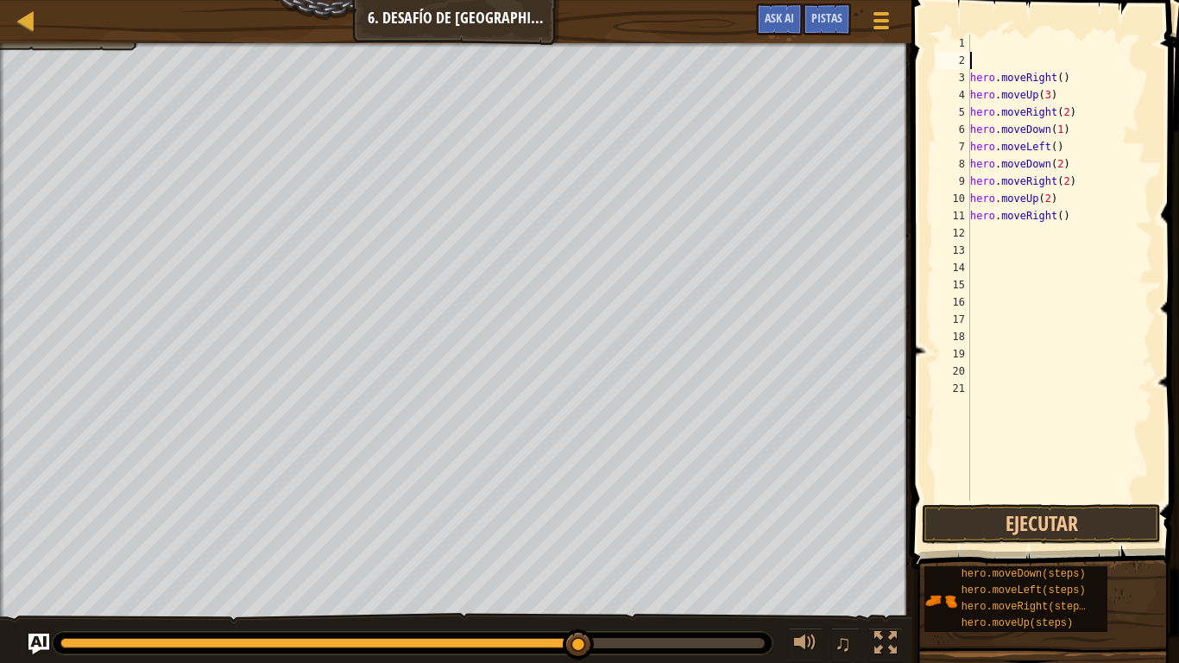
click at [999, 62] on div "hero . moveRight ( ) hero . moveUp ( 3 ) hero . moveRight ( 2 ) hero . moveDown…" at bounding box center [1060, 285] width 186 height 501
click at [1066, 513] on button "Ejecutar" at bounding box center [1041, 524] width 239 height 40
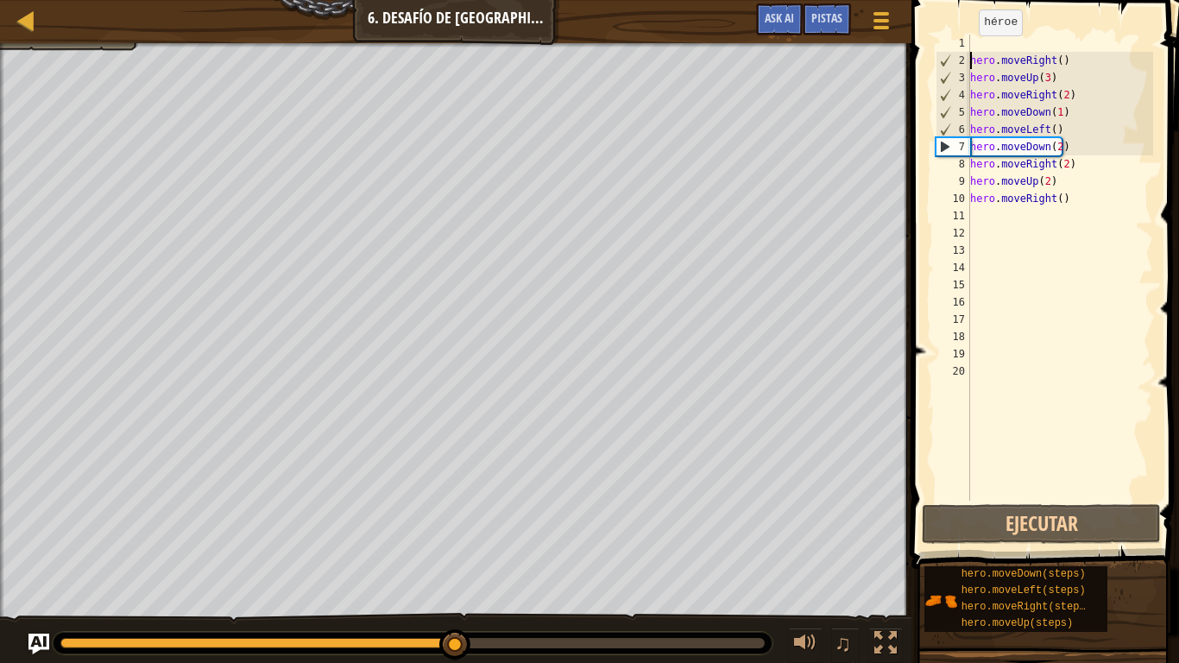
click at [970, 53] on div "hero . moveRight ( ) hero . moveUp ( 3 ) hero . moveRight ( 2 ) hero . moveDown…" at bounding box center [1060, 285] width 186 height 501
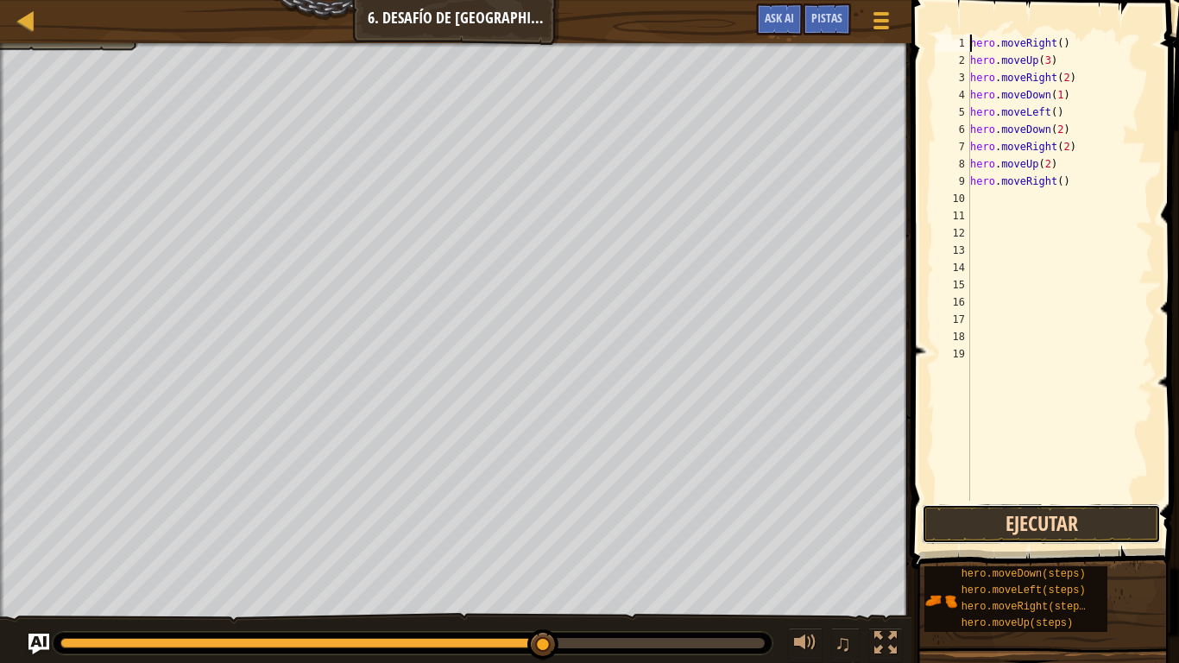
click at [1038, 527] on button "Ejecutar" at bounding box center [1041, 524] width 239 height 40
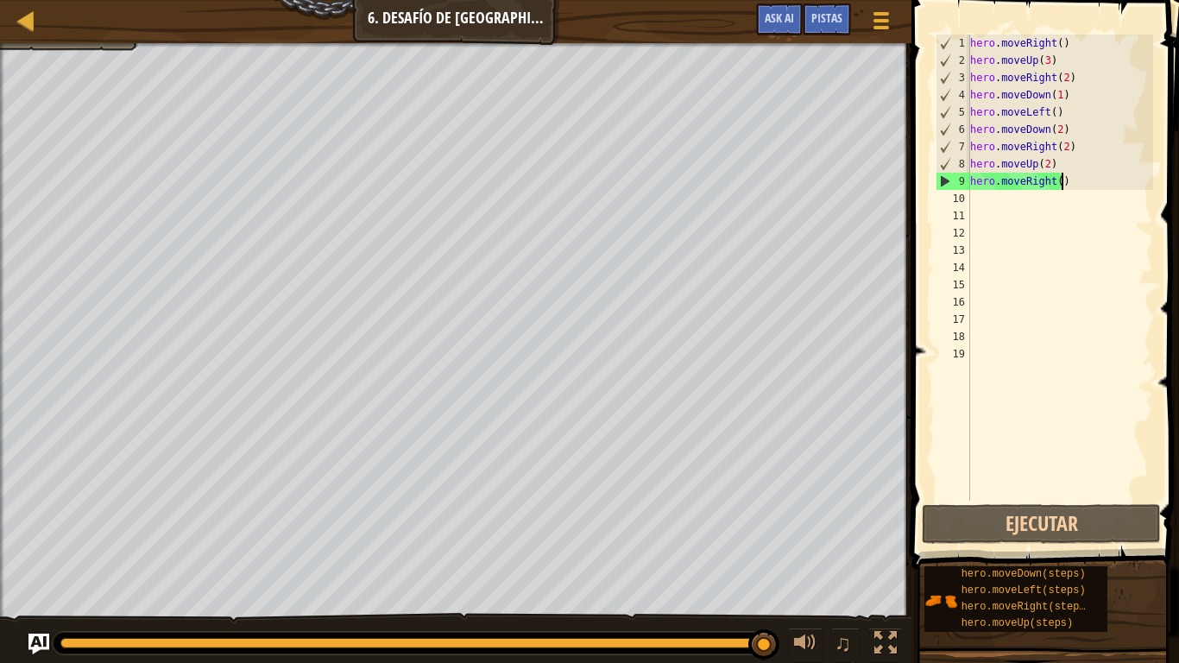
click at [1070, 180] on div "hero . moveRight ( ) hero . moveUp ( 3 ) hero . moveRight ( 2 ) hero . moveDown…" at bounding box center [1060, 285] width 186 height 501
click at [1034, 534] on button "Ejecutar" at bounding box center [1041, 524] width 239 height 40
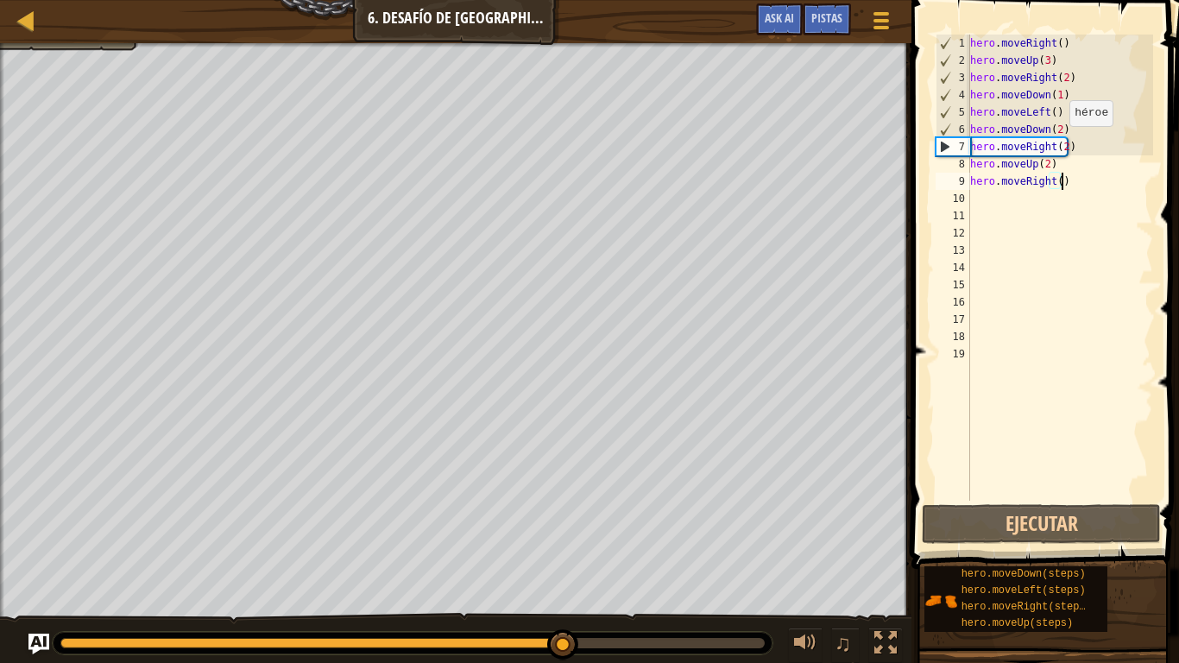
click at [1061, 143] on div "hero . moveRight ( ) hero . moveUp ( 3 ) hero . moveRight ( 2 ) hero . moveDown…" at bounding box center [1060, 285] width 186 height 501
click at [1062, 143] on div "hero . moveRight ( ) hero . moveUp ( 3 ) hero . moveRight ( 2 ) hero . moveDown…" at bounding box center [1060, 285] width 186 height 501
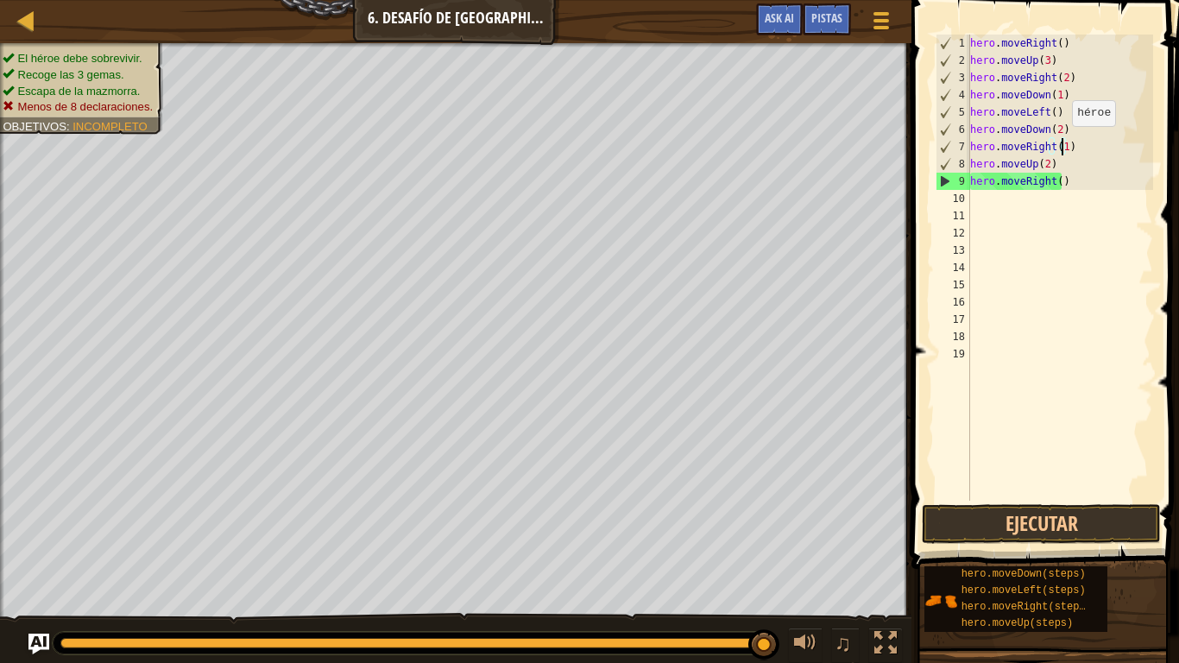
scroll to position [8, 7]
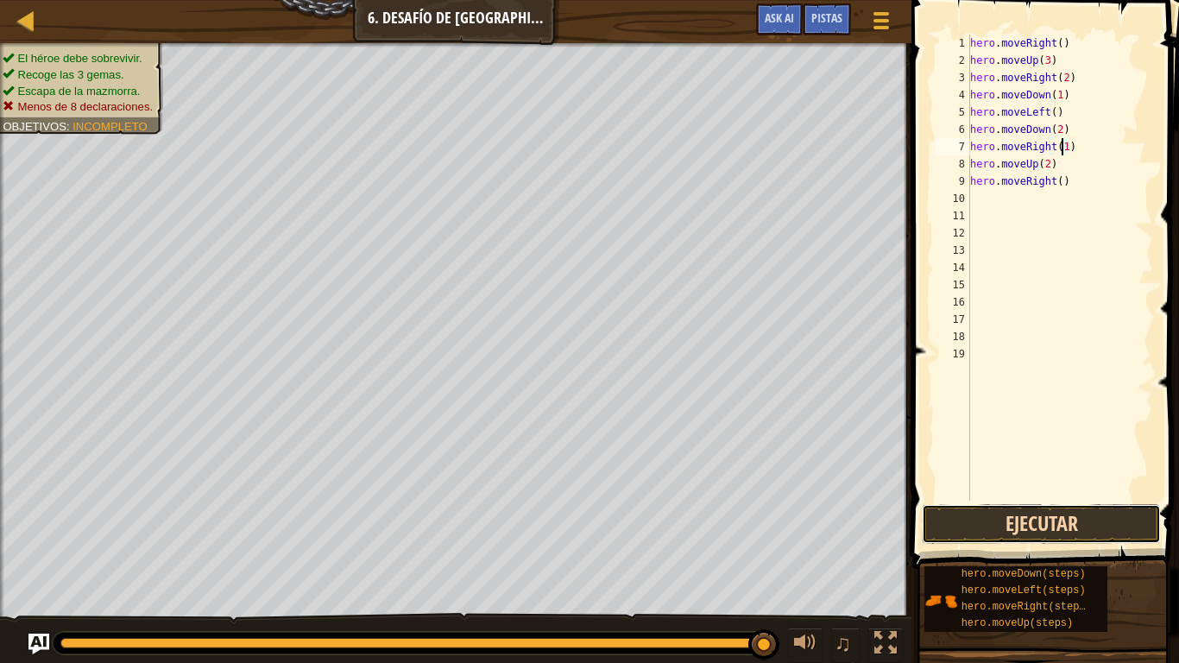
click at [1069, 517] on button "Ejecutar" at bounding box center [1041, 524] width 239 height 40
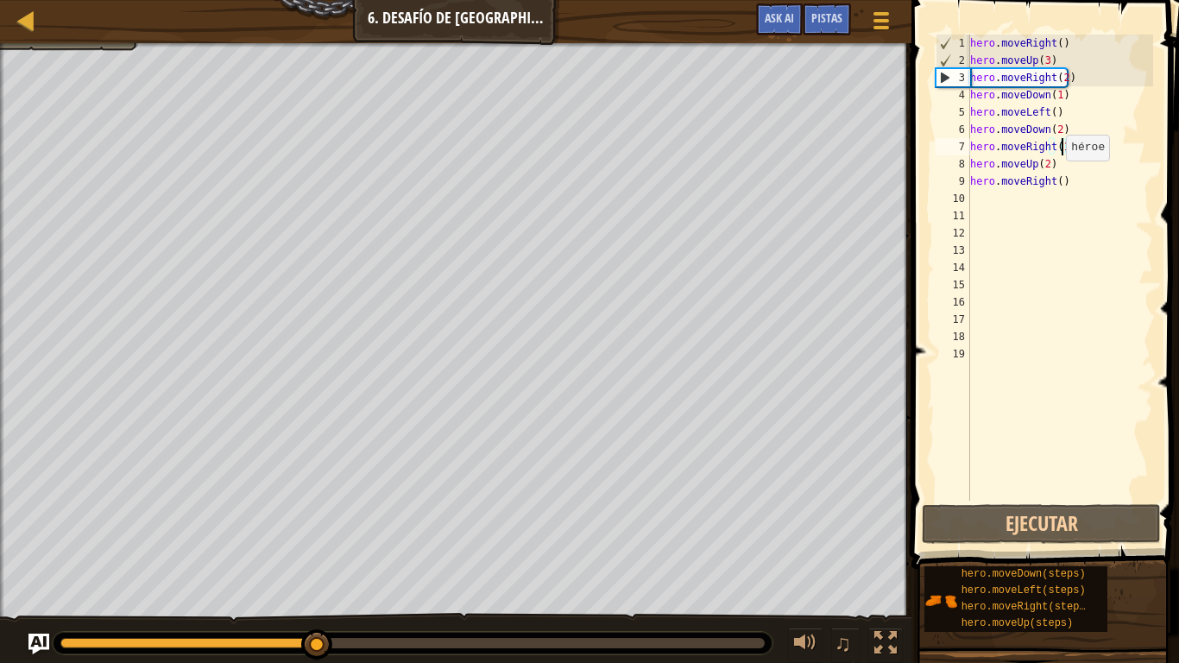
click at [1057, 178] on div "hero . moveRight ( ) hero . moveUp ( 3 ) hero . moveRight ( 2 ) hero . moveDown…" at bounding box center [1060, 285] width 186 height 501
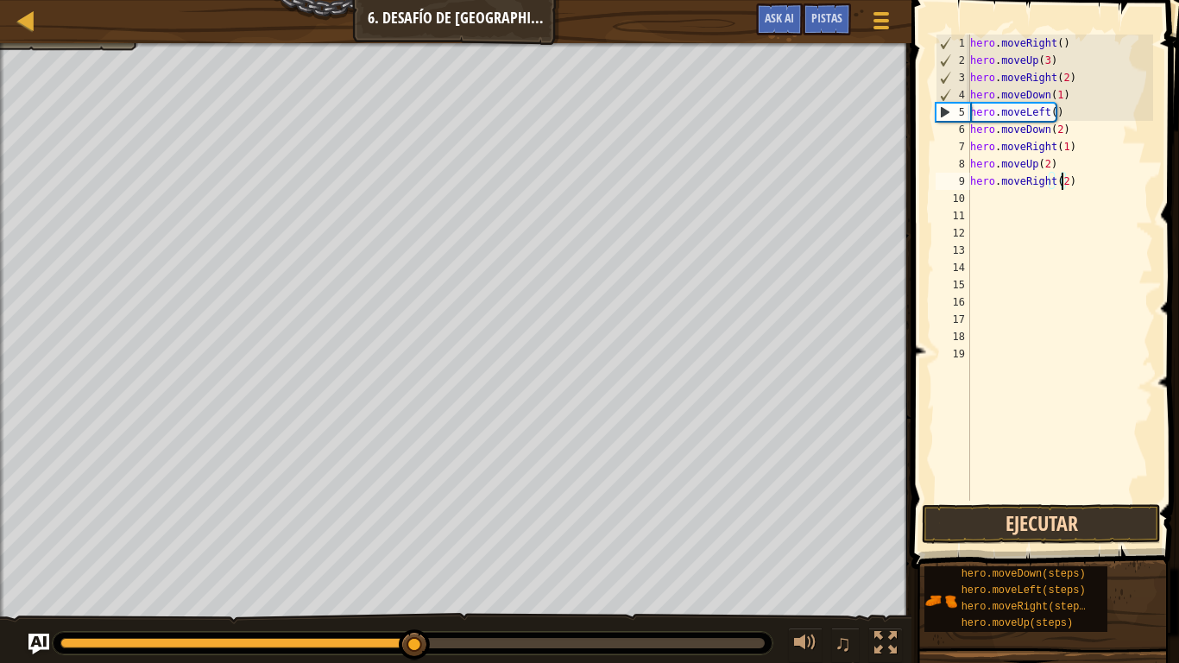
type textarea "hero.moveRight(2)"
click at [1112, 505] on button "Ejecutar" at bounding box center [1041, 524] width 239 height 40
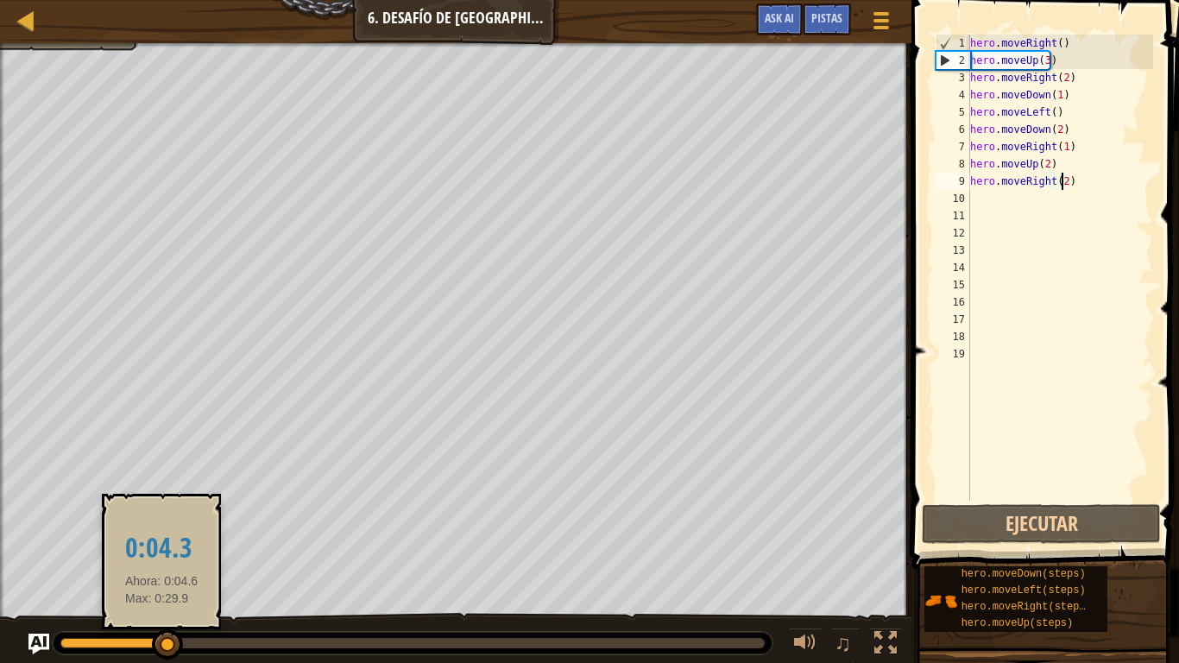
drag, startPoint x: 165, startPoint y: 647, endPoint x: 232, endPoint y: 649, distance: 67.3
click at [173, 552] on div at bounding box center [167, 644] width 31 height 31
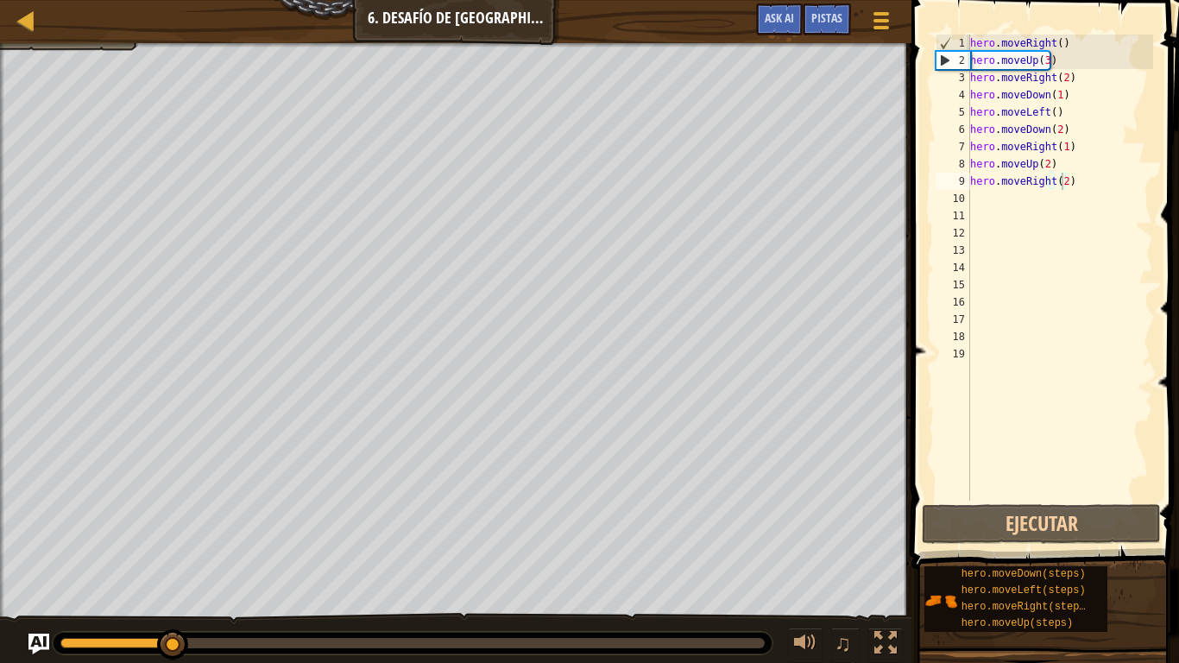
drag, startPoint x: 232, startPoint y: 649, endPoint x: 414, endPoint y: 649, distance: 182.1
click at [414, 552] on div at bounding box center [413, 643] width 720 height 22
click at [33, 552] on img "Ask AI" at bounding box center [39, 644] width 22 height 22
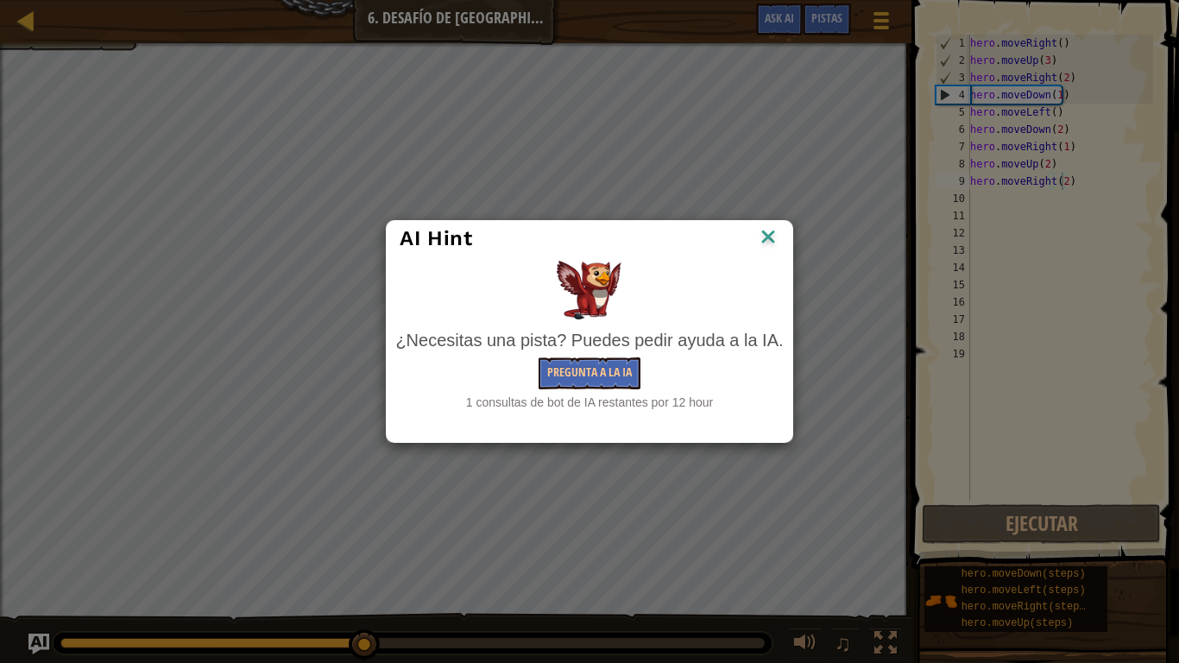
click at [766, 245] on img at bounding box center [768, 238] width 22 height 26
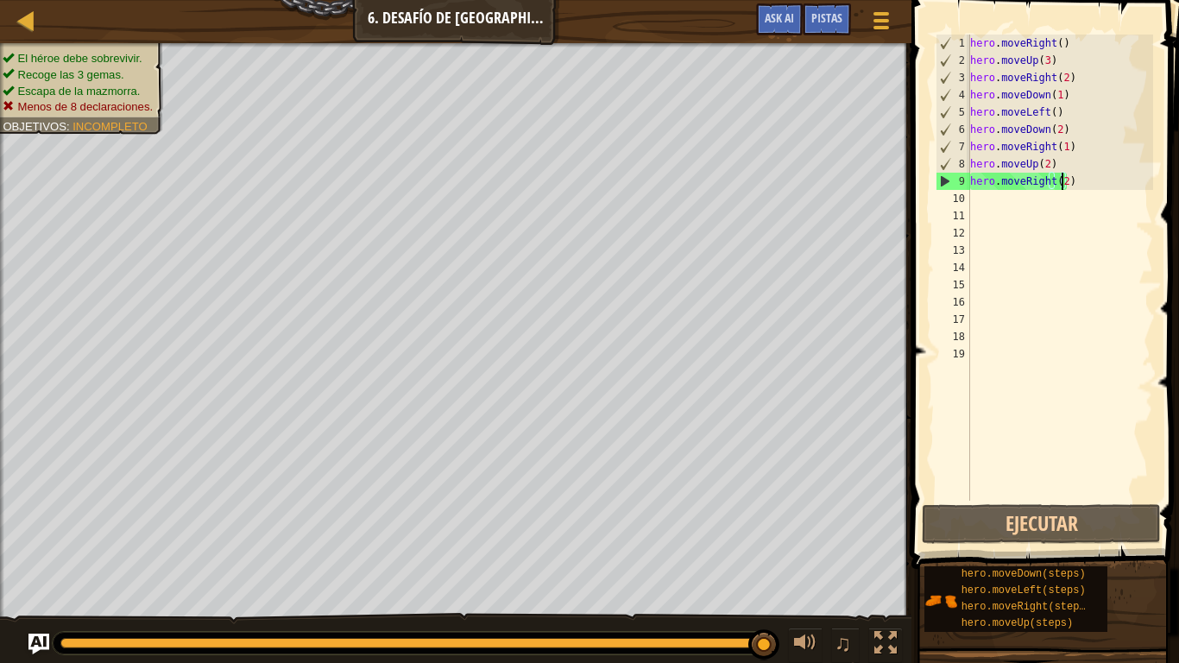
click at [1086, 193] on div "hero . moveRight ( ) hero . moveUp ( 3 ) hero . moveRight ( 2 ) hero . moveDown…" at bounding box center [1060, 285] width 186 height 501
click at [1078, 175] on div "hero . moveRight ( ) hero . moveUp ( 3 ) hero . moveRight ( 2 ) hero . moveDown…" at bounding box center [1060, 285] width 186 height 501
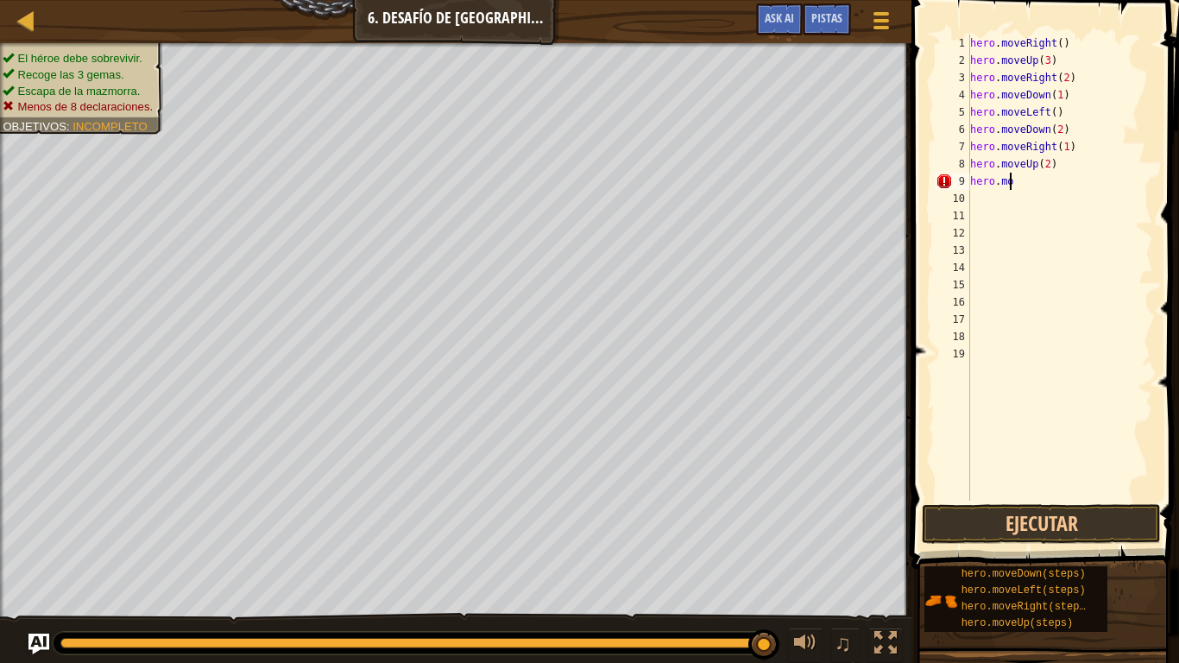
type textarea "h"
click at [1062, 167] on div "hero . moveRight ( ) hero . moveUp ( 3 ) hero . moveRight ( 2 ) hero . moveDown…" at bounding box center [1060, 285] width 186 height 501
type textarea "h"
click at [1086, 141] on div "hero . moveRight ( ) hero . moveUp ( 3 ) hero . moveRight ( 2 ) hero . moveDown…" at bounding box center [1060, 285] width 186 height 501
type textarea "h"
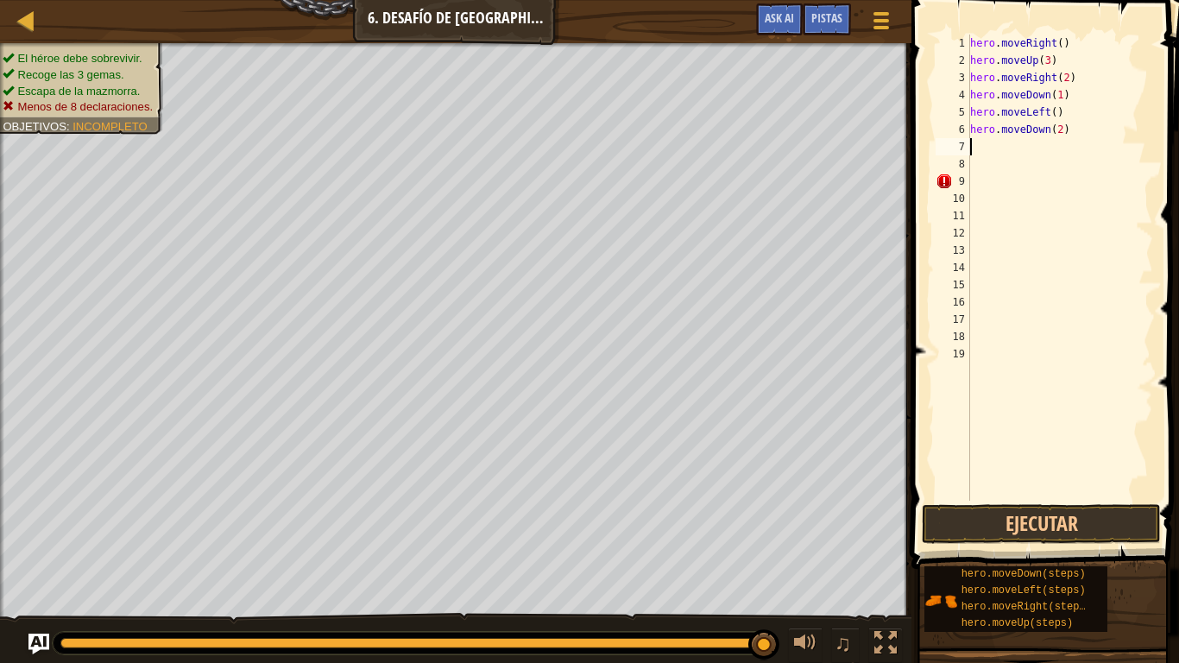
click at [1081, 134] on div "hero . moveRight ( ) hero . moveUp ( 3 ) hero . moveRight ( 2 ) hero . moveDown…" at bounding box center [1060, 285] width 186 height 501
type textarea "h"
click at [1073, 115] on div "hero . moveRight ( ) hero . moveUp ( 3 ) hero . moveRight ( 2 ) hero . moveDown…" at bounding box center [1060, 285] width 186 height 501
type textarea "h"
click at [1072, 85] on div "hero . moveRight ( ) hero . moveUp ( 3 ) hero . moveRight ( hero . moveDown ( 1…" at bounding box center [1060, 285] width 186 height 501
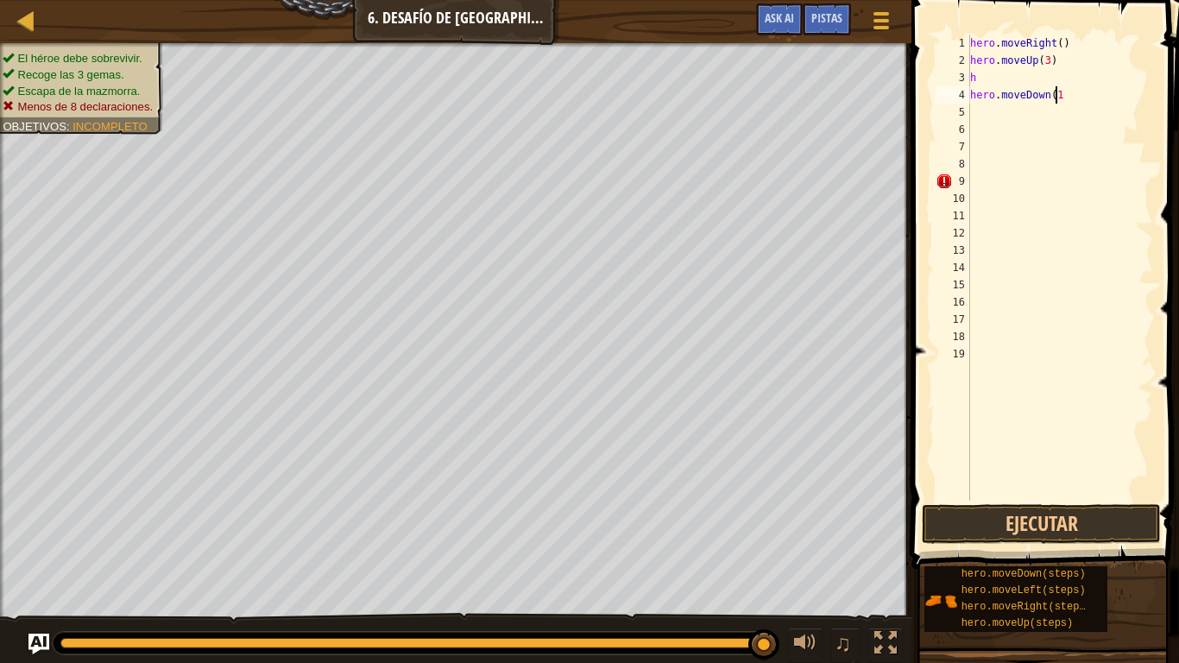
click at [1069, 89] on div "hero . moveRight ( ) hero . moveUp ( 3 ) h hero . moveDown ( 1" at bounding box center [1060, 285] width 186 height 501
type textarea "h"
click at [986, 83] on div "hero . moveRight ( ) hero . moveUp ( 3 ) h" at bounding box center [1060, 285] width 186 height 501
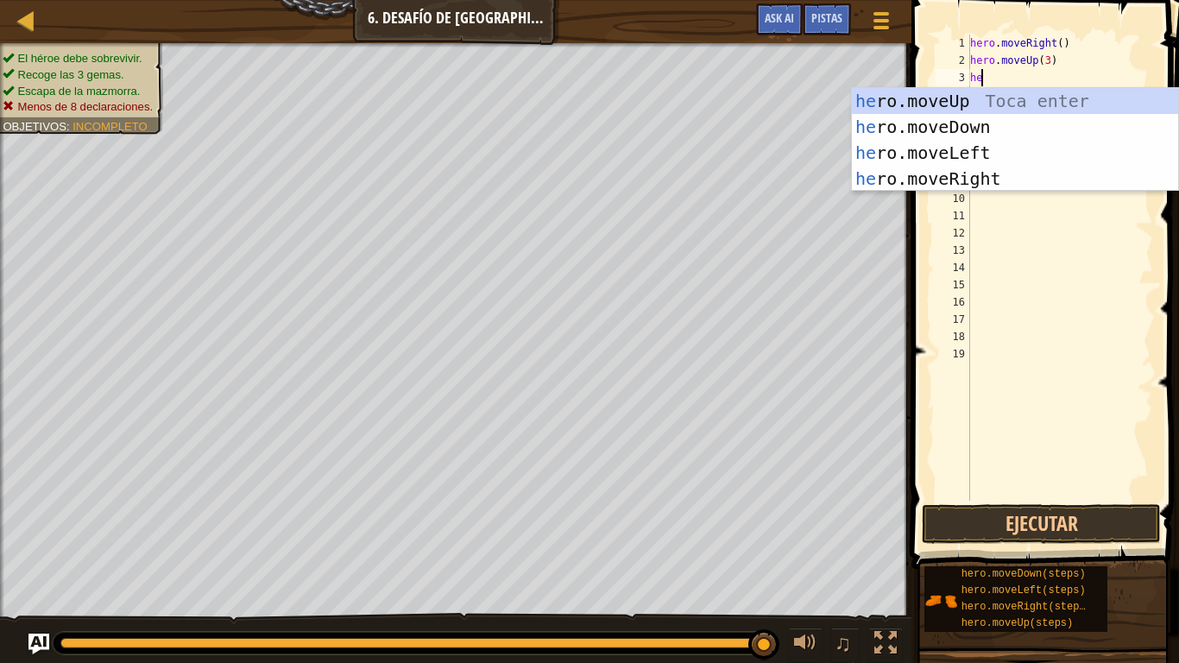
type textarea "her"
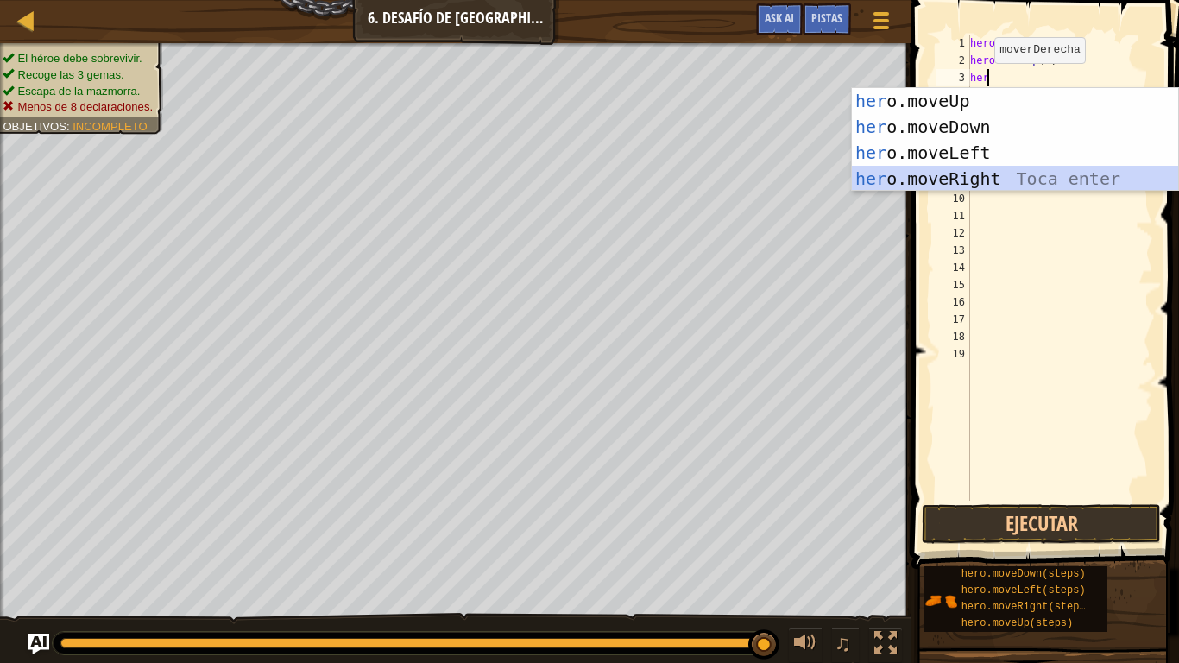
click at [1015, 176] on div "her o.moveUp Toca enter her o.moveDown Toca enter her o.moveLeft Toca enter her…" at bounding box center [1015, 165] width 326 height 155
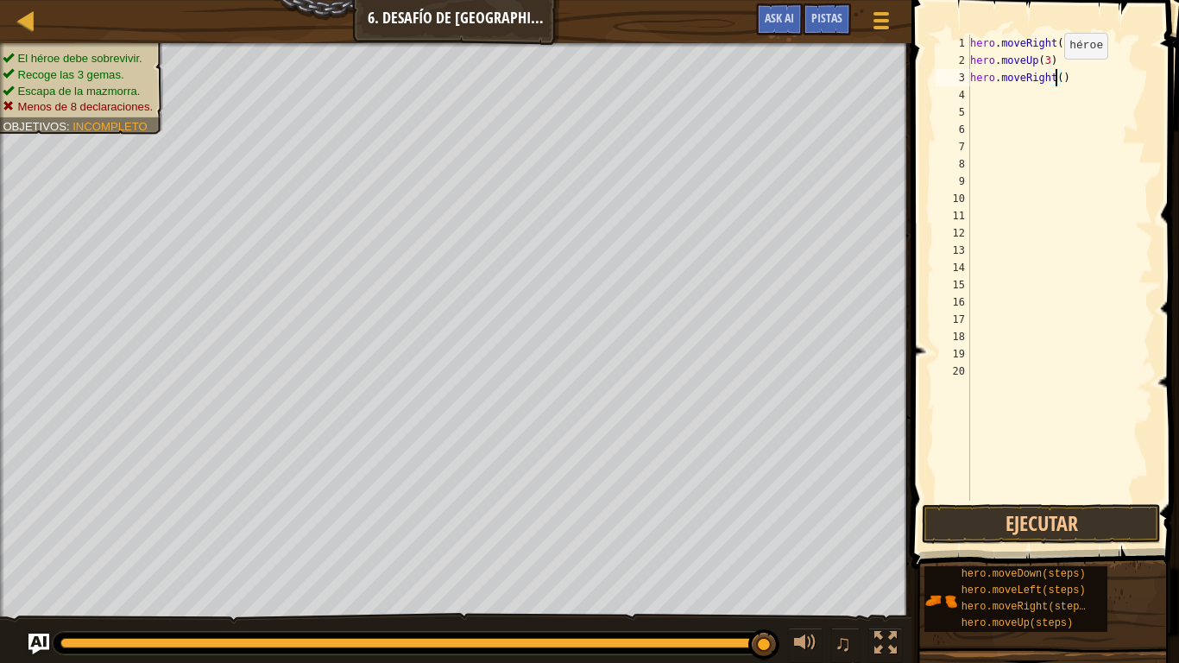
click at [1056, 76] on div "hero . moveRight ( ) hero . moveUp ( 3 ) hero . moveRight ( )" at bounding box center [1060, 285] width 186 height 501
type textarea "hero.moveRight(2)"
click at [1076, 79] on div "hero . moveRight ( ) hero . moveUp ( 3 ) hero . moveRight ( 2 )" at bounding box center [1060, 285] width 186 height 501
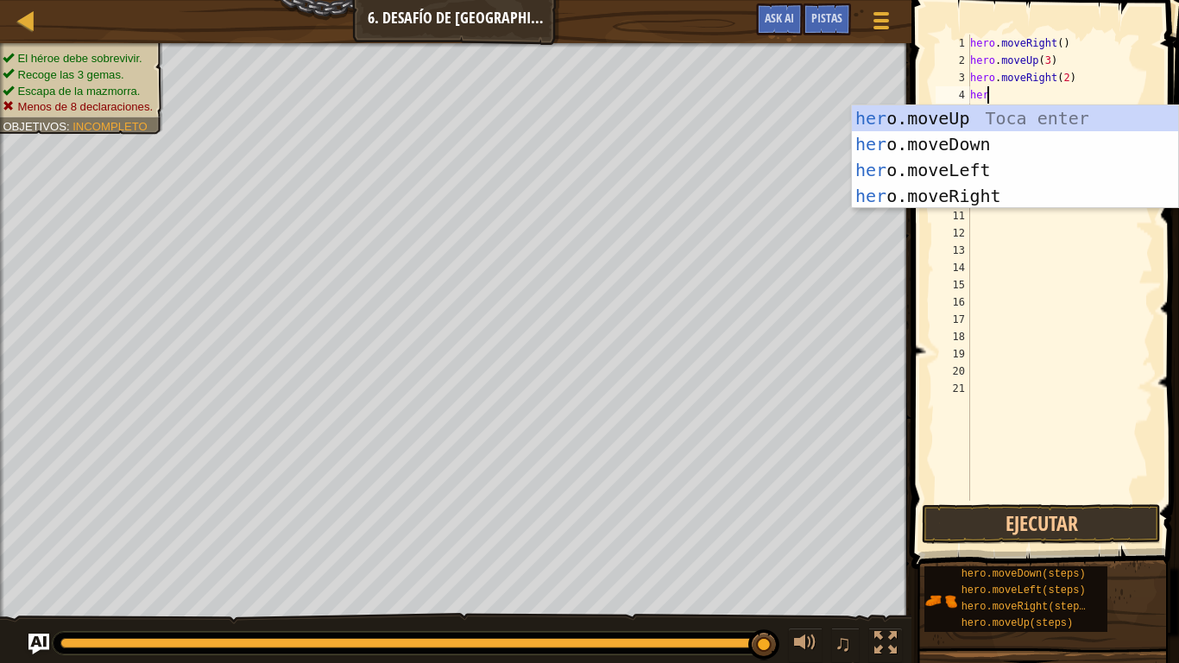
scroll to position [8, 1]
type textarea "hero"
click at [997, 142] on div "hero .moveUp Toca enter hero .moveDown Toca enter hero .moveLeft Toca enter her…" at bounding box center [1015, 182] width 326 height 155
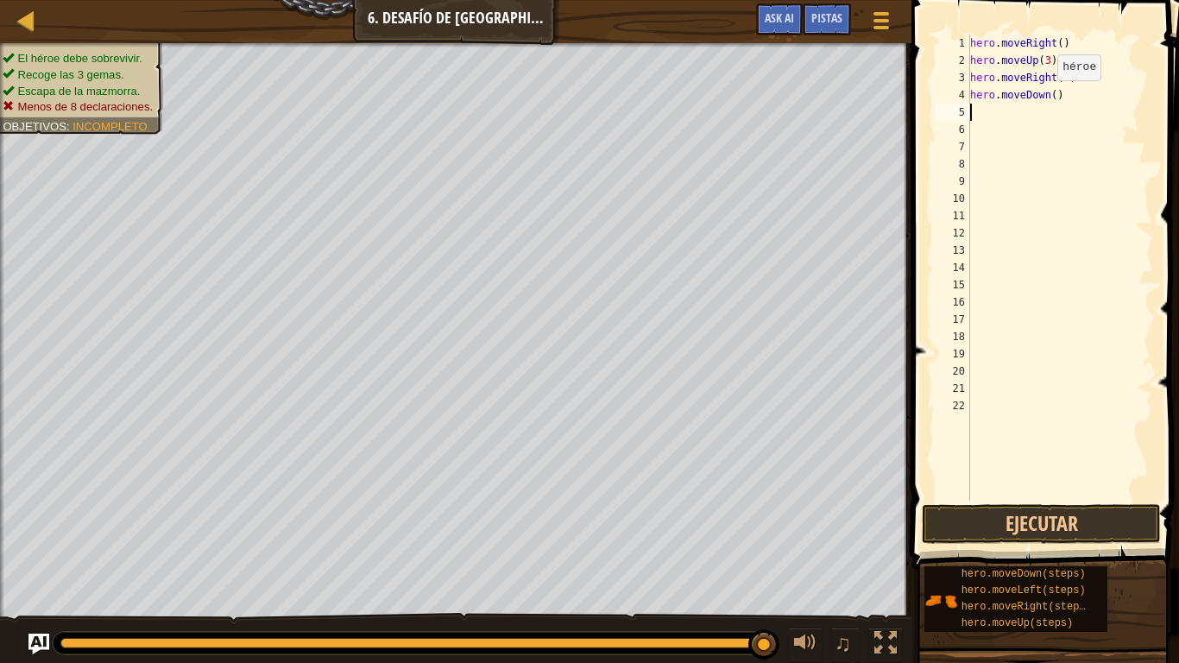
click at [1048, 96] on div "hero . moveRight ( ) hero . moveUp ( 3 ) hero . moveRight ( 2 ) hero . moveDown…" at bounding box center [1060, 285] width 186 height 501
type textarea "hero.moveDown(3)"
click at [1025, 111] on div "hero . moveRight ( ) hero . moveUp ( 3 ) hero . moveRight ( 2 ) hero . moveDown…" at bounding box center [1060, 285] width 186 height 501
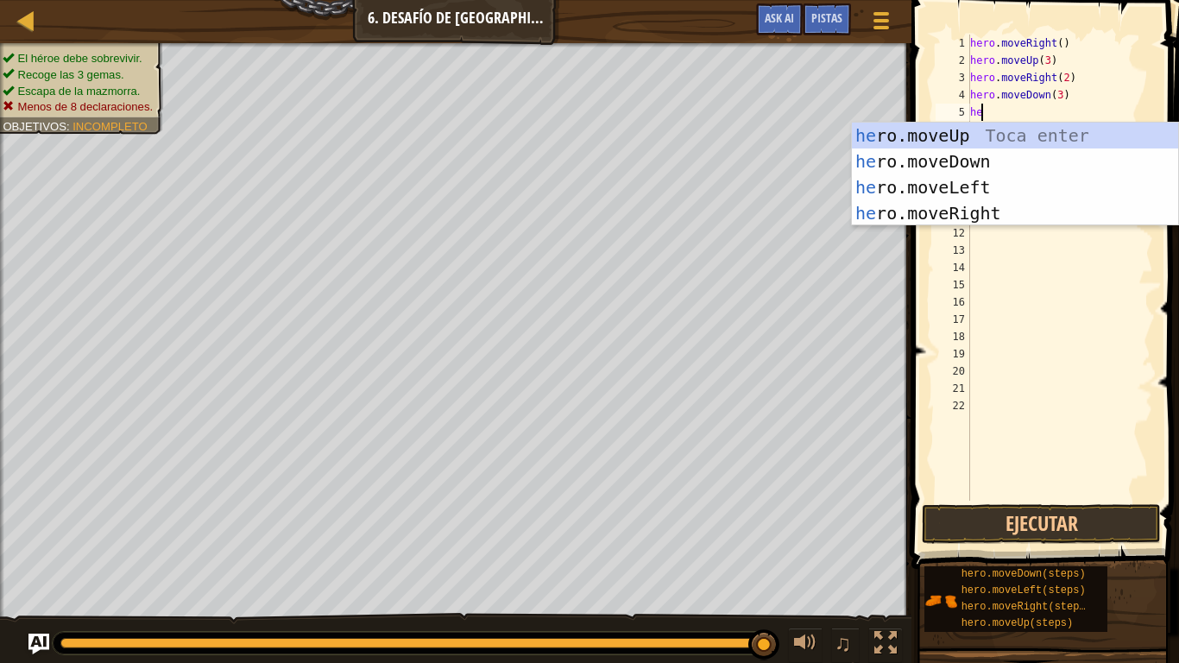
scroll to position [8, 1]
type textarea "hero"
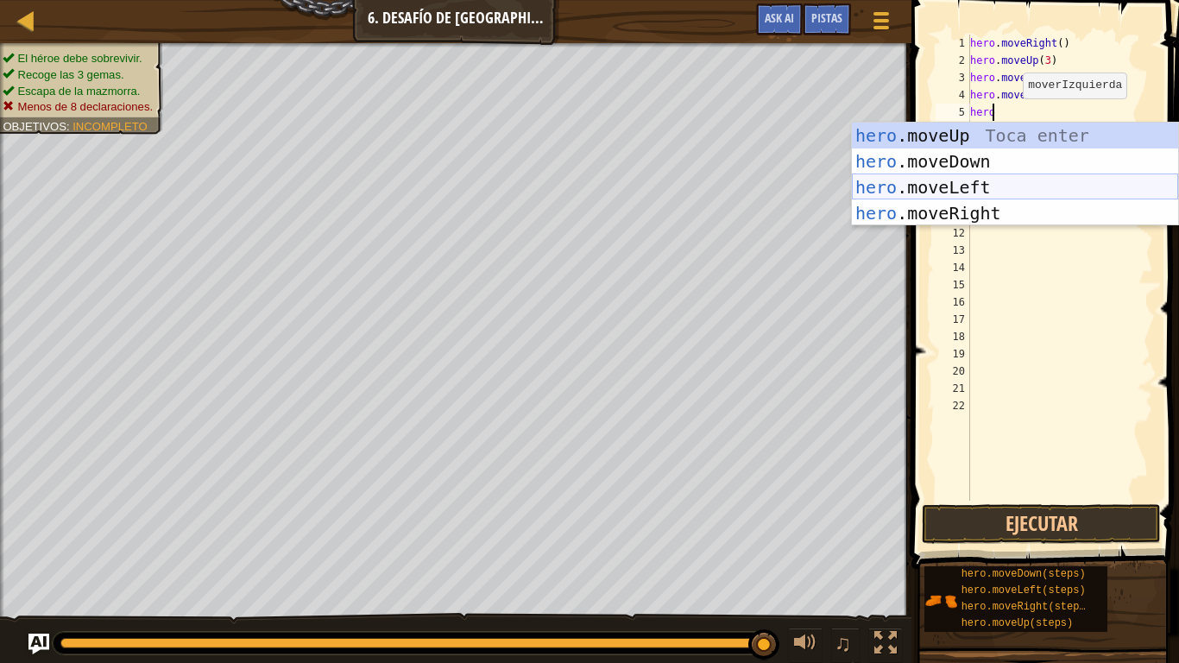
click at [1017, 189] on div "hero .moveUp Toca enter hero .moveDown Toca enter hero .moveLeft Toca enter her…" at bounding box center [1015, 200] width 326 height 155
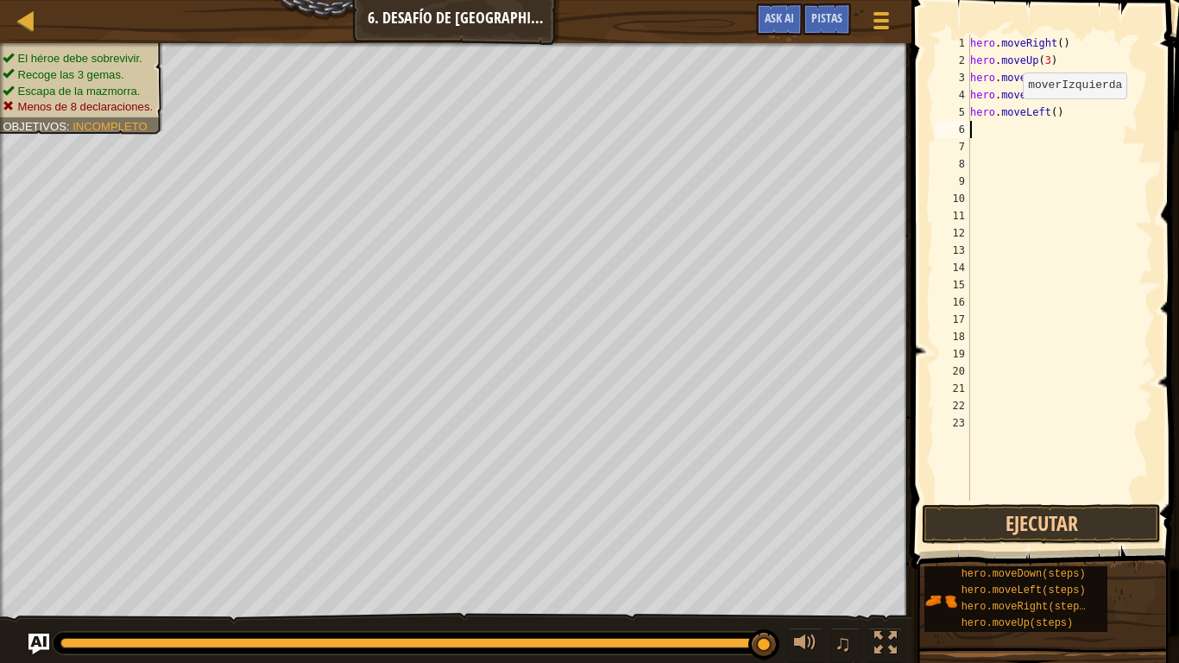
scroll to position [8, 0]
click at [1050, 106] on div "hero . moveRight ( ) hero . moveUp ( 3 ) hero . moveRight ( 2 ) hero . moveDown…" at bounding box center [1060, 285] width 186 height 501
type textarea "hero.moveLeft()"
click at [1075, 124] on div "hero . moveRight ( ) hero . moveUp ( 3 ) hero . moveRight ( 2 ) hero . moveDown…" at bounding box center [1060, 285] width 186 height 501
click at [1075, 110] on div "hero . moveRight ( ) hero . moveUp ( 3 ) hero . moveRight ( 2 ) hero . moveDown…" at bounding box center [1060, 285] width 186 height 501
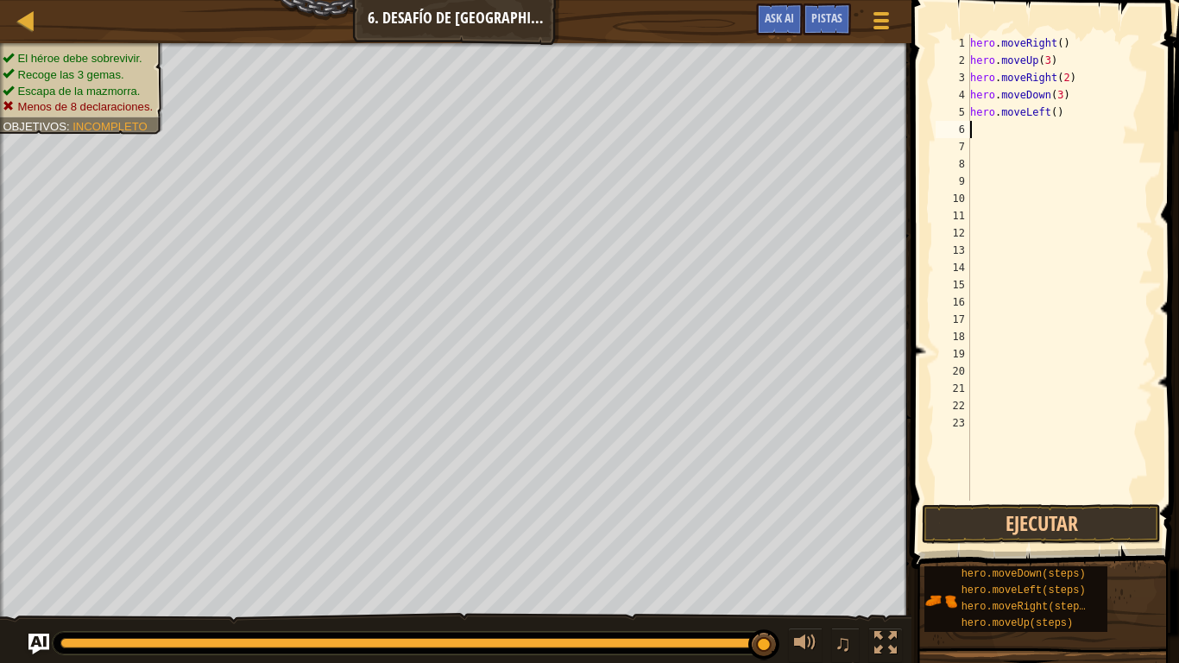
type textarea "hero.moveLeft()"
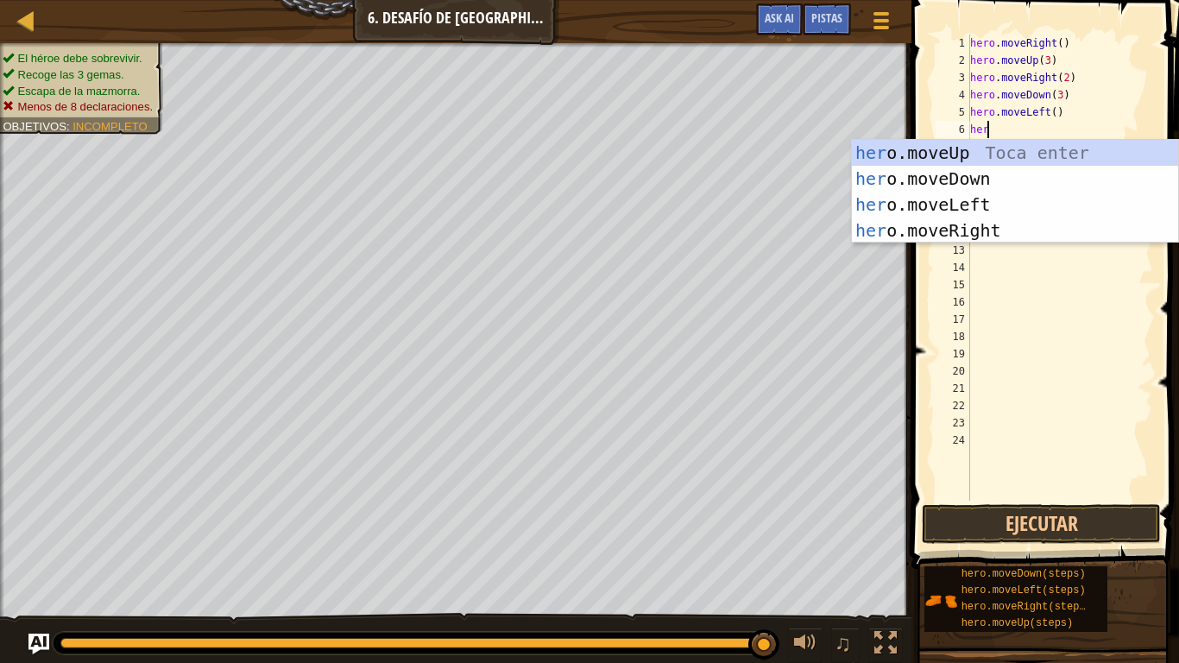
scroll to position [8, 1]
type textarea "hero"
click at [993, 149] on div "hero .moveUp Toca enter hero .moveDown Toca enter hero .moveLeft Toca enter her…" at bounding box center [1015, 217] width 326 height 155
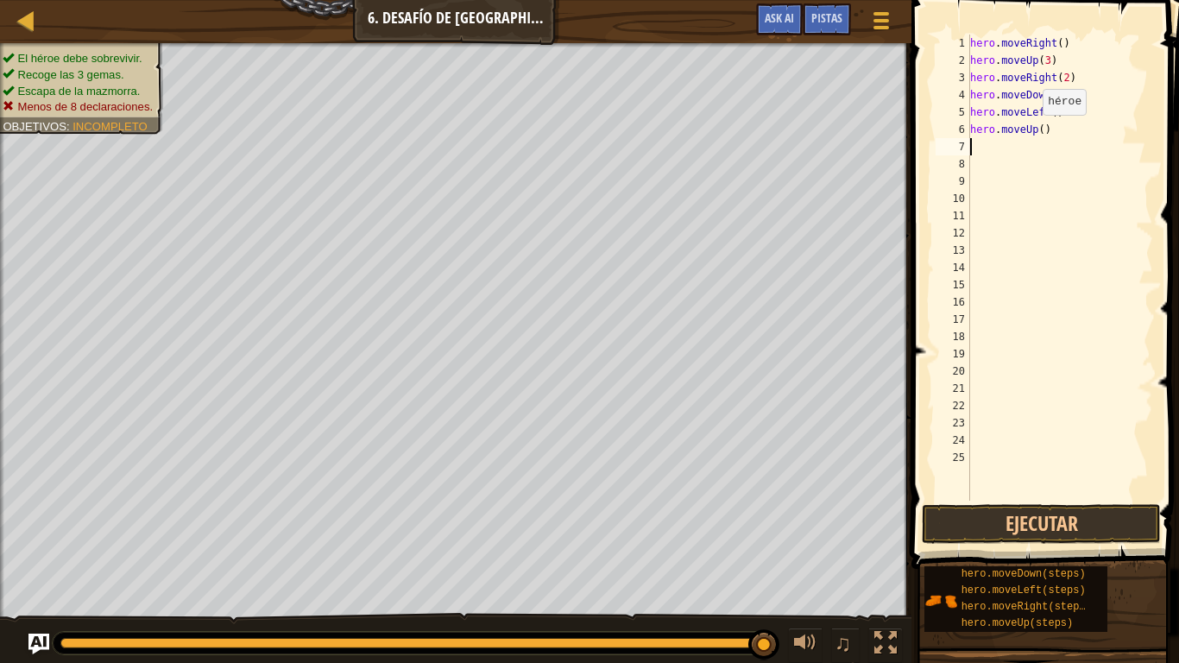
click at [1036, 129] on div "hero . moveRight ( ) hero . moveUp ( 3 ) hero . moveRight ( 2 ) hero . moveDown…" at bounding box center [1060, 285] width 186 height 501
click at [1037, 128] on div "hero . moveRight ( ) hero . moveUp ( 3 ) hero . moveRight ( 2 ) hero . moveDown…" at bounding box center [1060, 285] width 186 height 501
type textarea "hero.moveUp(2)"
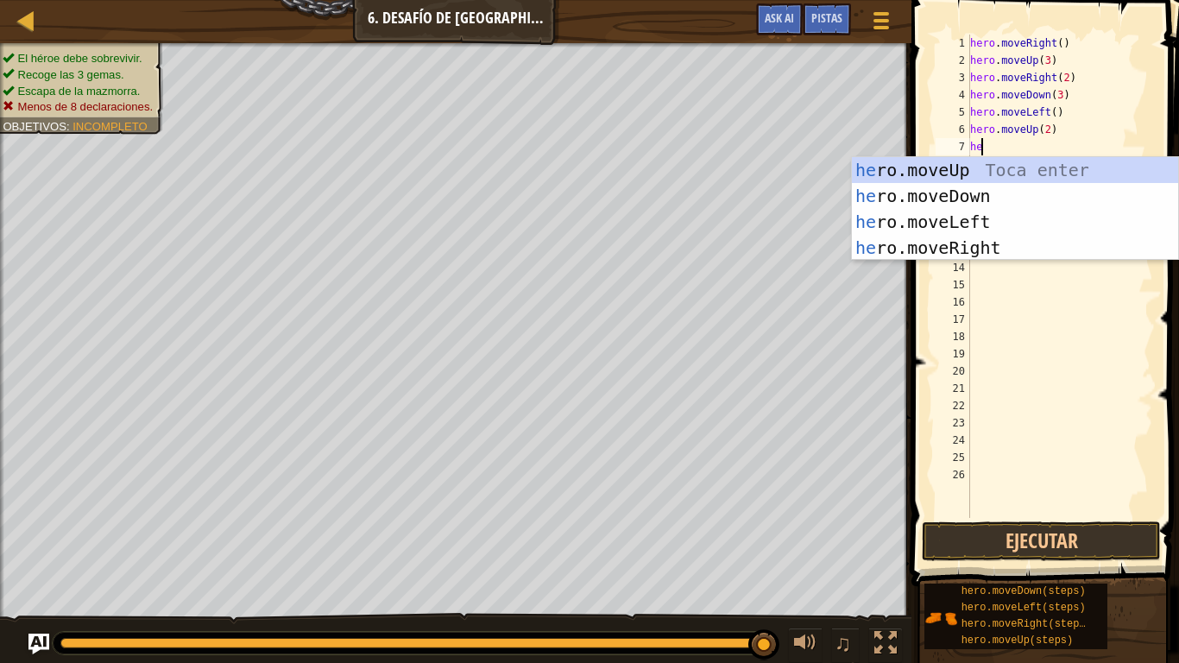
scroll to position [8, 1]
type textarea "hero"
click at [1008, 236] on div "hero .moveUp Toca enter hero .moveDown Toca enter hero .moveLeft Toca enter her…" at bounding box center [1015, 234] width 326 height 155
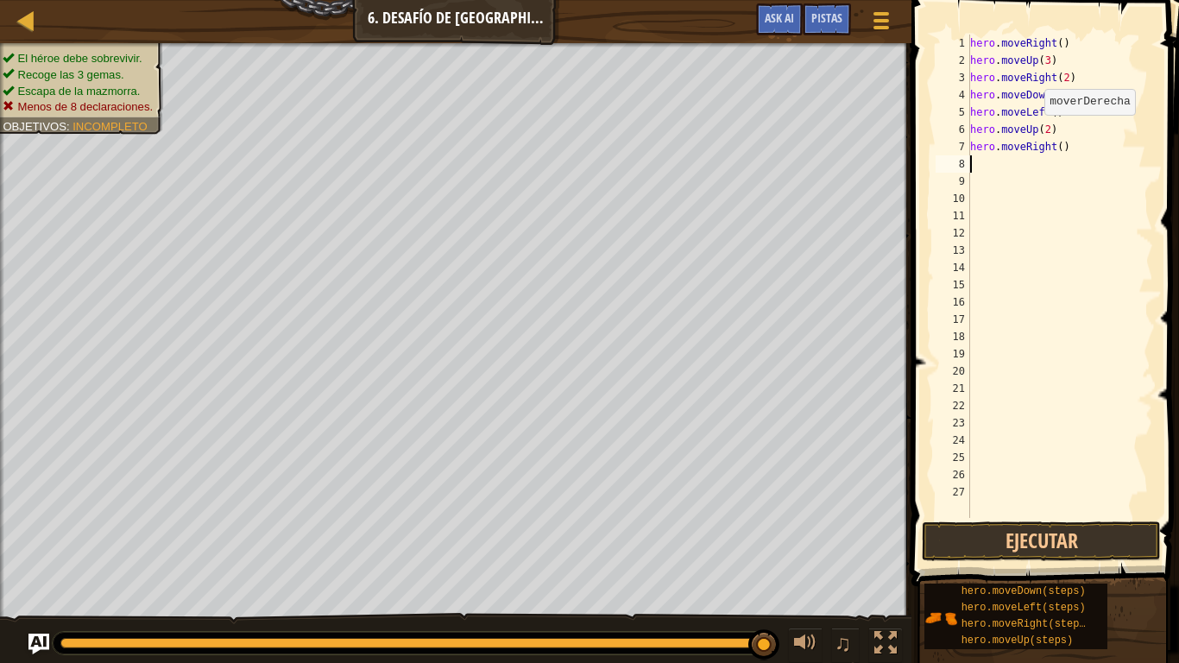
scroll to position [8, 0]
click at [1057, 144] on div "hero . moveRight ( ) hero . moveUp ( 3 ) hero . moveRight ( 2 ) hero . moveDown…" at bounding box center [1060, 294] width 186 height 518
type textarea "hero.moveRight(3)"
click at [1106, 542] on button "Ejecutar" at bounding box center [1041, 541] width 239 height 40
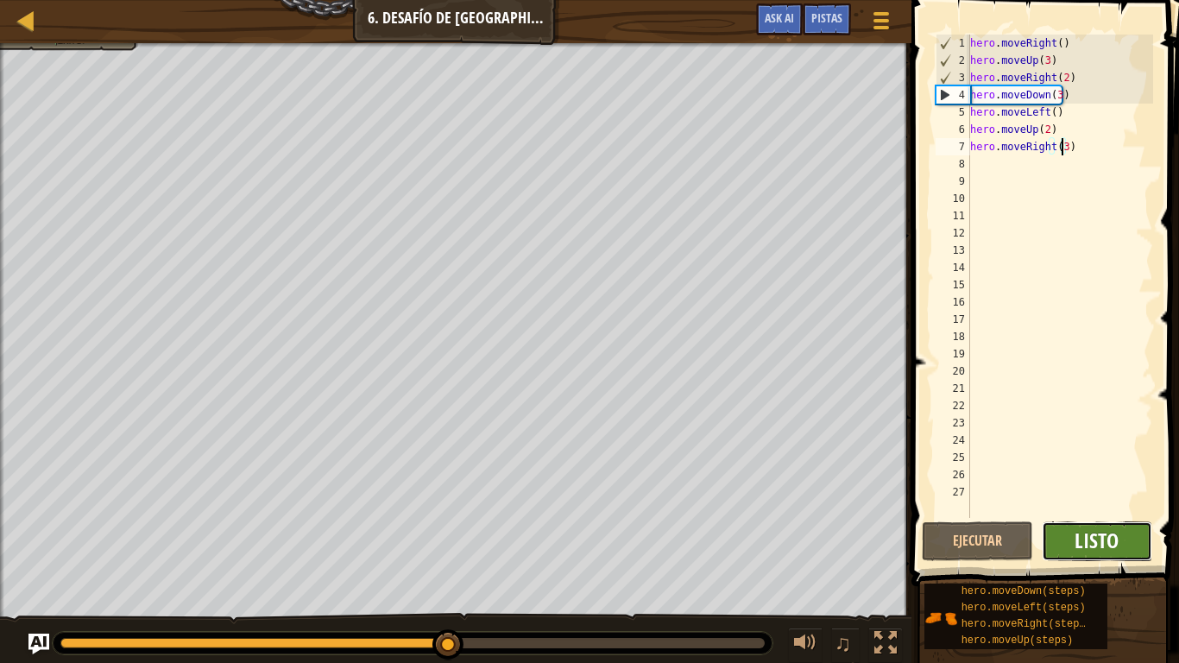
click at [1106, 535] on span "Listo" at bounding box center [1097, 540] width 44 height 28
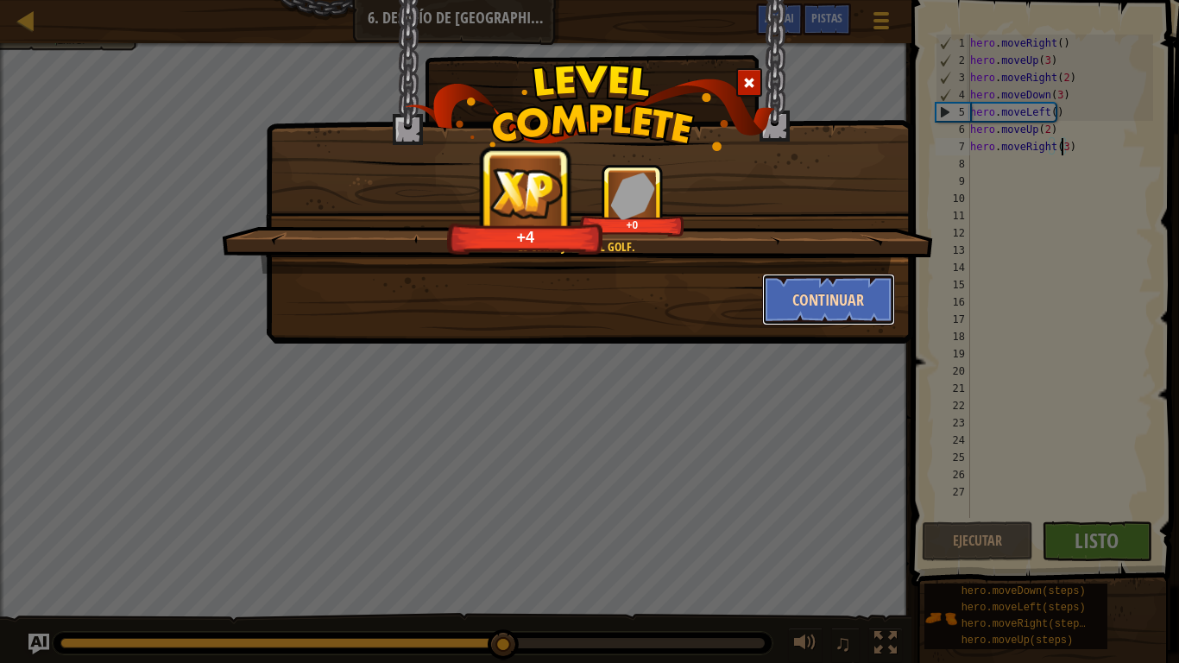
click at [863, 305] on button "Continuar" at bounding box center [829, 300] width 134 height 52
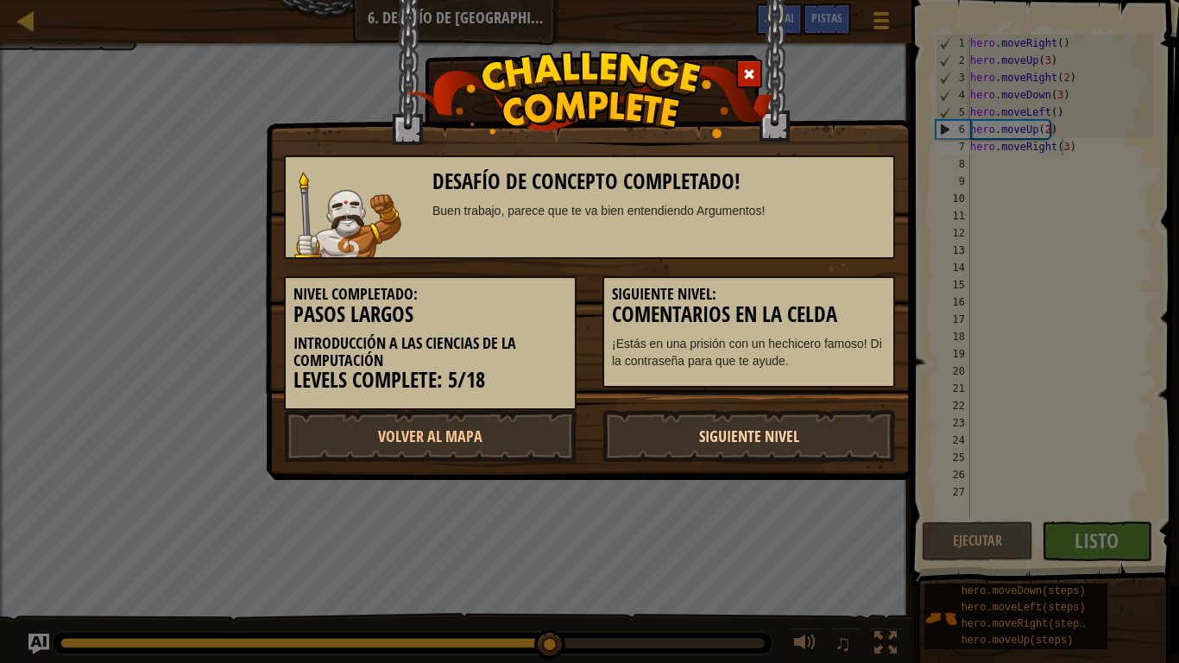
click at [713, 436] on link "Siguiente Nivel" at bounding box center [748, 436] width 293 height 52
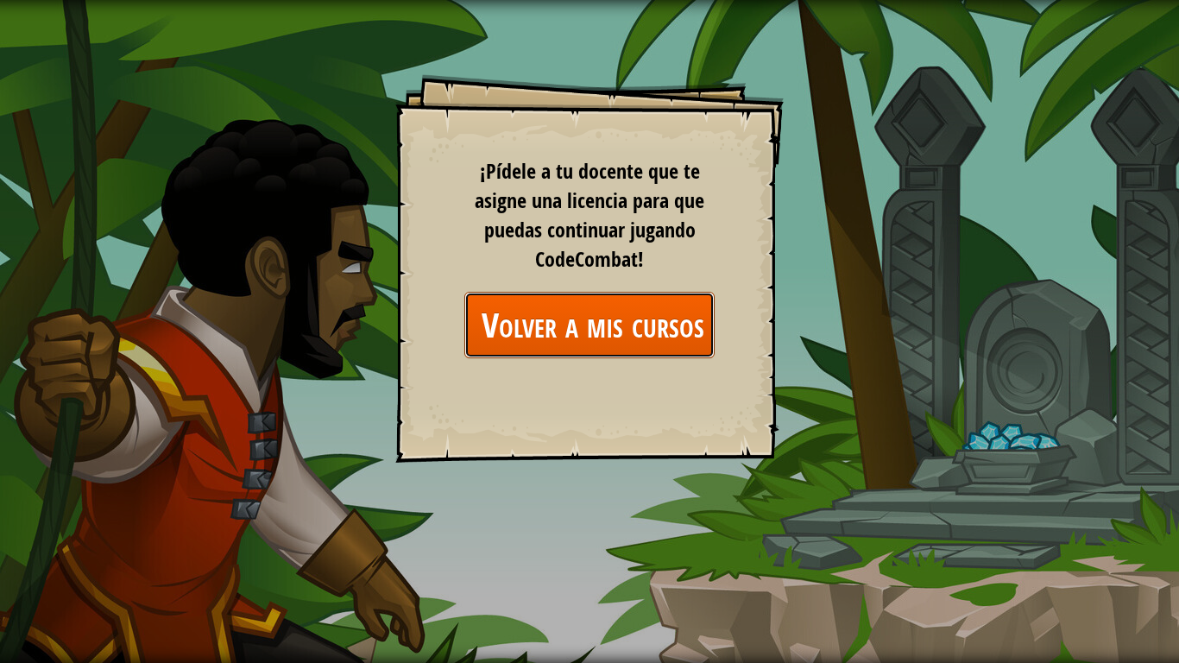
click at [646, 292] on link "Volver a mis cursos" at bounding box center [589, 325] width 250 height 66
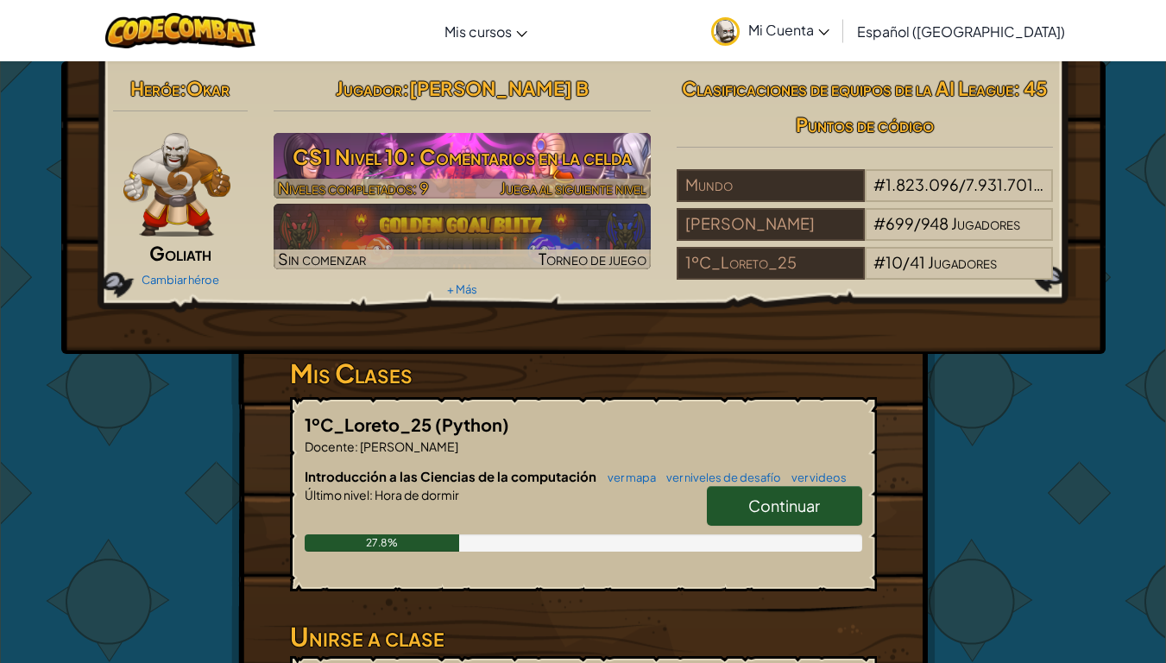
click at [529, 156] on h3 "CS1 Nivel 10: Comentarios en la celda" at bounding box center [462, 156] width 377 height 39
select select "es-419"
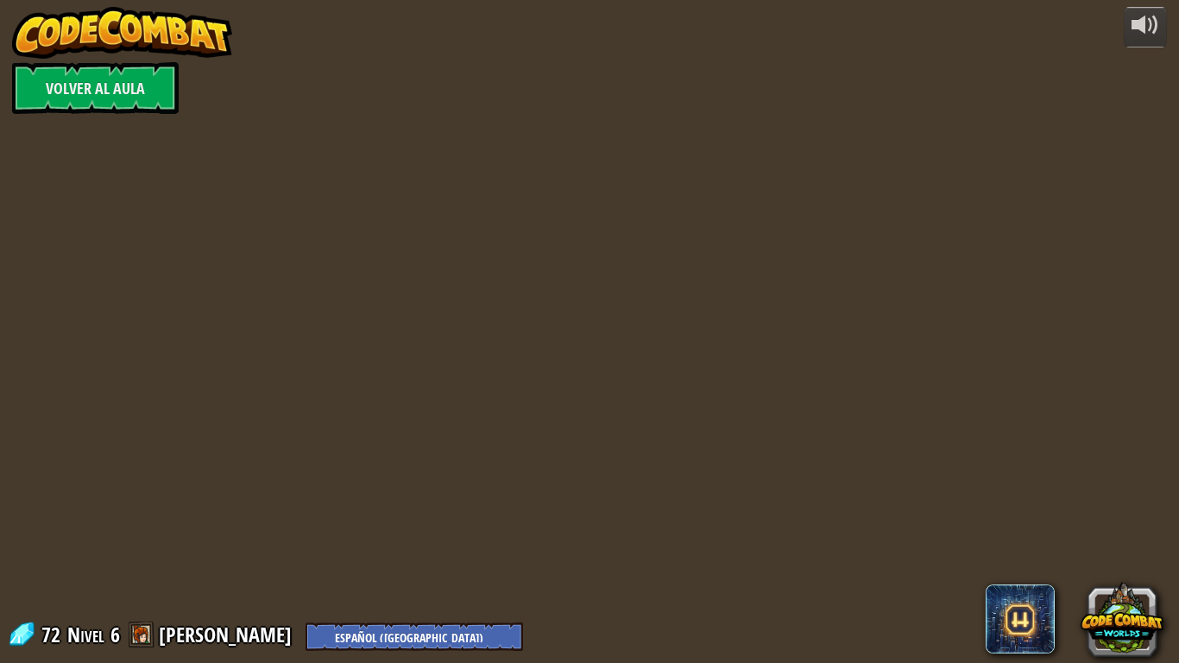
select select "es-419"
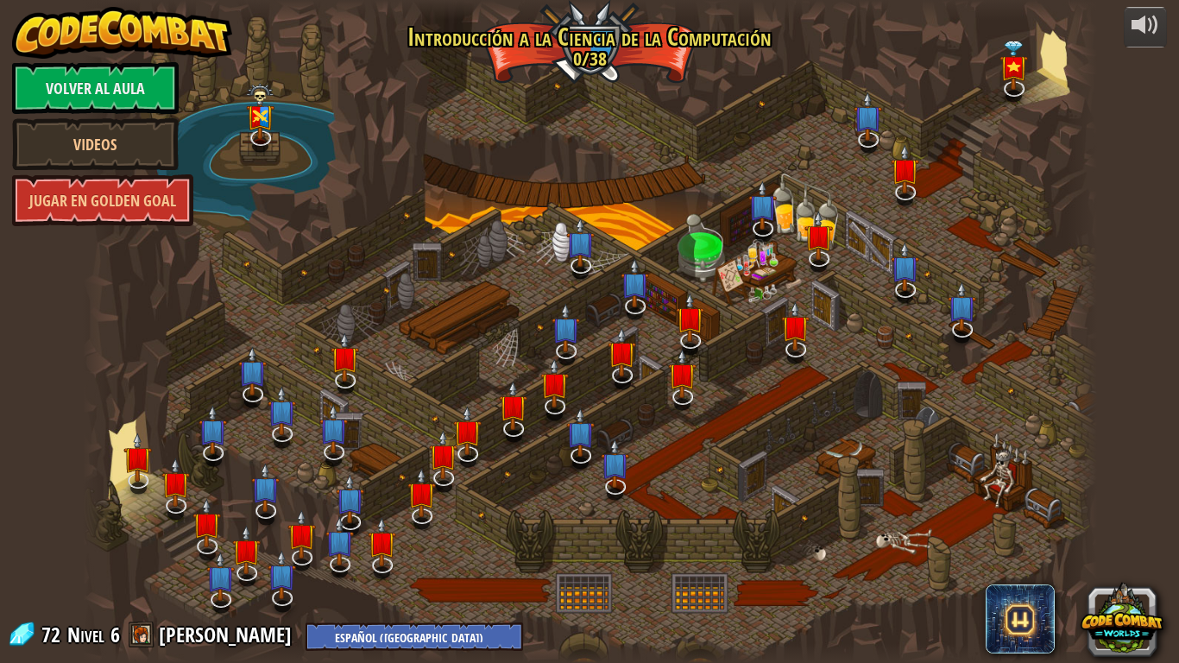
select select "es-419"
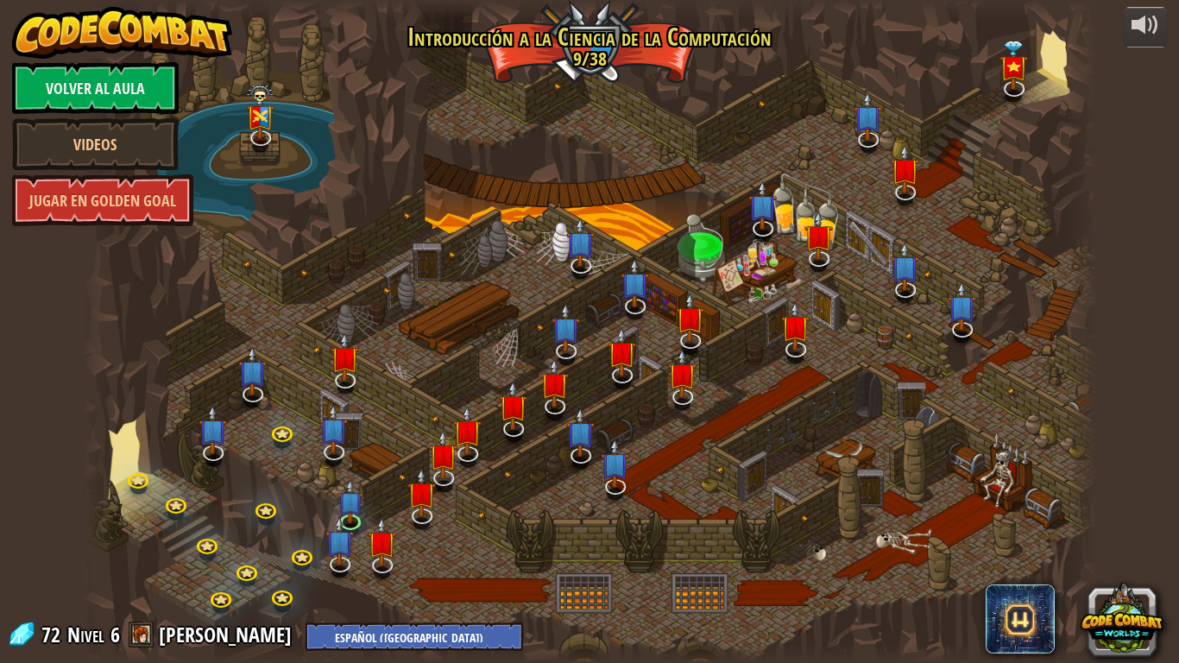
select select "es-419"
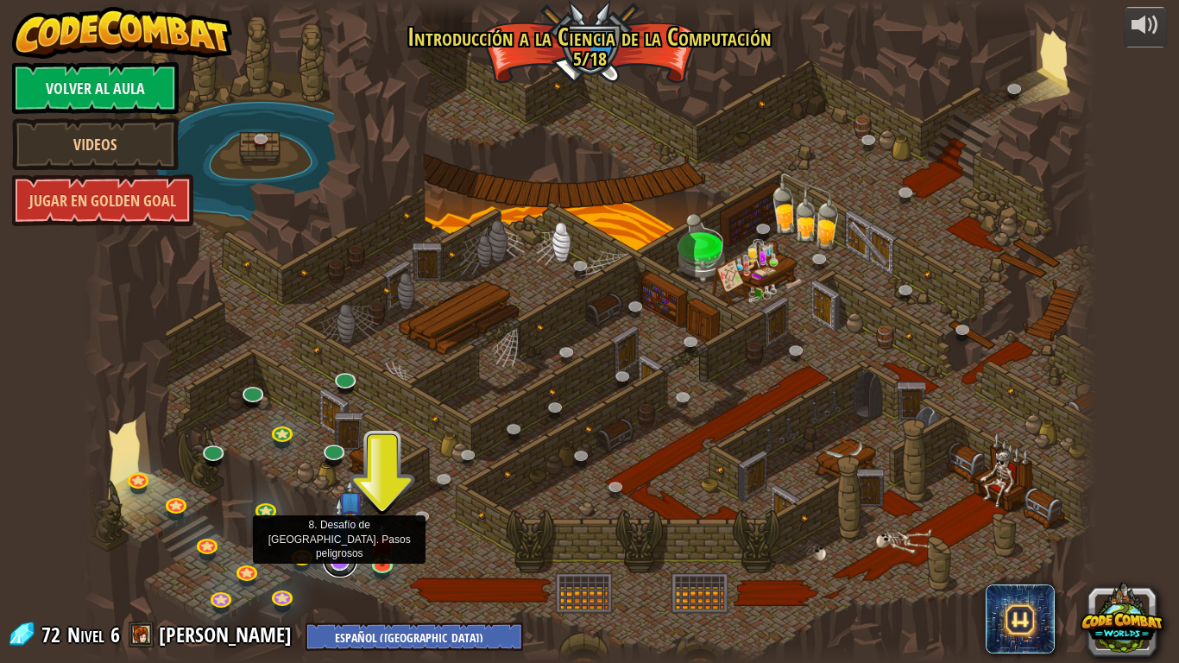
click at [337, 552] on link at bounding box center [340, 560] width 35 height 35
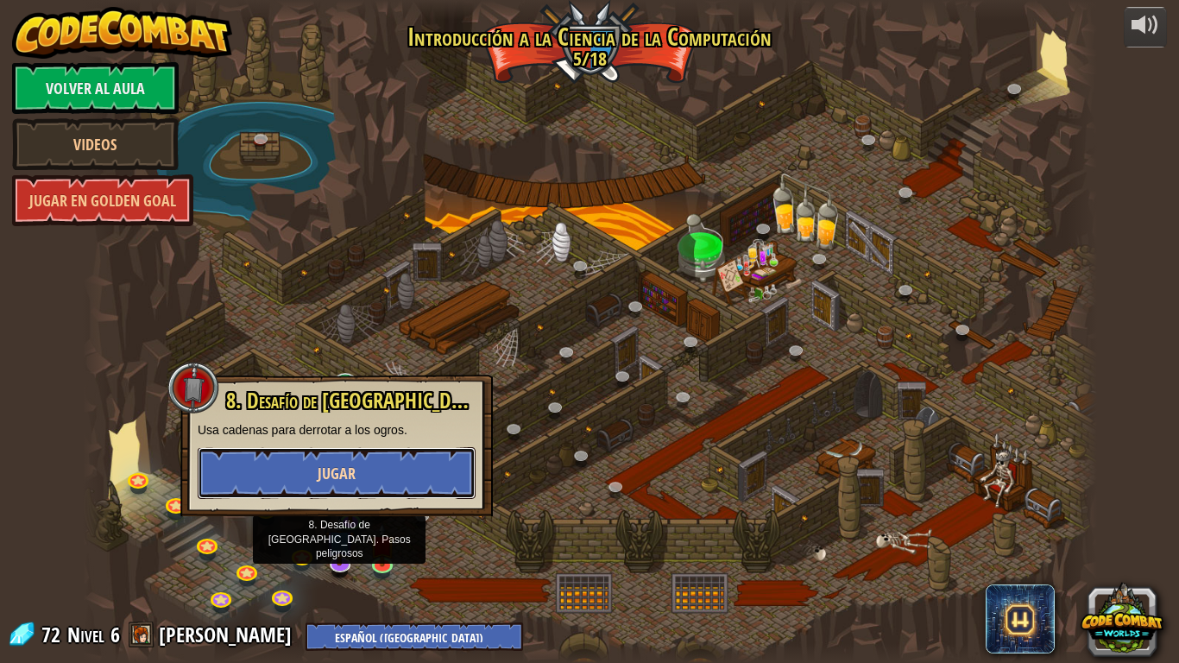
click at [347, 491] on button "Jugar" at bounding box center [337, 473] width 278 height 52
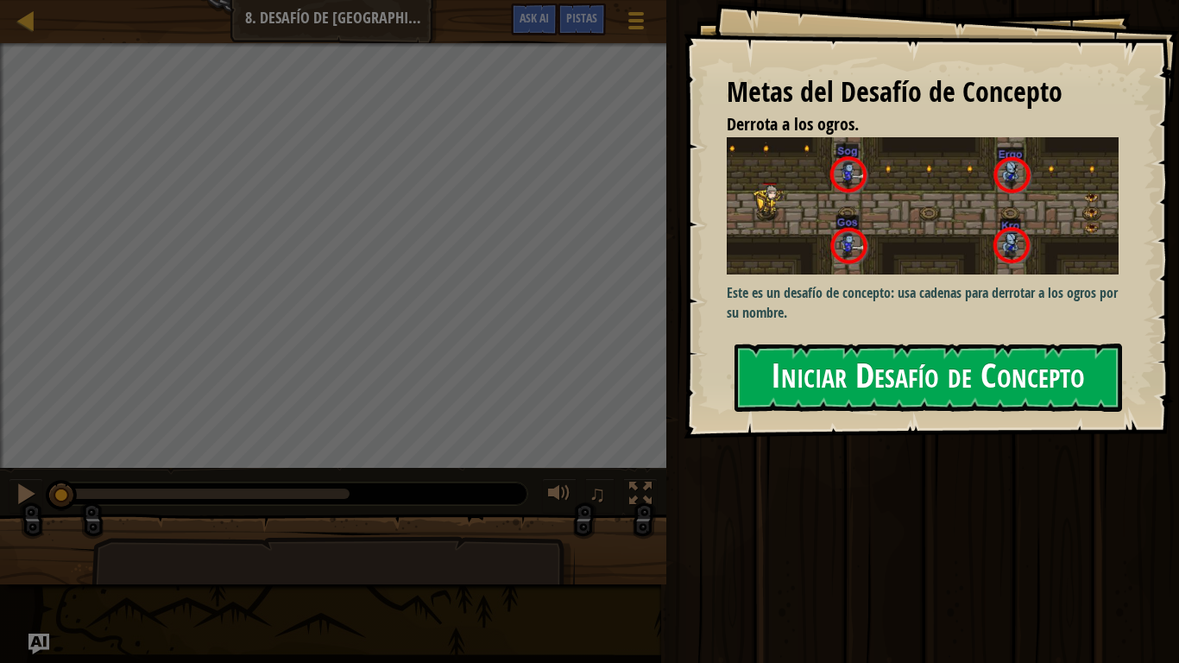
click at [922, 382] on button "Iniciar Desafío de Concepto" at bounding box center [928, 378] width 388 height 68
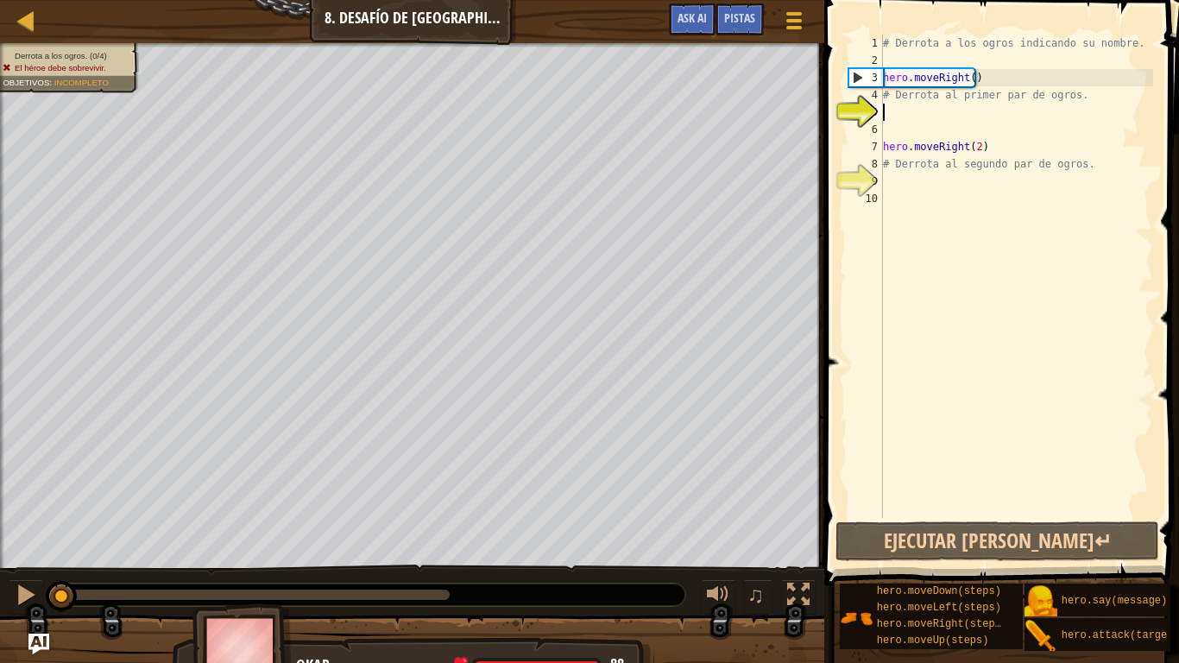
click at [999, 147] on div "# Derrota a los ogros indicando su nombre. hero . moveRight ( ) # Derrota al pr…" at bounding box center [1016, 294] width 274 height 518
click at [1106, 164] on div "# Derrota a los ogros indicando su nombre. hero . moveRight ( ) # Derrota al pr…" at bounding box center [1016, 294] width 274 height 518
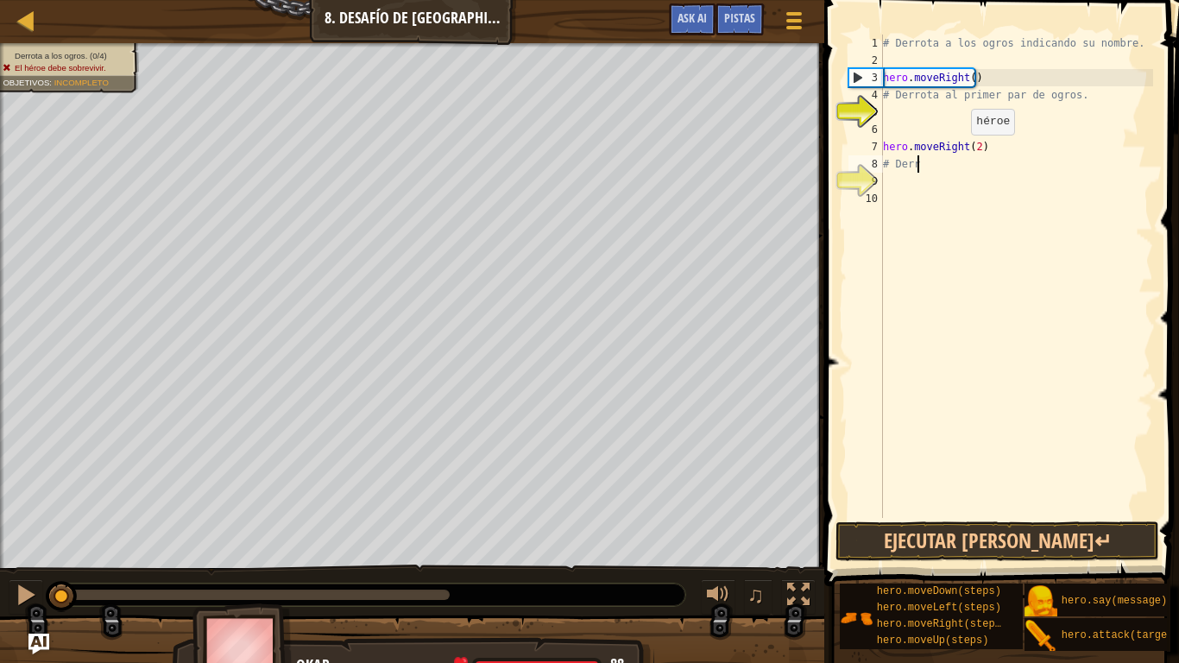
type textarea "#"
click at [1000, 149] on div "# Derrota a los ogros indicando su nombre. hero . moveRight ( ) # Derrota al pr…" at bounding box center [1013, 294] width 280 height 518
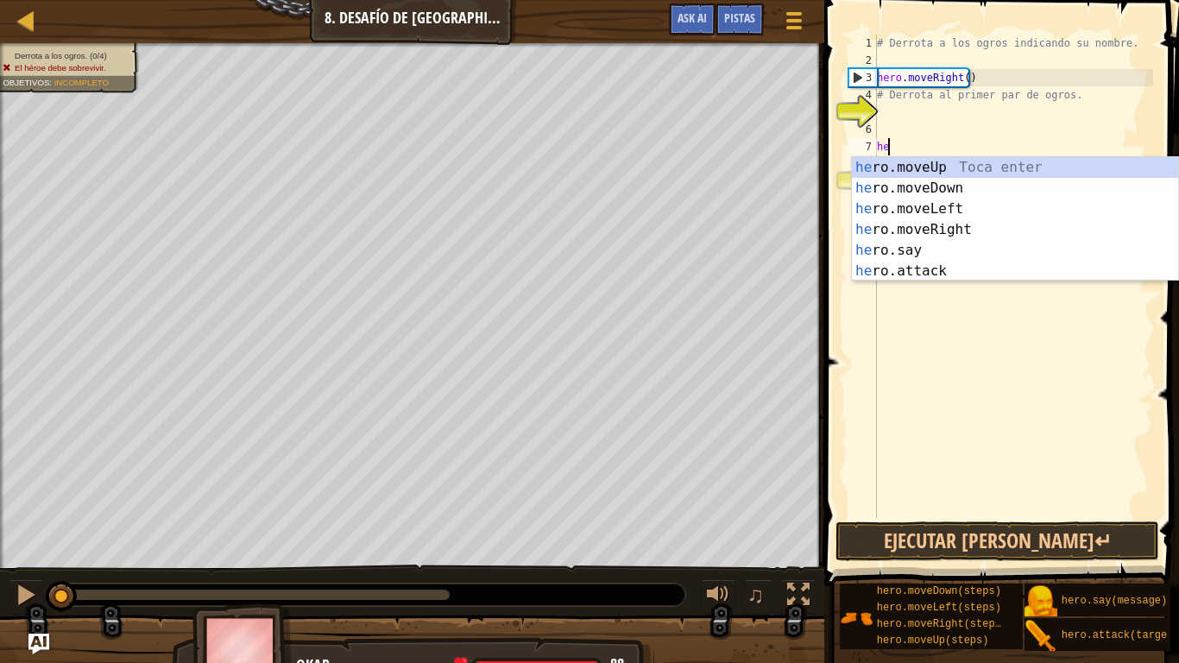
type textarea "h"
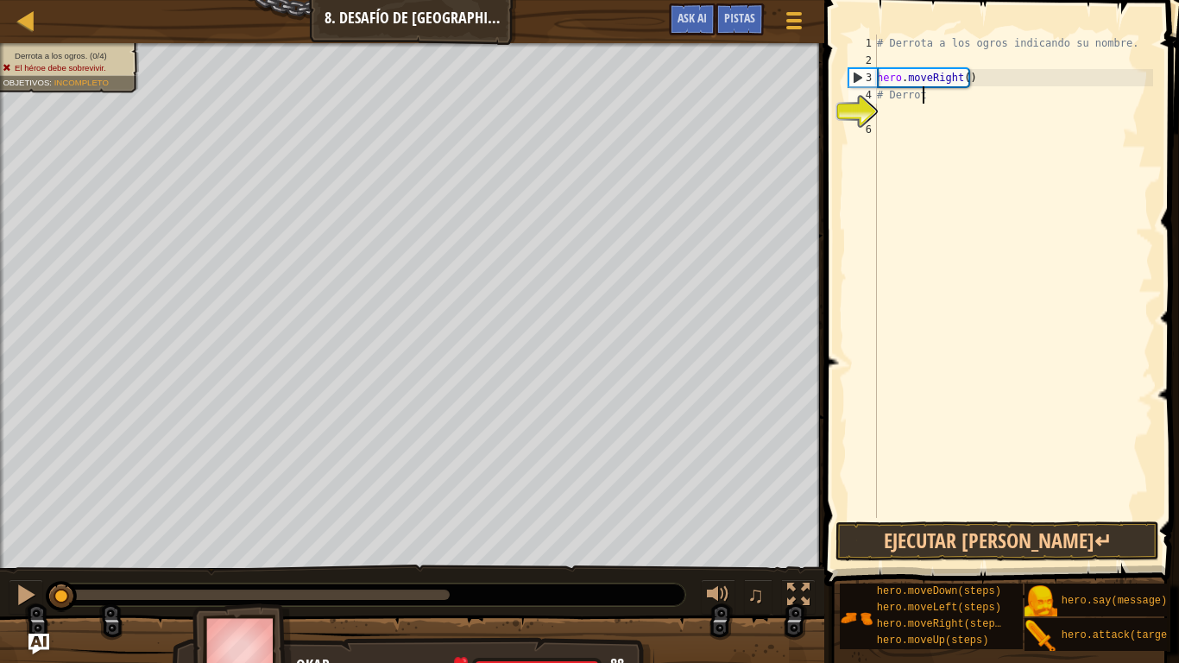
type textarea "#"
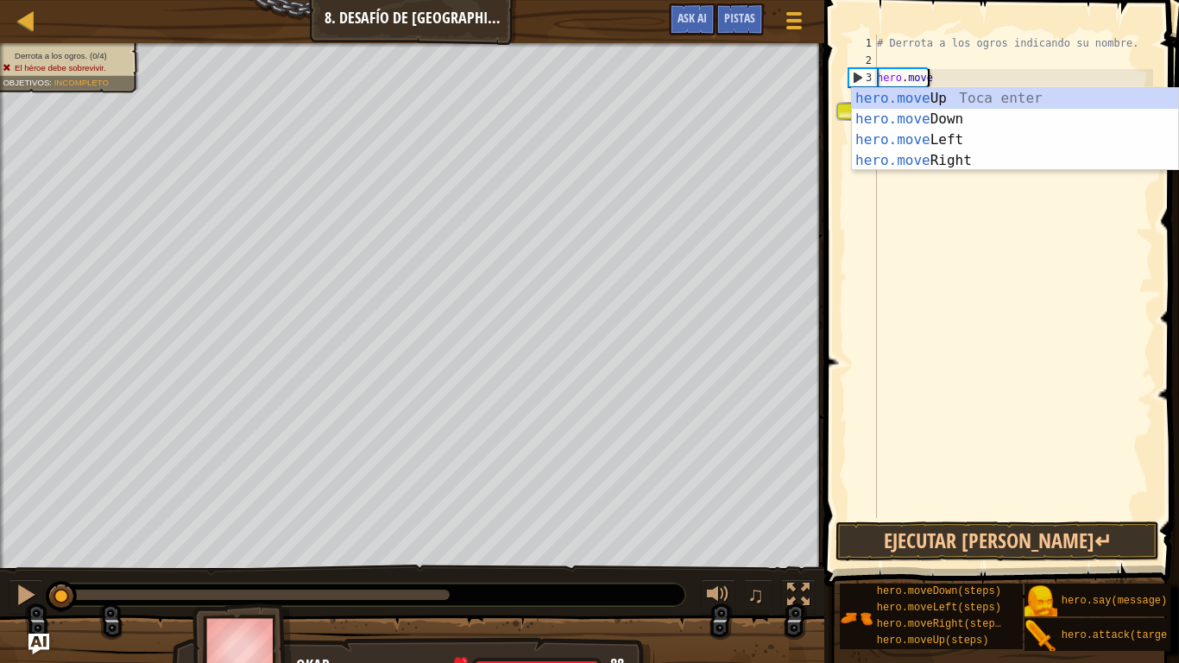
type textarea "h"
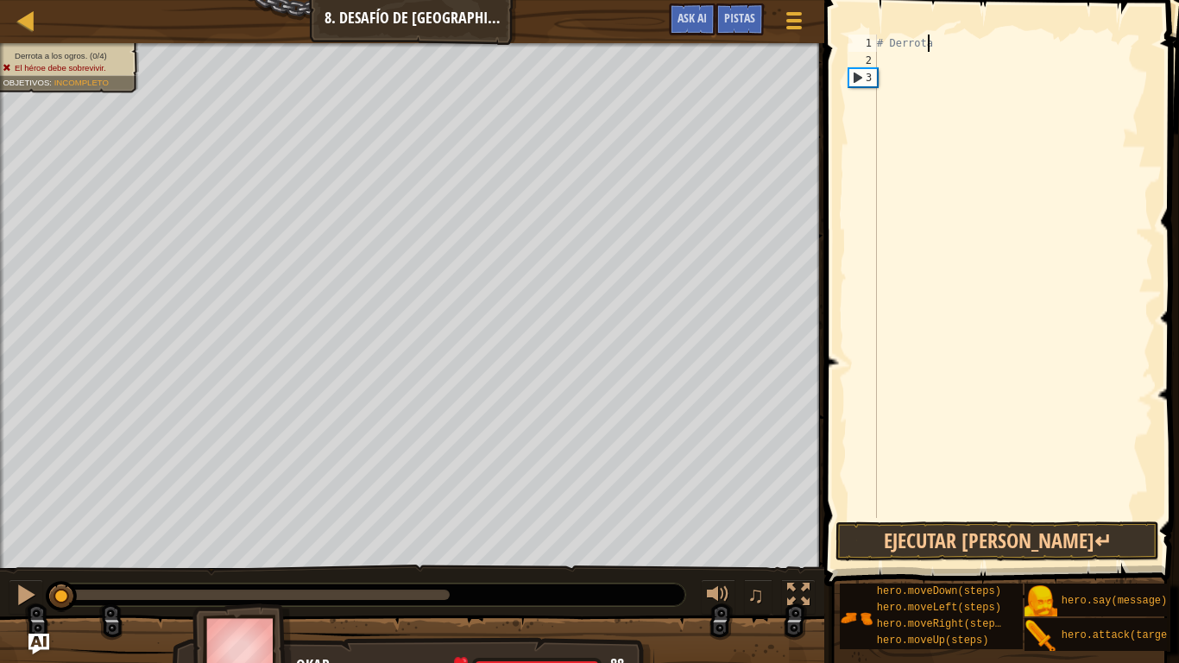
type textarea "#"
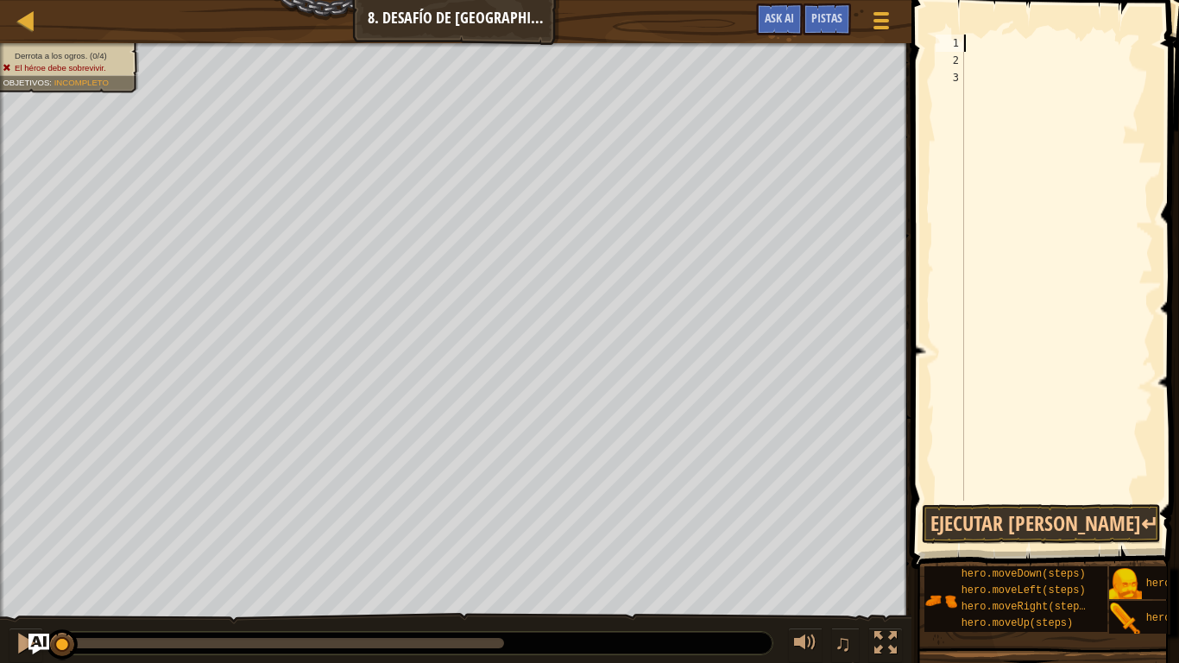
click at [976, 76] on div at bounding box center [1057, 285] width 192 height 501
click at [971, 48] on div at bounding box center [1057, 285] width 192 height 501
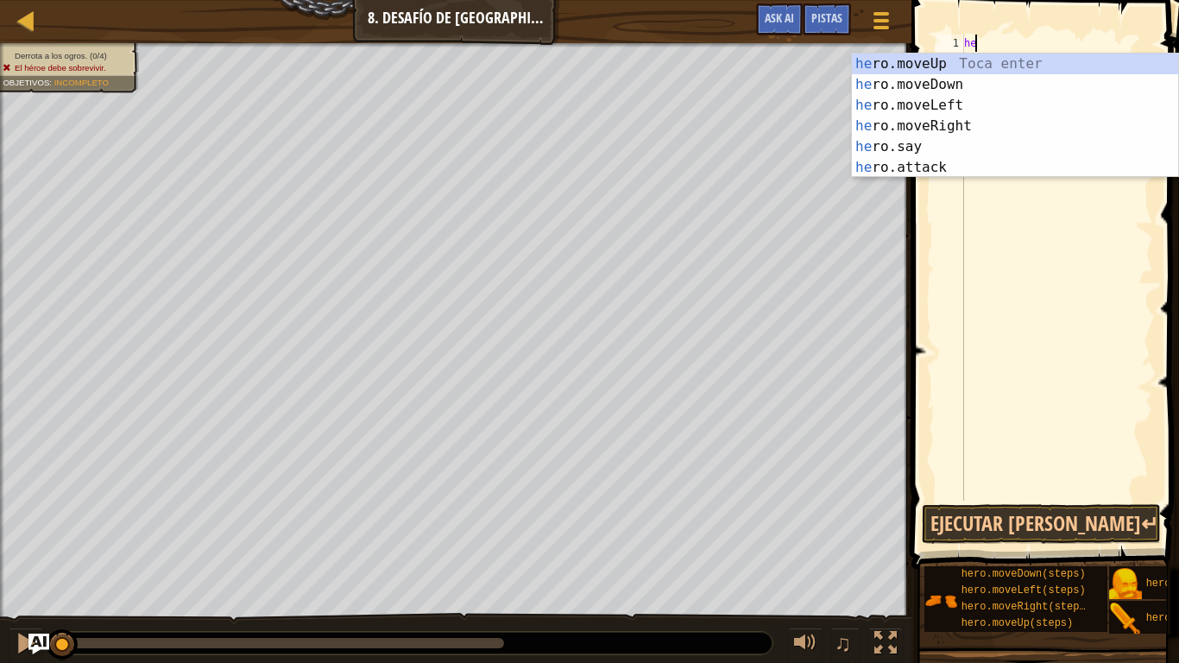
scroll to position [8, 1]
type textarea "hero"
click at [998, 112] on div "hero .moveUp Toca enter hero .moveDown Toca enter hero .moveLeft Toca enter her…" at bounding box center [1015, 137] width 326 height 166
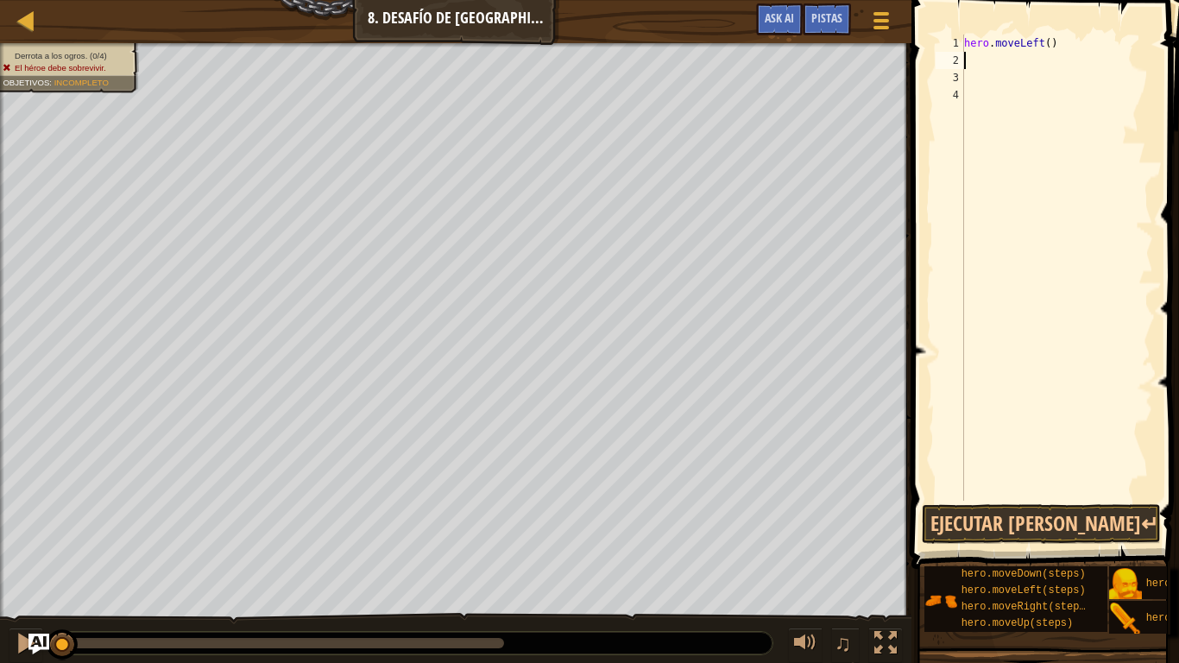
scroll to position [8, 0]
click at [1038, 46] on div "hero . moveLeft ( )" at bounding box center [1057, 285] width 192 height 501
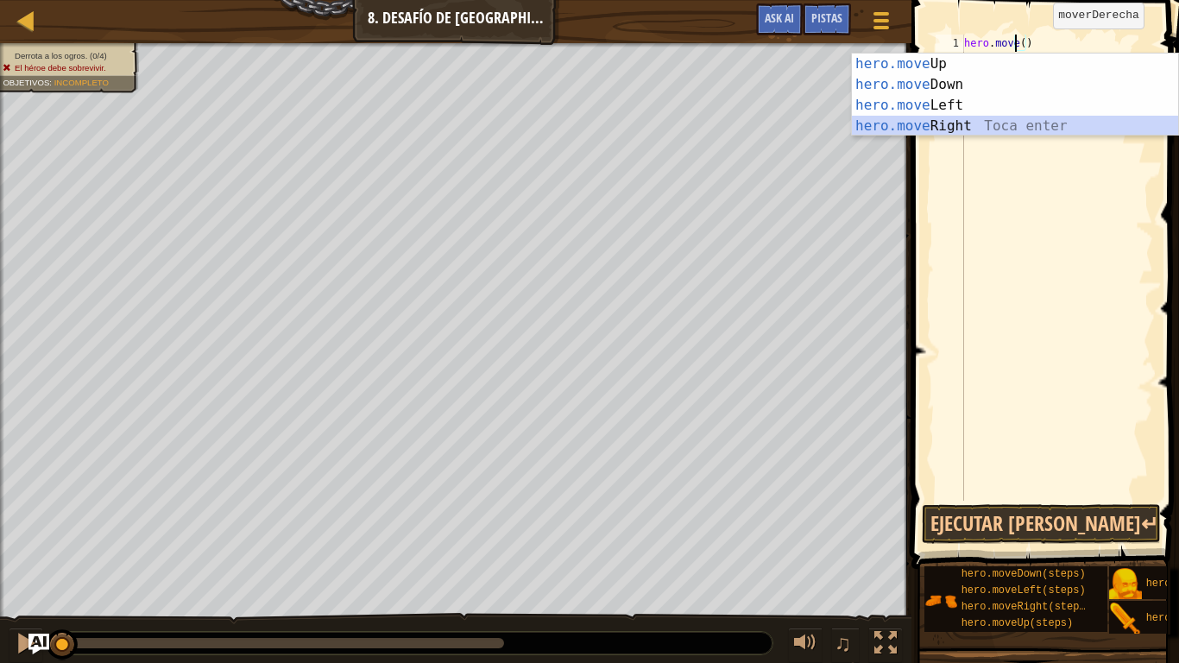
click at [981, 119] on div "hero.move Up Toca enter hero.move Down Toca enter hero.move Left Toca enter her…" at bounding box center [1015, 116] width 326 height 124
type textarea "hero.moveRight"
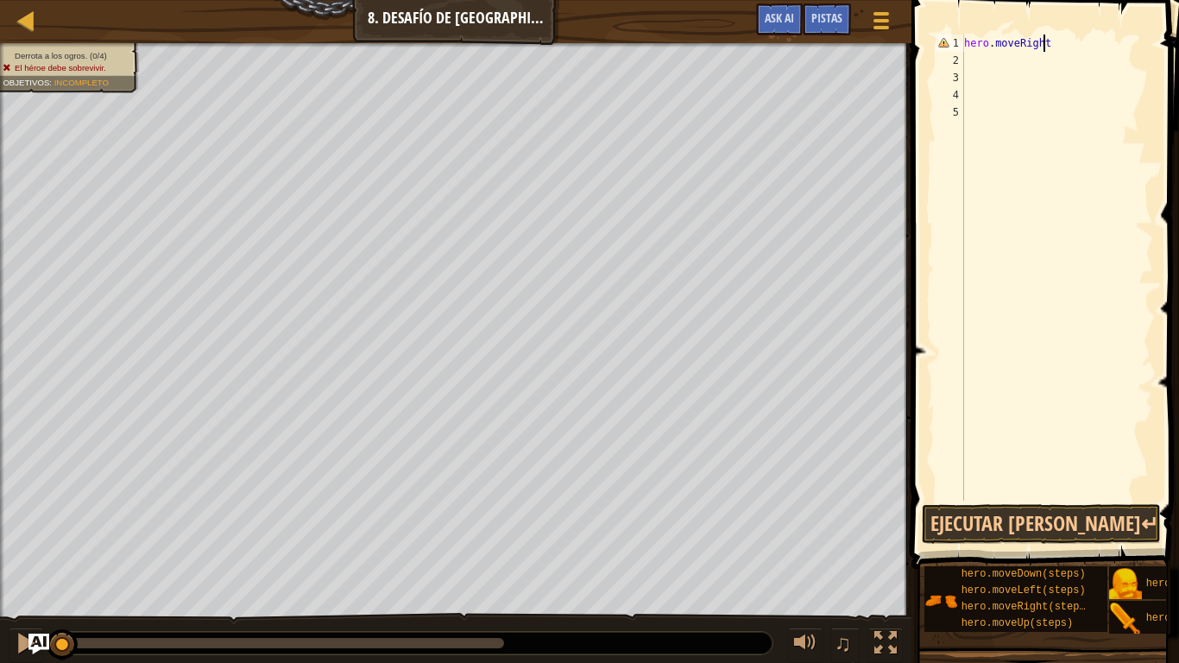
click at [1044, 39] on div "hero . moveRight" at bounding box center [1057, 285] width 192 height 501
click at [1054, 41] on div "hero . moveRight" at bounding box center [1057, 285] width 192 height 501
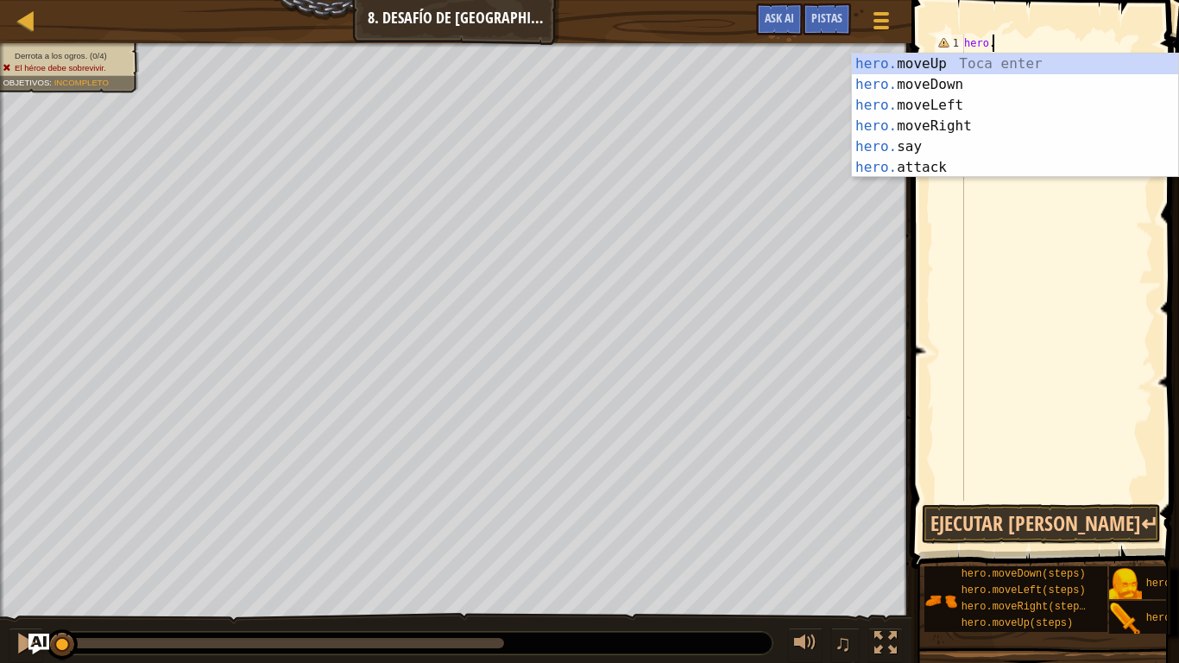
type textarea "h"
type textarea "hero"
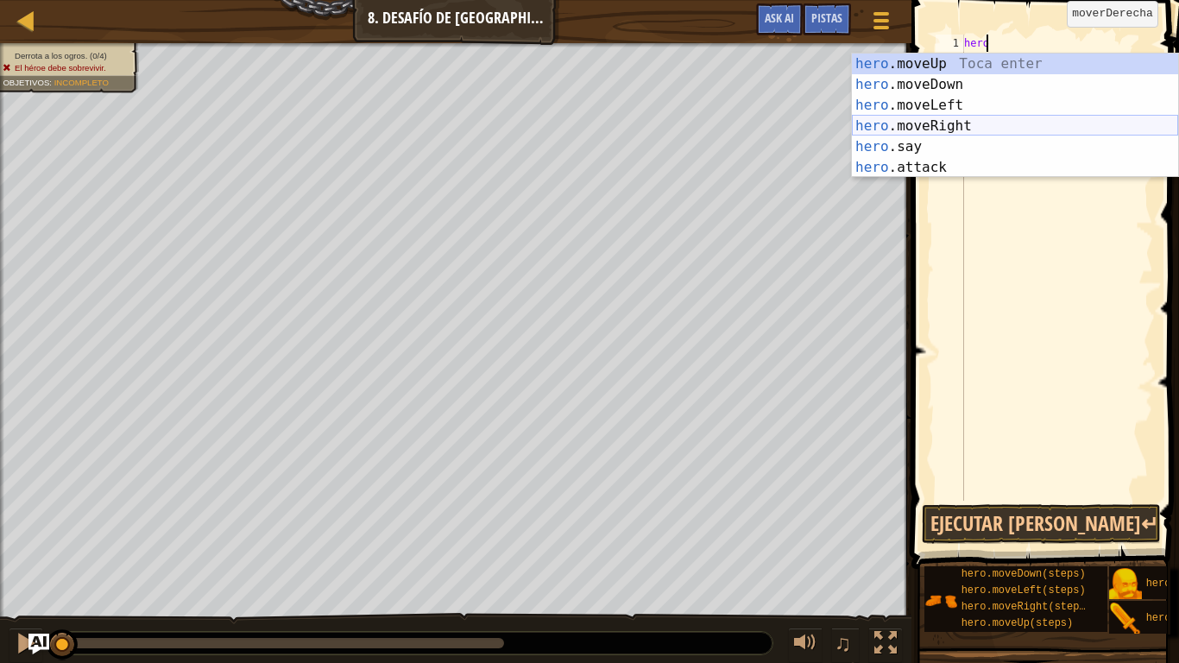
click at [1038, 123] on div "hero .moveUp Toca enter hero .moveDown Toca enter hero .moveLeft Toca enter her…" at bounding box center [1015, 137] width 326 height 166
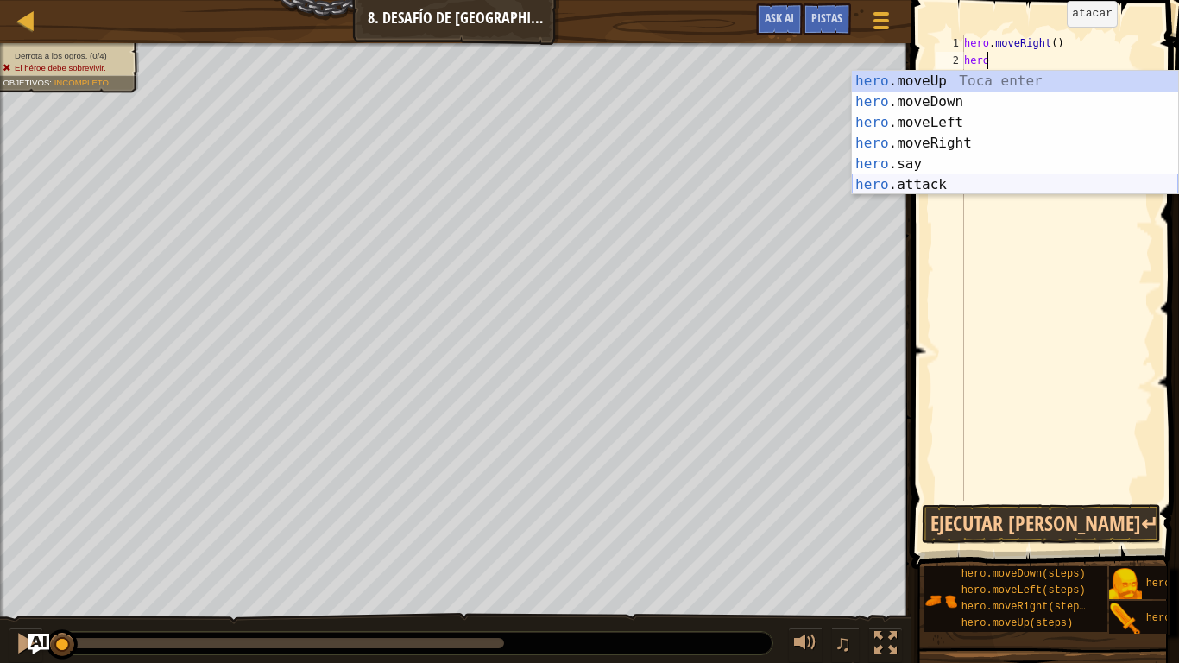
click at [991, 177] on div "hero .moveUp Toca enter hero .moveDown Toca enter hero .moveLeft Toca enter her…" at bounding box center [1015, 154] width 326 height 166
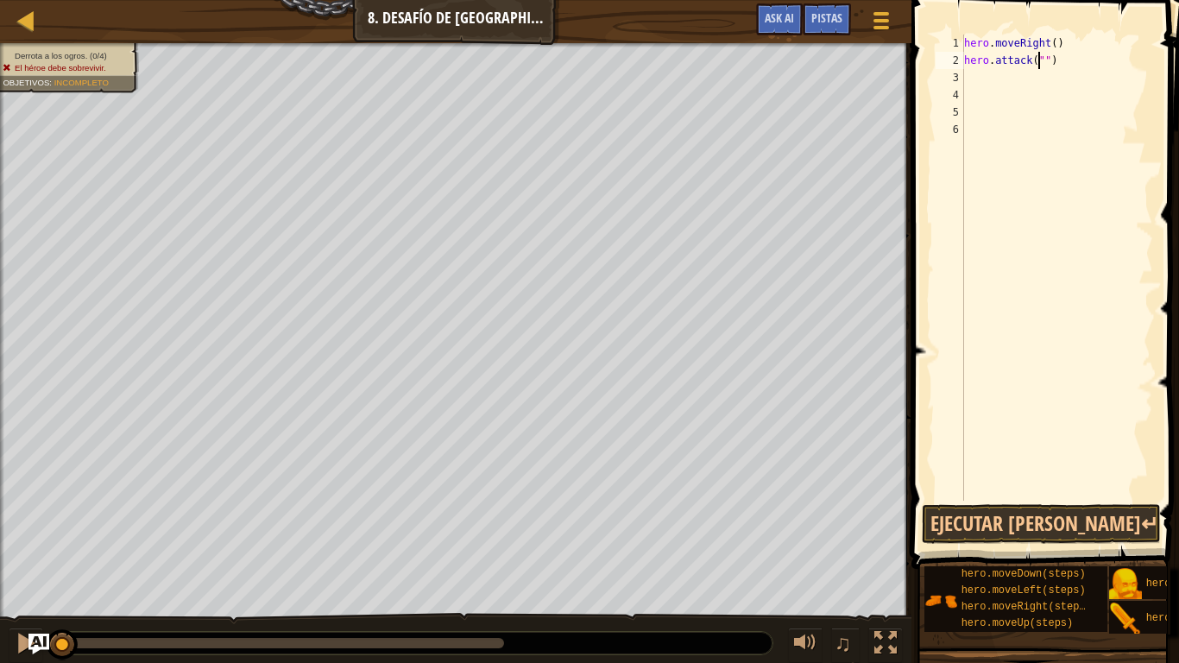
scroll to position [8, 6]
type textarea "hero.attack("Sog")"
click at [1016, 73] on div "hero . moveRight ( ) hero . attack ( "Sog" )" at bounding box center [1057, 285] width 192 height 501
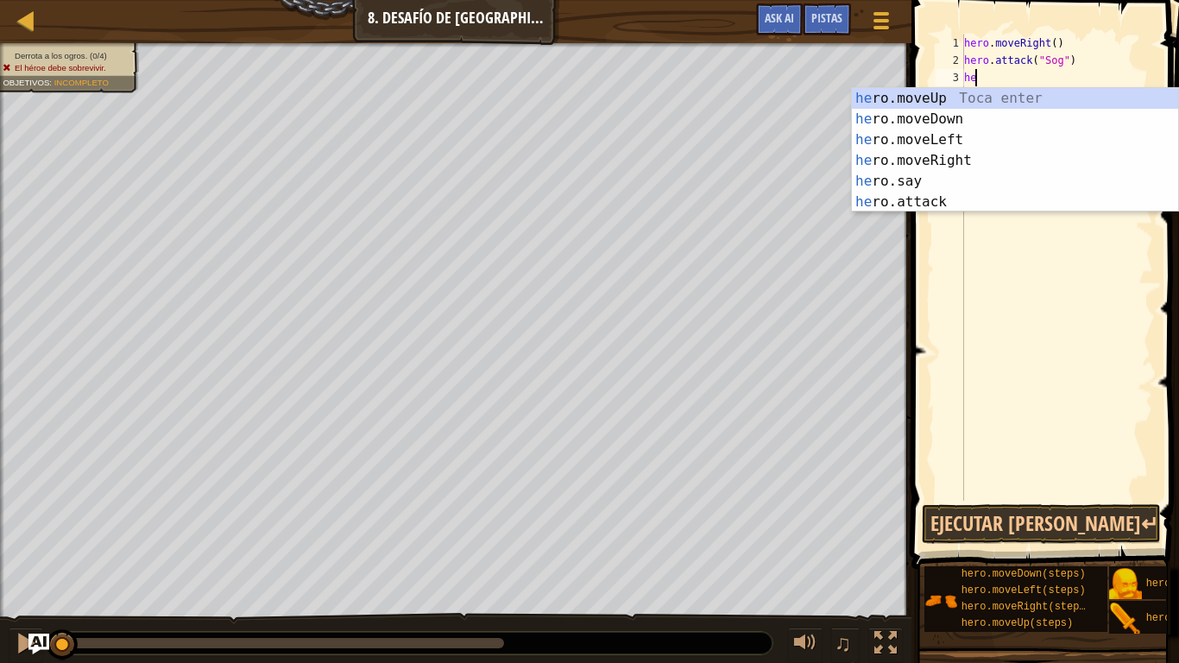
scroll to position [8, 1]
click at [1057, 197] on div "hero .moveUp Toca enter hero .moveDown Toca enter hero .moveLeft Toca enter her…" at bounding box center [1015, 171] width 326 height 166
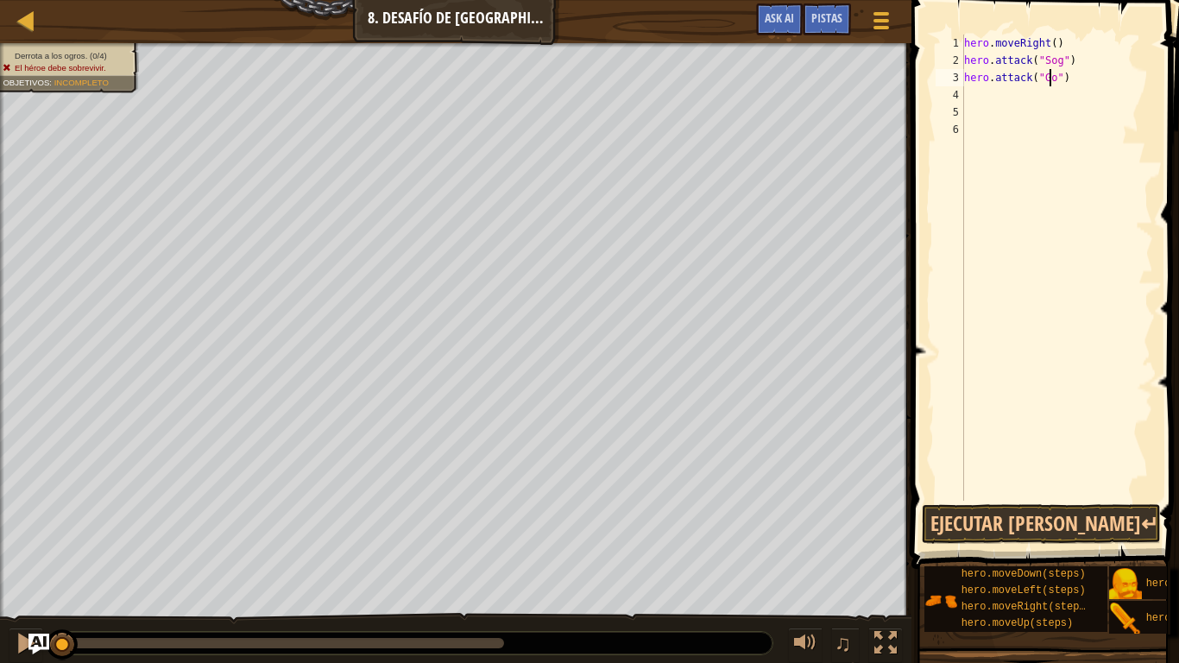
scroll to position [8, 8]
click at [1081, 526] on button "Ejecutar [PERSON_NAME]↵" at bounding box center [1041, 524] width 239 height 40
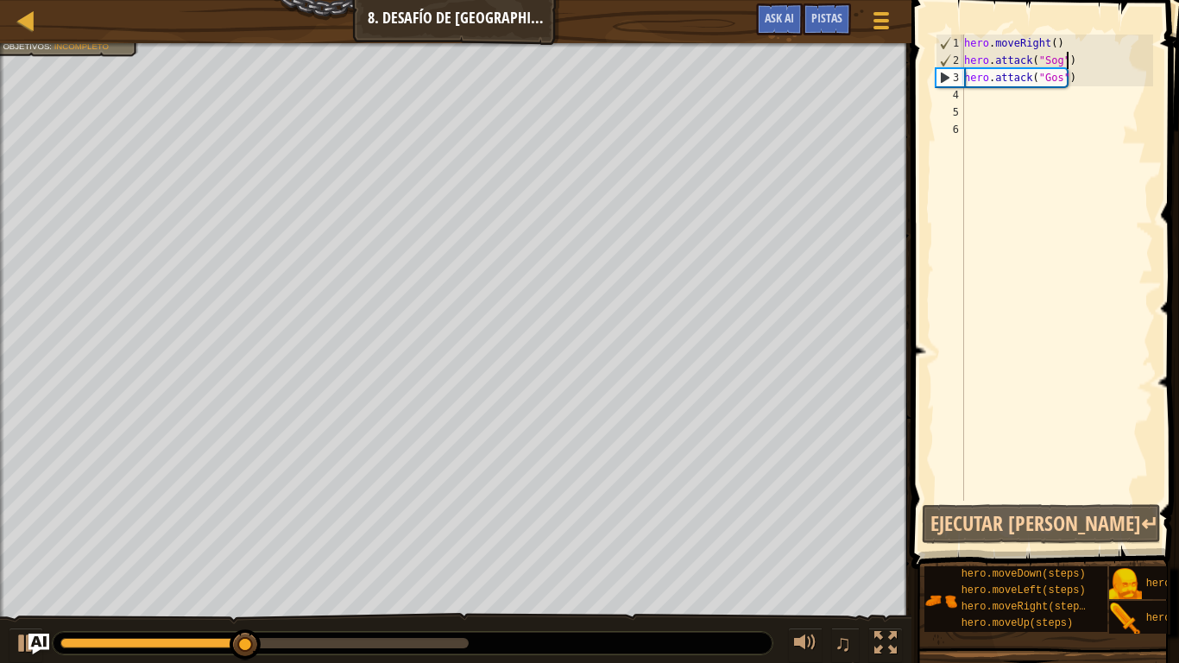
click at [1075, 64] on div "hero . moveRight ( ) hero . attack ( "Sog" ) hero . attack ( "Gos" )" at bounding box center [1057, 285] width 192 height 501
click at [1080, 60] on div "hero . moveRight ( ) hero . attack ( "Sog" ) hero . attack ( "Gos" )" at bounding box center [1057, 285] width 192 height 501
click at [1070, 40] on div "hero . moveRight ( ) hero . attack ( "Sog" ) hero . attack ( "Gos" )" at bounding box center [1057, 285] width 192 height 501
click at [1072, 60] on div "hero . moveRight ( ) hero . attack ( "Sog" ) hero . attack ( "Gos" )" at bounding box center [1057, 285] width 192 height 501
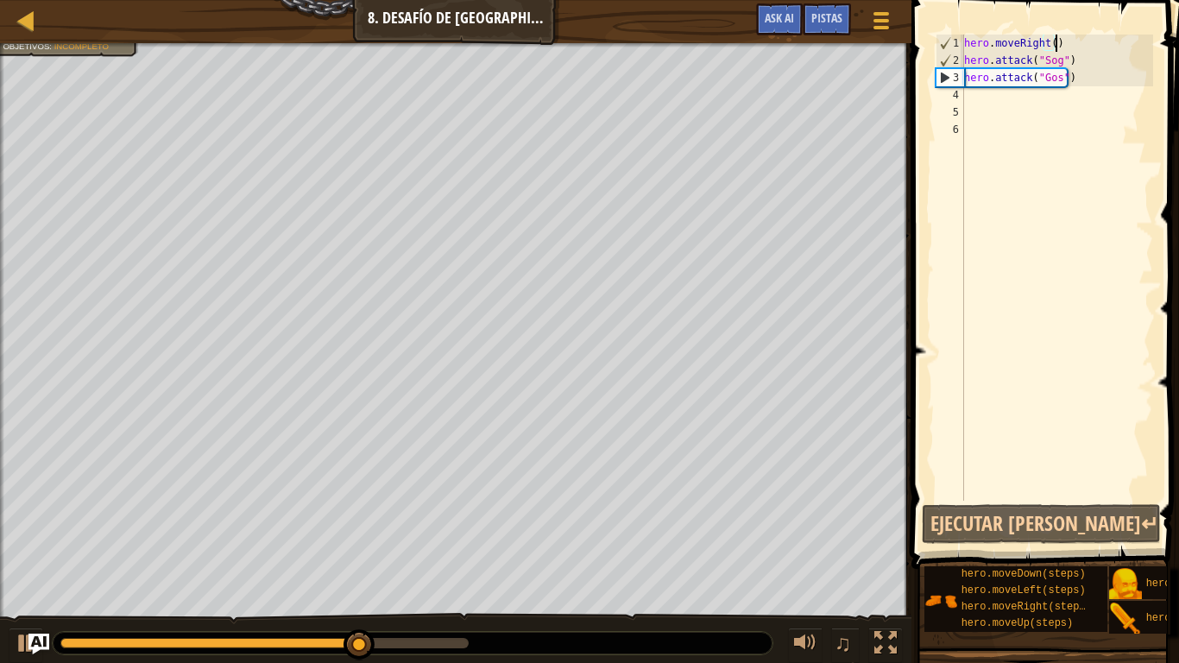
type textarea "hero.attack("Sog")"
click at [1069, 65] on div "hero . moveRight ( ) hero . attack ( "Sog" ) hero . attack ( "Gos" )" at bounding box center [1057, 285] width 192 height 501
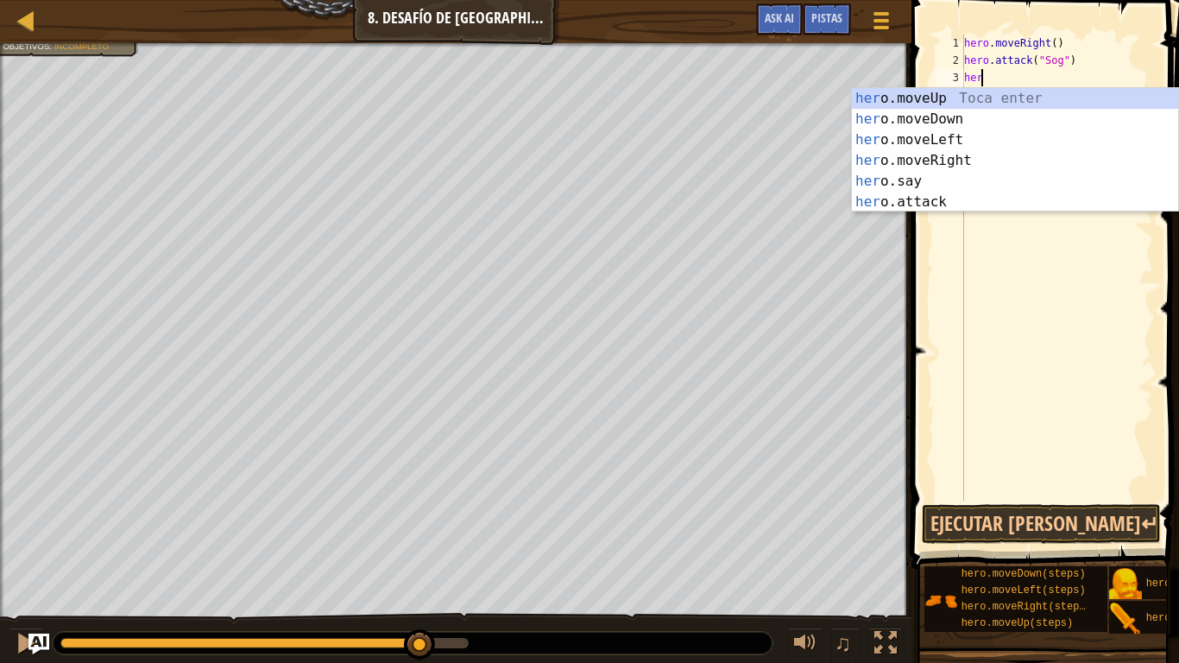
scroll to position [8, 1]
click at [984, 205] on div "her o.moveUp Toca enter her o.moveDown Toca enter her o.moveLeft Toca enter her…" at bounding box center [1015, 171] width 326 height 166
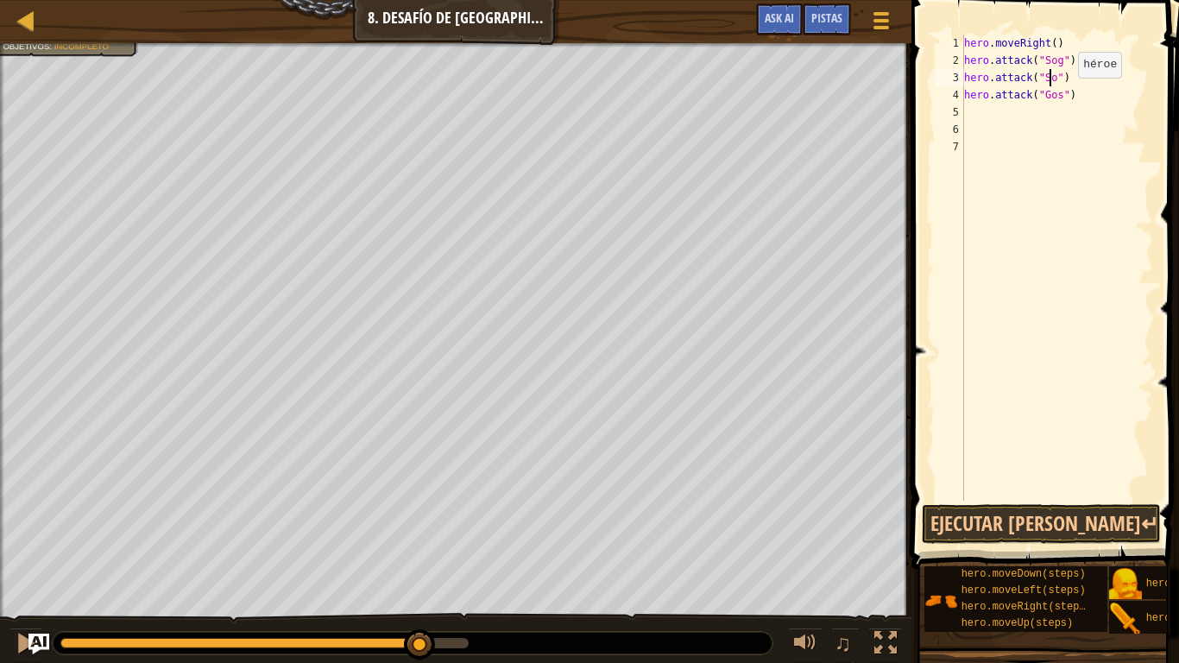
scroll to position [8, 8]
click at [1063, 92] on div "hero . moveRight ( ) hero . attack ( "Sog" ) hero . attack ( "Sog" ) hero . att…" at bounding box center [1057, 285] width 192 height 501
type textarea "hero.attack("Gos")"
click at [1067, 95] on div "hero . moveRight ( ) hero . attack ( "Sog" ) hero . attack ( "Sog" ) hero . att…" at bounding box center [1057, 285] width 192 height 501
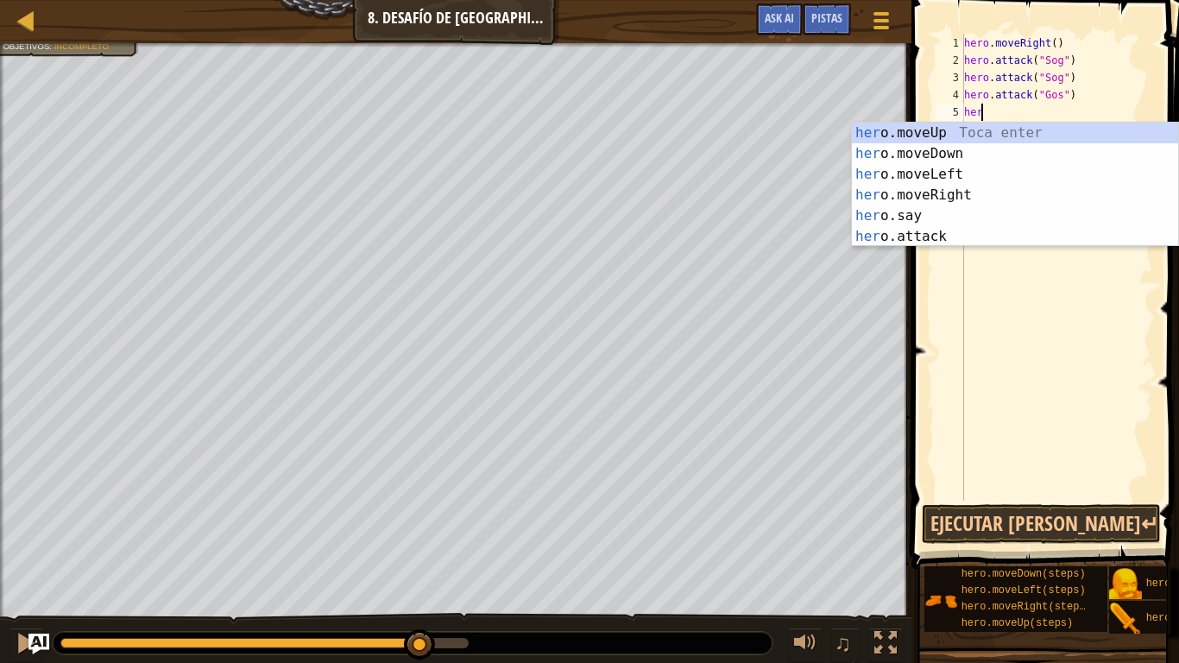
scroll to position [8, 1]
click at [1014, 238] on div "hero .moveUp Toca enter hero .moveDown Toca enter hero .moveLeft Toca enter her…" at bounding box center [1015, 206] width 326 height 166
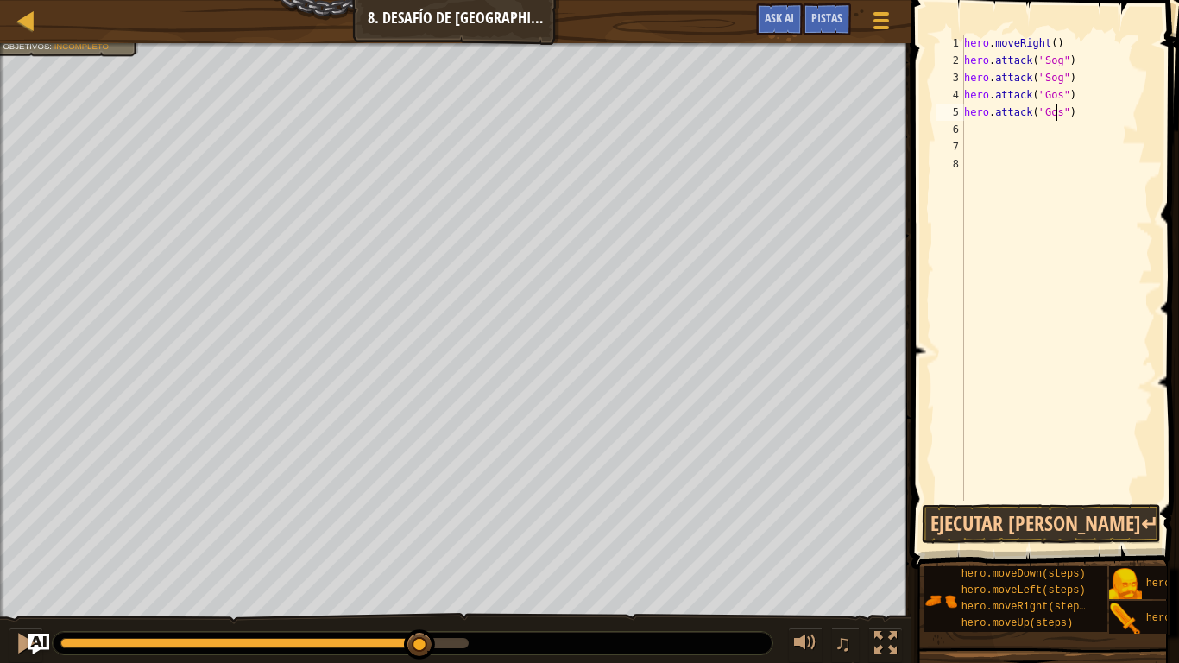
scroll to position [8, 8]
type textarea "hero.attack("Gos")"
click at [1129, 522] on button "Ejecutar [PERSON_NAME]↵" at bounding box center [1041, 524] width 239 height 40
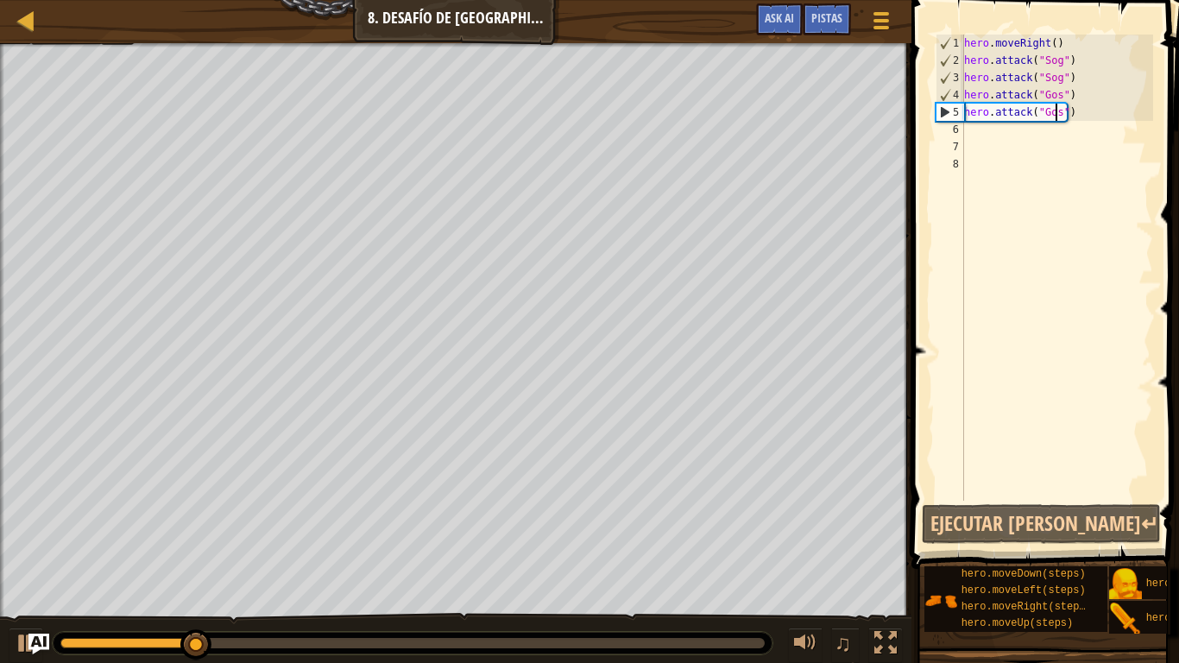
click at [1100, 111] on div "hero . moveRight ( ) hero . attack ( "Sog" ) hero . attack ( "Sog" ) hero . att…" at bounding box center [1057, 285] width 192 height 501
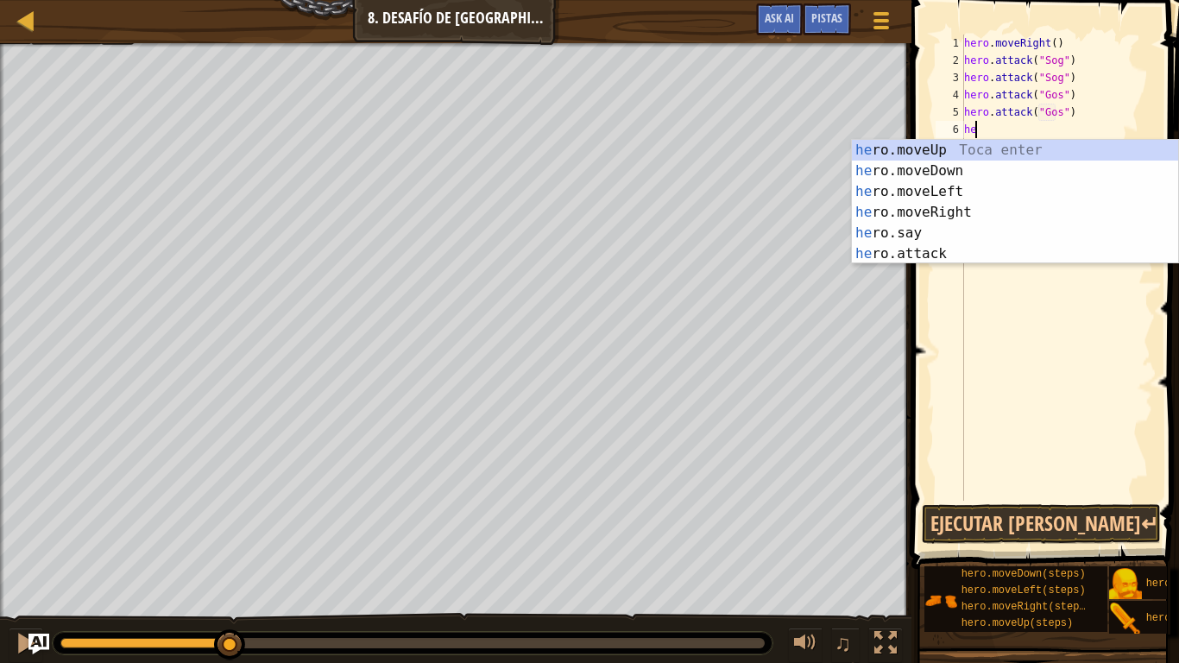
type textarea "hero"
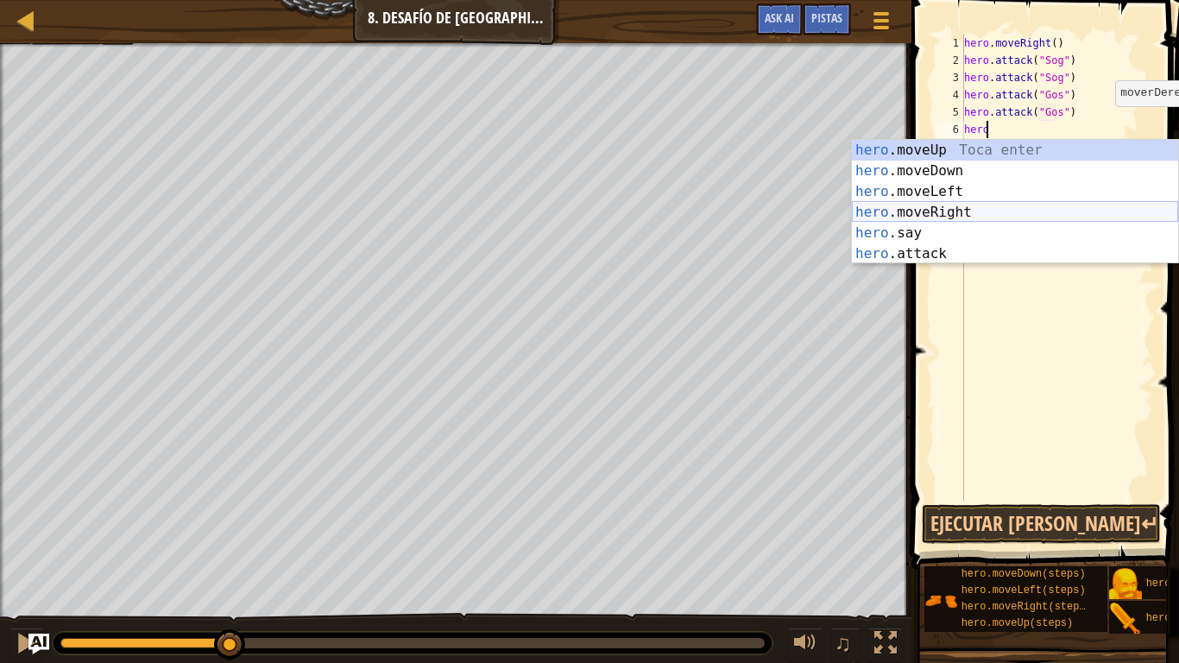
click at [1092, 204] on div "hero .moveUp Toca enter hero .moveDown Toca enter hero .moveLeft Toca enter her…" at bounding box center [1015, 223] width 326 height 166
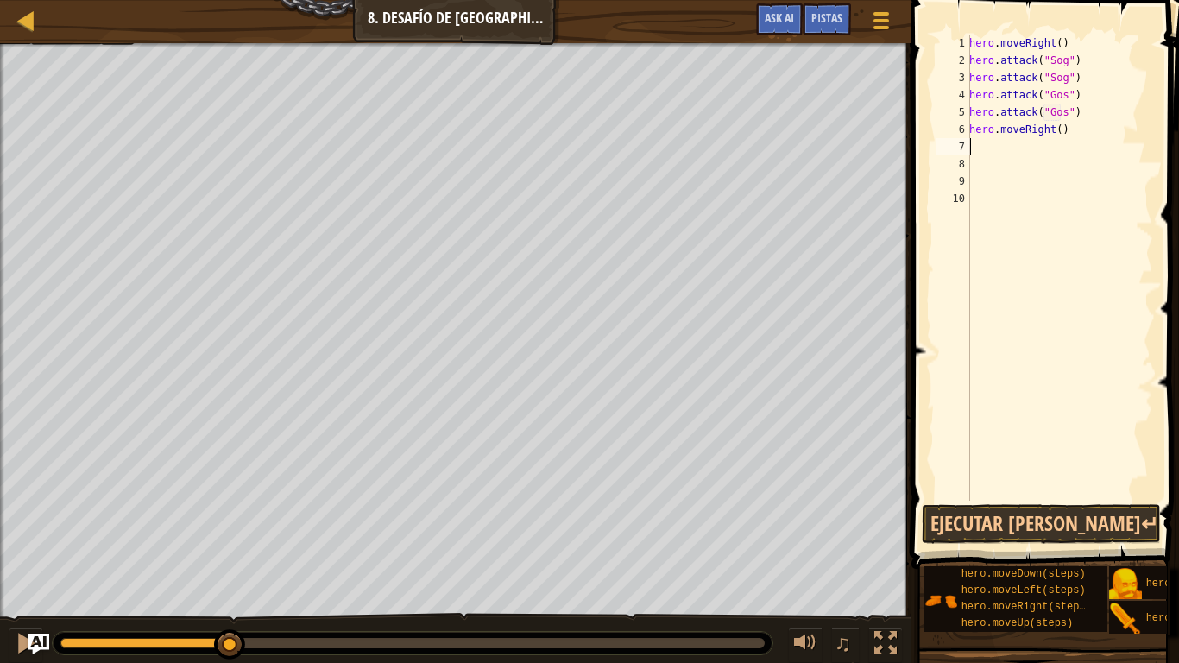
click at [1076, 135] on div "hero . moveRight ( ) hero . attack ( "Sog" ) hero . attack ( "Sog" ) hero . att…" at bounding box center [1059, 285] width 187 height 501
type textarea "hero.moveRight()"
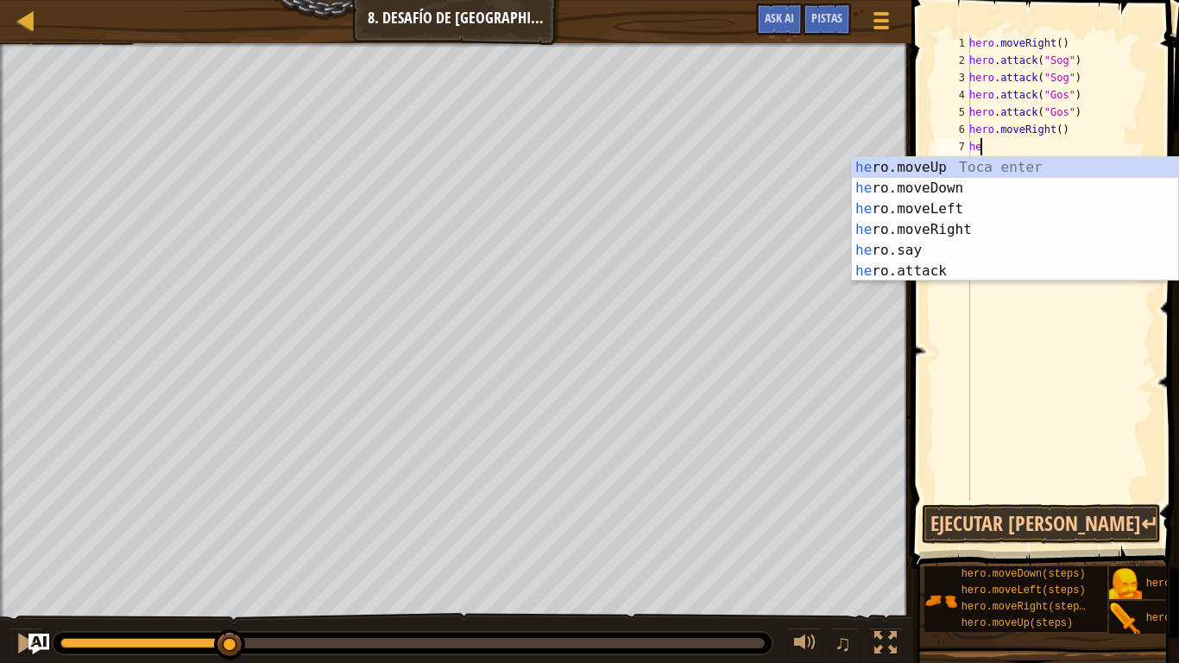
scroll to position [8, 1]
click at [955, 267] on div "hero .moveUp Toca enter hero .moveDown Toca enter hero .moveLeft Toca enter her…" at bounding box center [1015, 240] width 326 height 166
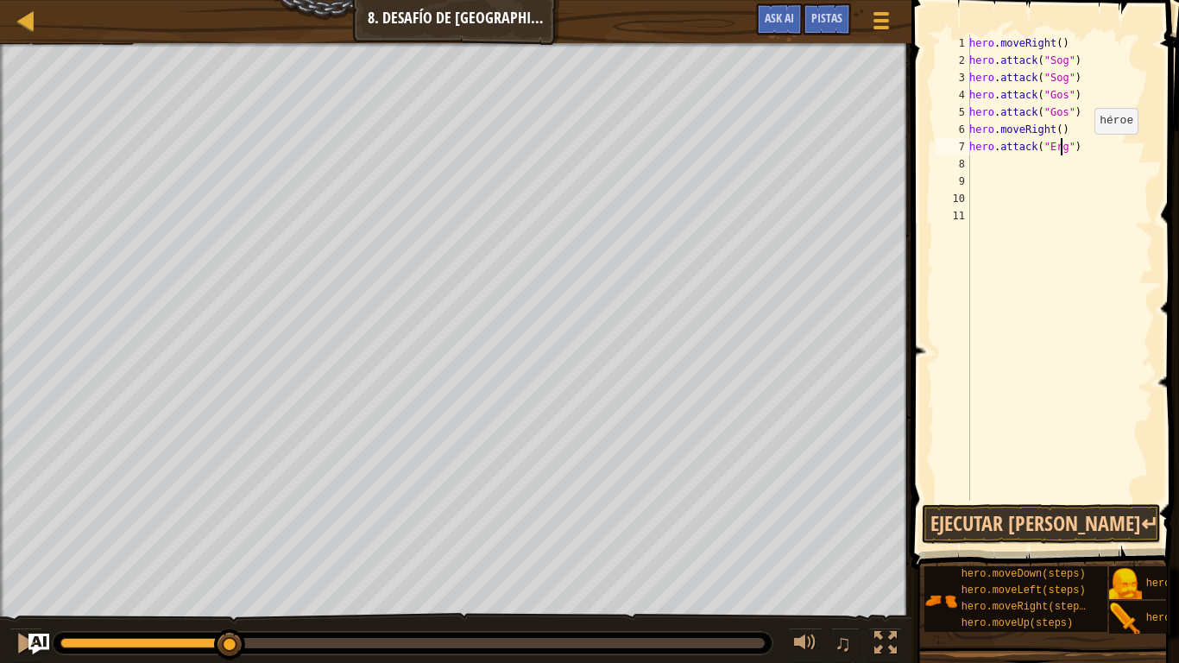
scroll to position [8, 8]
type textarea "hero.attack("Ergo")"
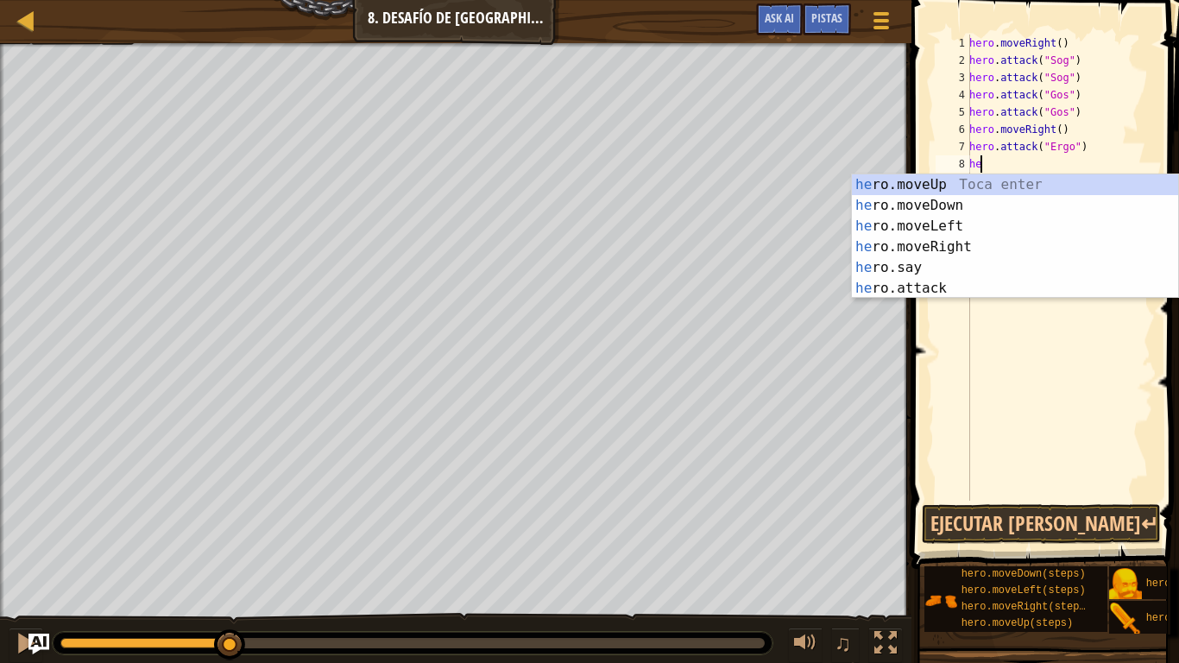
scroll to position [8, 1]
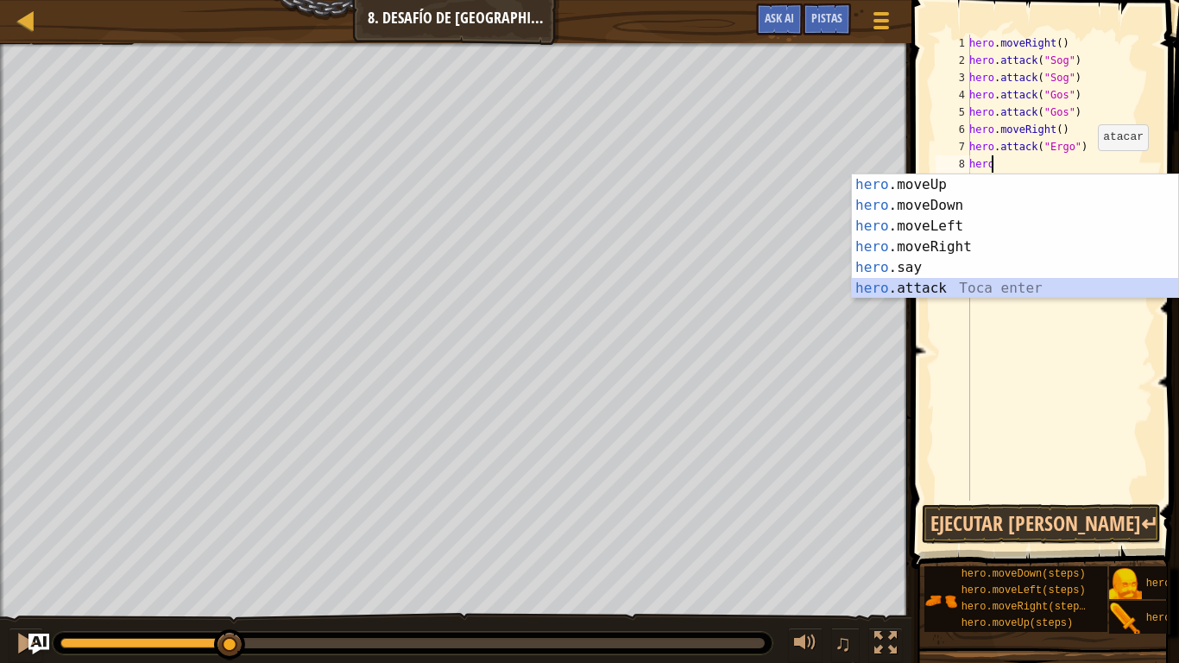
click at [1049, 281] on div "hero .moveUp Toca enter hero .moveDown Toca enter hero .moveLeft Toca enter her…" at bounding box center [1015, 257] width 326 height 166
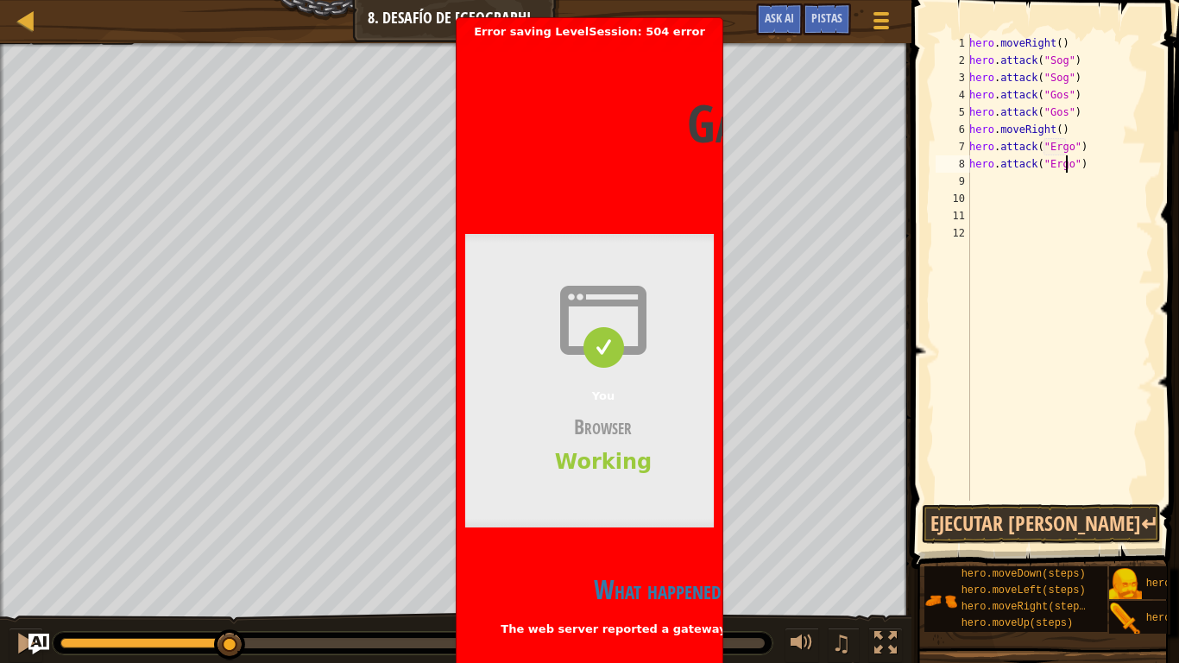
scroll to position [8, 8]
type textarea "hero.attack("Ergo")"
drag, startPoint x: 701, startPoint y: 28, endPoint x: 694, endPoint y: 54, distance: 26.8
click at [694, 54] on div "Error saving LevelSession: 504 error codecombat.com | 504: Gateway time-out Gat…" at bounding box center [590, 402] width 266 height 768
click at [673, 66] on header "Gateway time-out Error code 504 Visit cloudflare.com for more information. 2025…" at bounding box center [879, 122] width 829 height 167
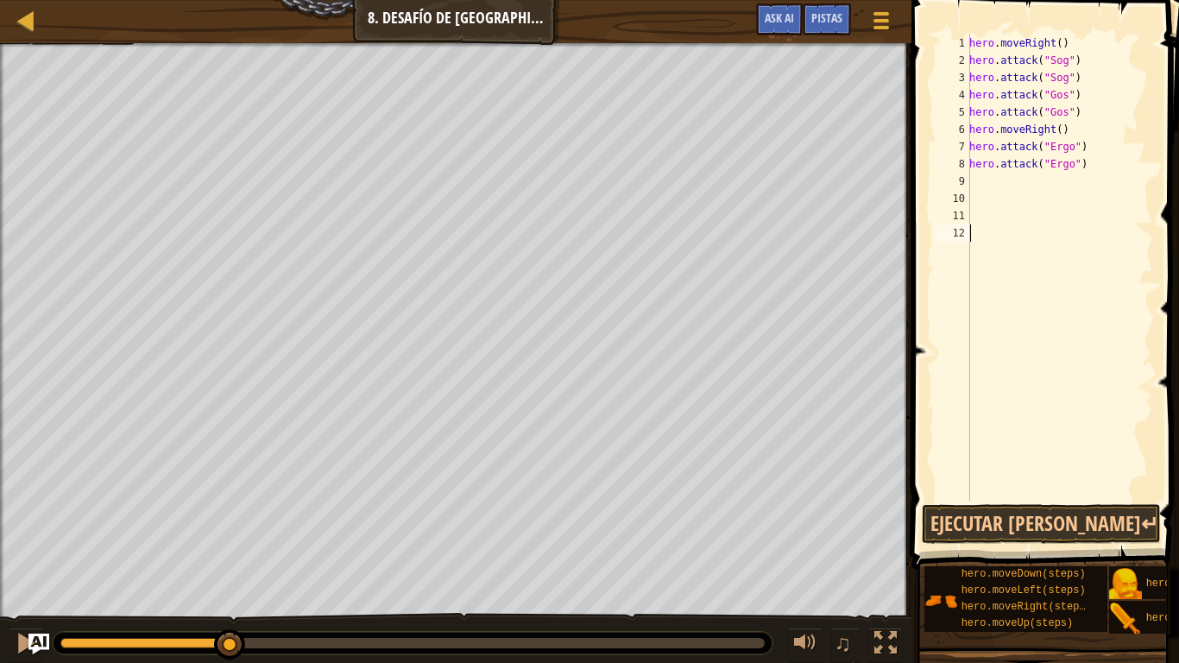
click at [1073, 299] on div "hero . moveRight ( ) hero . attack ( "Sog" ) hero . attack ( "Sog" ) hero . att…" at bounding box center [1059, 285] width 187 height 501
click at [1100, 168] on div "hero . moveRight ( ) hero . attack ( "Sog" ) hero . attack ( "Sog" ) hero . att…" at bounding box center [1059, 285] width 187 height 501
type textarea "hero.attack("Ergo")"
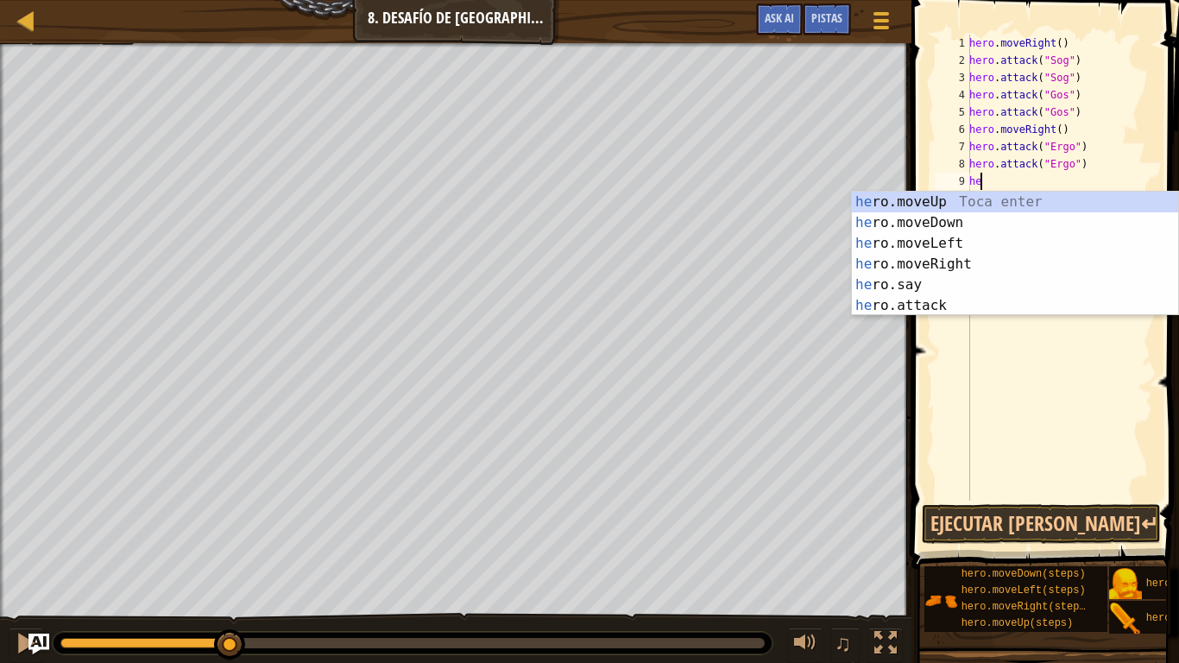
scroll to position [8, 1]
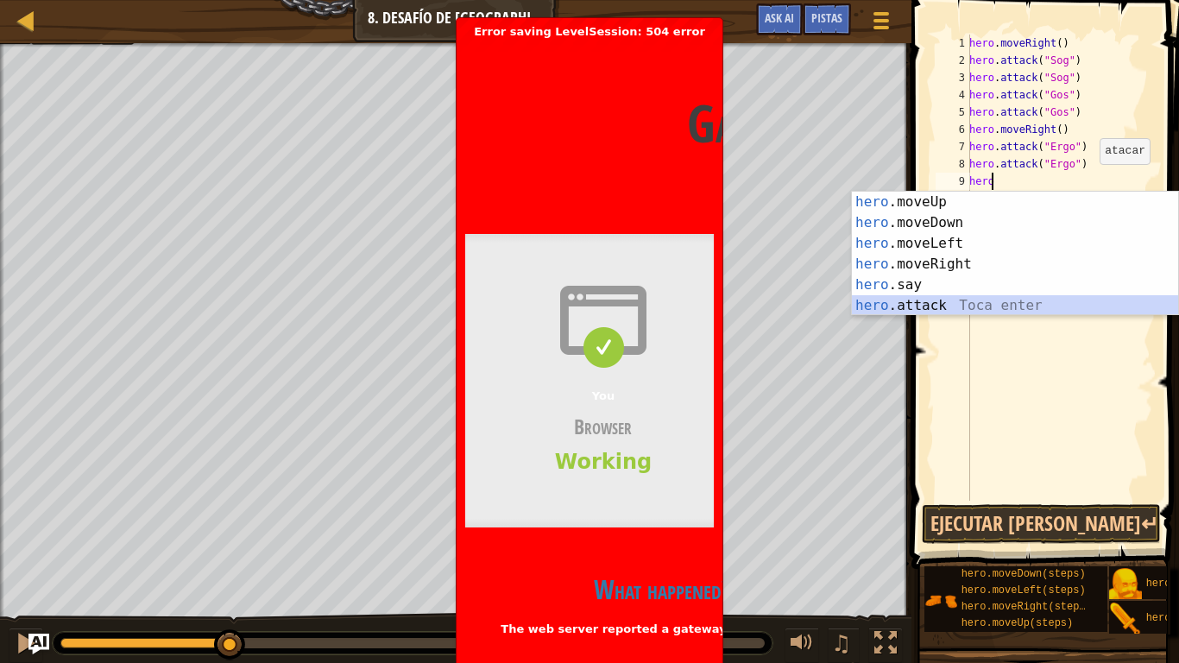
click at [938, 310] on div "hero .moveUp Toca enter hero .moveDown Toca enter hero .moveLeft Toca enter her…" at bounding box center [1015, 275] width 326 height 166
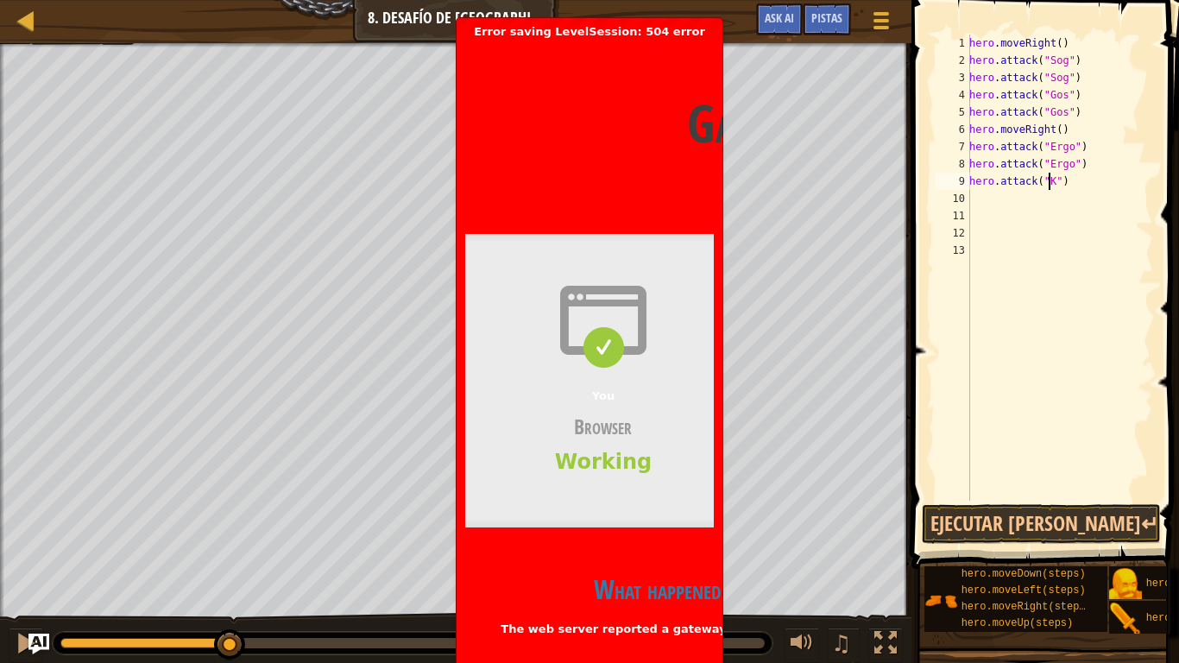
type textarea "hero.attack("Kro")"
click at [1081, 189] on div "hero . moveRight ( ) hero . attack ( "Sog" ) hero . attack ( "Sog" ) hero . att…" at bounding box center [1059, 285] width 187 height 501
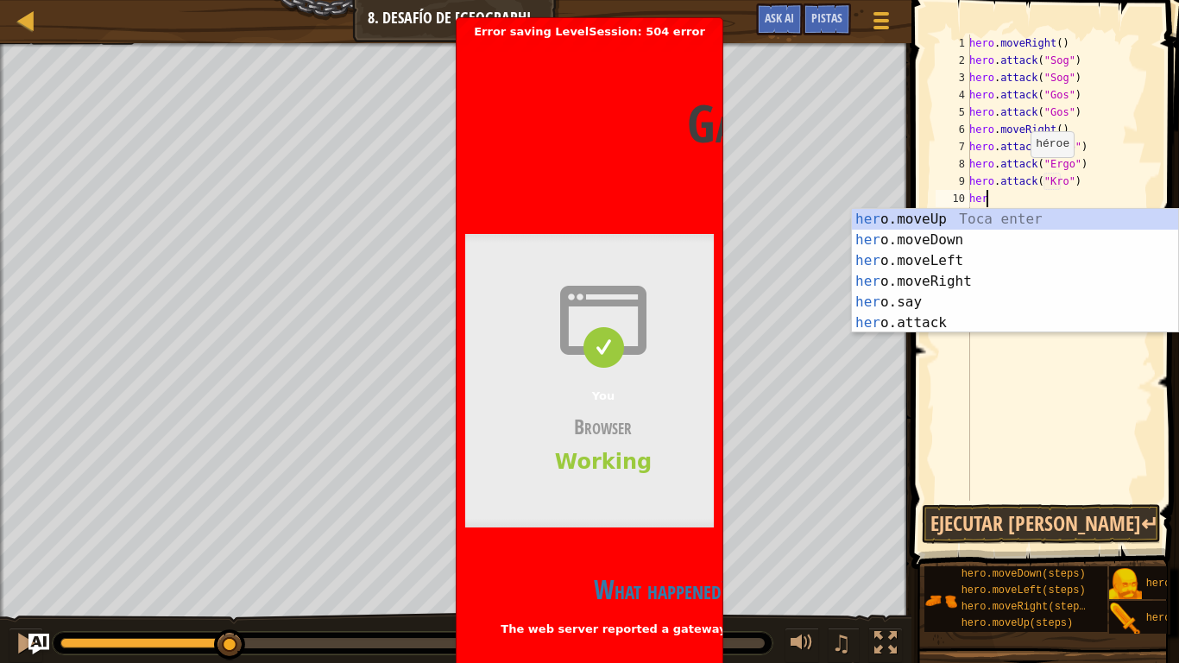
scroll to position [8, 1]
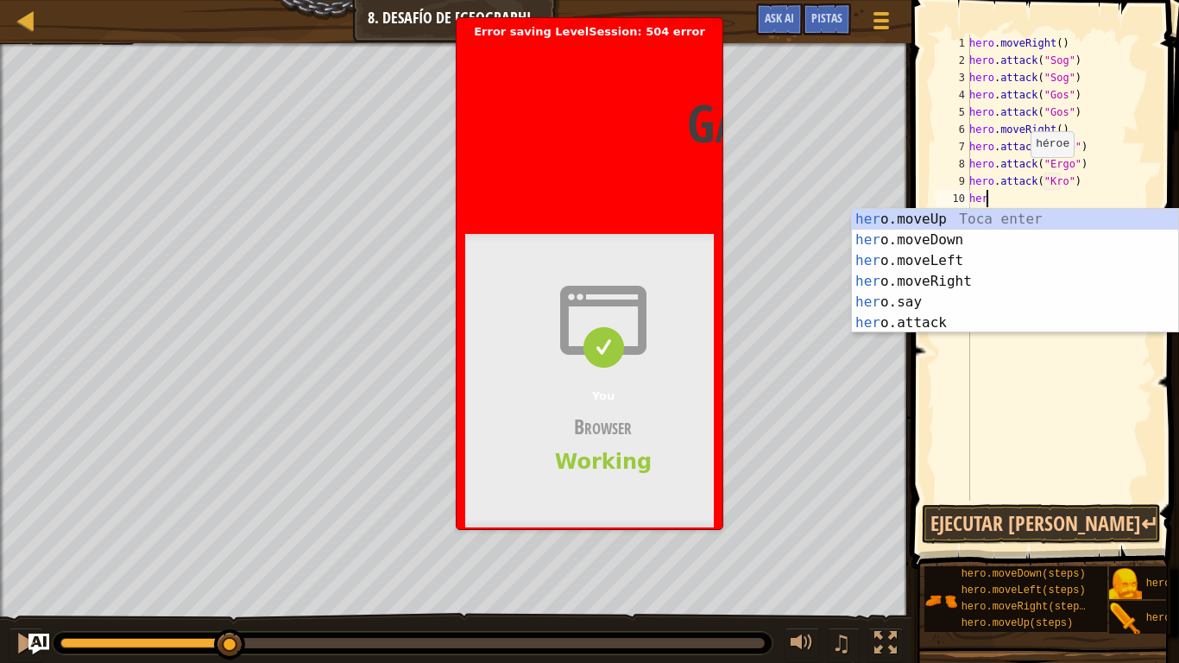
click at [527, 135] on header "Gateway time-out Error code 504 Visit cloudflare.com for more information. 2025…" at bounding box center [879, 122] width 829 height 167
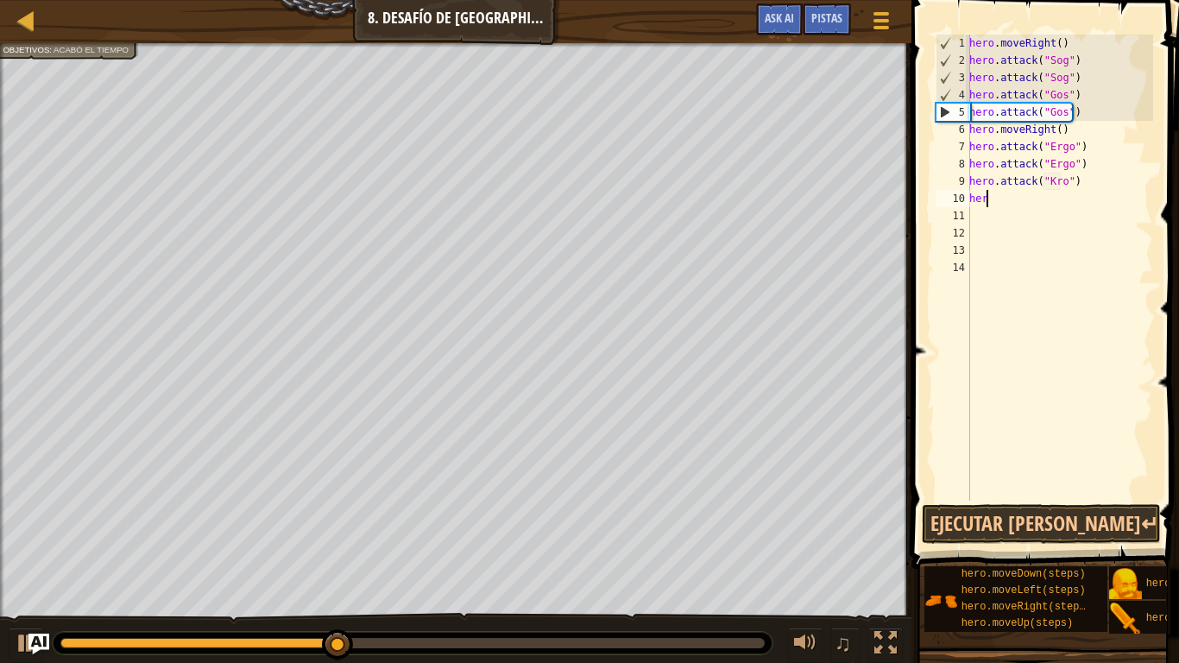
click at [1021, 204] on div "hero . moveRight ( ) hero . attack ( "Sog" ) hero . attack ( "Sog" ) hero . att…" at bounding box center [1059, 285] width 187 height 501
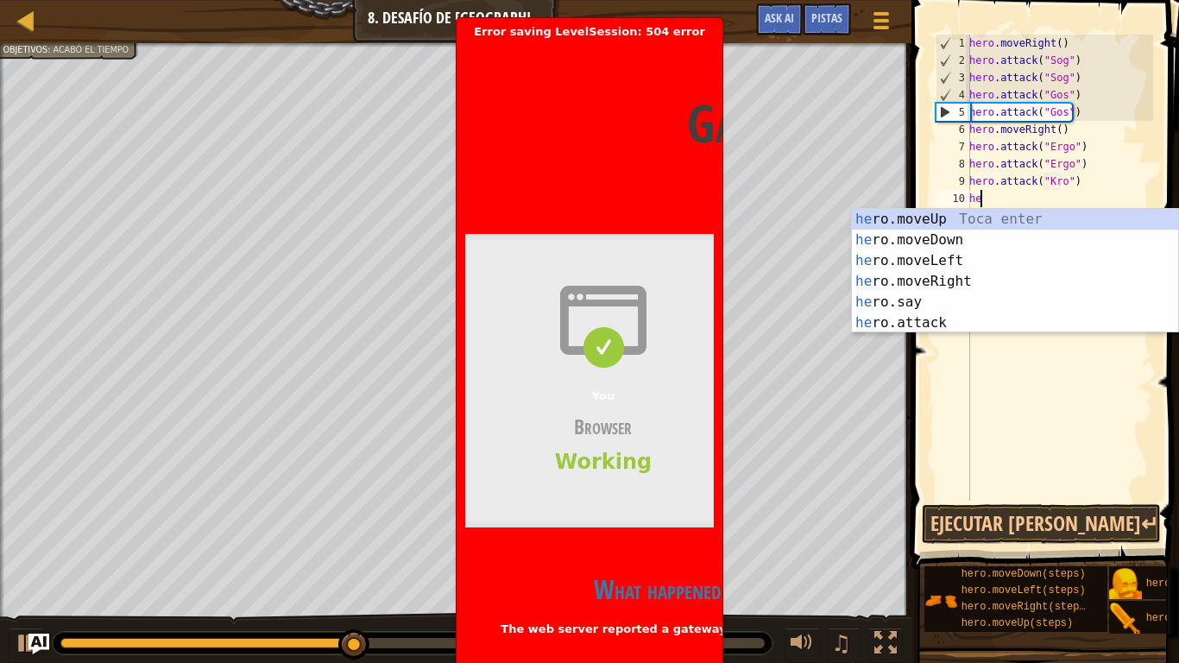
scroll to position [8, 0]
type textarea "h"
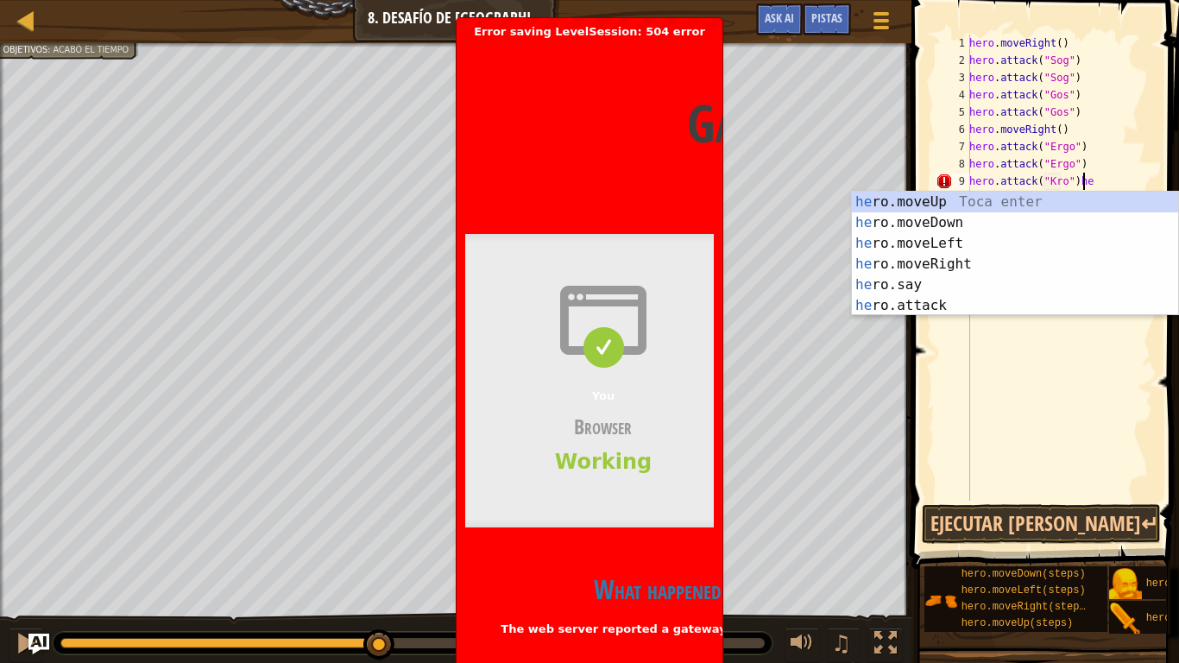
scroll to position [8, 8]
type textarea "hero.attack("Kro")"
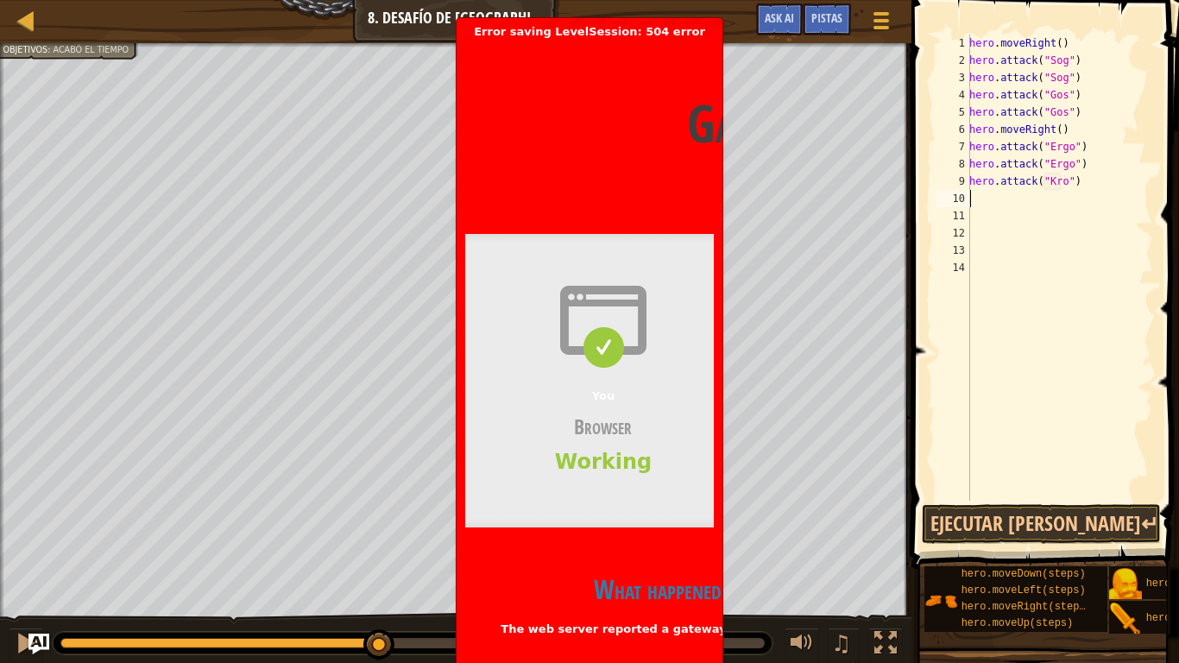
scroll to position [8, 0]
type textarea "e"
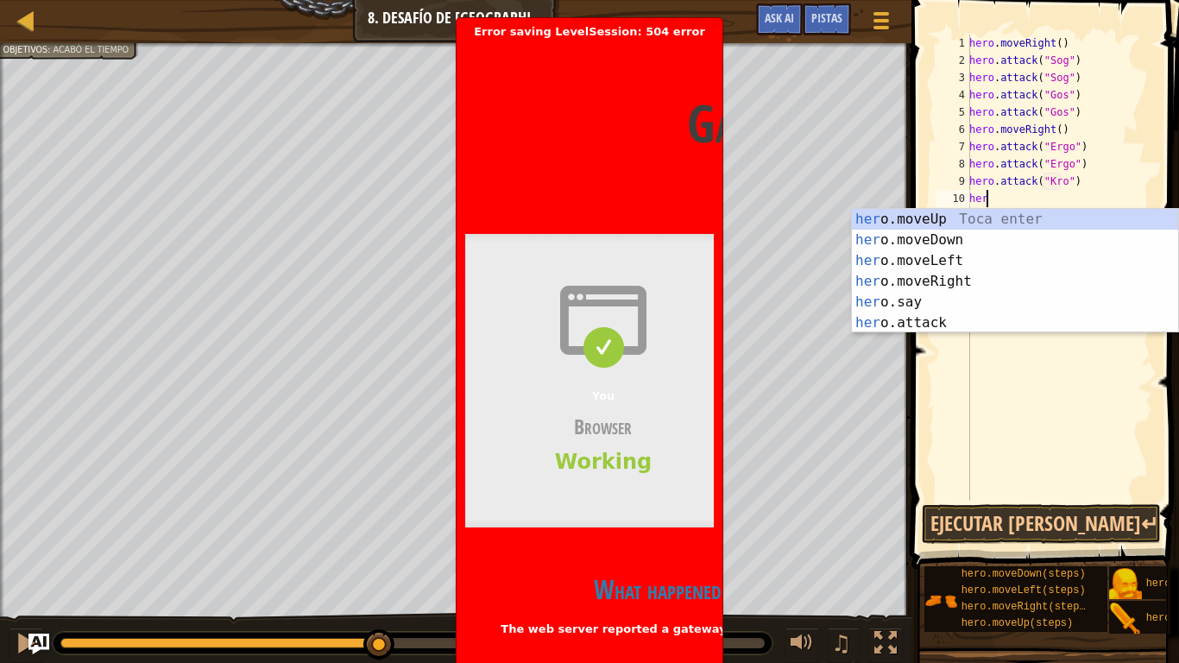
scroll to position [8, 1]
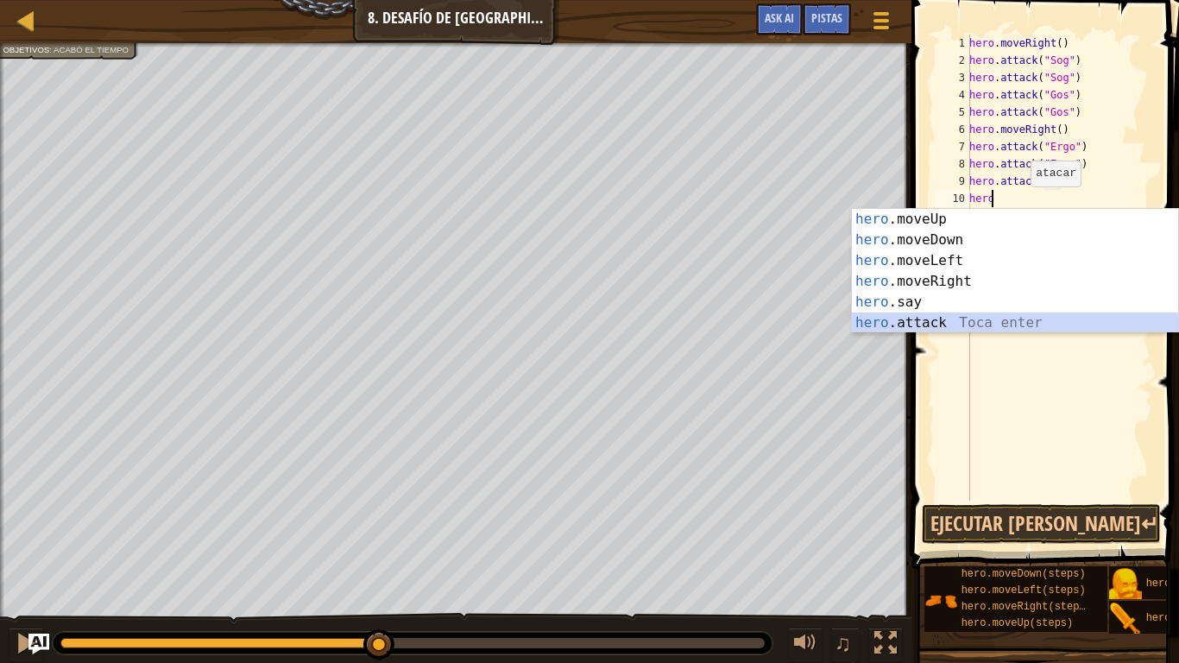
click at [955, 323] on div "hero .moveUp Toca enter hero .moveDown Toca enter hero .moveLeft Toca enter her…" at bounding box center [1015, 292] width 326 height 166
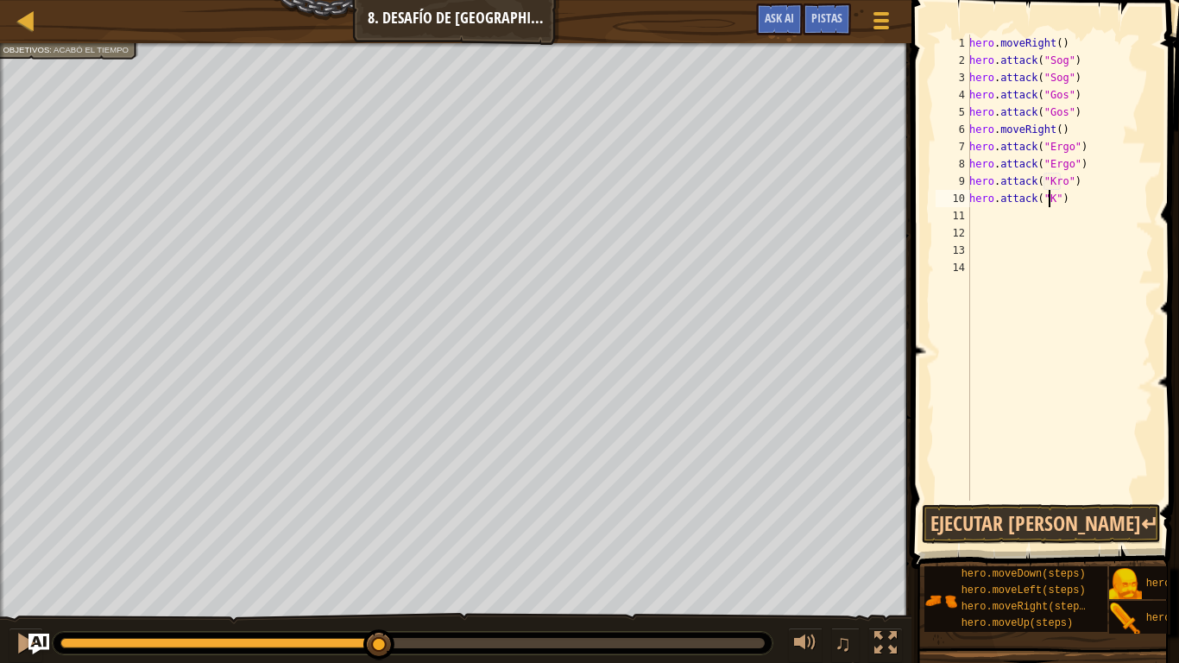
type textarea "hero.attack("Kro")"
click at [1085, 211] on div "hero . moveRight ( ) hero . attack ( "Sog" ) hero . attack ( "Sog" ) hero . att…" at bounding box center [1059, 285] width 187 height 501
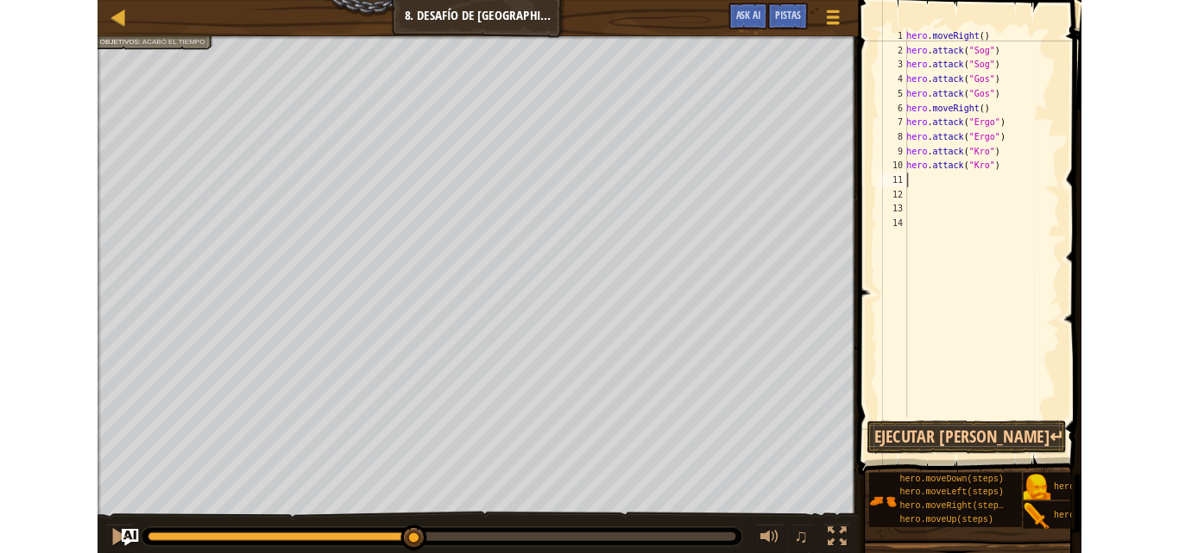
scroll to position [8, 0]
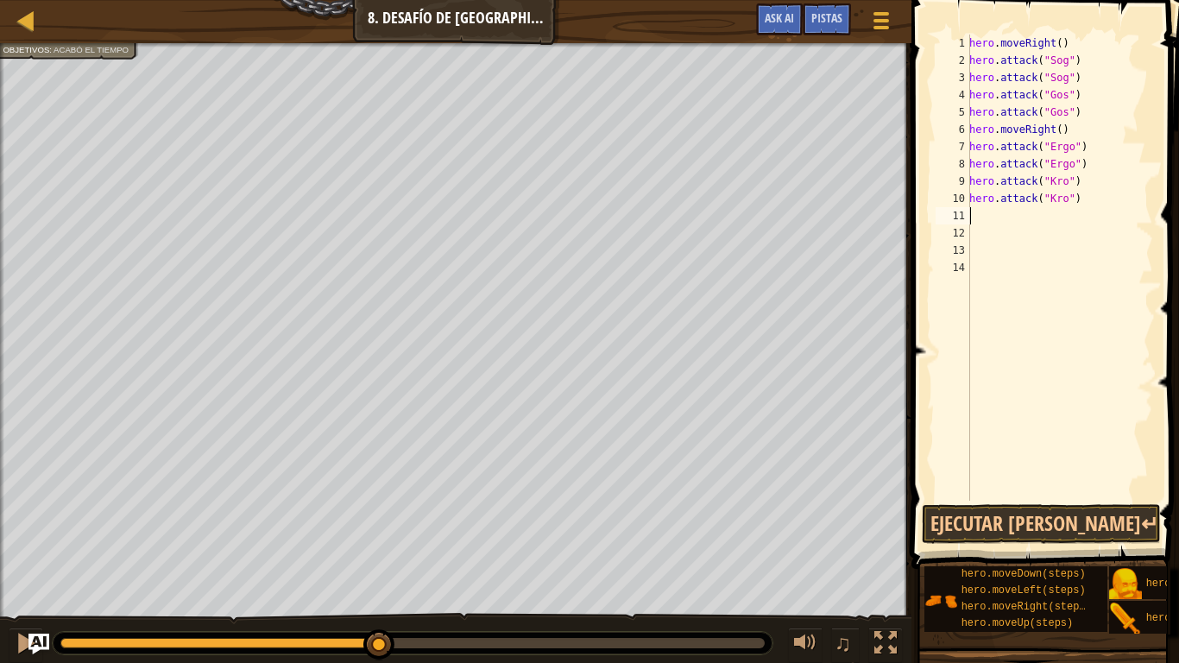
click at [1084, 200] on div "hero . moveRight ( ) hero . attack ( "Sog" ) hero . attack ( "Sog" ) hero . att…" at bounding box center [1059, 285] width 187 height 501
type textarea "hero.attack("Kro")"
click at [1069, 524] on button "Ejecutar [PERSON_NAME]↵" at bounding box center [1041, 524] width 239 height 40
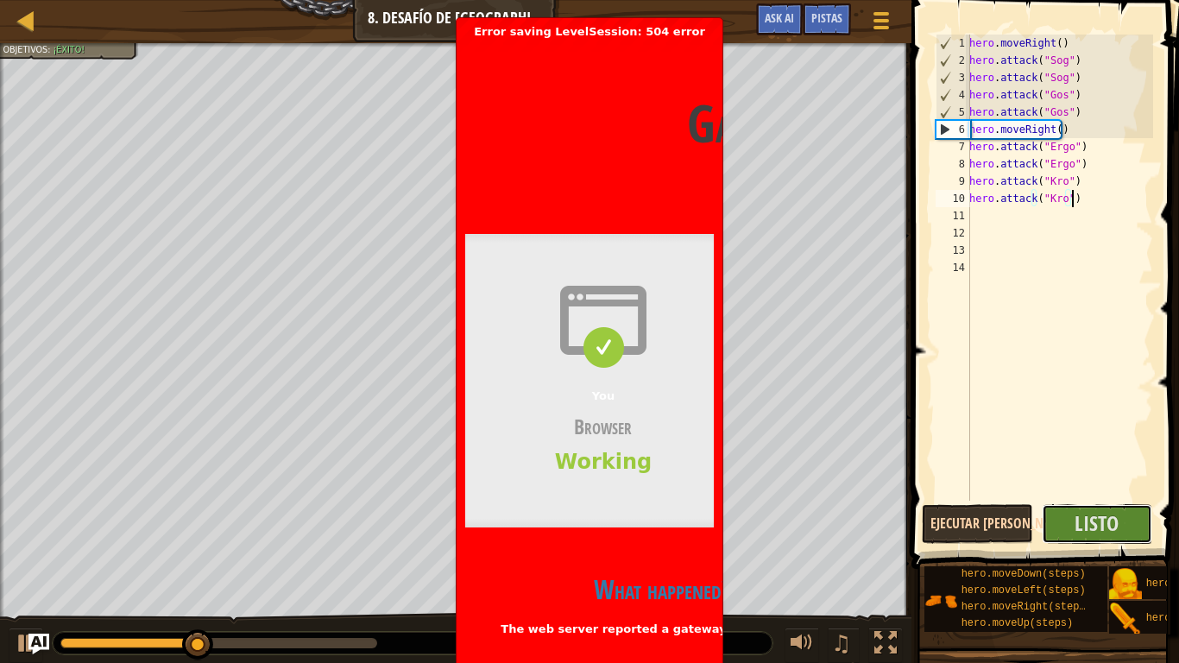
click at [1069, 524] on button "Listo" at bounding box center [1097, 524] width 111 height 40
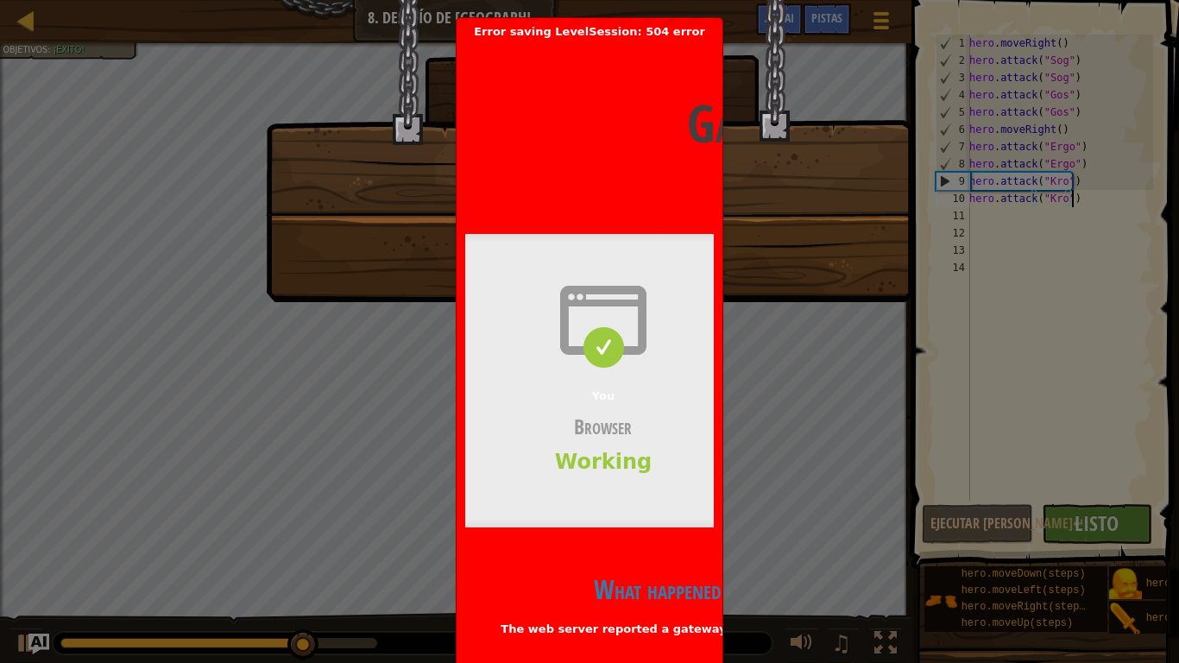
click at [624, 120] on header "Gateway time-out Error code 504 Visit cloudflare.com for more information. 2025…" at bounding box center [879, 122] width 829 height 167
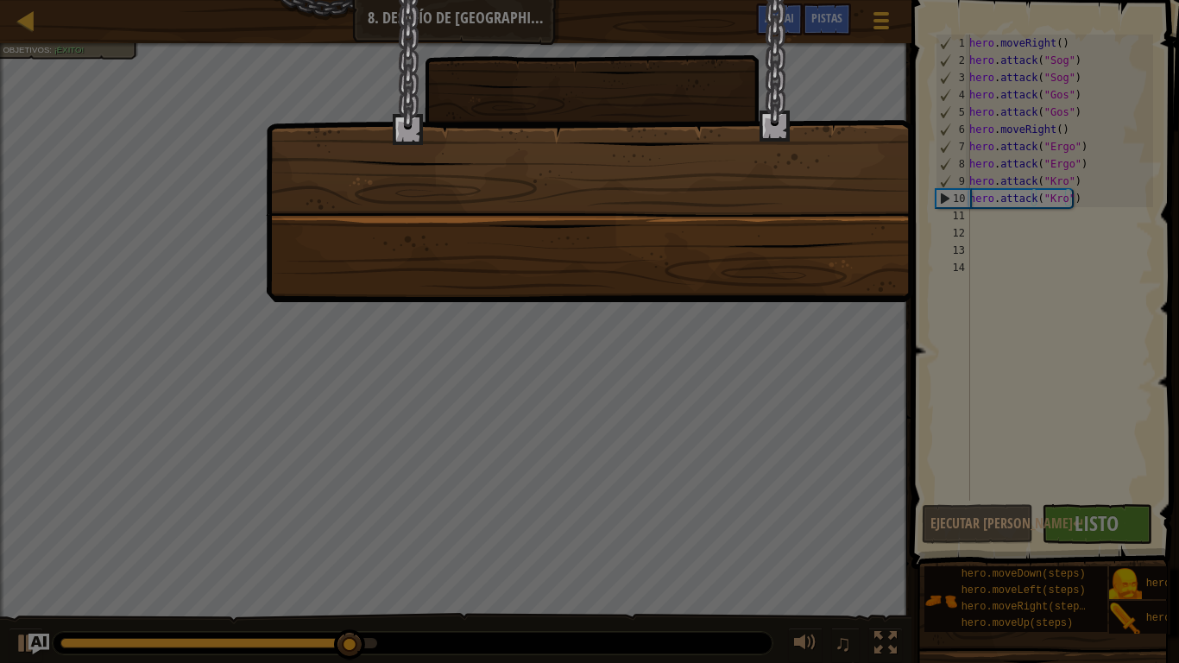
click at [1009, 323] on div at bounding box center [589, 331] width 1179 height 663
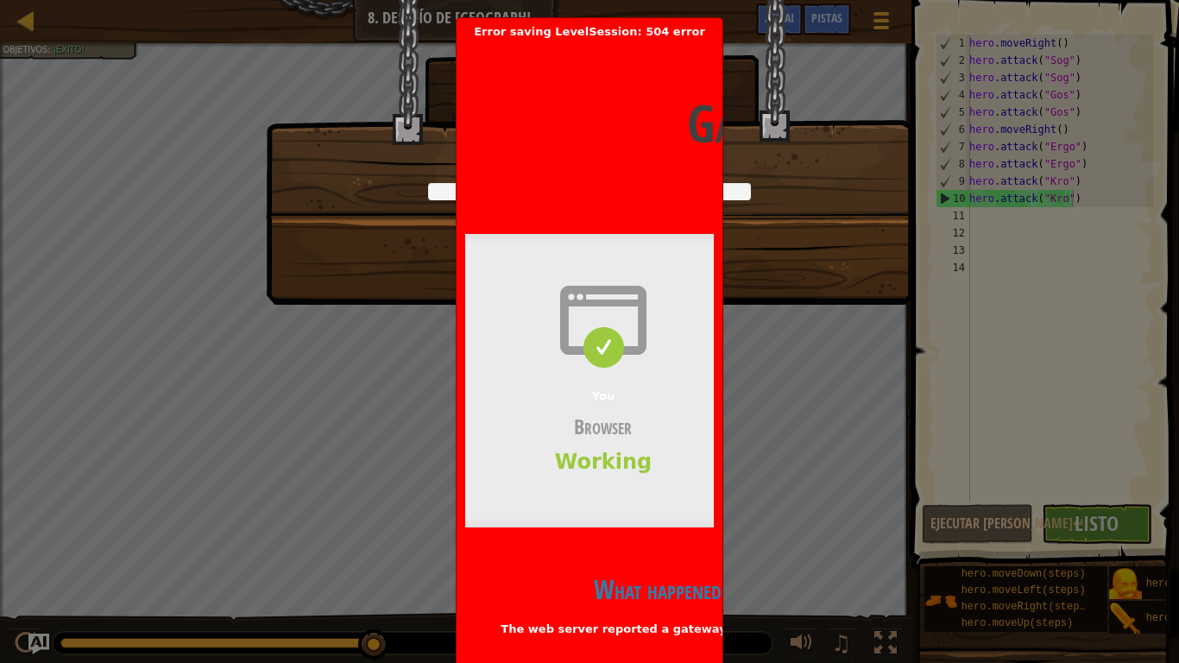
click at [627, 194] on div "2025-08-18 17:45:20 UTC" at bounding box center [879, 199] width 829 height 14
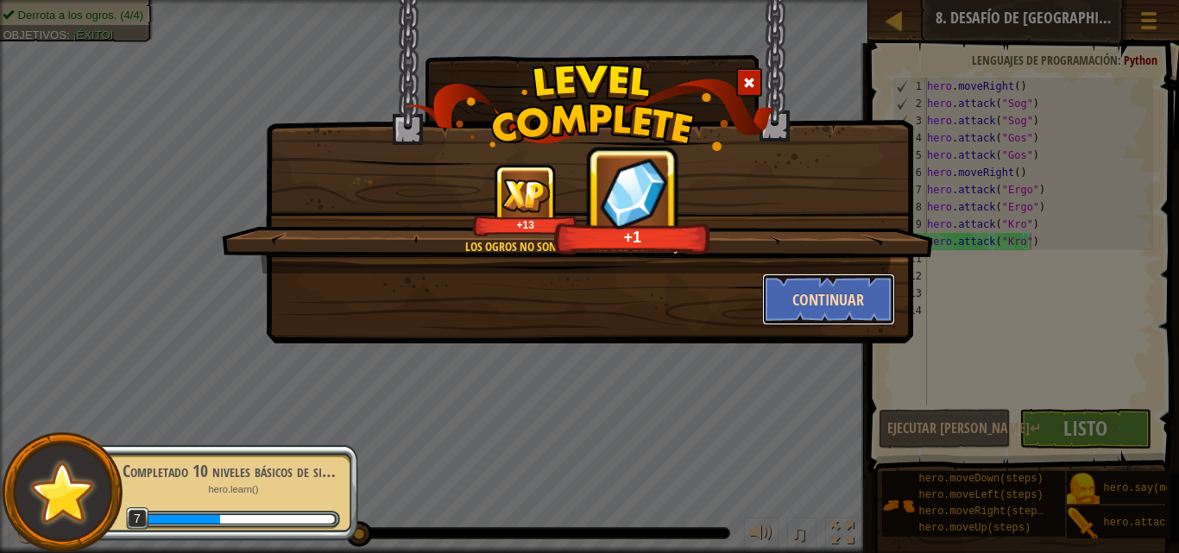
click at [793, 313] on button "Continuar" at bounding box center [829, 300] width 134 height 52
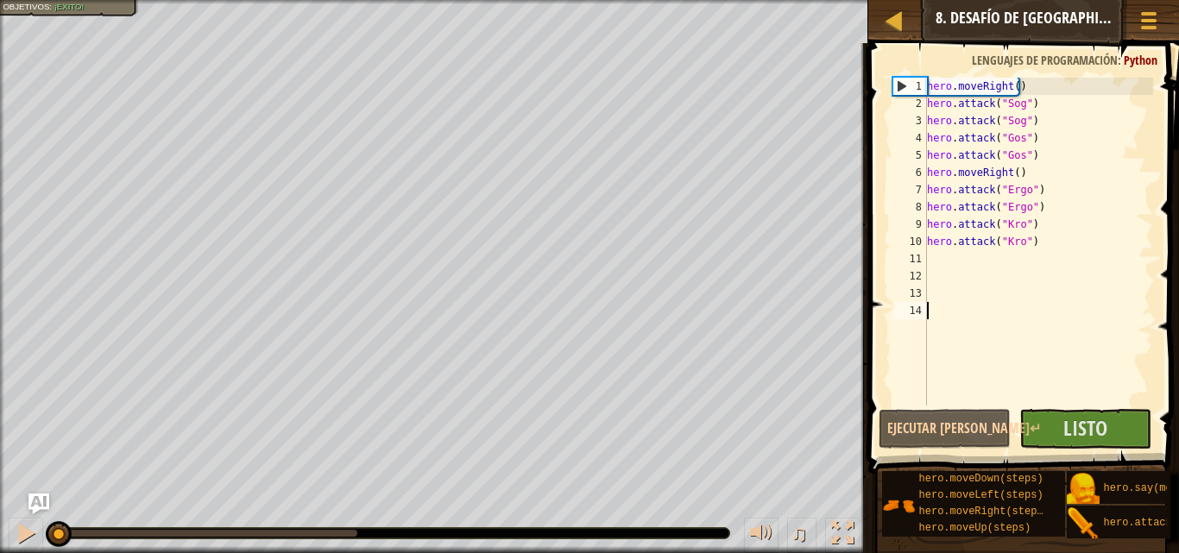
select select "es-419"
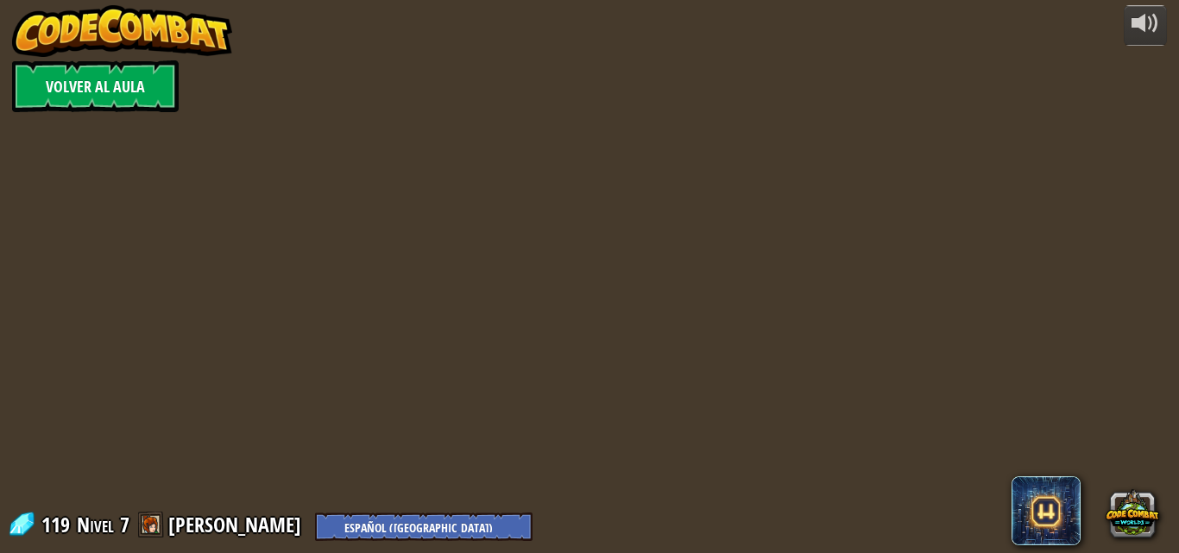
select select "es-419"
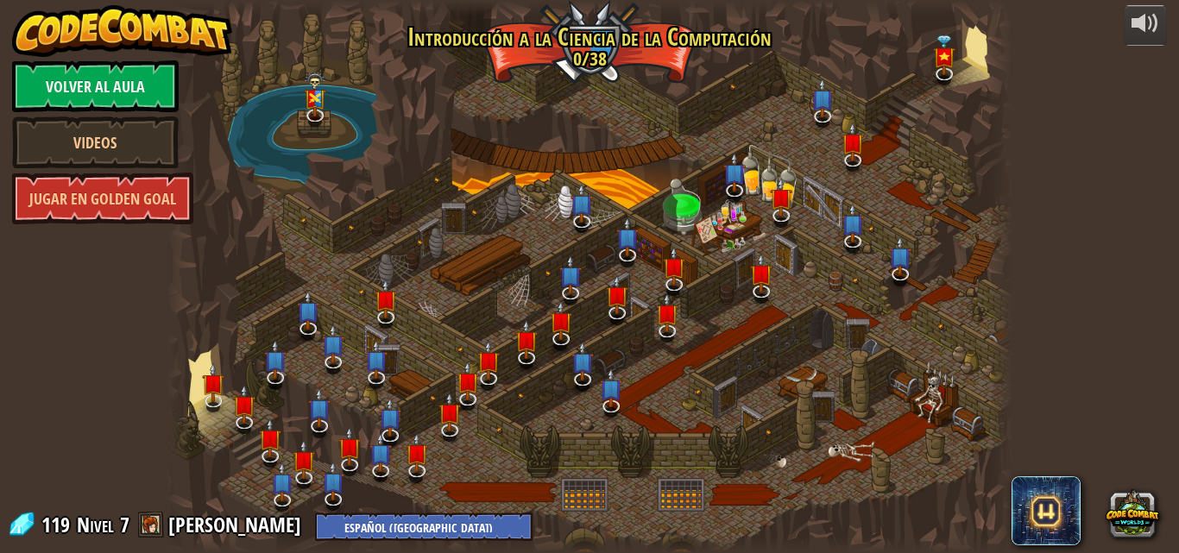
select select "es-419"
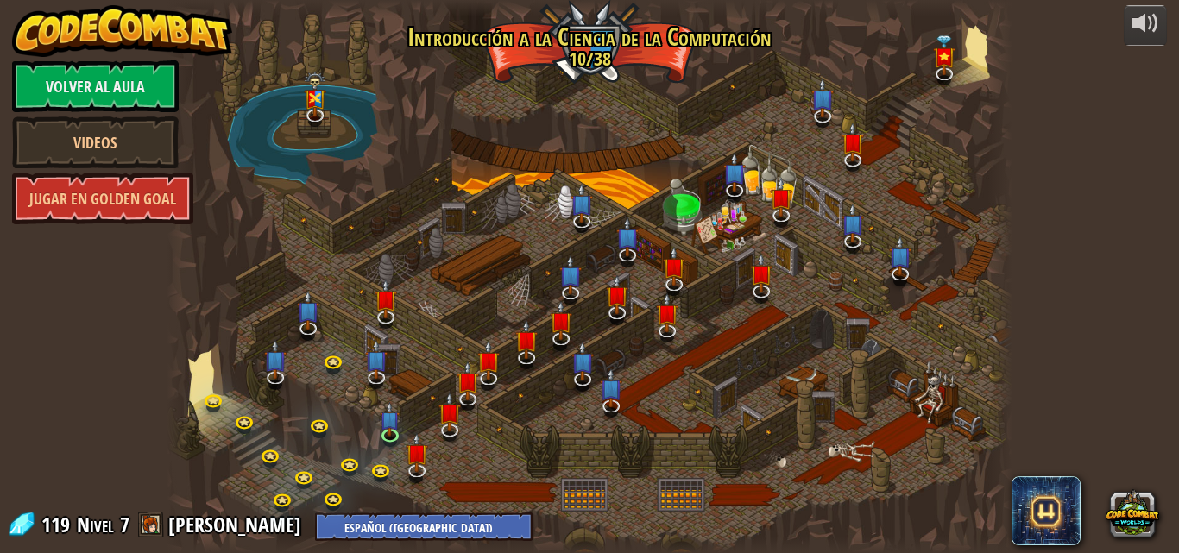
select select "es-419"
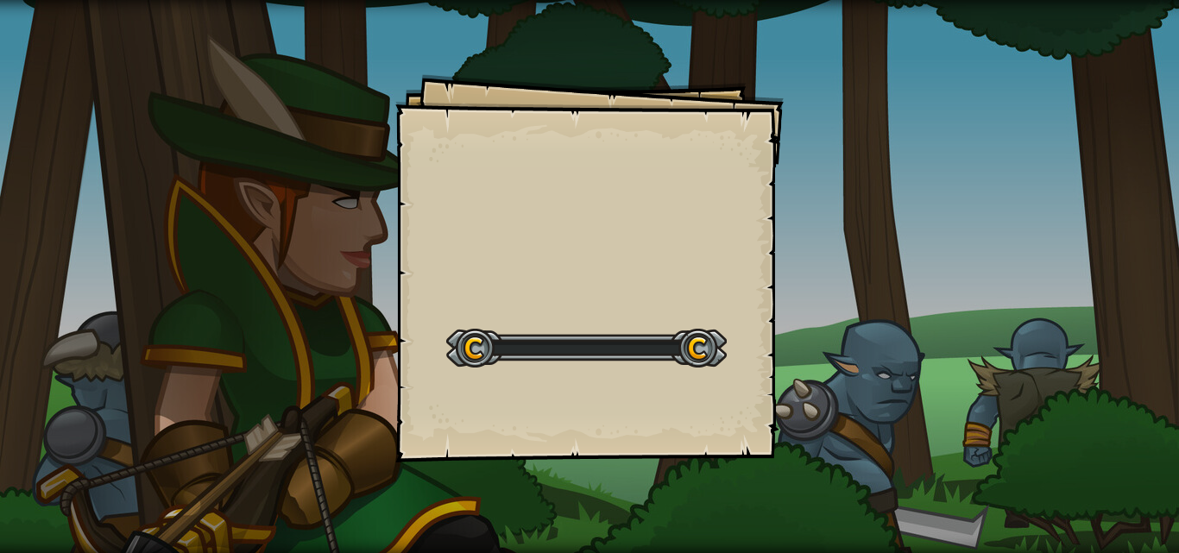
select select "es-419"
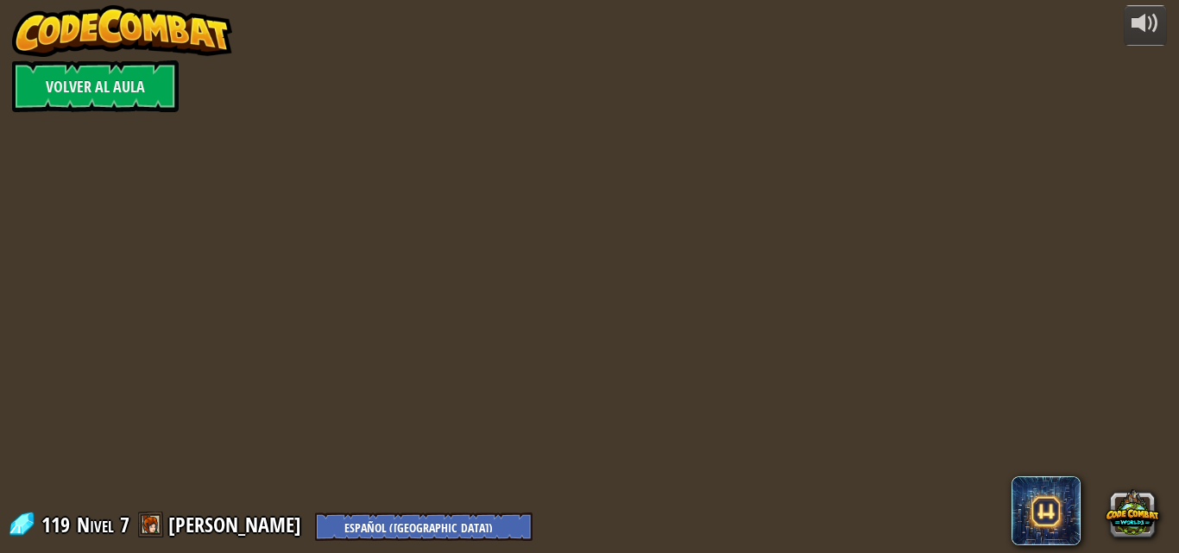
select select "es-419"
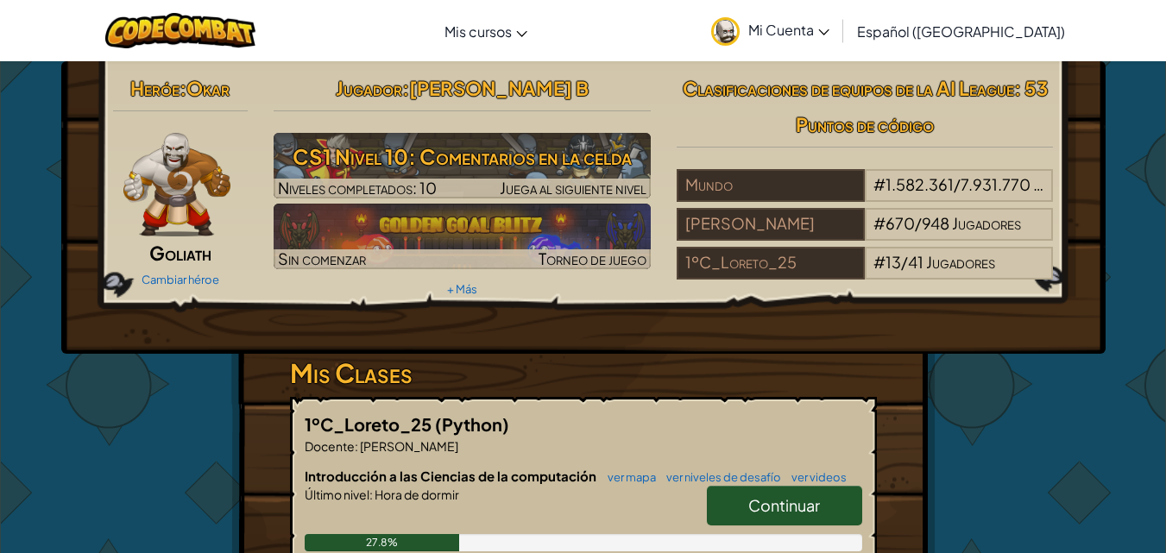
click at [829, 36] on span "Mi Cuenta" at bounding box center [788, 30] width 81 height 18
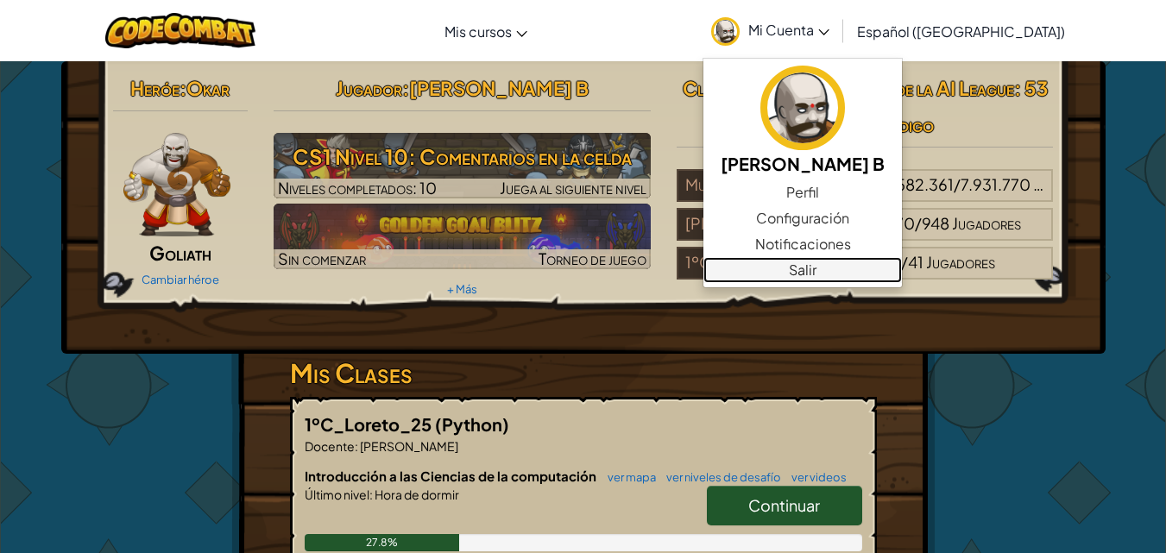
click at [795, 270] on link "Salir" at bounding box center [802, 270] width 199 height 26
